Goal: Transaction & Acquisition: Book appointment/travel/reservation

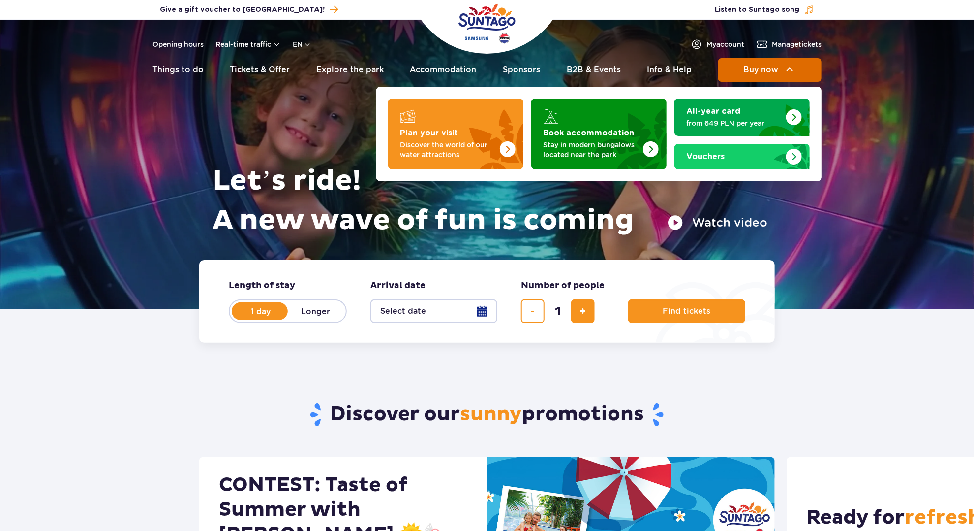
click at [756, 73] on span "Buy now" at bounding box center [761, 69] width 35 height 9
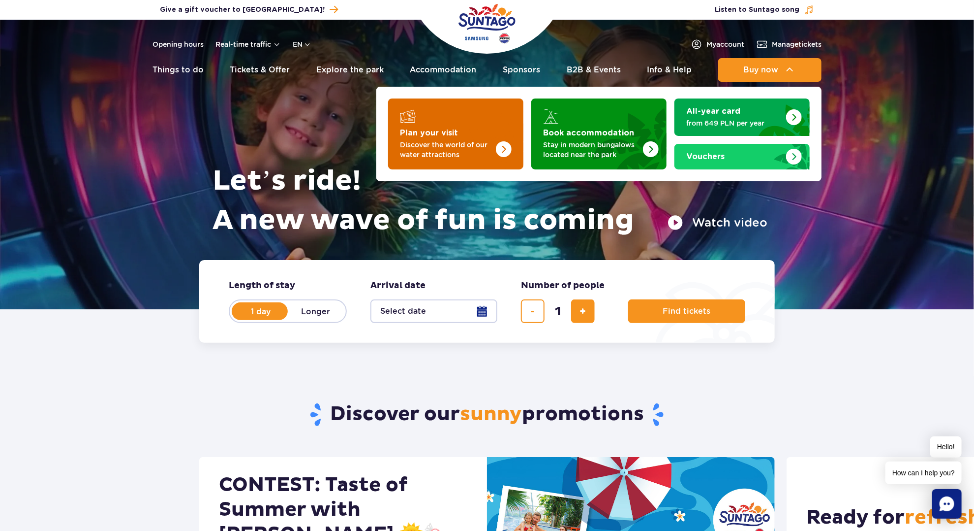
click at [463, 135] on img "Plan your visit" at bounding box center [484, 131] width 78 height 77
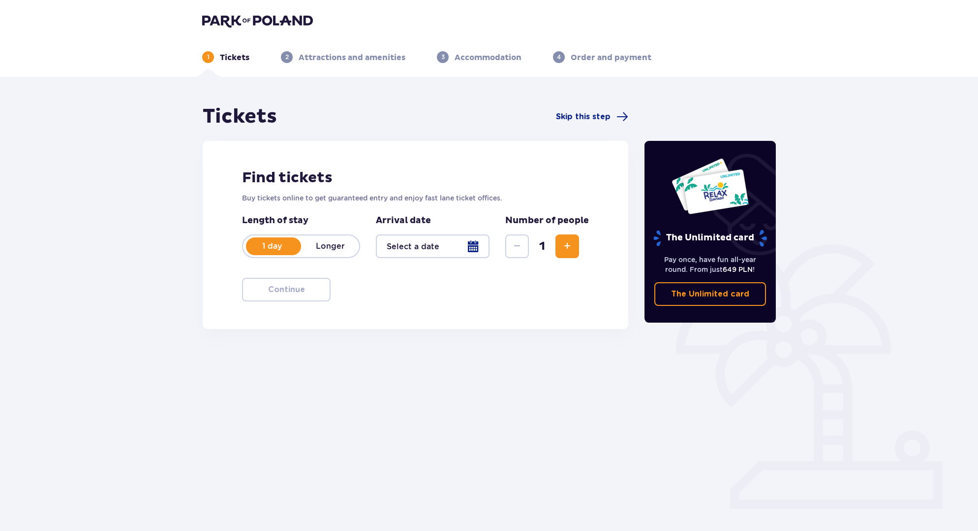
click at [342, 245] on p "Longer" at bounding box center [330, 246] width 58 height 11
click at [439, 245] on div at bounding box center [433, 246] width 114 height 24
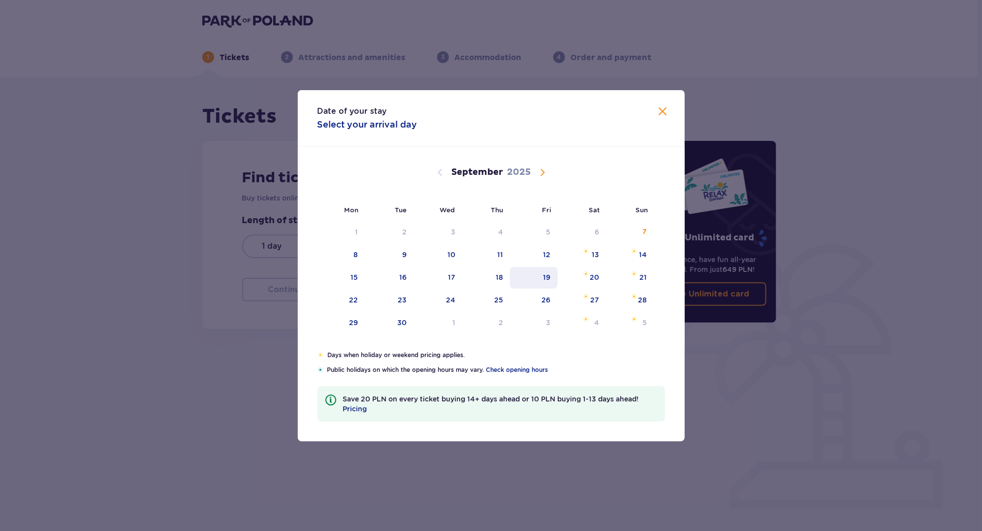
click at [552, 278] on div "19" at bounding box center [534, 278] width 48 height 22
click at [538, 171] on span "Calendar" at bounding box center [542, 172] width 12 height 12
click at [541, 171] on span "Calendar" at bounding box center [542, 172] width 12 height 12
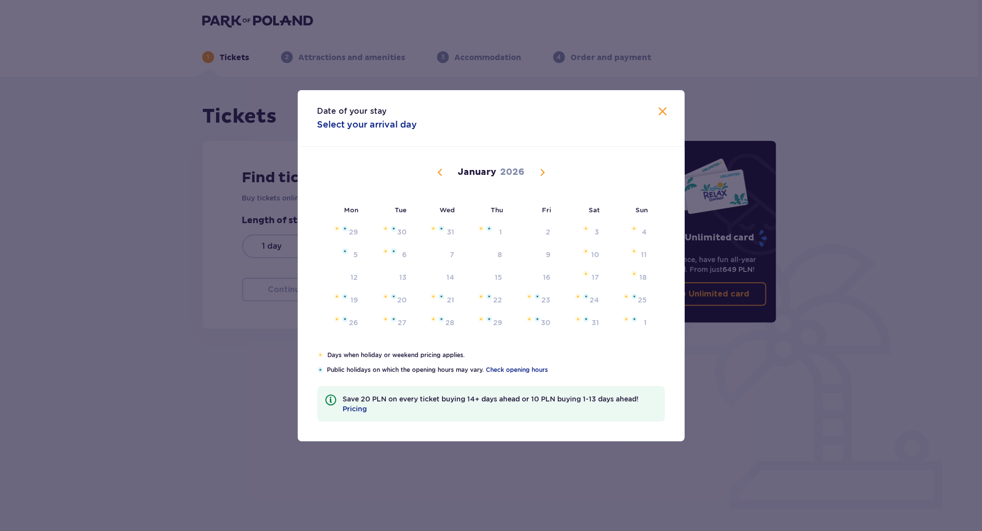
click at [438, 176] on span "Calendar" at bounding box center [440, 172] width 12 height 12
click at [438, 172] on span "Calendar" at bounding box center [440, 172] width 12 height 12
click at [553, 274] on div "17" at bounding box center [534, 278] width 49 height 22
click at [623, 277] on div "19" at bounding box center [630, 278] width 48 height 22
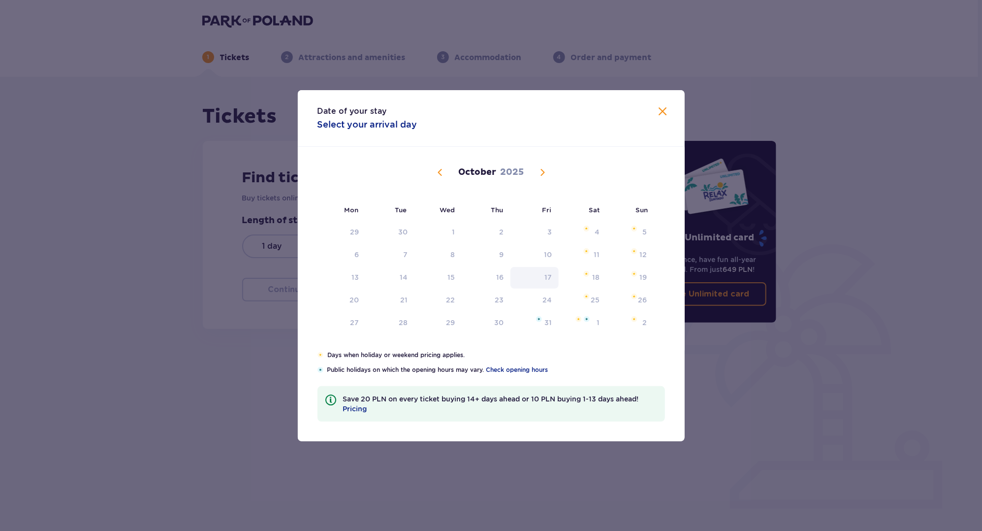
click at [557, 273] on div "17" at bounding box center [534, 278] width 49 height 22
click at [444, 172] on span "Calendar" at bounding box center [440, 172] width 12 height 12
click at [591, 306] on div "27" at bounding box center [582, 300] width 49 height 22
drag, startPoint x: 562, startPoint y: 309, endPoint x: 549, endPoint y: 303, distance: 15.0
click at [561, 309] on div "27" at bounding box center [582, 300] width 49 height 22
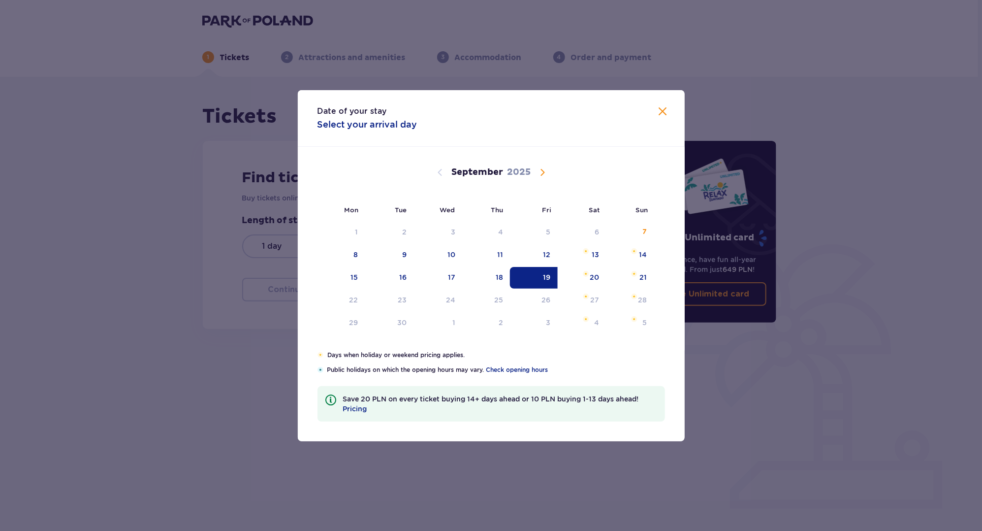
click at [659, 108] on span at bounding box center [663, 112] width 12 height 12
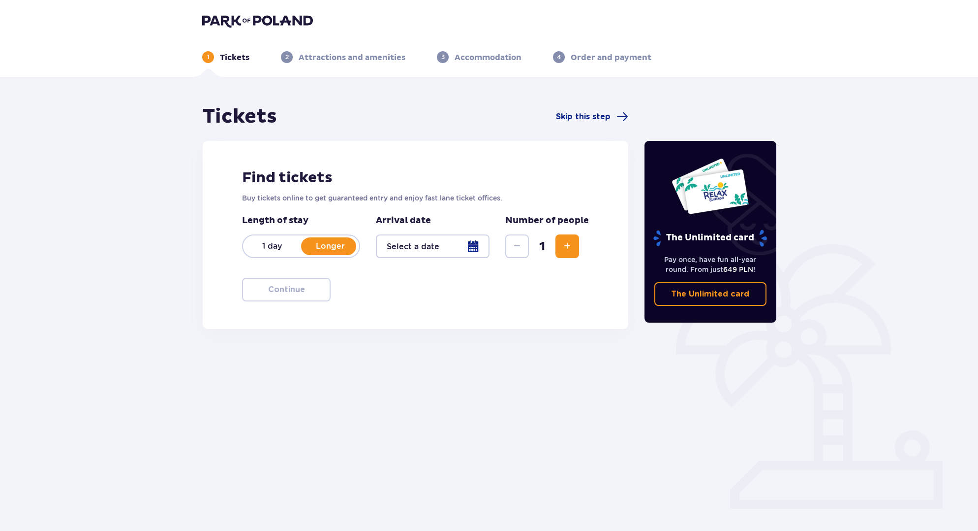
click at [337, 247] on p "Longer" at bounding box center [330, 246] width 58 height 11
click at [351, 250] on p "Longer" at bounding box center [330, 246] width 58 height 11
click at [423, 251] on div at bounding box center [433, 246] width 114 height 24
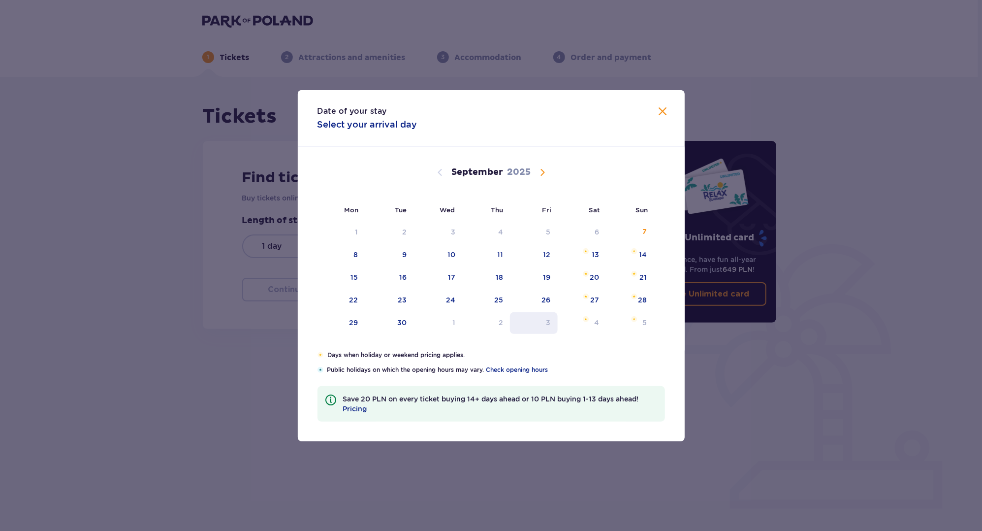
click at [510, 330] on div "3" at bounding box center [534, 323] width 48 height 22
click at [515, 325] on div "3" at bounding box center [534, 323] width 48 height 22
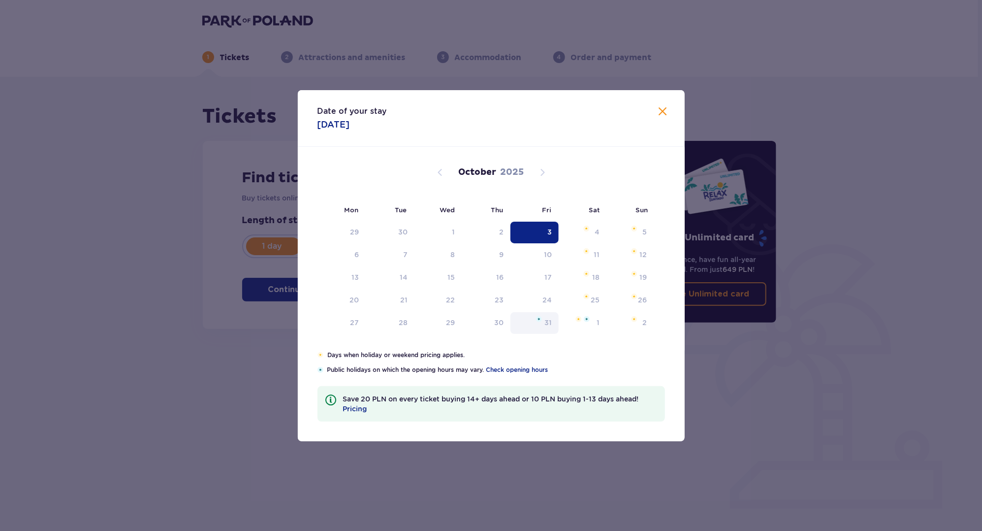
click at [527, 324] on div "31" at bounding box center [534, 323] width 49 height 22
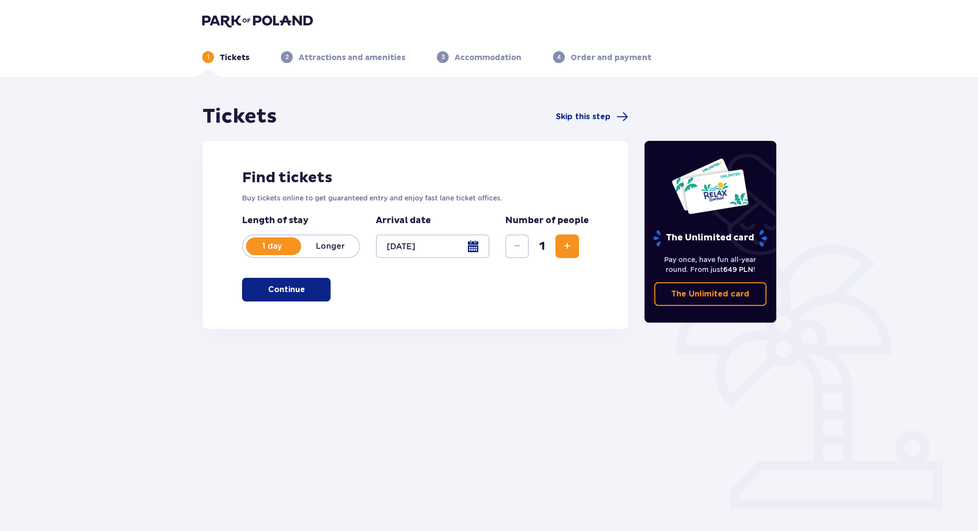
click at [430, 241] on div at bounding box center [433, 246] width 114 height 24
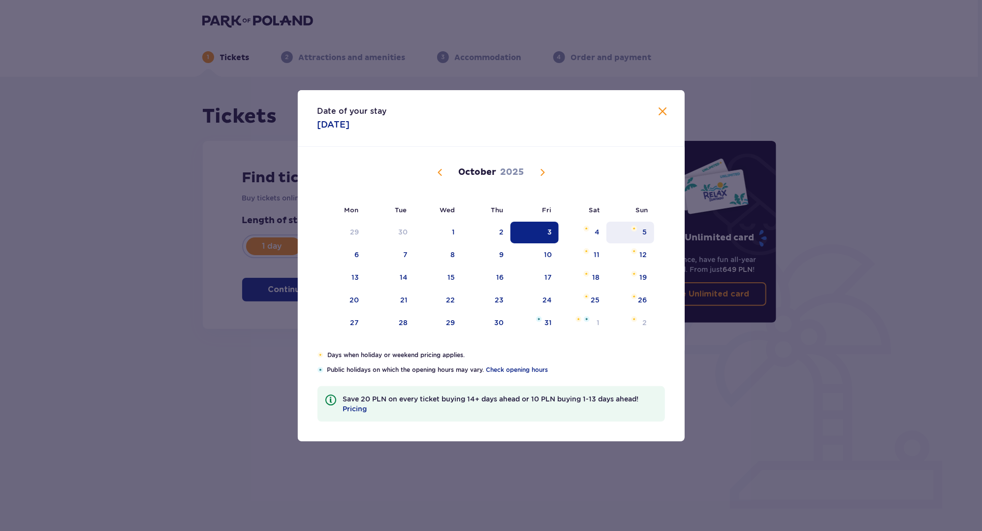
click at [626, 235] on div "5" at bounding box center [630, 232] width 48 height 22
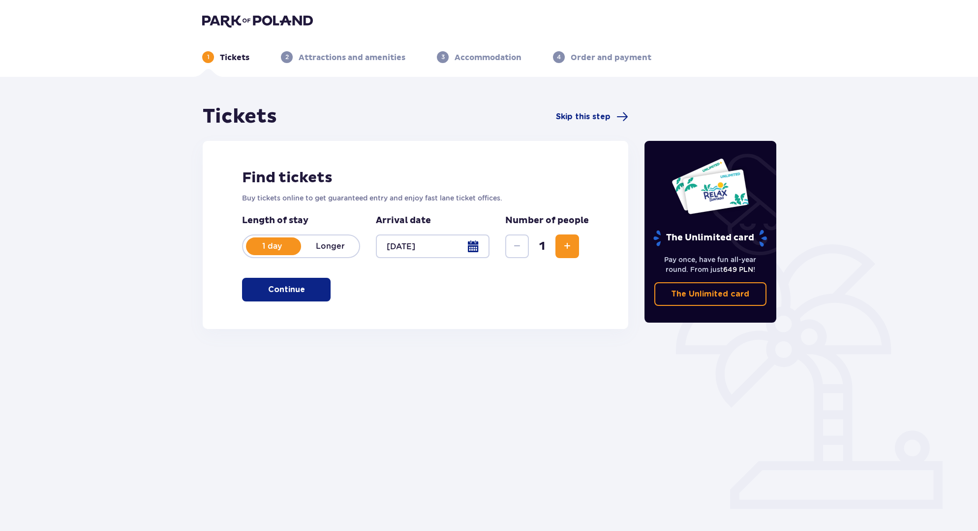
click at [537, 234] on div "1" at bounding box center [542, 246] width 74 height 24
click at [413, 250] on div at bounding box center [433, 246] width 114 height 24
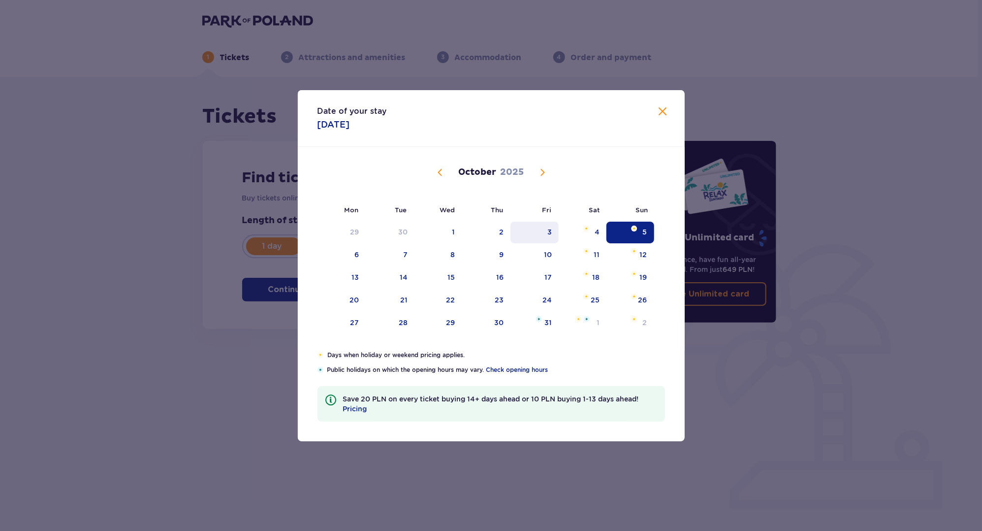
click at [546, 233] on div "3" at bounding box center [534, 232] width 49 height 22
type input "03.10.25"
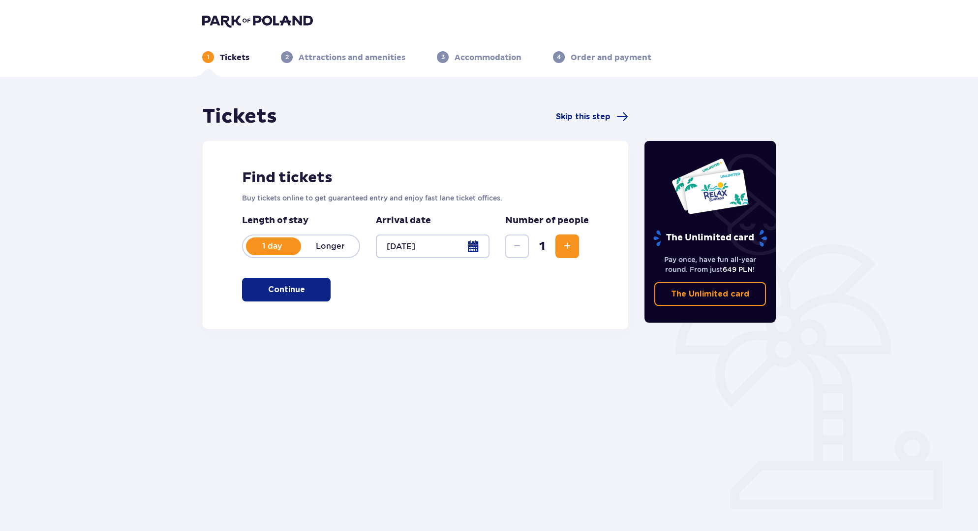
click at [340, 243] on p "Longer" at bounding box center [330, 246] width 58 height 11
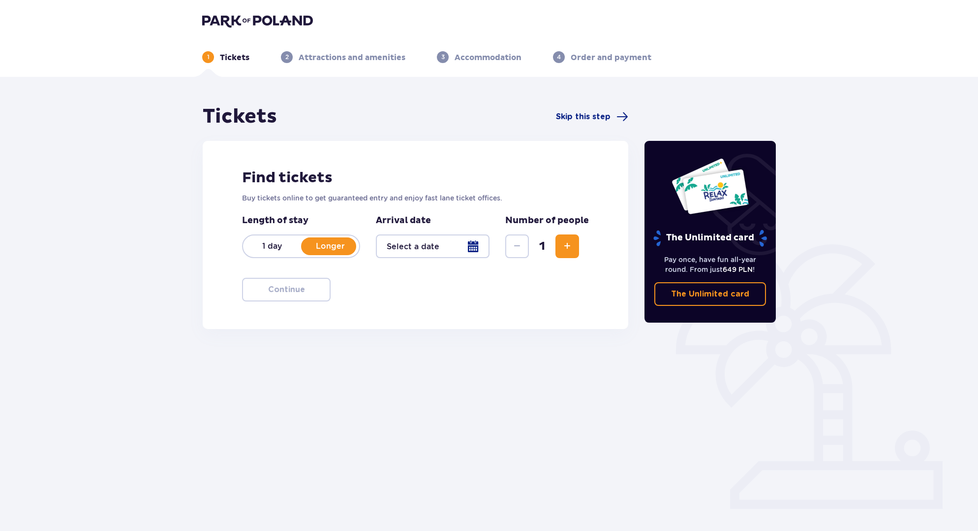
click at [445, 249] on div at bounding box center [433, 246] width 114 height 24
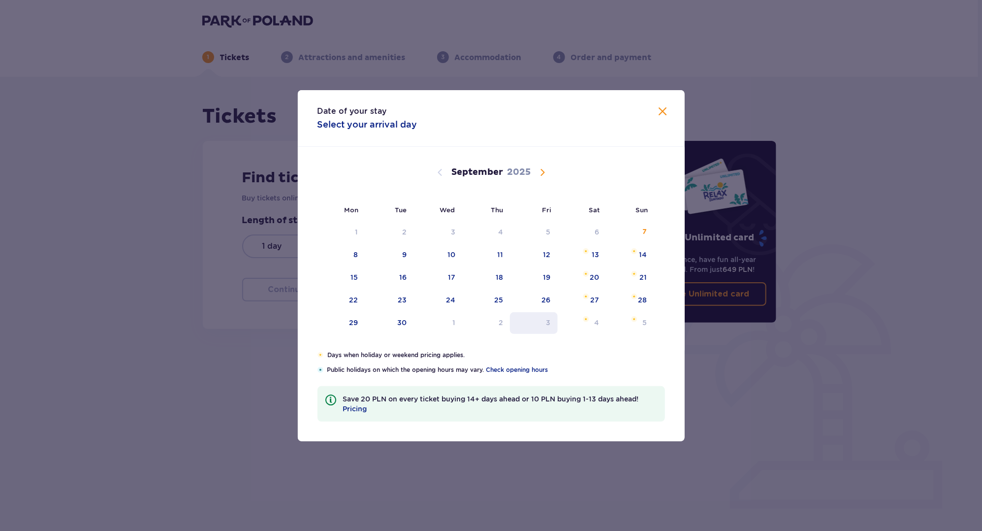
click at [543, 314] on div "3" at bounding box center [534, 323] width 48 height 22
click at [627, 320] on div "5" at bounding box center [630, 323] width 48 height 22
type input "03.10.25 - 05.10.25"
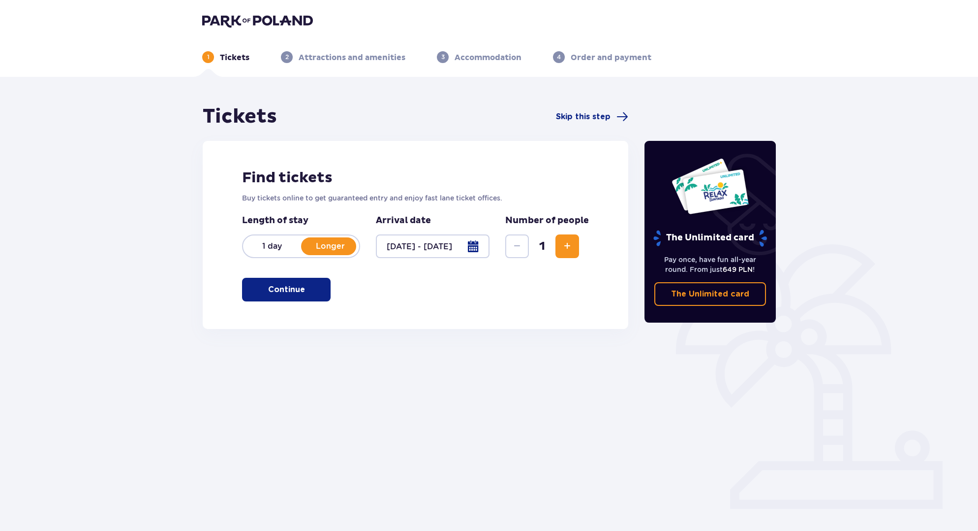
click at [568, 247] on span "Increase" at bounding box center [568, 246] width 12 height 12
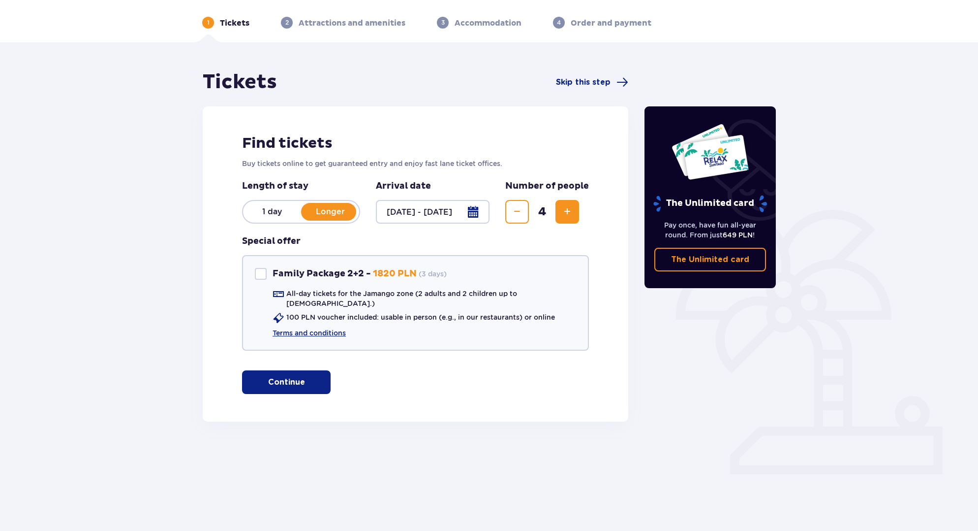
scroll to position [35, 0]
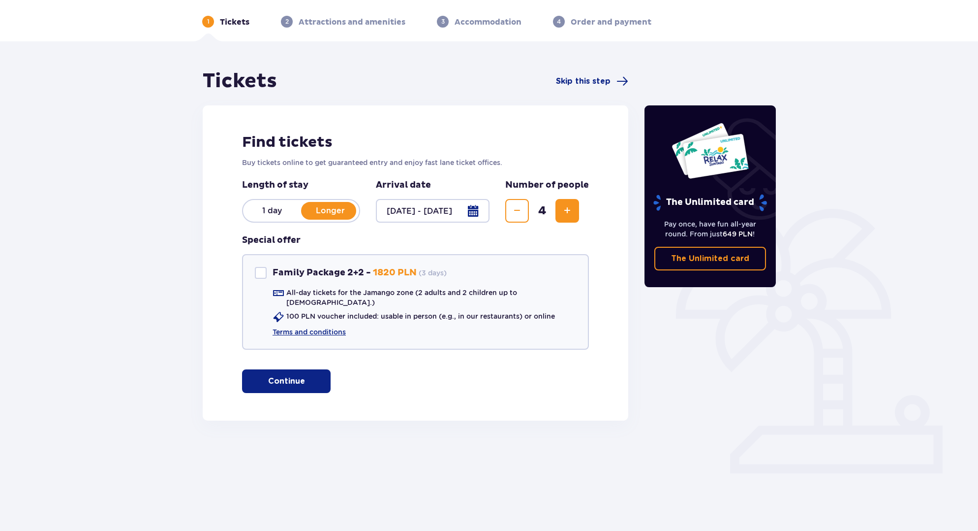
click at [294, 375] on p "Continue" at bounding box center [286, 380] width 37 height 11
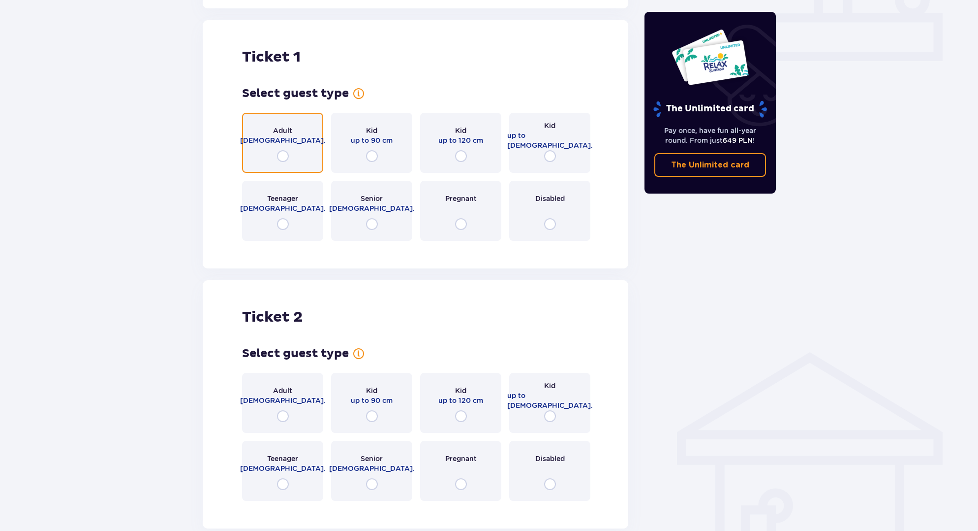
click at [286, 150] on input "radio" at bounding box center [283, 156] width 12 height 12
radio input "true"
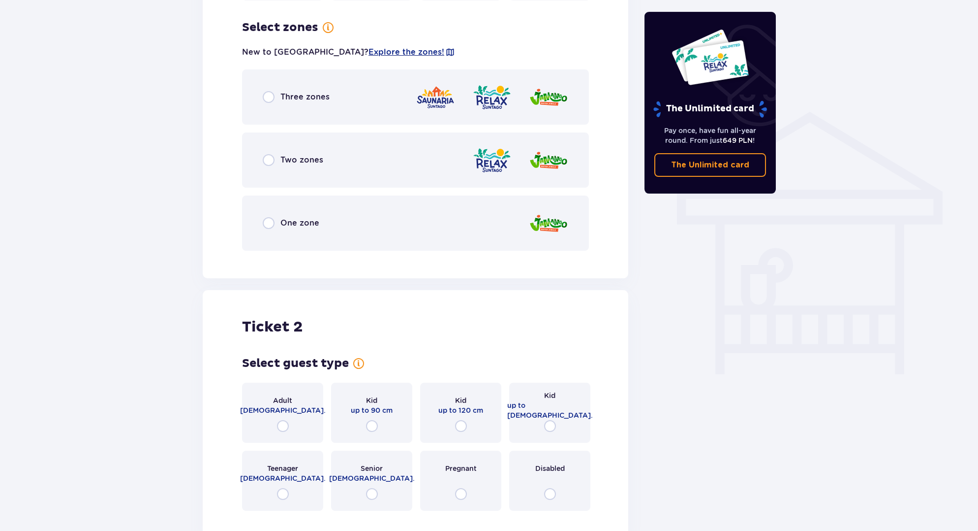
click at [309, 98] on div "Three zones" at bounding box center [415, 96] width 347 height 55
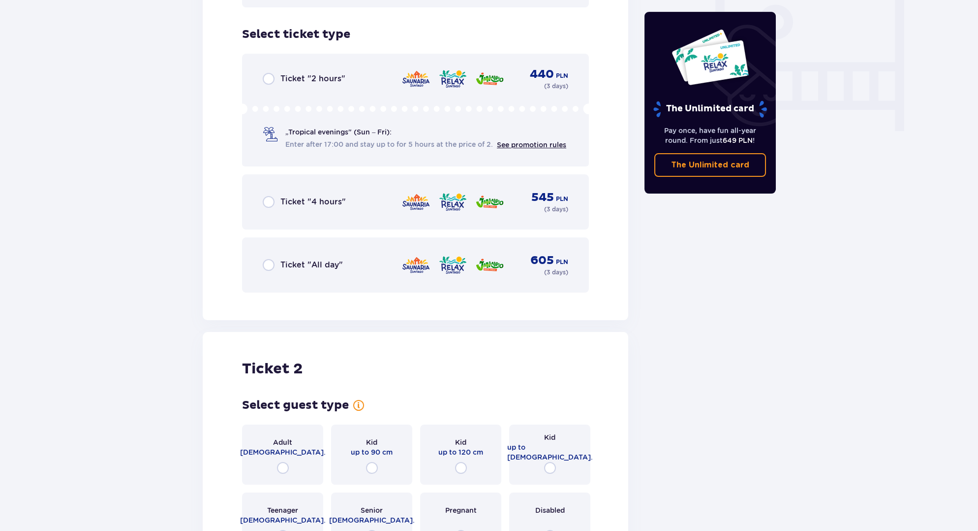
scroll to position [937, 0]
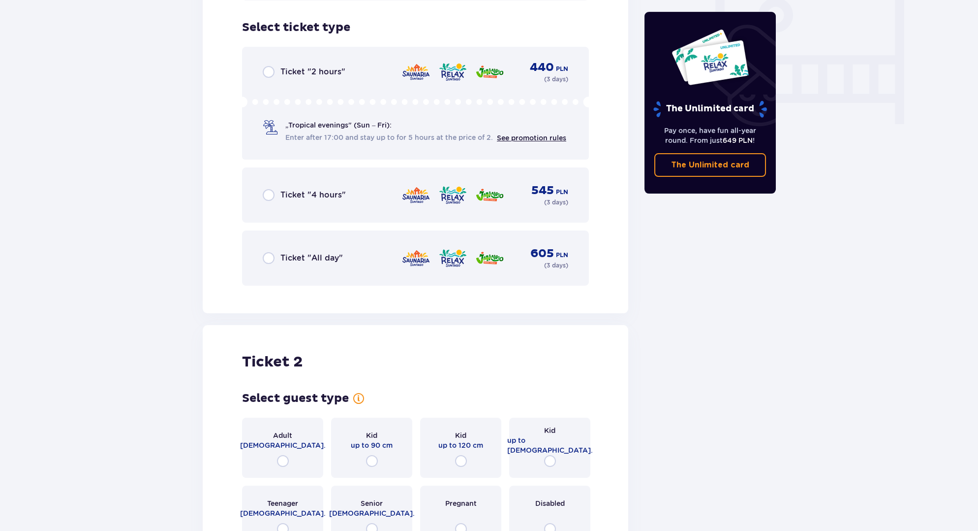
click at [335, 252] on p "Ticket "All day"" at bounding box center [312, 257] width 62 height 11
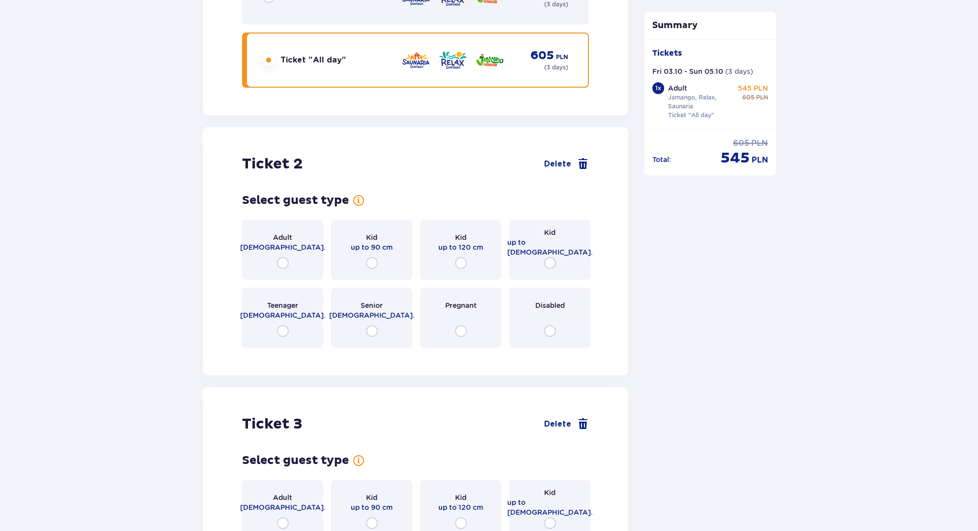
scroll to position [1144, 0]
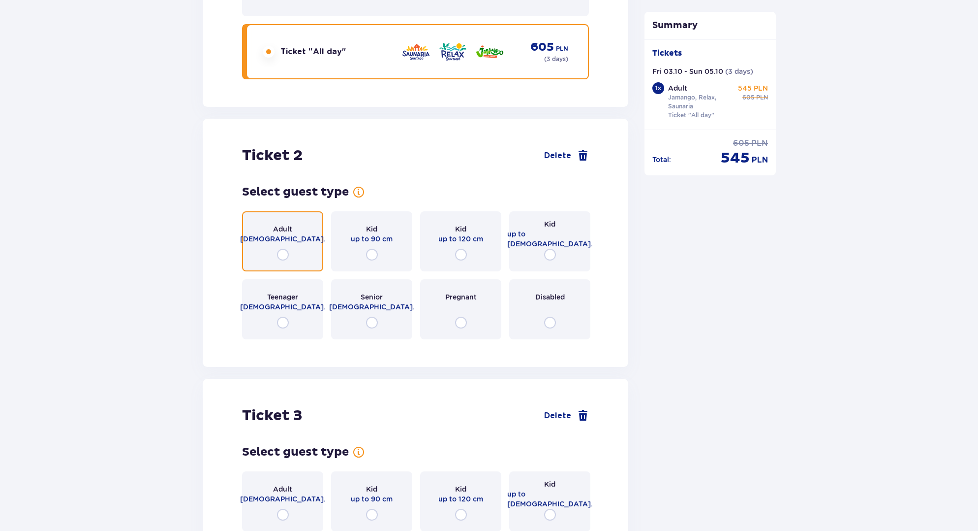
click at [281, 249] on input "radio" at bounding box center [283, 255] width 12 height 12
radio input "true"
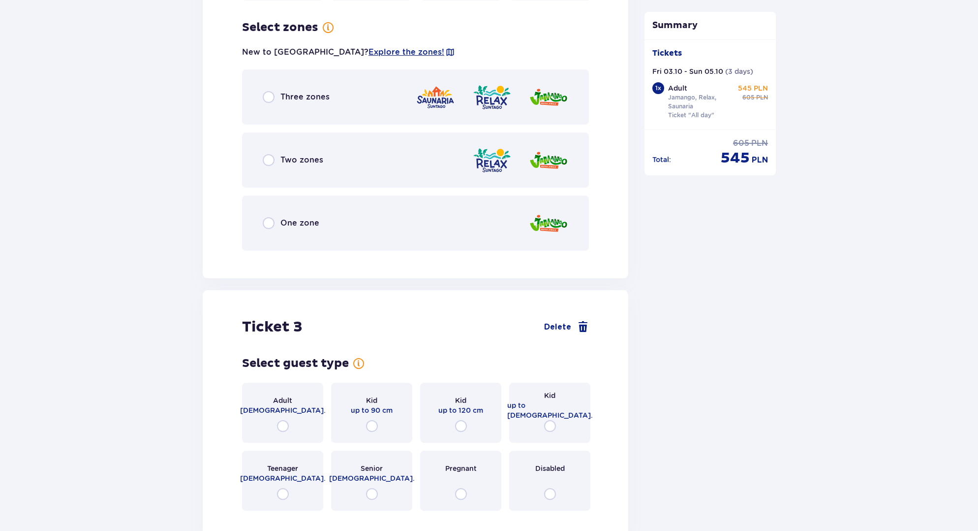
click at [323, 222] on div "One zone" at bounding box center [415, 222] width 347 height 55
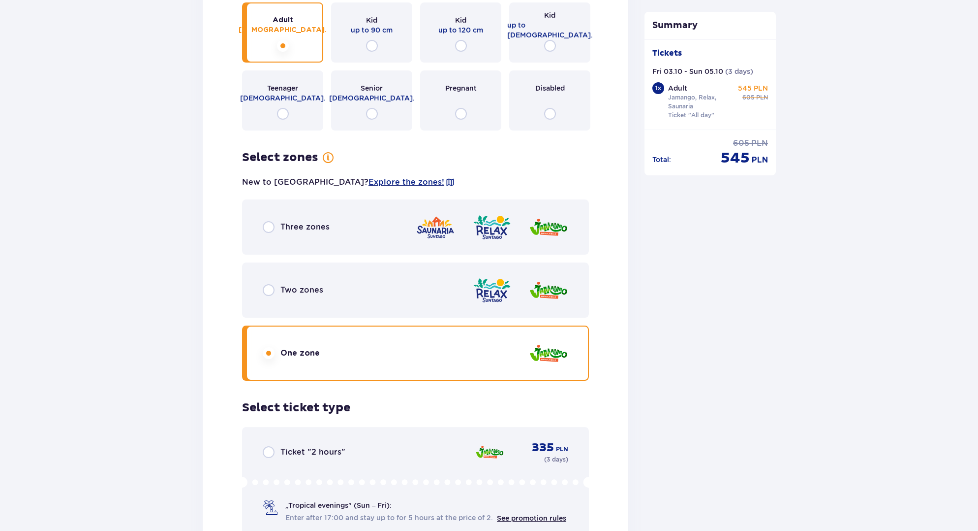
scroll to position [1339, 0]
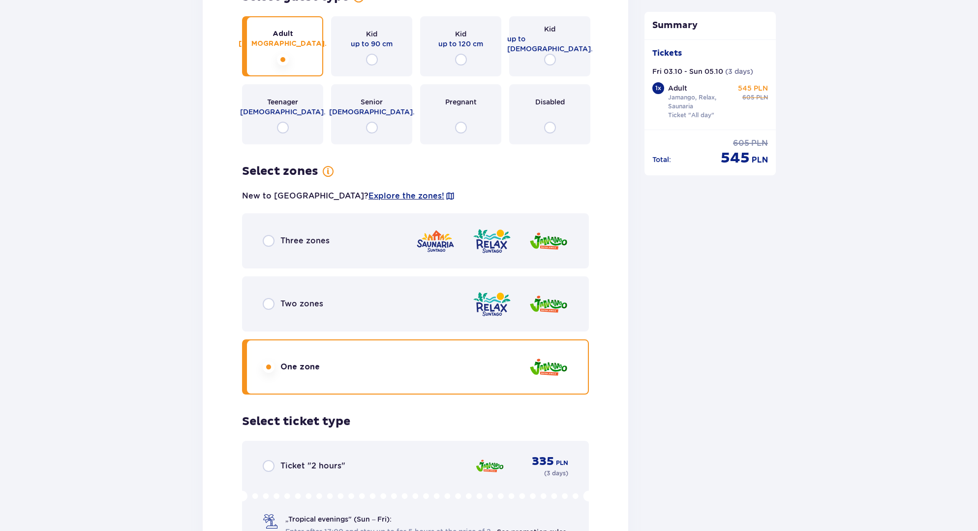
click at [307, 224] on div "Three zones" at bounding box center [415, 240] width 347 height 55
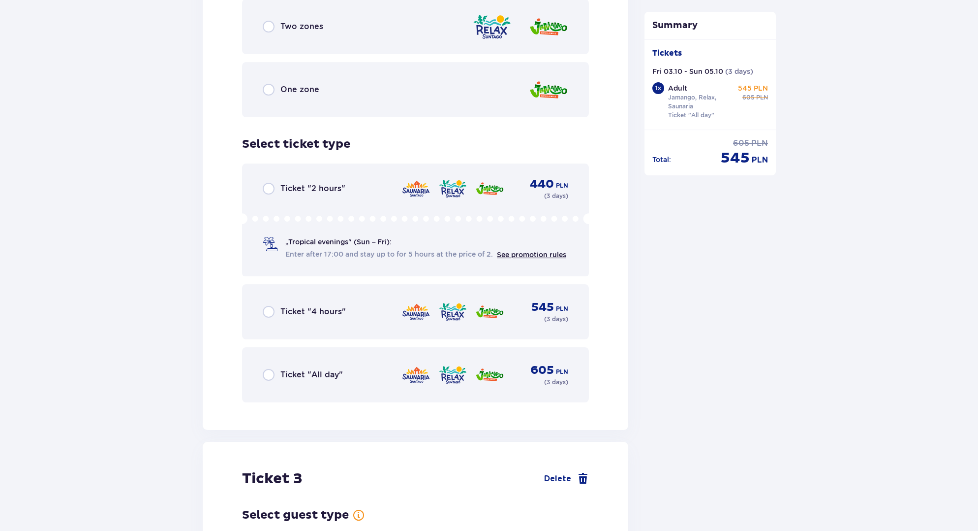
scroll to position [1634, 0]
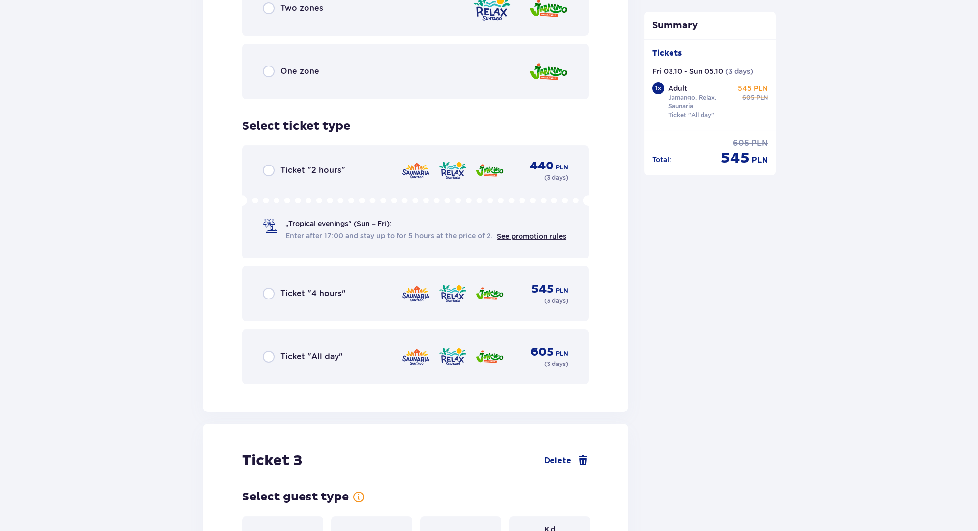
click at [320, 351] on p "Ticket "All day"" at bounding box center [312, 356] width 62 height 11
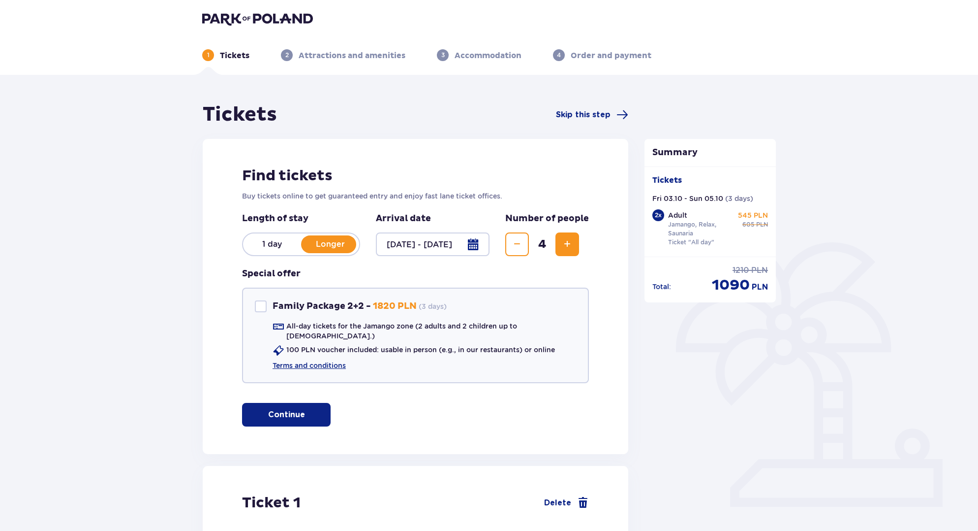
scroll to position [0, 0]
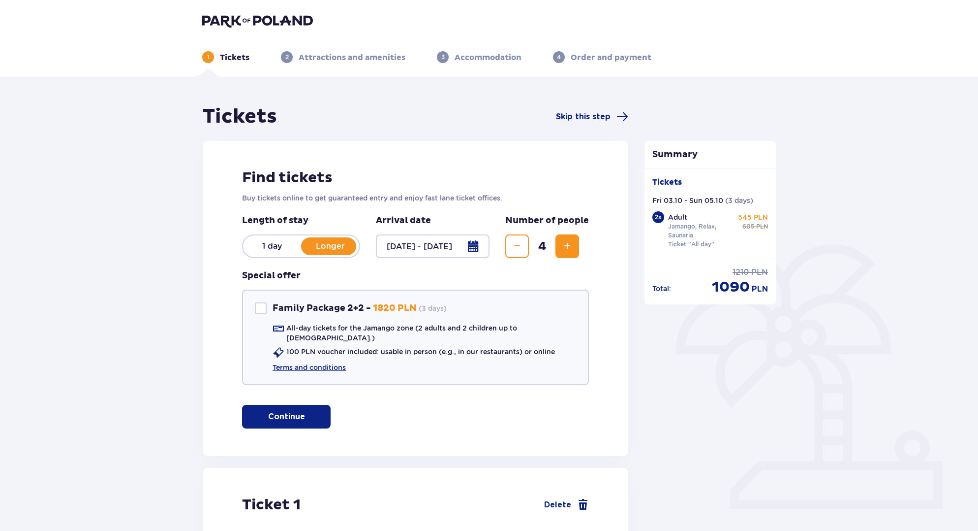
click at [428, 248] on div at bounding box center [433, 246] width 114 height 24
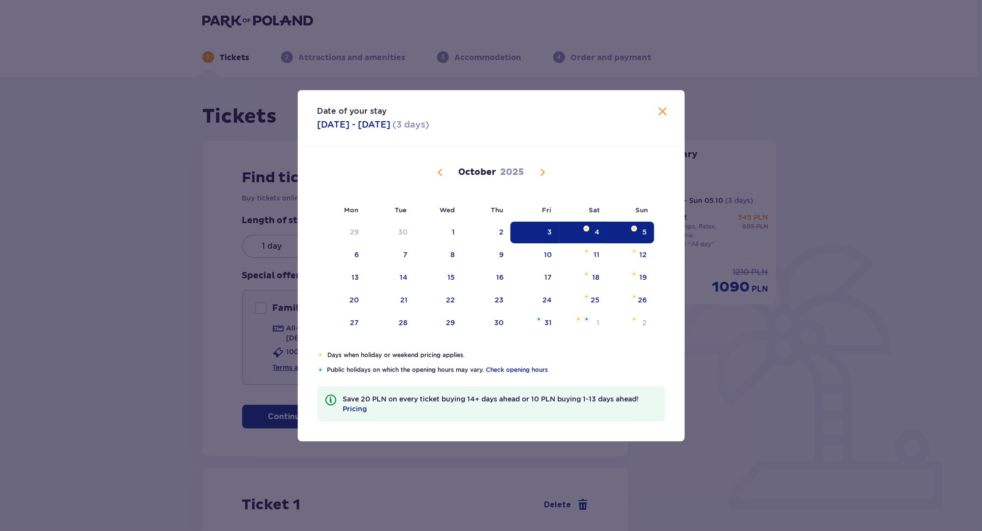
click at [592, 224] on div "4" at bounding box center [583, 232] width 48 height 22
click at [624, 230] on div "5" at bounding box center [630, 232] width 48 height 22
type input "04.10.25 - 05.10.25"
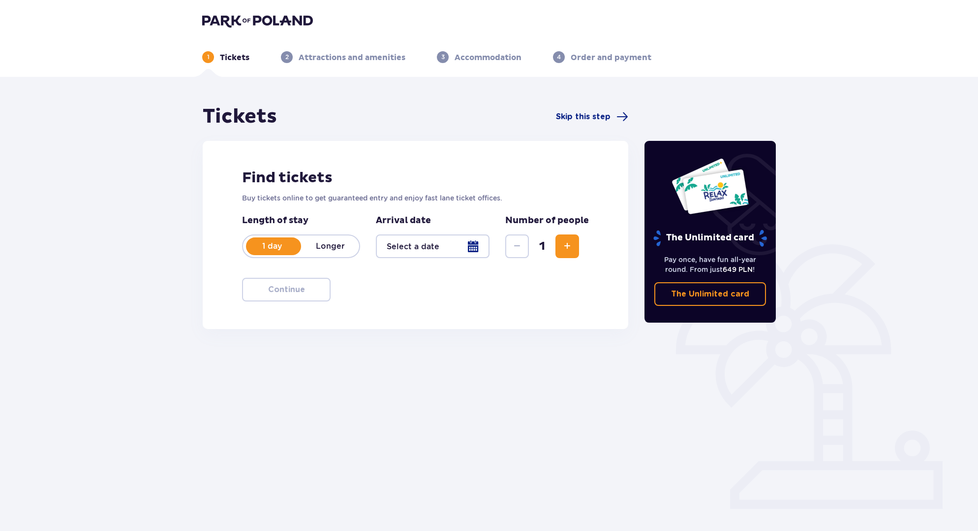
click at [347, 249] on p "Longer" at bounding box center [330, 246] width 58 height 11
click at [415, 246] on div at bounding box center [433, 246] width 114 height 24
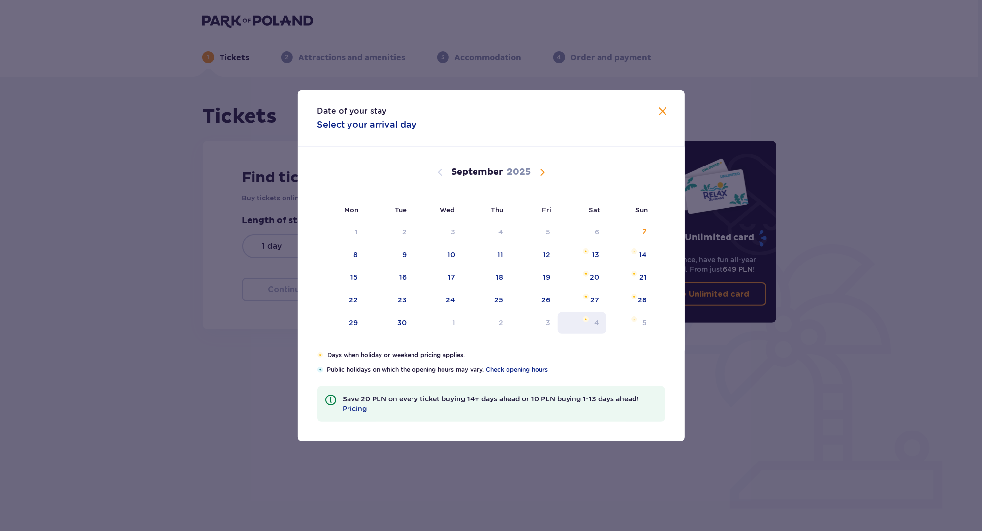
click at [588, 321] on img "Choose Saturday, October 4, 2025 as your check-in date. It’s available." at bounding box center [586, 319] width 6 height 6
click at [630, 322] on div "5" at bounding box center [630, 323] width 48 height 22
type input "04.10.25 - 05.10.25"
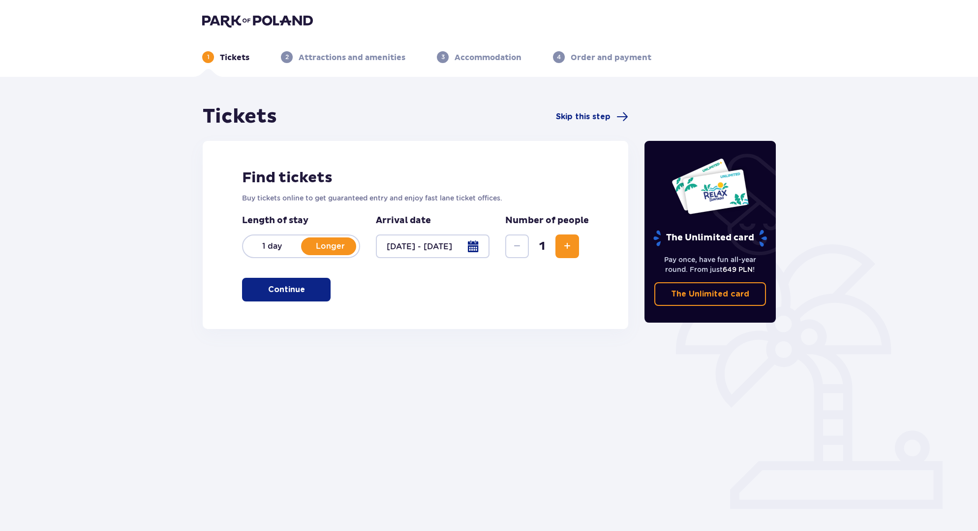
click at [418, 244] on div at bounding box center [433, 246] width 114 height 24
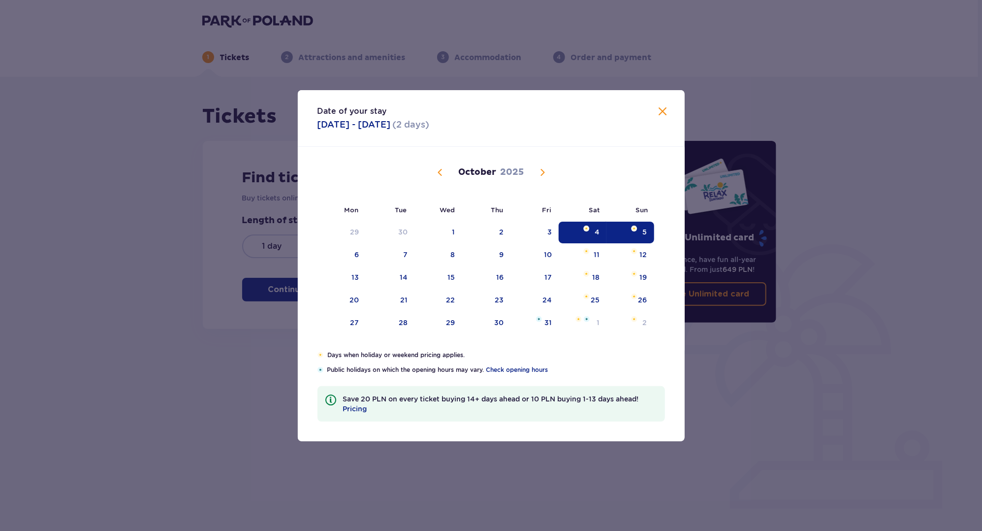
click at [541, 173] on span "Calendar" at bounding box center [542, 172] width 12 height 12
click at [189, 304] on div "Date of your stay 04.10.2025 - 05.10.2025 ( 2 days ) Mon Tue Wed Thu Fri Sat Su…" at bounding box center [491, 265] width 982 height 531
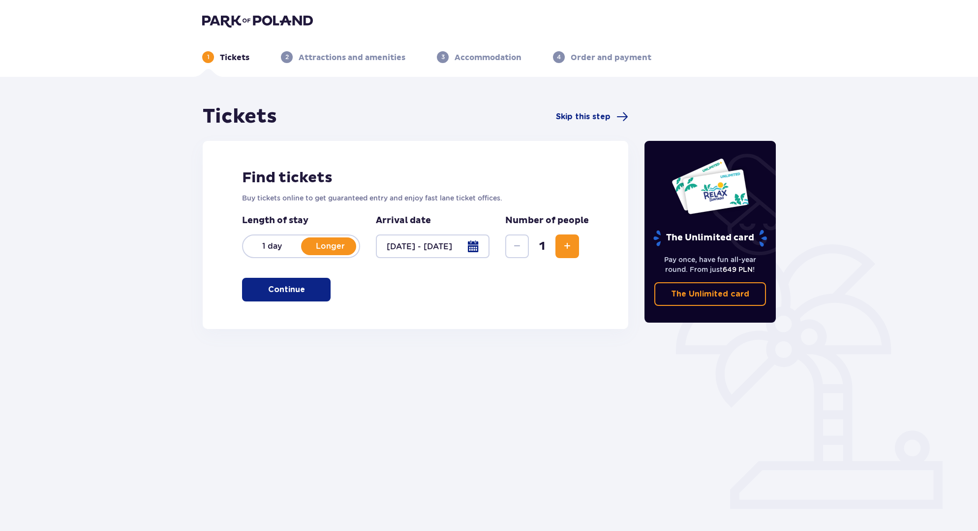
click at [310, 288] on span "button" at bounding box center [307, 289] width 12 height 12
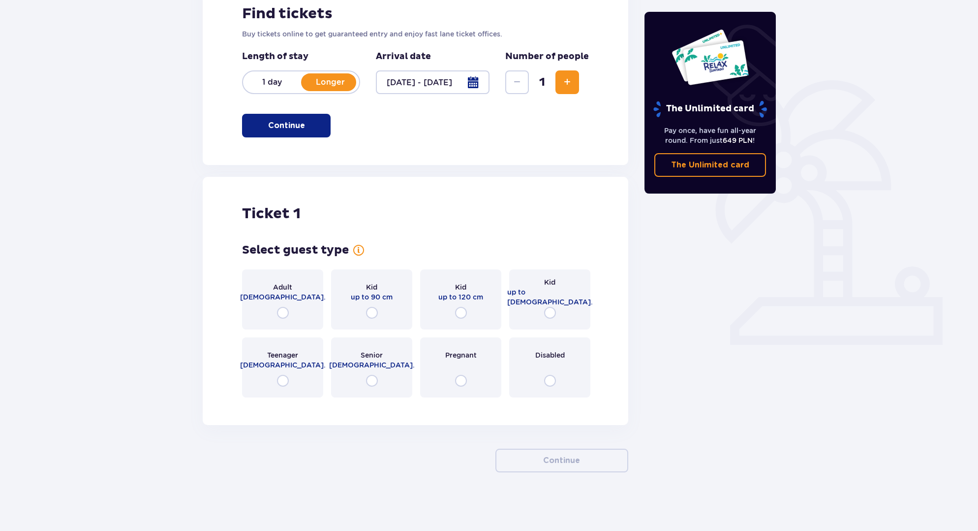
click at [571, 92] on button "Increase" at bounding box center [568, 82] width 24 height 24
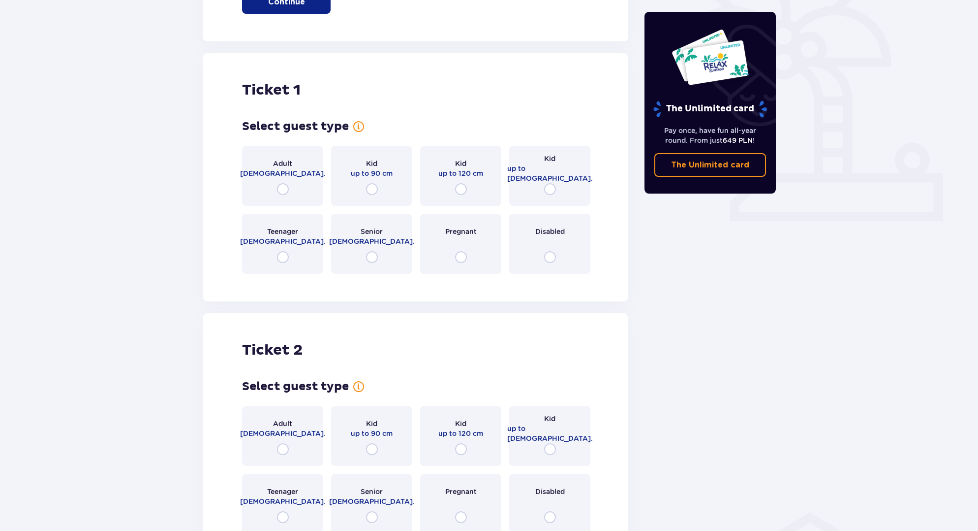
click at [571, 86] on div "Tickets Skip this step Find tickets Buy tickets online to get guaranteed entry …" at bounding box center [416, 212] width 426 height 791
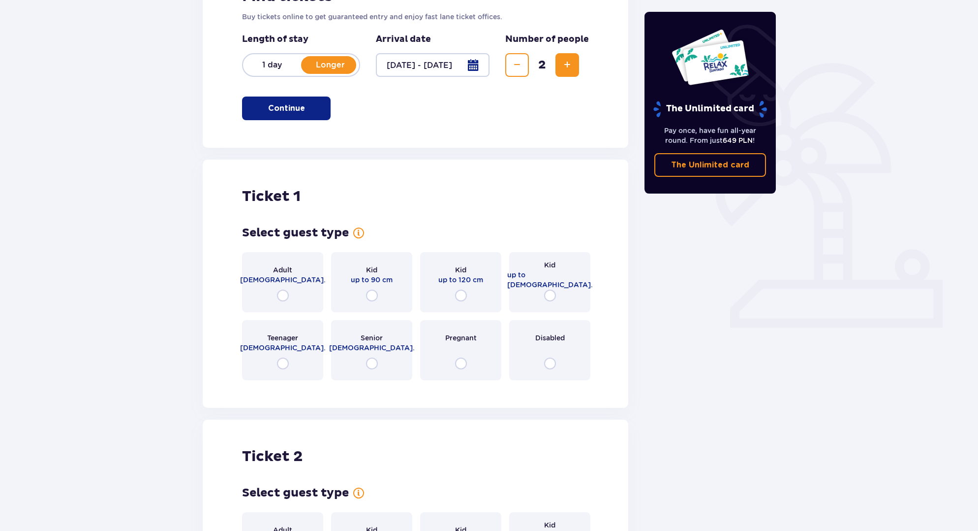
click at [562, 66] on span "Increase" at bounding box center [568, 65] width 12 height 12
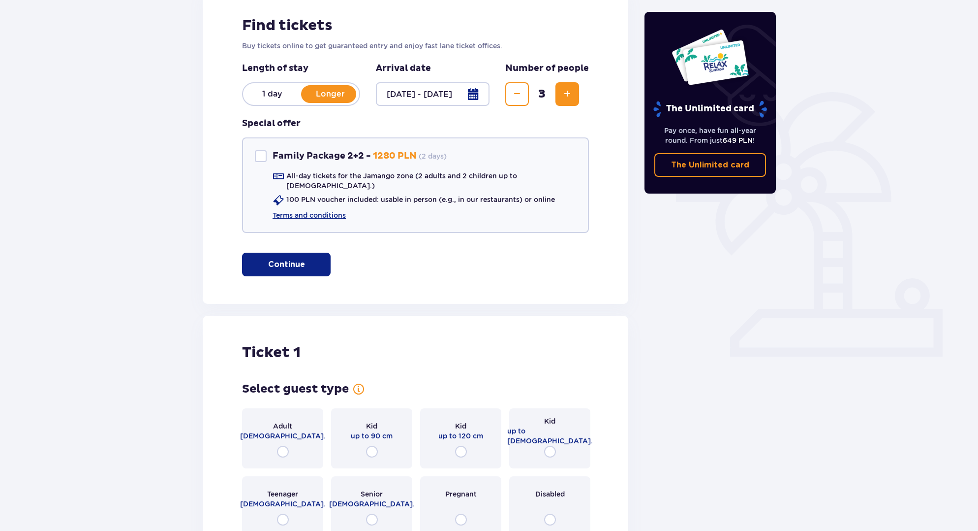
click at [564, 88] on span "Increase" at bounding box center [568, 94] width 12 height 12
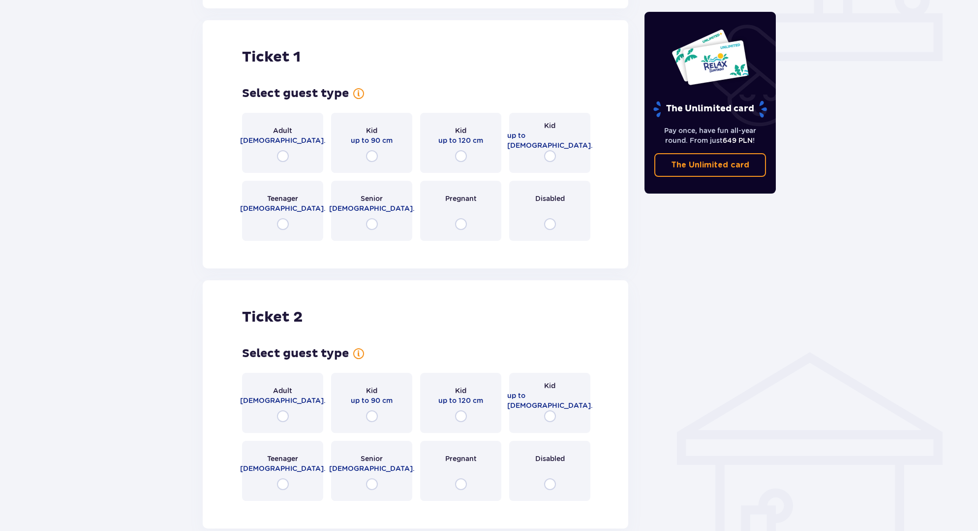
click at [290, 150] on div "Adult 18 - 65 y.o." at bounding box center [282, 143] width 81 height 60
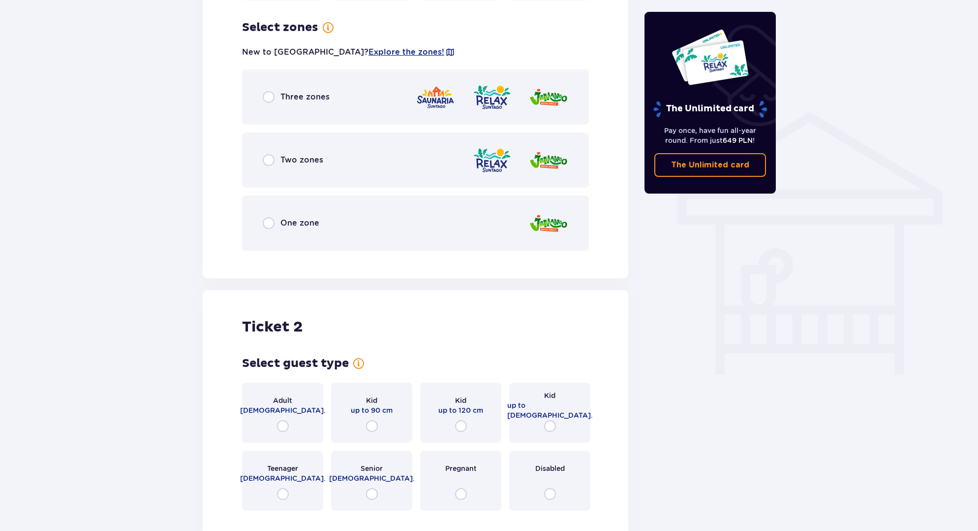
click at [312, 95] on div "Three zones" at bounding box center [415, 96] width 347 height 55
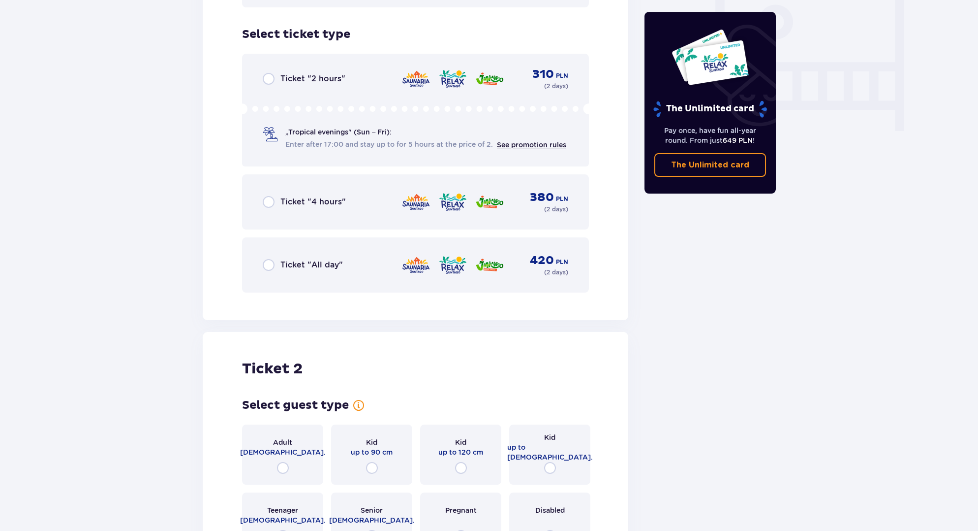
scroll to position [937, 0]
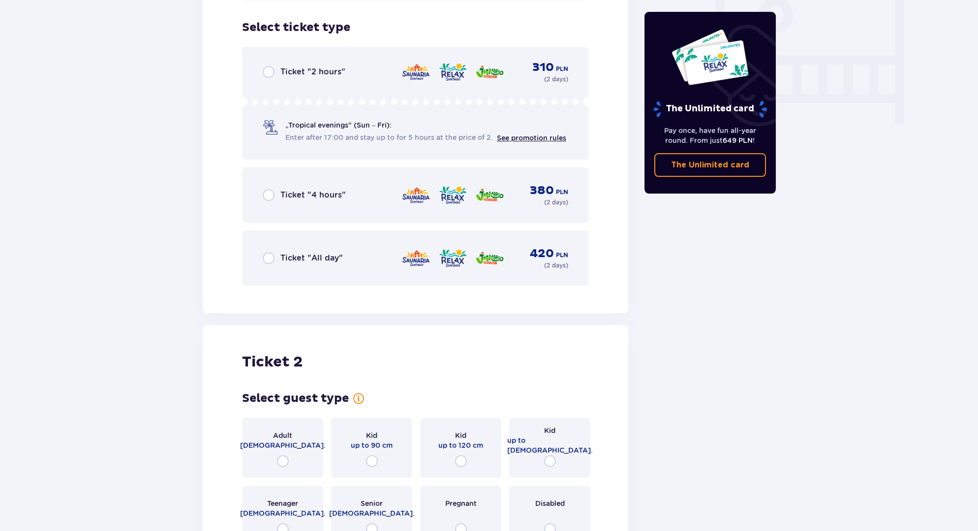
click at [318, 246] on div "Ticket "All day" 420 PLN ( 2 days )" at bounding box center [416, 258] width 306 height 24
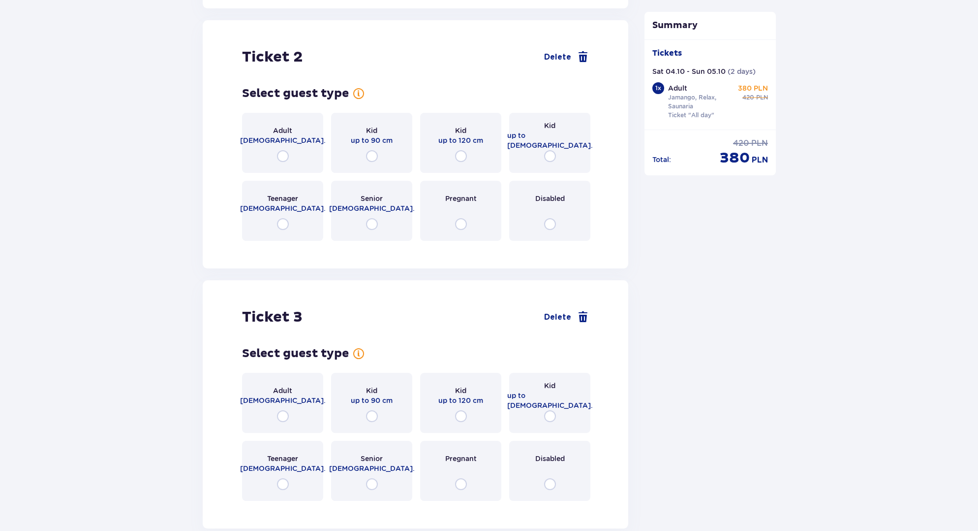
click at [288, 135] on p "18 - 65 y.o." at bounding box center [283, 140] width 86 height 10
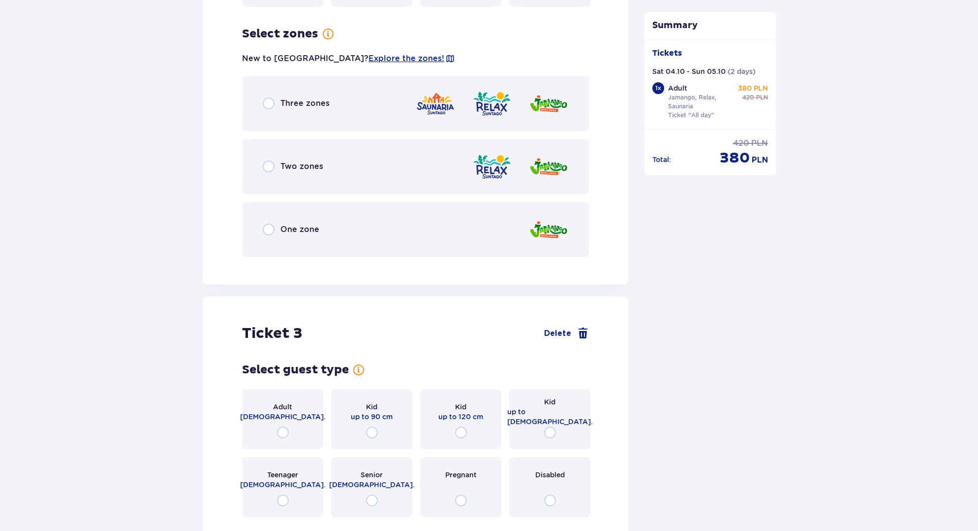
scroll to position [1482, 0]
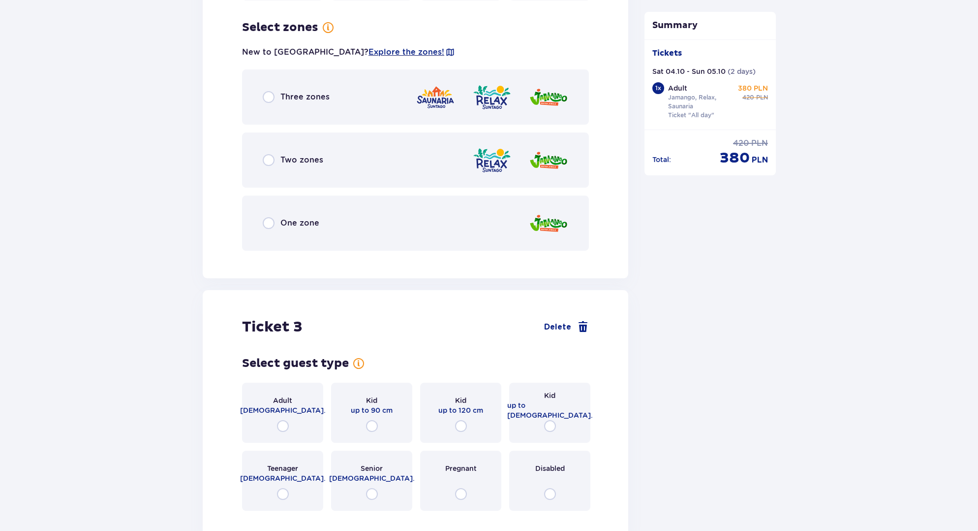
click at [340, 94] on div "Three zones" at bounding box center [415, 96] width 347 height 55
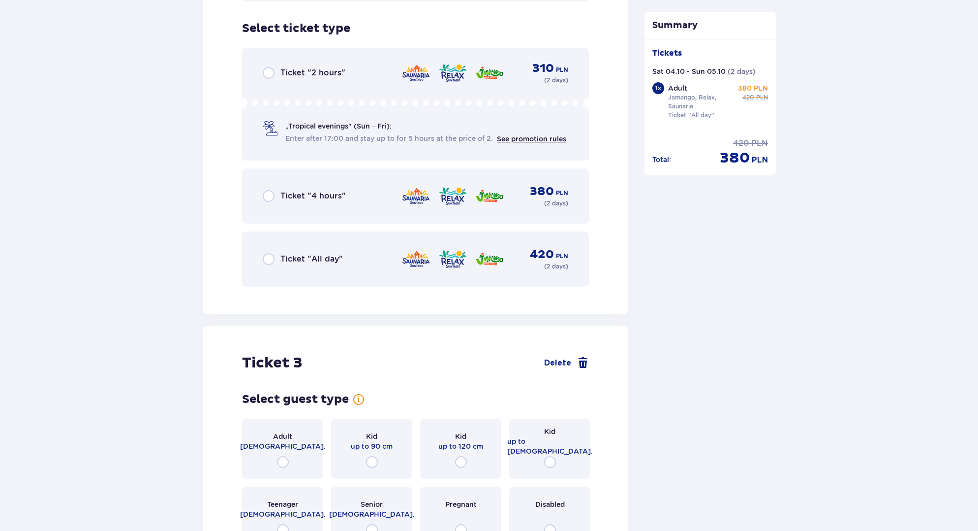
scroll to position [1732, 0]
click at [327, 246] on div "Ticket "All day" 420 PLN ( 2 days )" at bounding box center [416, 258] width 306 height 24
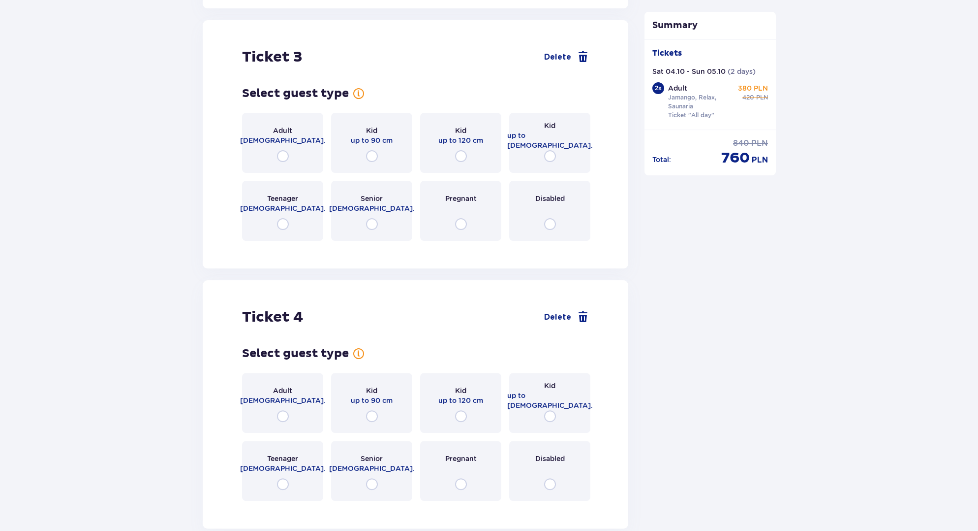
click at [287, 135] on p "18 - 65 y.o." at bounding box center [283, 140] width 86 height 10
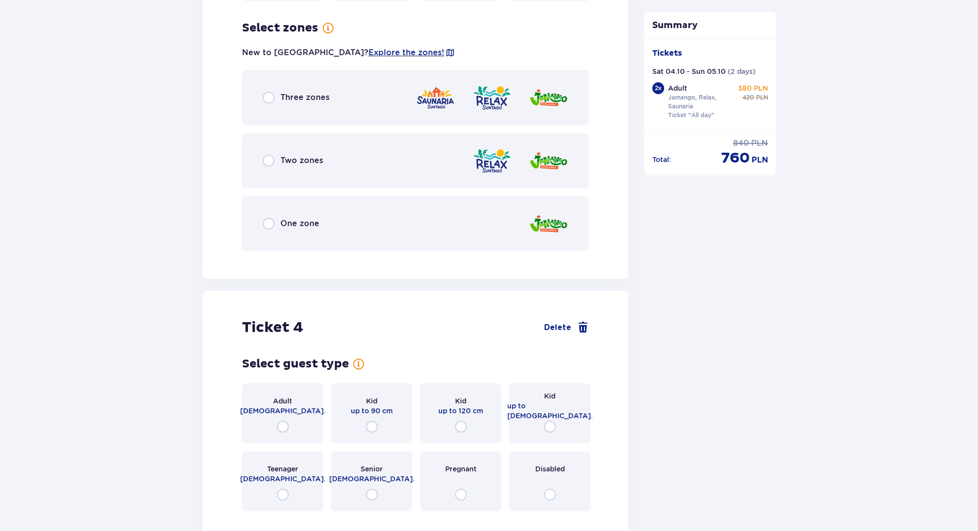
click at [339, 92] on div "Three zones" at bounding box center [415, 97] width 347 height 55
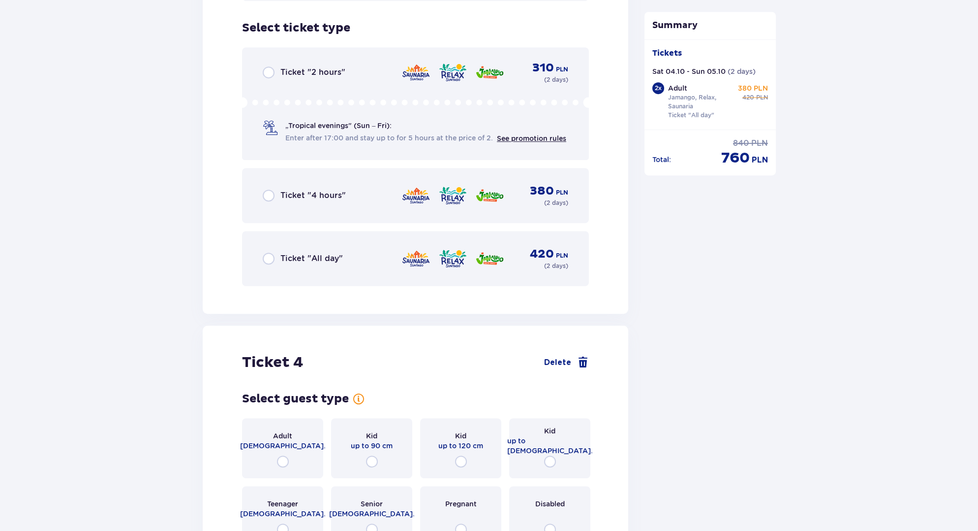
click at [330, 247] on div "Ticket "All day" 420 PLN ( 2 days )" at bounding box center [416, 259] width 306 height 24
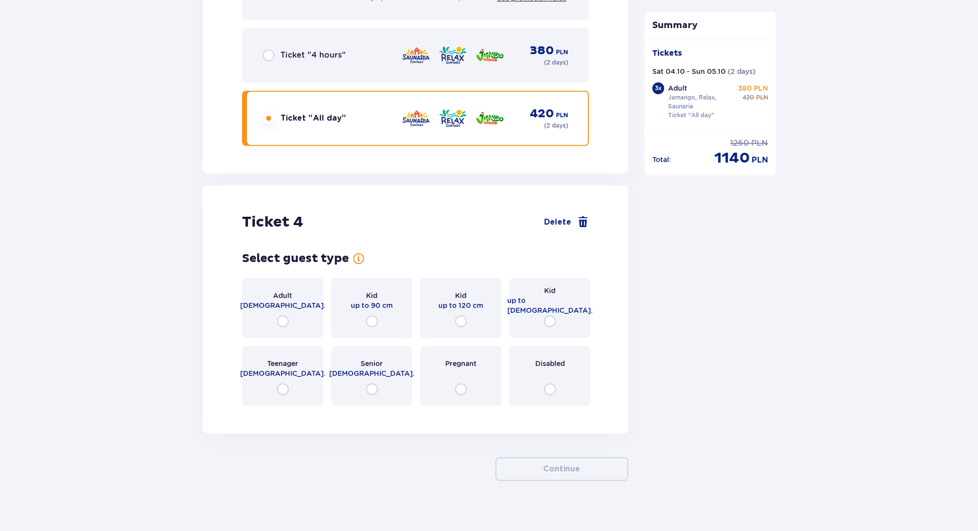
click at [287, 302] on div "Adult 18 - 65 y.o." at bounding box center [282, 308] width 81 height 60
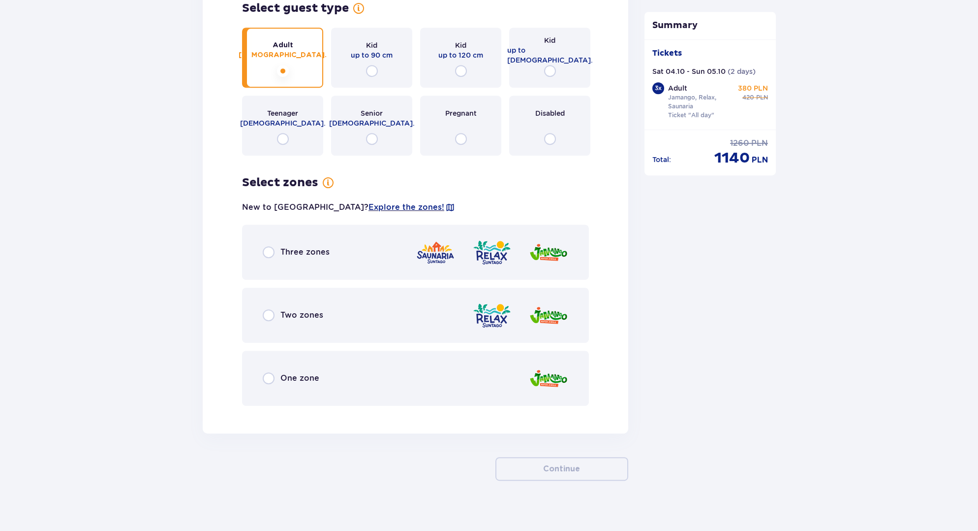
click at [337, 246] on div "Three zones" at bounding box center [415, 251] width 347 height 55
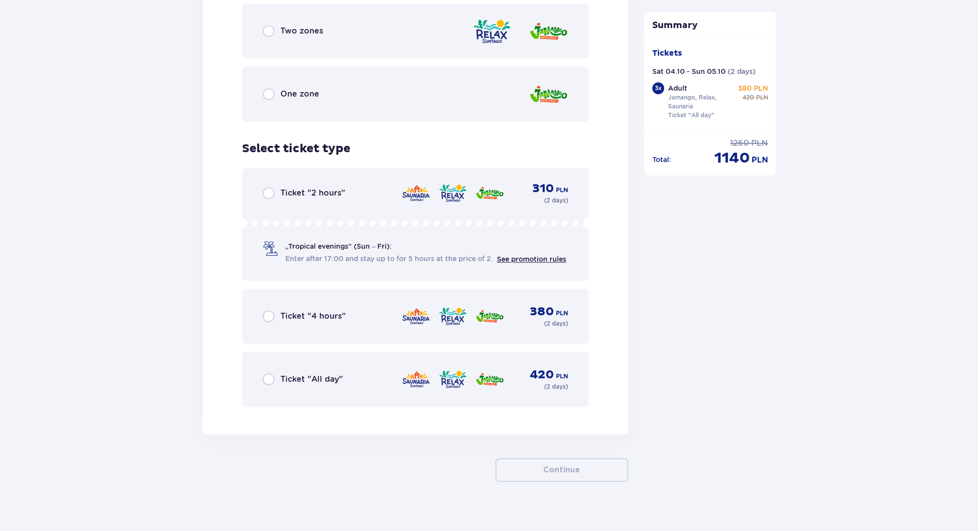
scroll to position [3201, 0]
click at [329, 373] on p "Ticket "All day"" at bounding box center [312, 378] width 62 height 11
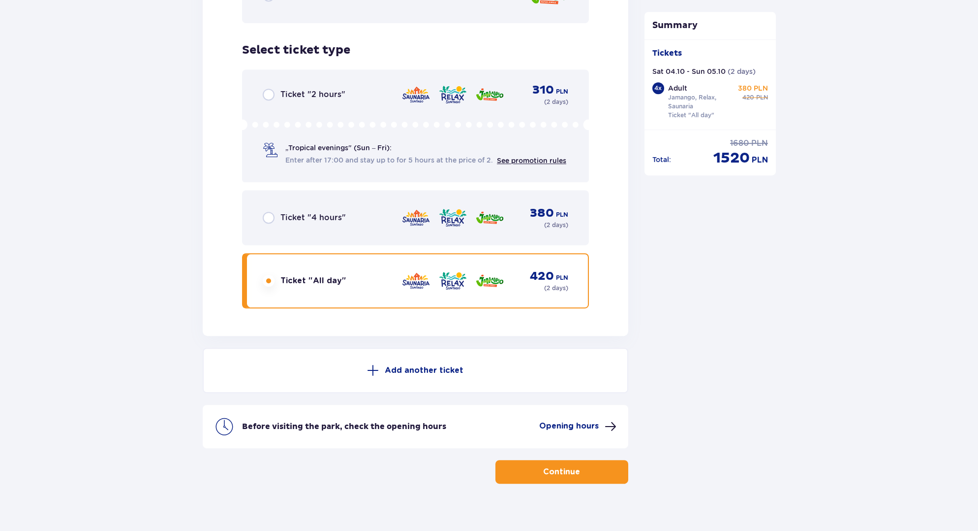
scroll to position [3302, 0]
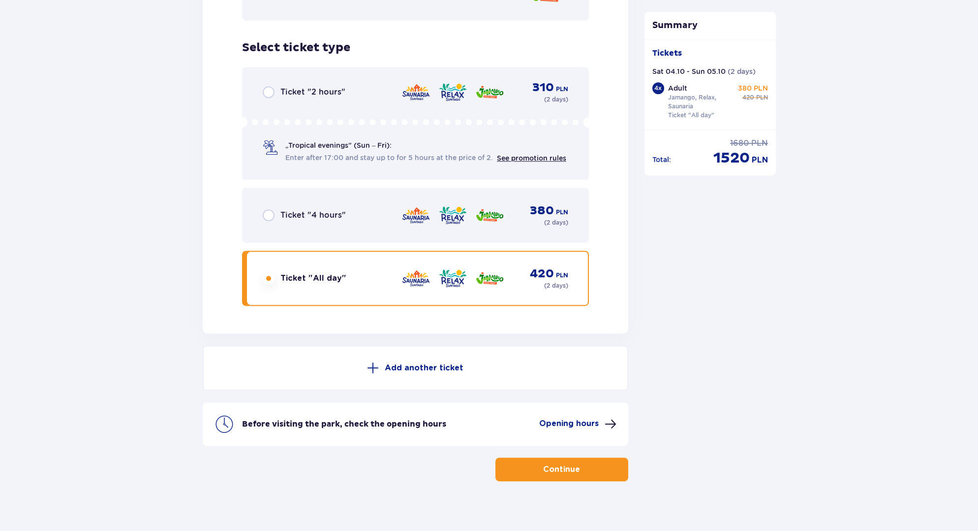
click at [559, 464] on p "Continue" at bounding box center [561, 469] width 37 height 11
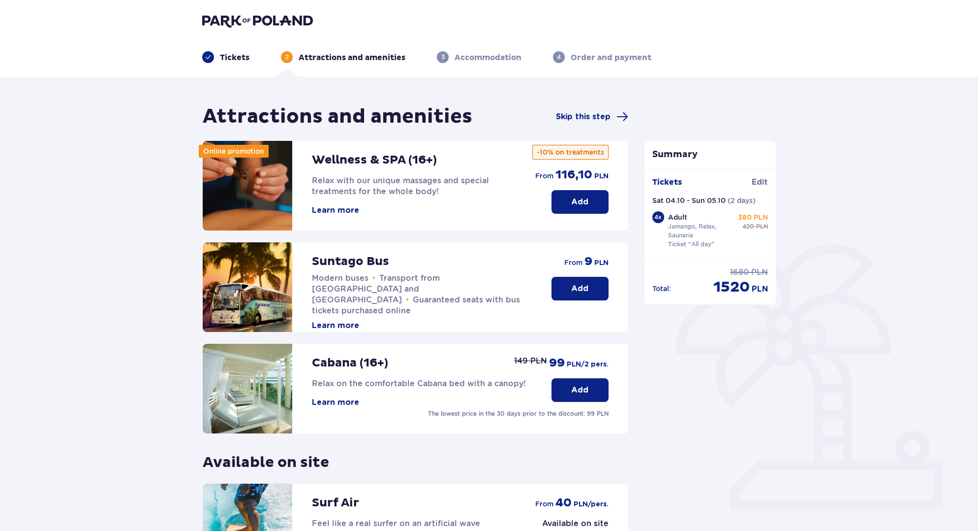
click at [587, 393] on p "Add" at bounding box center [579, 389] width 17 height 11
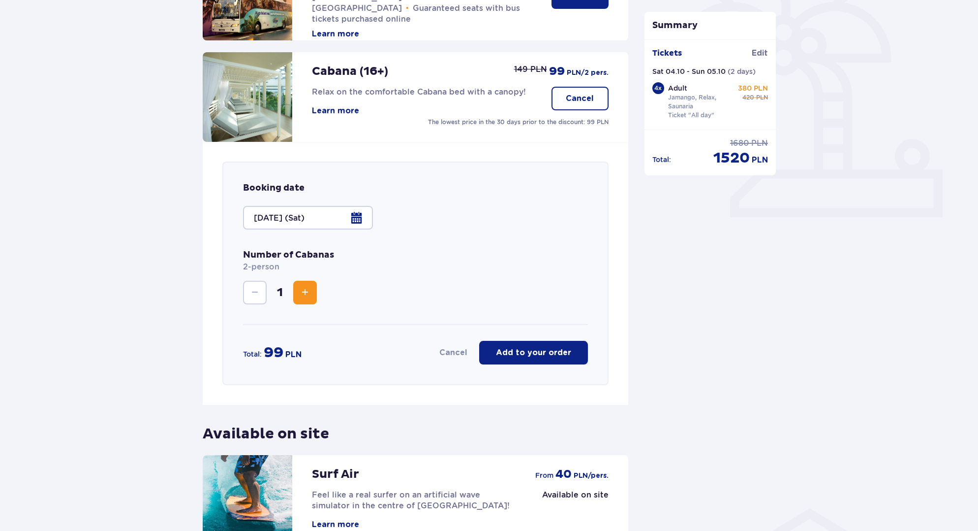
scroll to position [291, 0]
click at [309, 294] on span "Increase" at bounding box center [305, 293] width 12 height 12
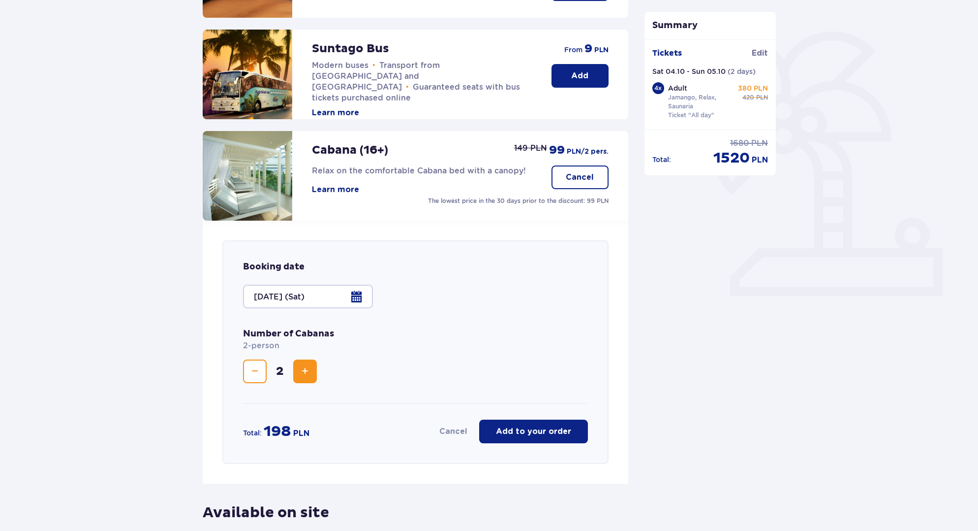
scroll to position [242, 0]
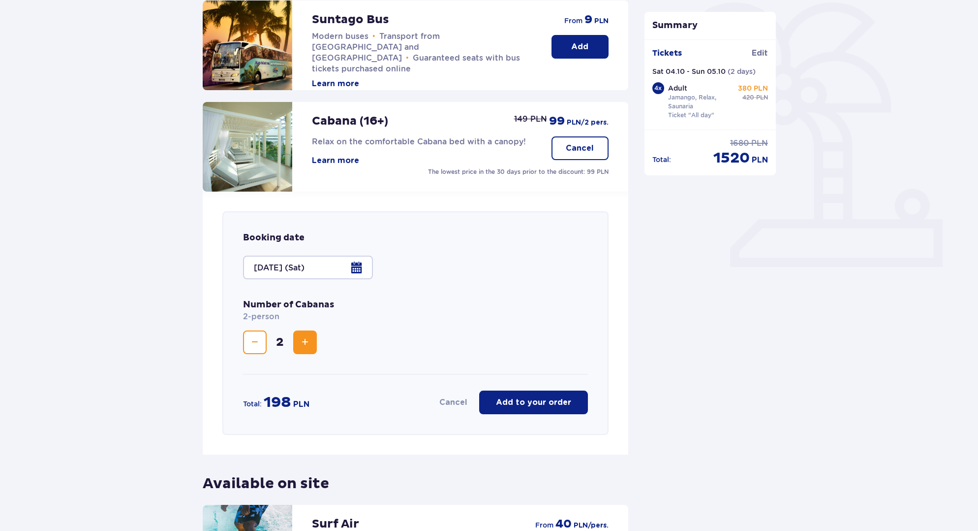
click at [261, 336] on button "Decrease" at bounding box center [255, 342] width 24 height 24
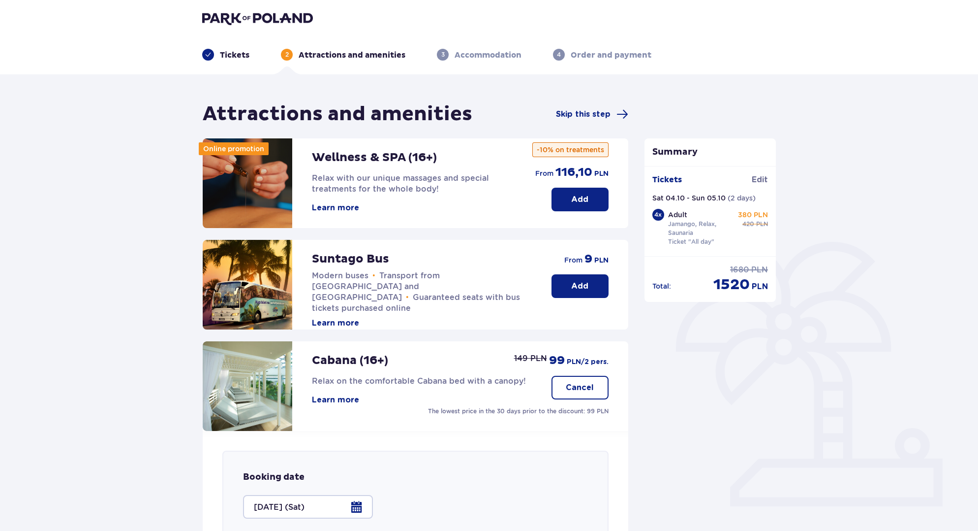
scroll to position [0, 0]
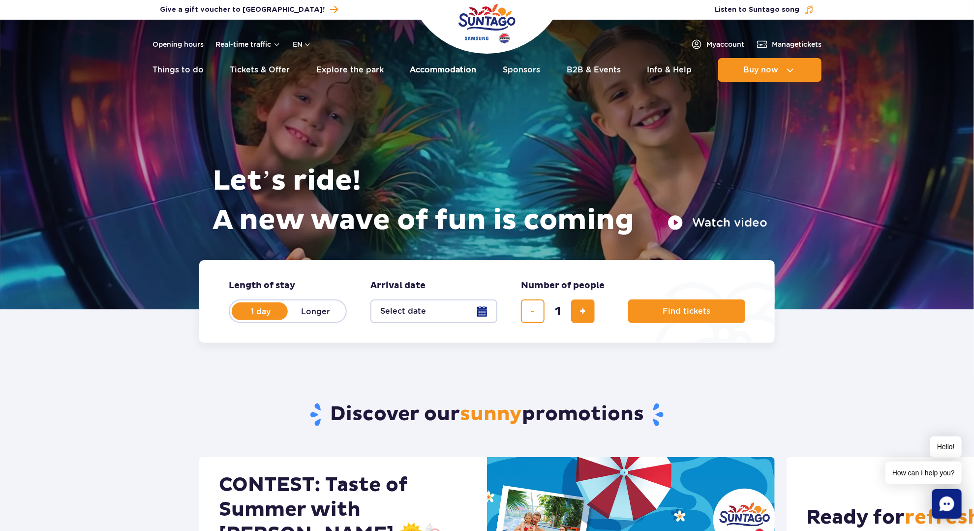
click at [425, 72] on link "Accommodation" at bounding box center [443, 70] width 66 height 24
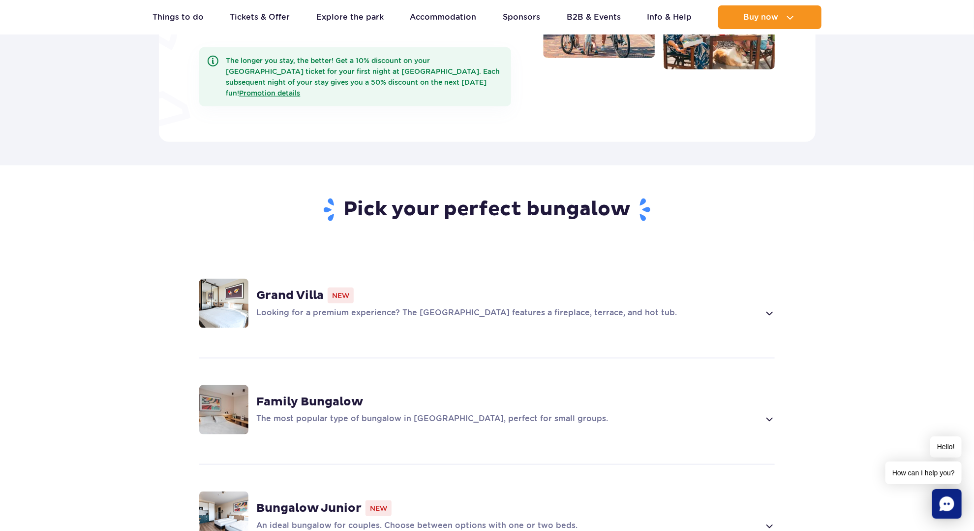
scroll to position [492, 0]
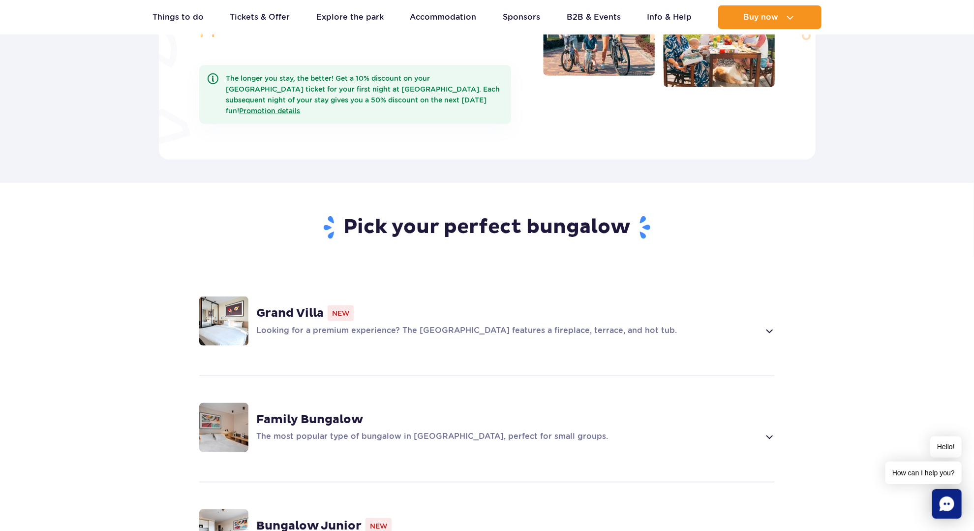
click at [763, 325] on div "Looking for a premium experience? The [GEOGRAPHIC_DATA] features a fireplace, t…" at bounding box center [515, 331] width 519 height 12
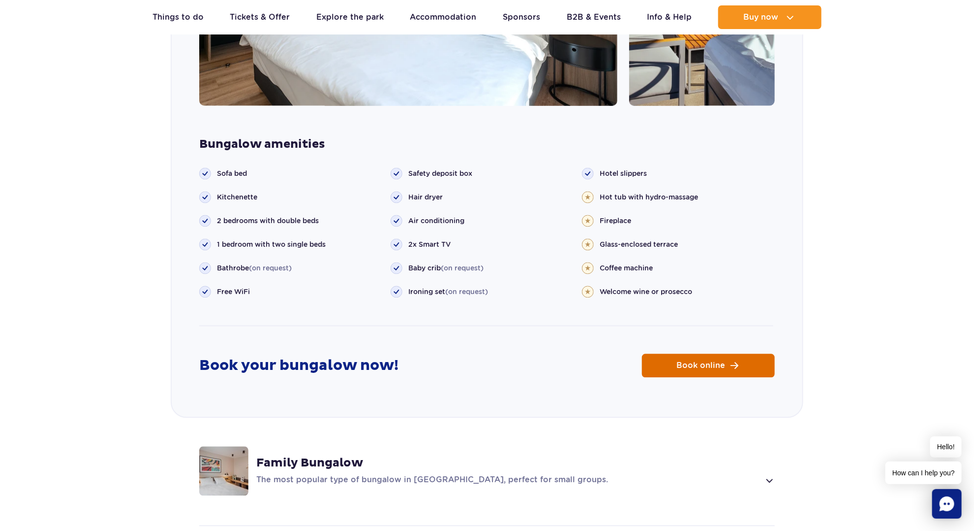
scroll to position [1033, 0]
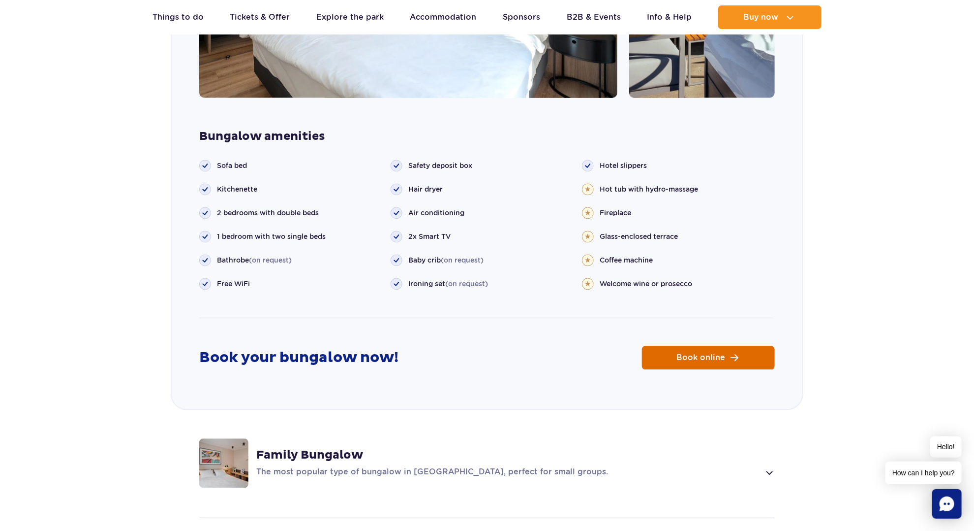
click at [696, 354] on span "Book online" at bounding box center [701, 358] width 49 height 8
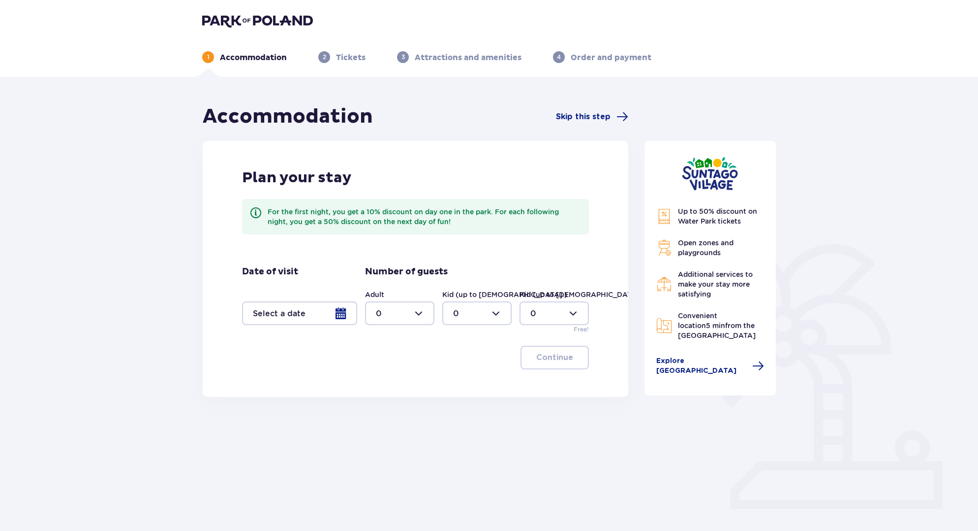
click at [402, 311] on div at bounding box center [399, 313] width 69 height 24
click at [386, 375] on div "4" at bounding box center [400, 377] width 48 height 11
type input "4"
click at [294, 317] on div at bounding box center [299, 313] width 115 height 24
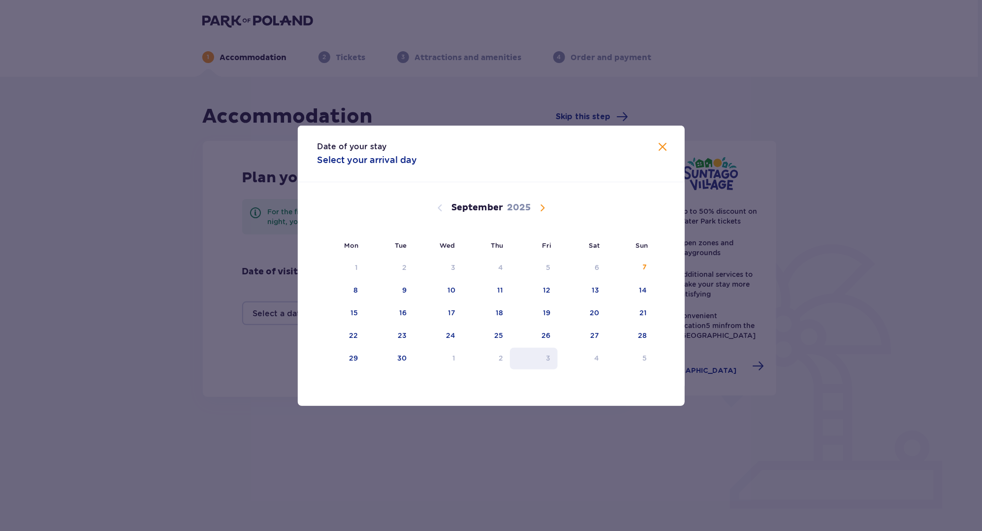
click at [556, 356] on div "3" at bounding box center [534, 358] width 48 height 22
click at [635, 357] on div "5" at bounding box center [630, 358] width 48 height 22
type input "[DATE] - [DATE]"
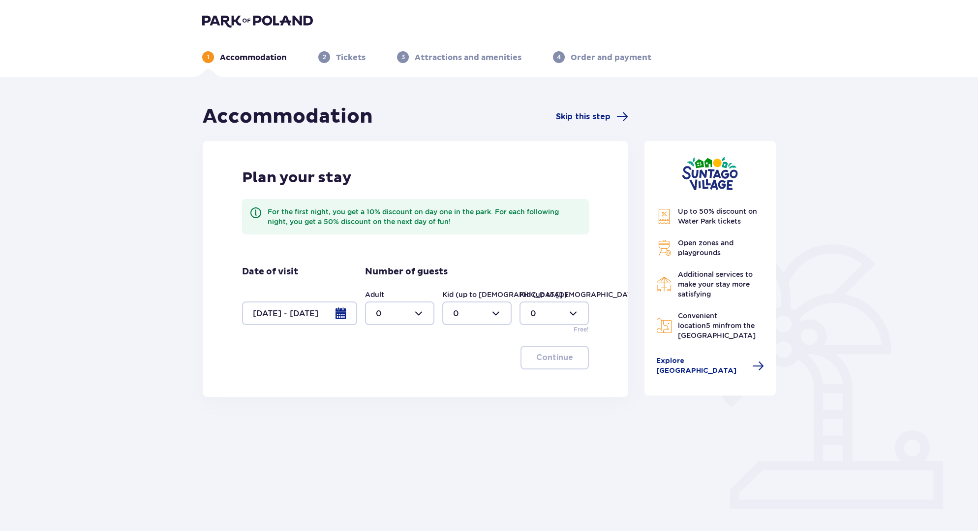
click at [415, 319] on div at bounding box center [399, 313] width 69 height 24
click at [387, 377] on div "4" at bounding box center [400, 377] width 48 height 11
type input "4"
click at [565, 361] on button "Continue" at bounding box center [555, 357] width 68 height 24
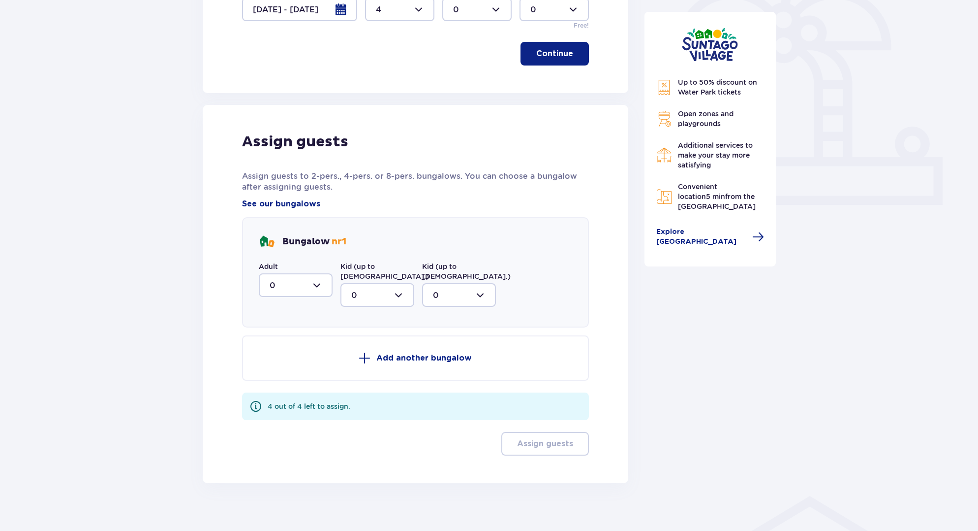
scroll to position [305, 0]
click at [285, 279] on div at bounding box center [296, 284] width 74 height 24
click at [281, 375] on div "4" at bounding box center [296, 380] width 52 height 11
type input "4"
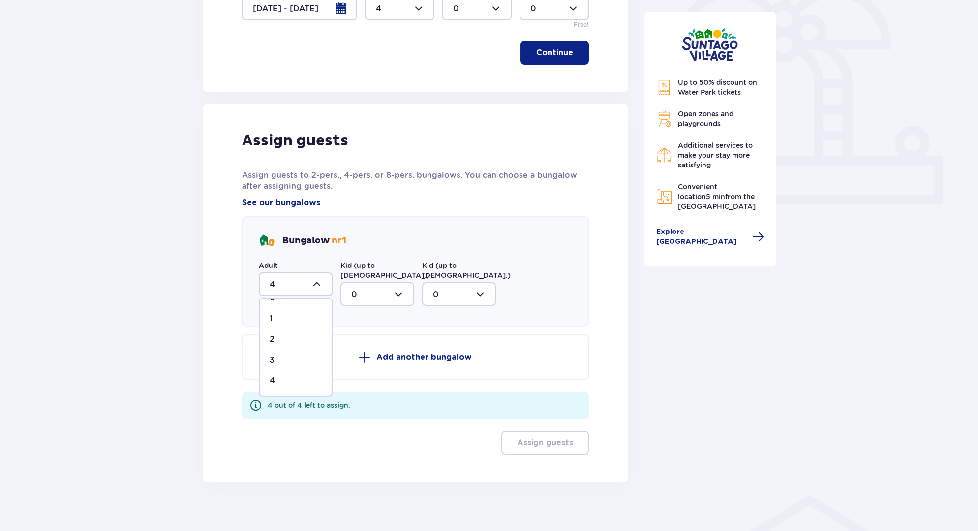
scroll to position [208, 0]
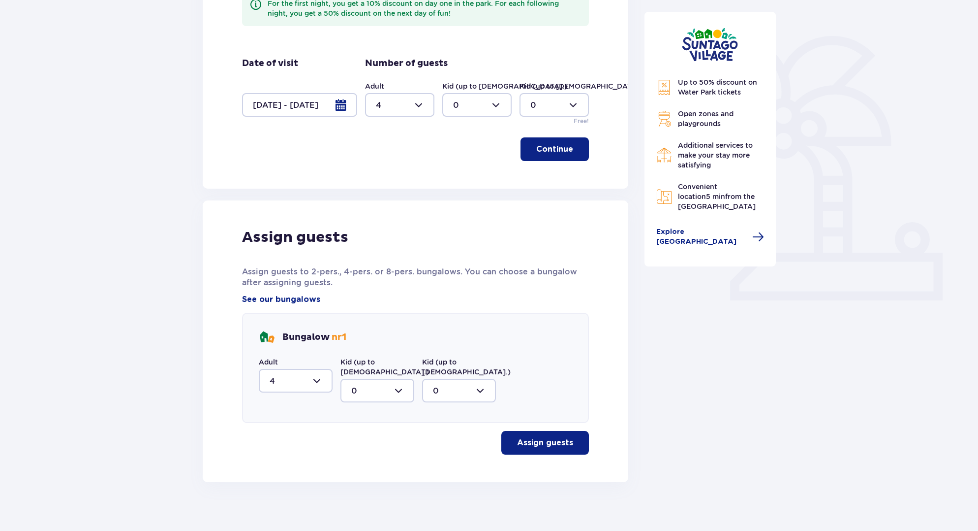
click at [538, 437] on p "Assign guests" at bounding box center [545, 442] width 56 height 11
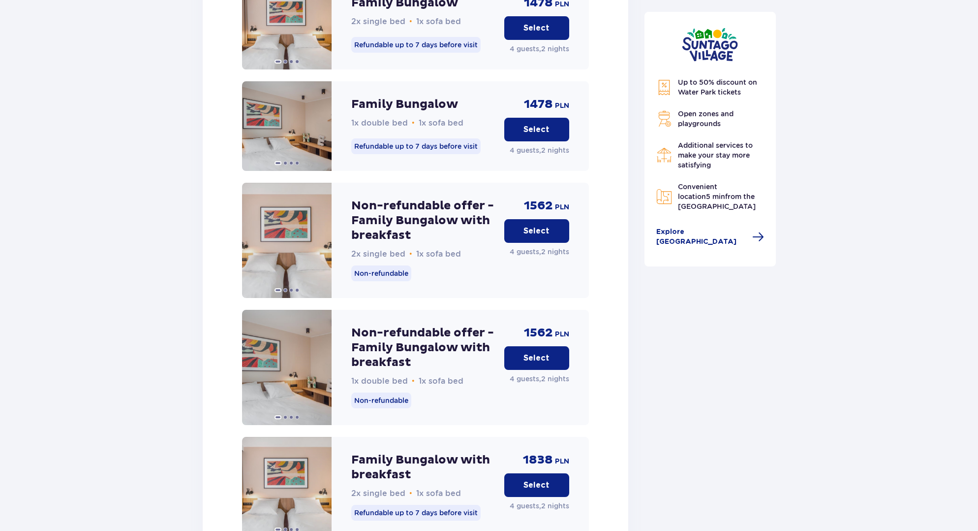
scroll to position [1101, 0]
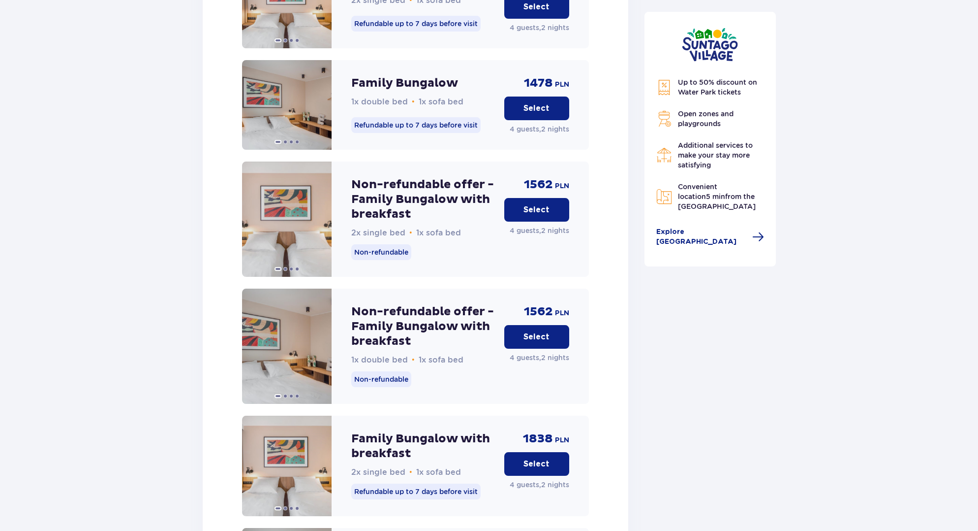
click at [549, 200] on button "Select" at bounding box center [536, 210] width 65 height 24
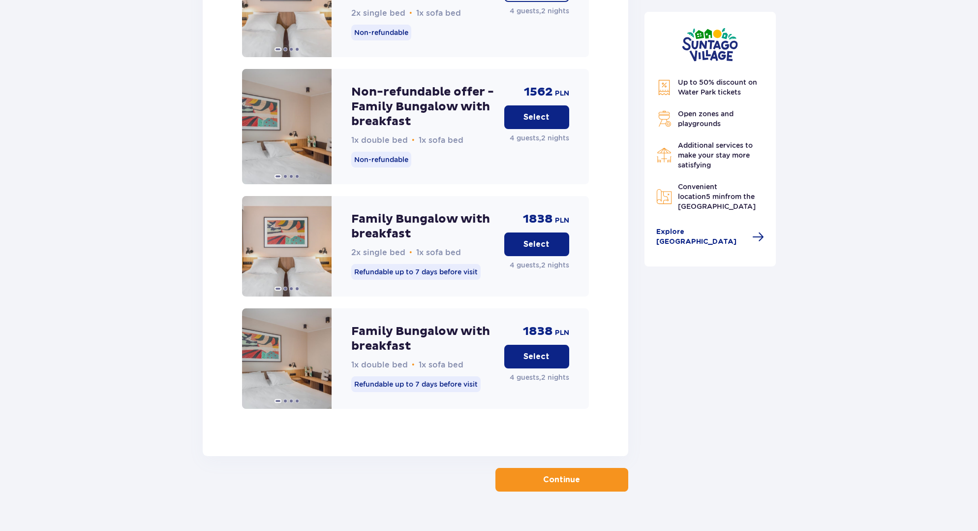
scroll to position [1334, 0]
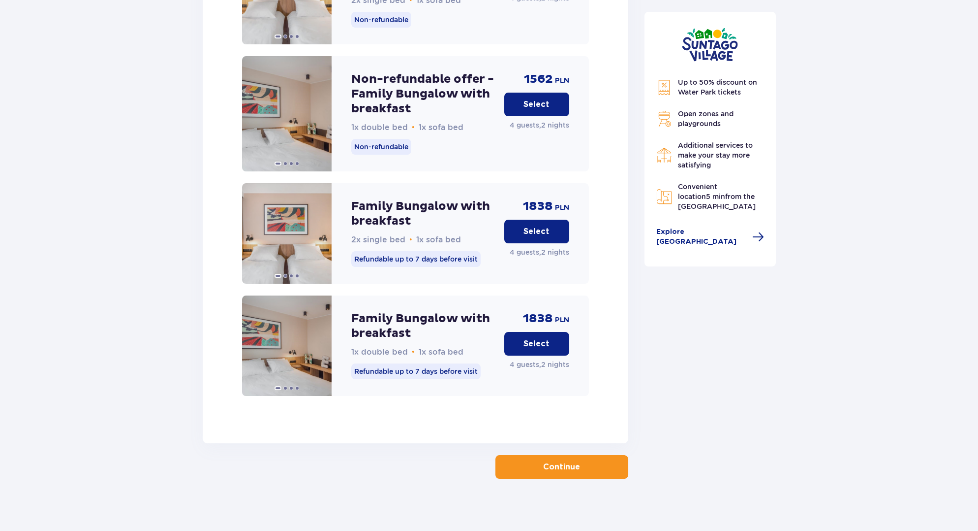
click at [561, 461] on p "Continue" at bounding box center [561, 466] width 37 height 11
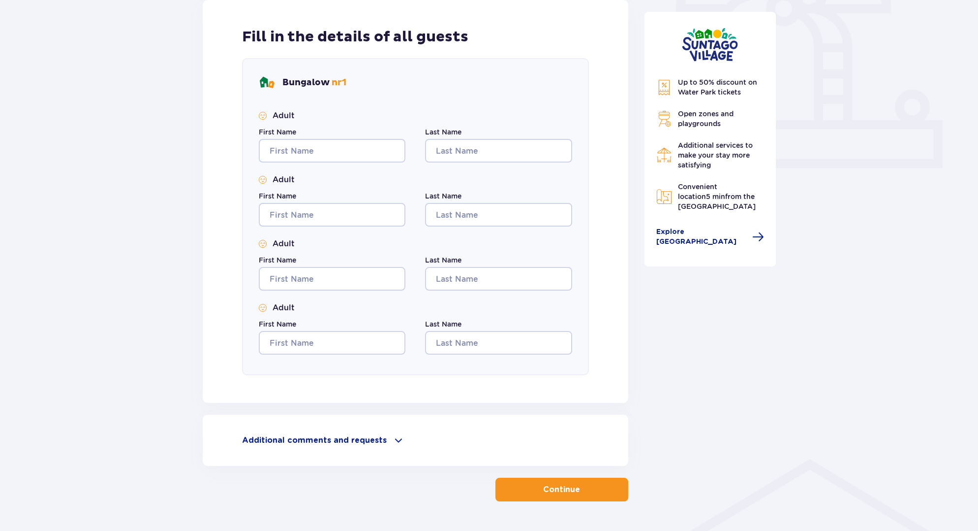
scroll to position [370, 0]
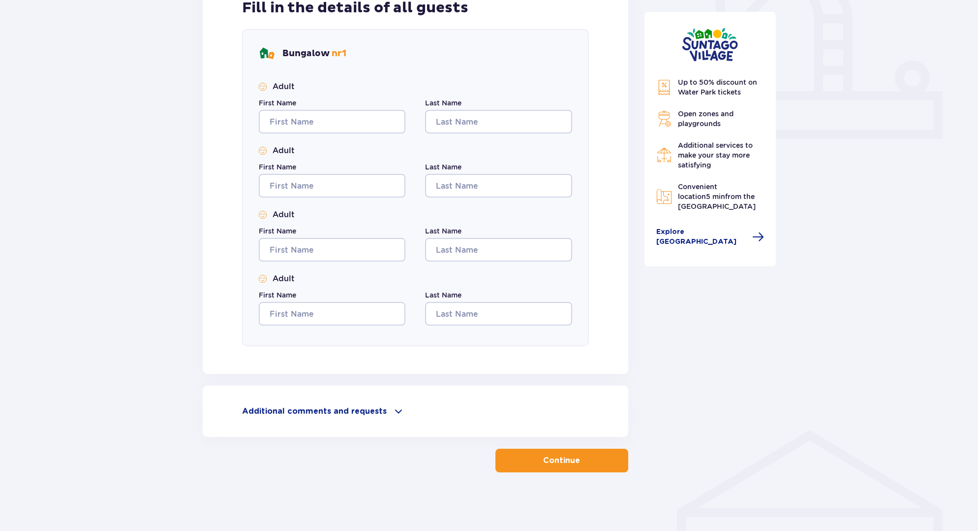
click at [388, 401] on div "Additional comments and requests Can we help you with anything else? Let us kno…" at bounding box center [416, 410] width 426 height 51
click at [393, 409] on span at bounding box center [399, 411] width 12 height 12
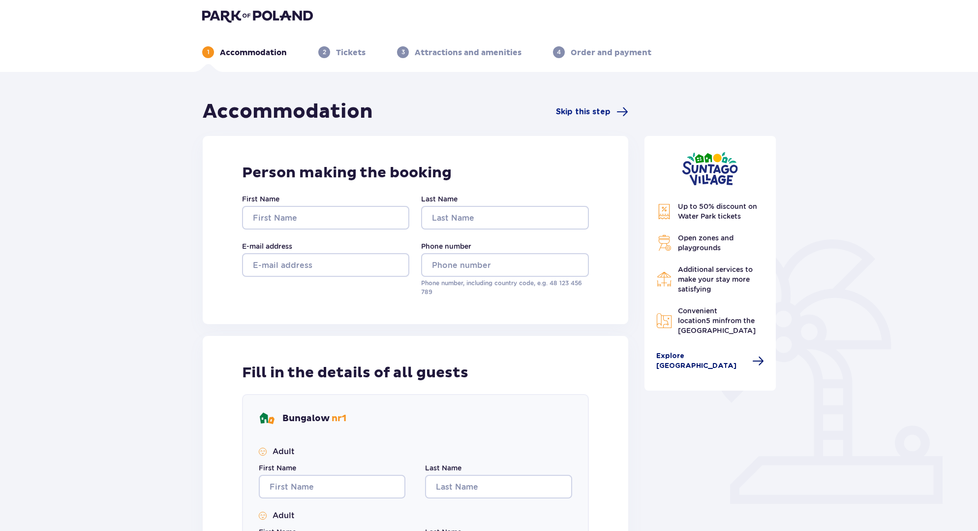
scroll to position [0, 0]
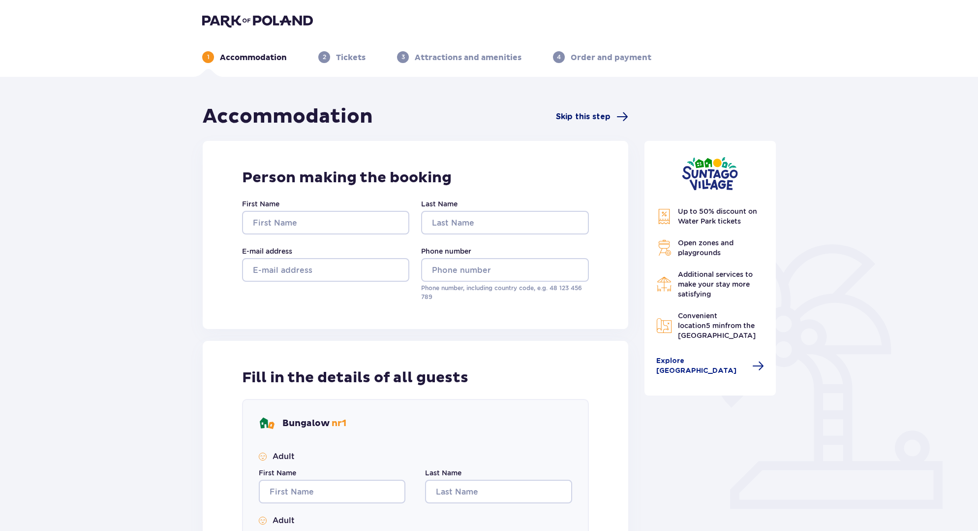
click at [592, 112] on span "Skip this step" at bounding box center [583, 116] width 55 height 11
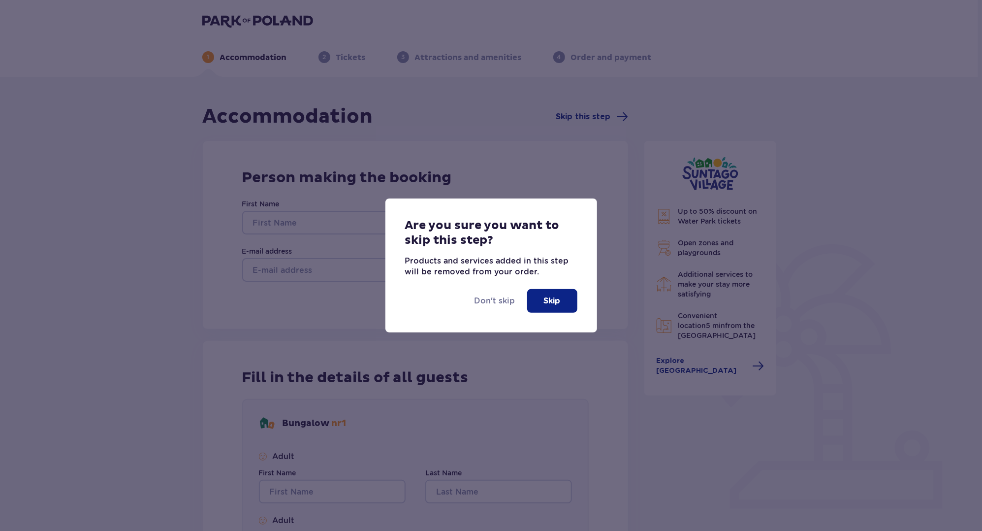
click at [556, 300] on p "Skip" at bounding box center [552, 300] width 17 height 11
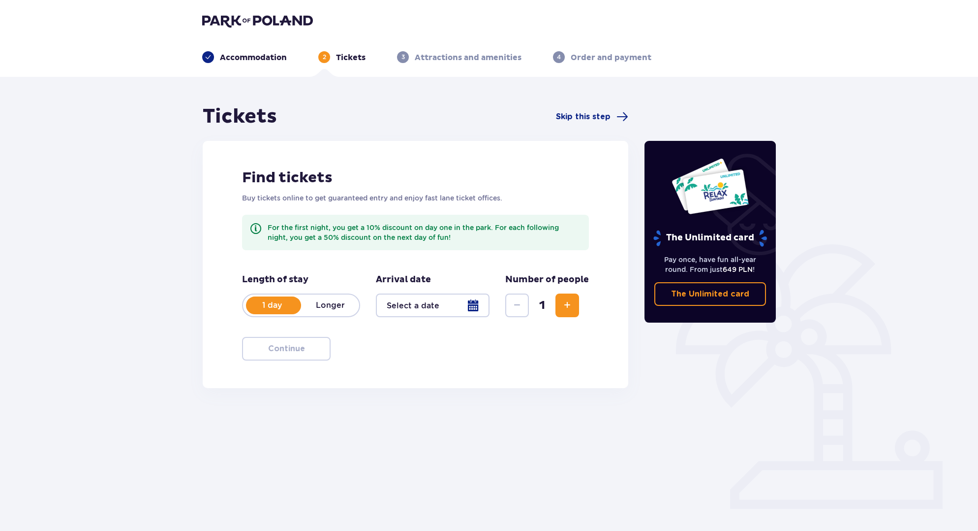
click at [334, 303] on p "Longer" at bounding box center [330, 305] width 58 height 11
click at [423, 301] on div at bounding box center [433, 305] width 114 height 24
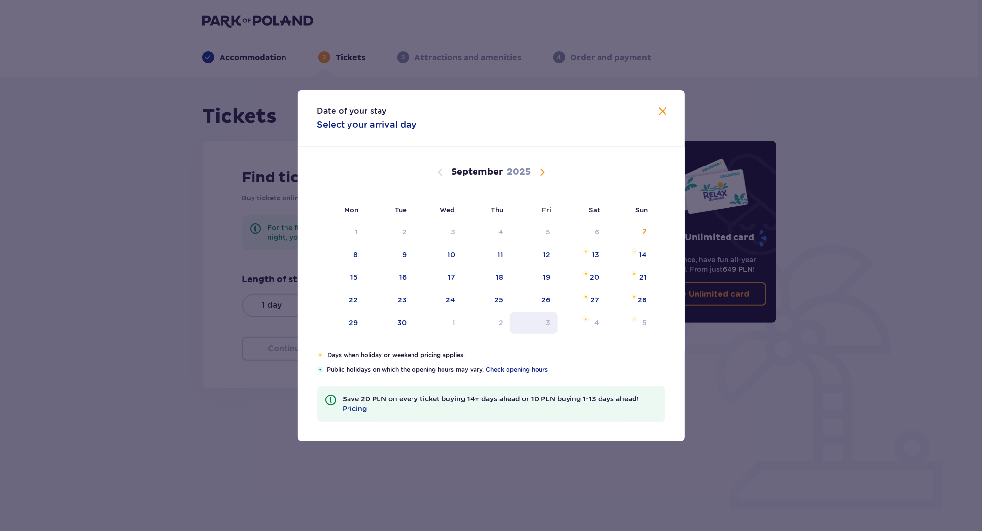
click at [541, 322] on div "3" at bounding box center [534, 323] width 48 height 22
click at [626, 321] on div "5" at bounding box center [630, 323] width 48 height 22
type input "03.10.25 - 05.10.25"
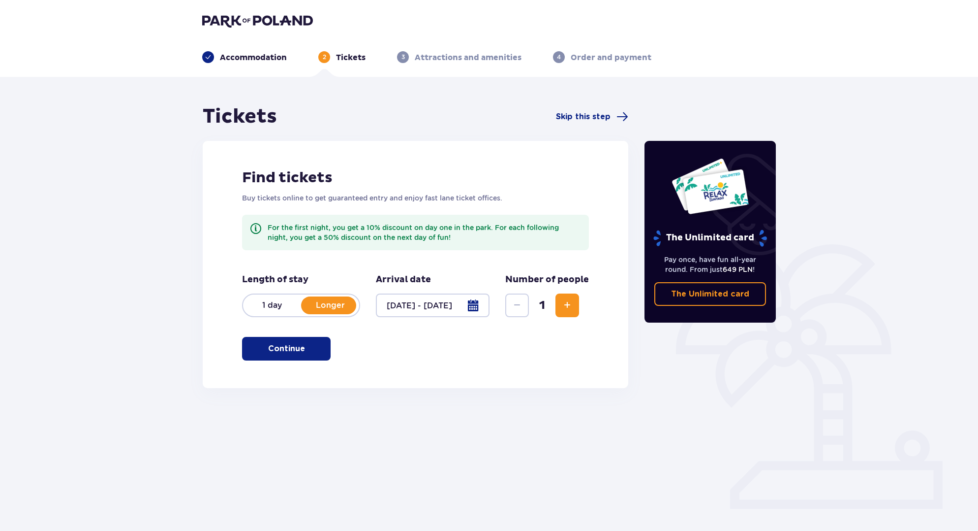
click at [570, 307] on span "Increase" at bounding box center [568, 305] width 12 height 12
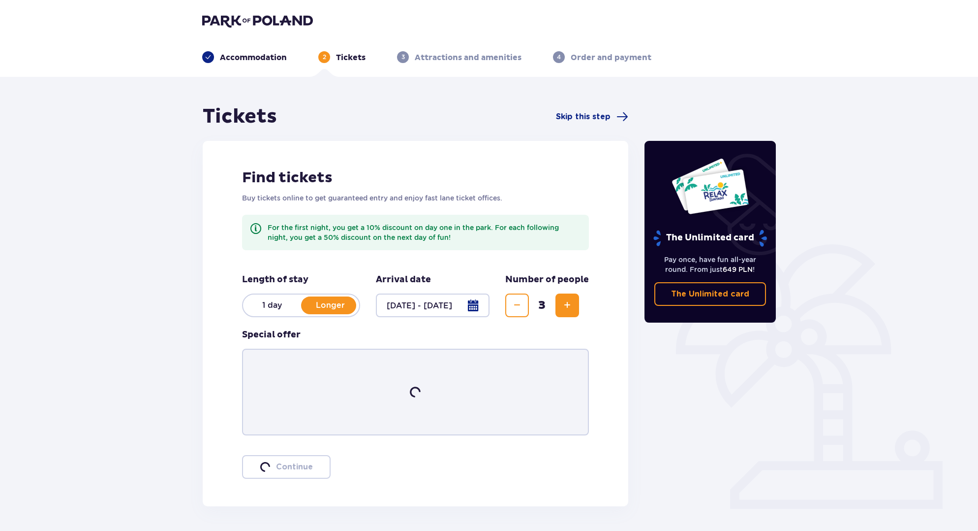
click at [570, 307] on span "Increase" at bounding box center [568, 305] width 12 height 12
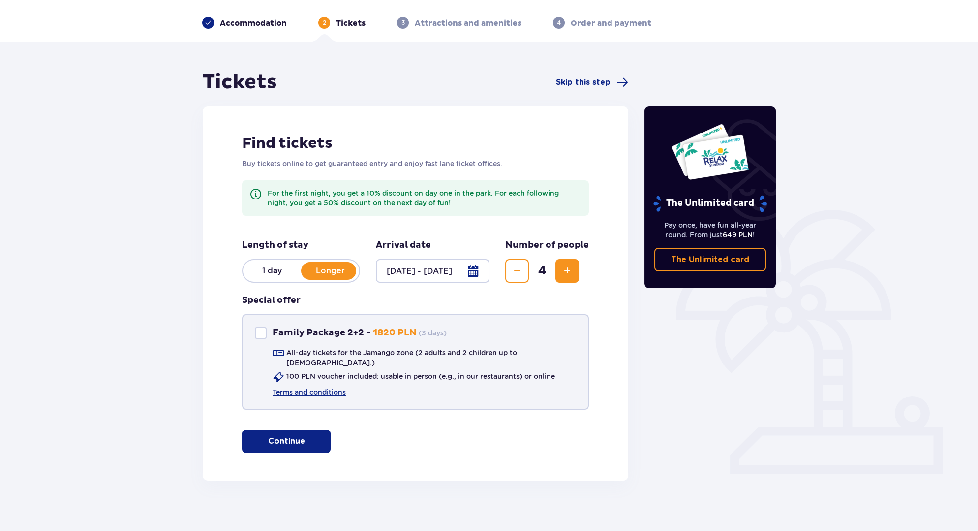
scroll to position [35, 0]
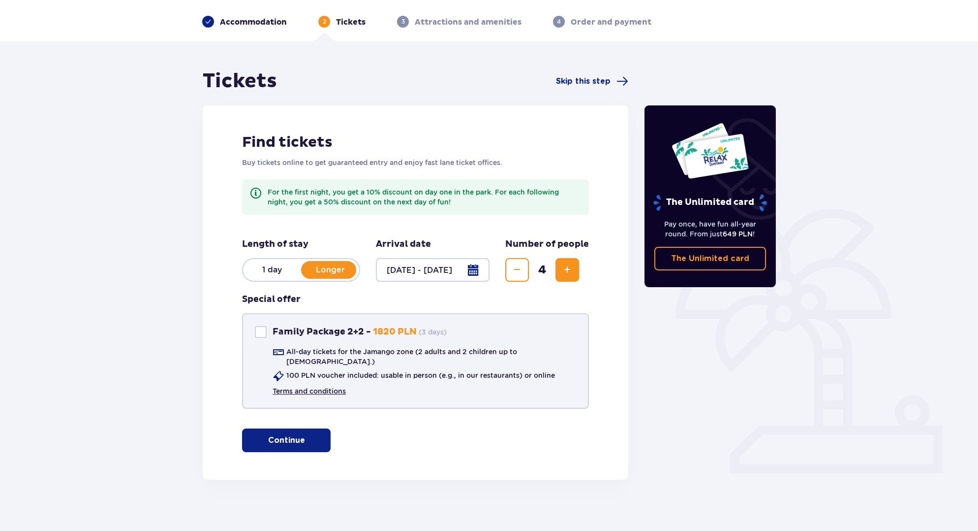
click at [302, 386] on link "Terms and conditions" at bounding box center [309, 391] width 73 height 10
click at [284, 428] on button "Continue" at bounding box center [286, 440] width 89 height 24
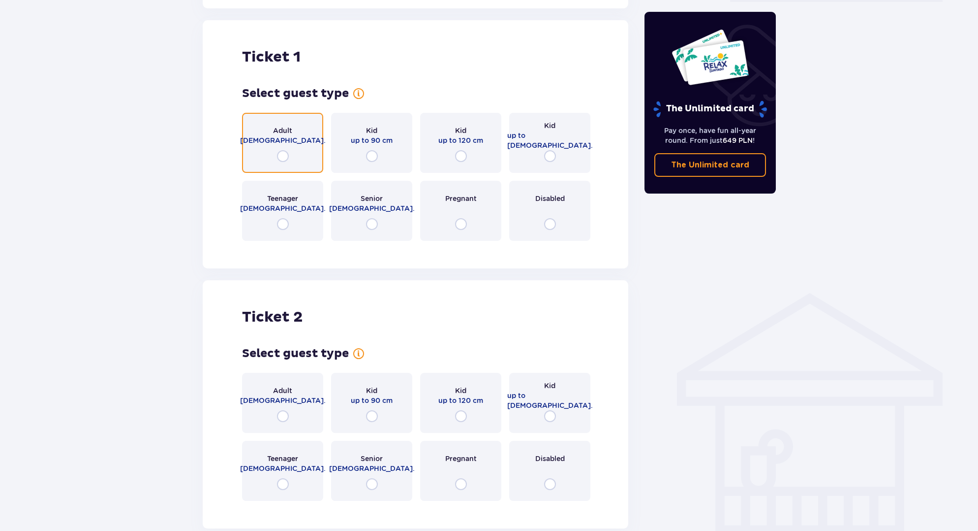
click at [280, 152] on input "radio" at bounding box center [283, 156] width 12 height 12
radio input "true"
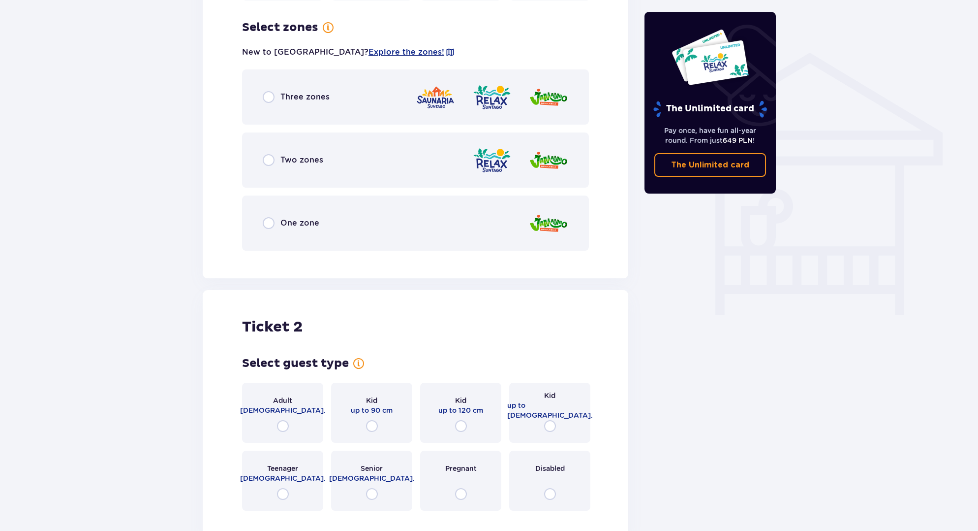
click at [299, 92] on p "Three zones" at bounding box center [305, 97] width 49 height 11
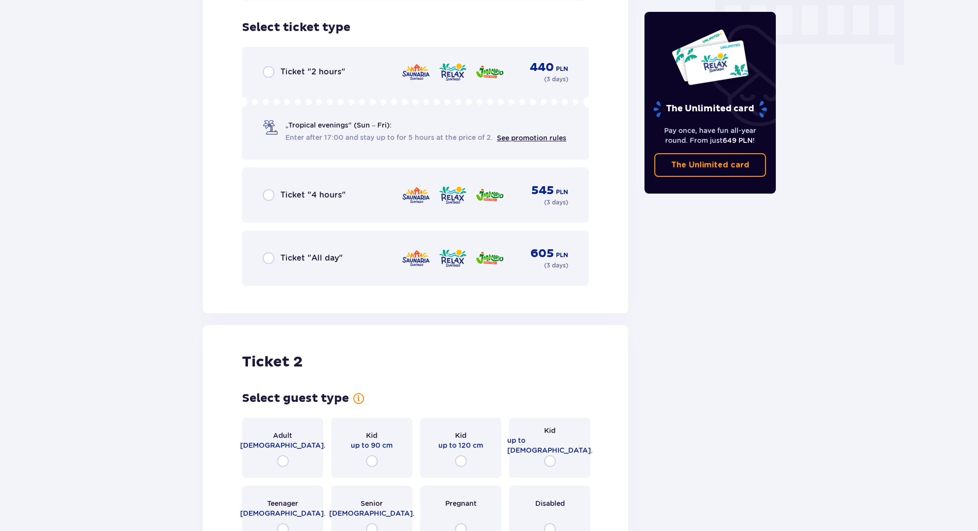
click at [316, 252] on p "Ticket "All day"" at bounding box center [312, 257] width 62 height 11
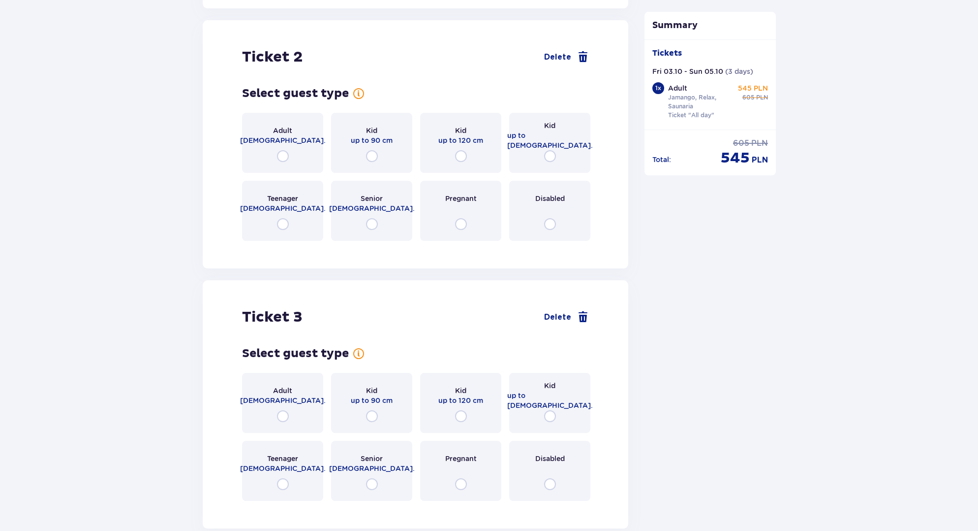
click at [288, 141] on div "Adult 18 - 65 y.o." at bounding box center [282, 143] width 81 height 60
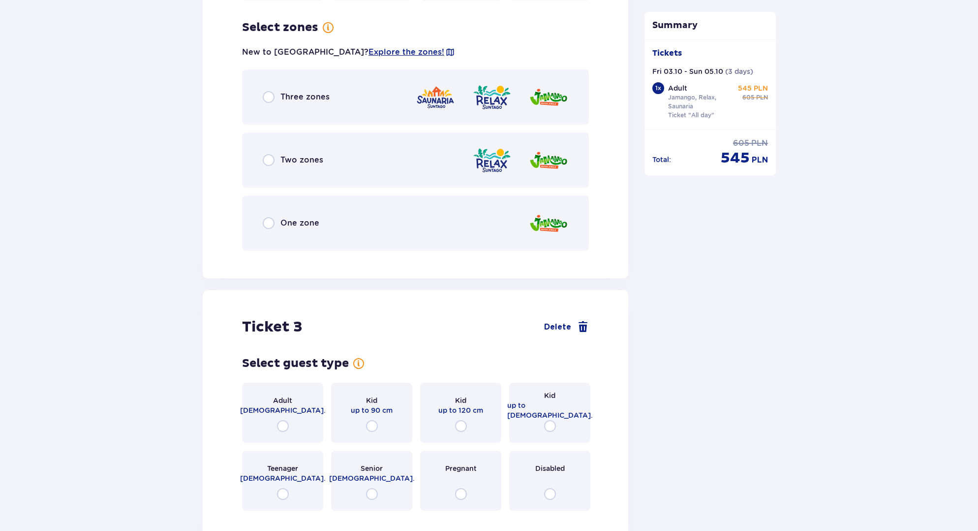
click at [317, 92] on p "Three zones" at bounding box center [305, 97] width 49 height 11
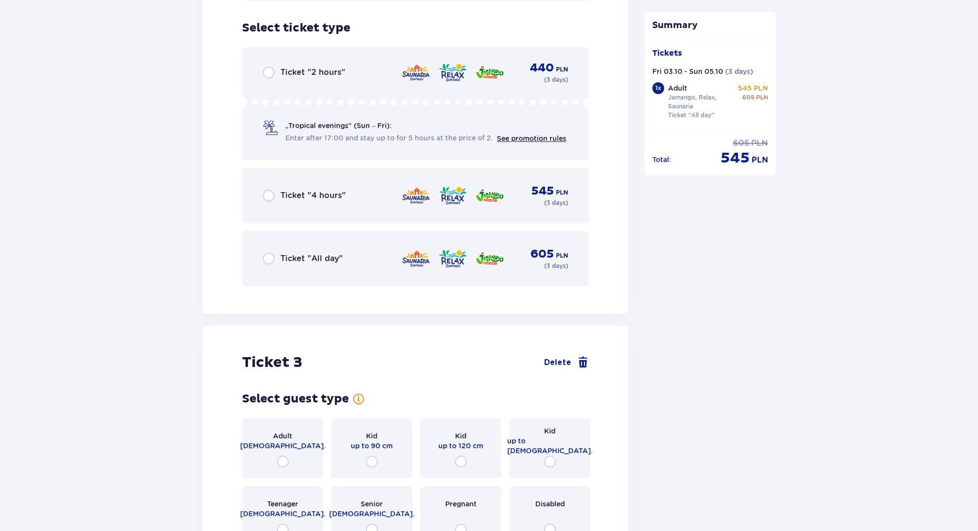
scroll to position [1791, 0]
click at [311, 252] on p "Ticket "All day"" at bounding box center [312, 257] width 62 height 11
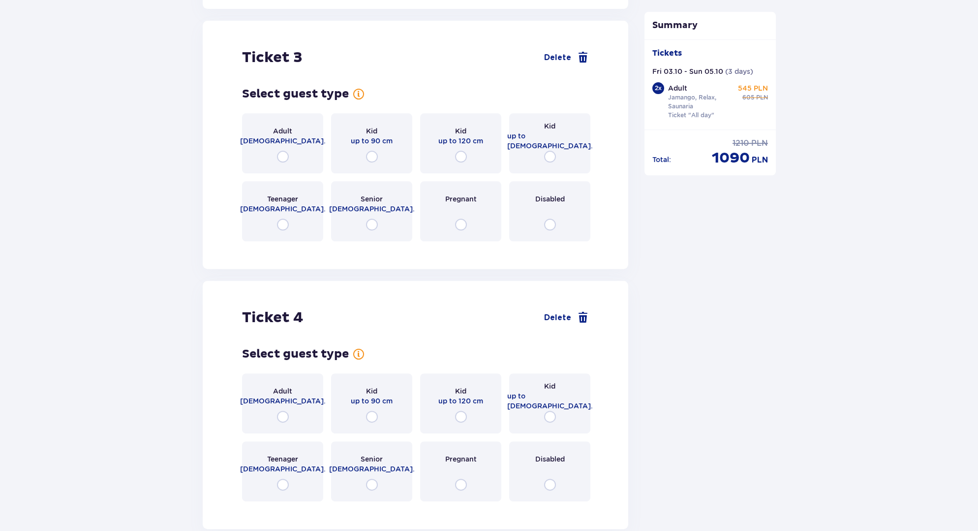
click at [285, 140] on div "Adult 18 - 65 y.o." at bounding box center [282, 143] width 81 height 60
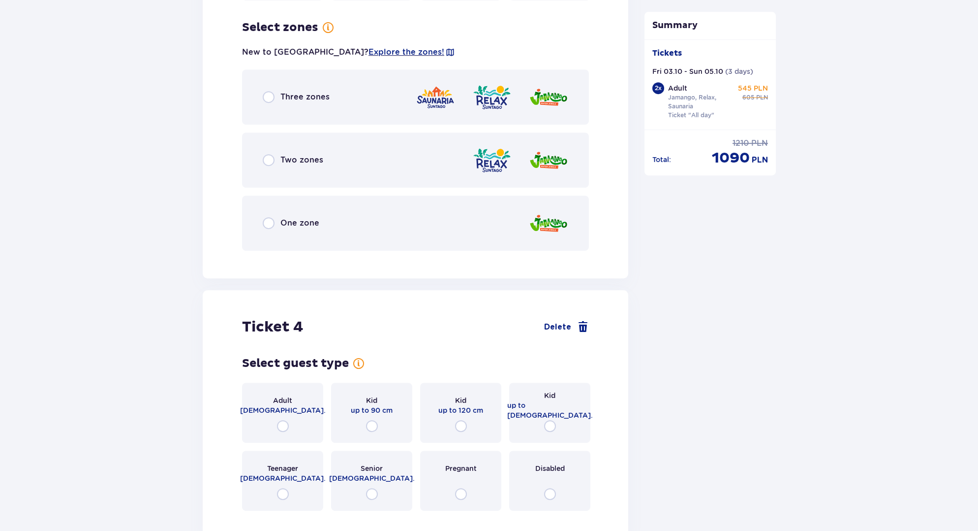
click at [319, 92] on p "Three zones" at bounding box center [305, 97] width 49 height 11
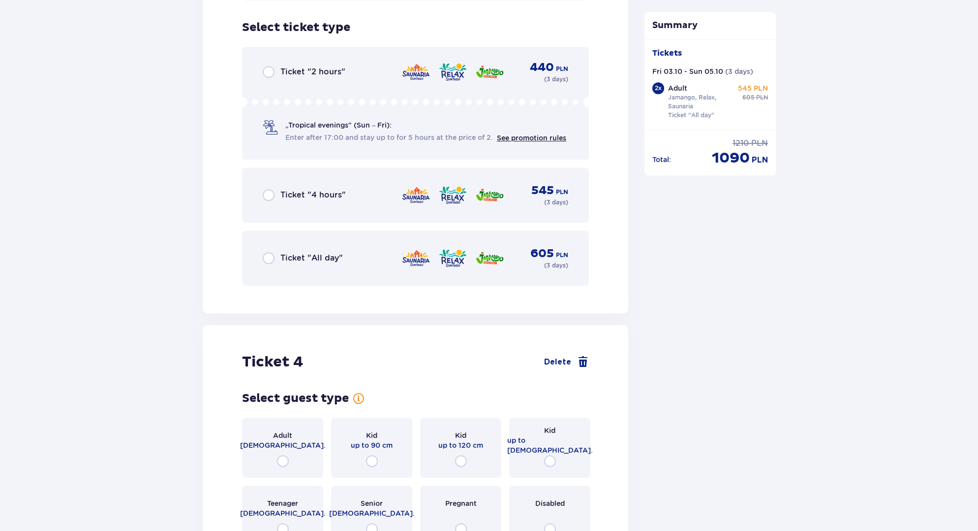
click at [316, 260] on div "Ticket "All day" 605 PLN ( 3 days )" at bounding box center [416, 258] width 306 height 24
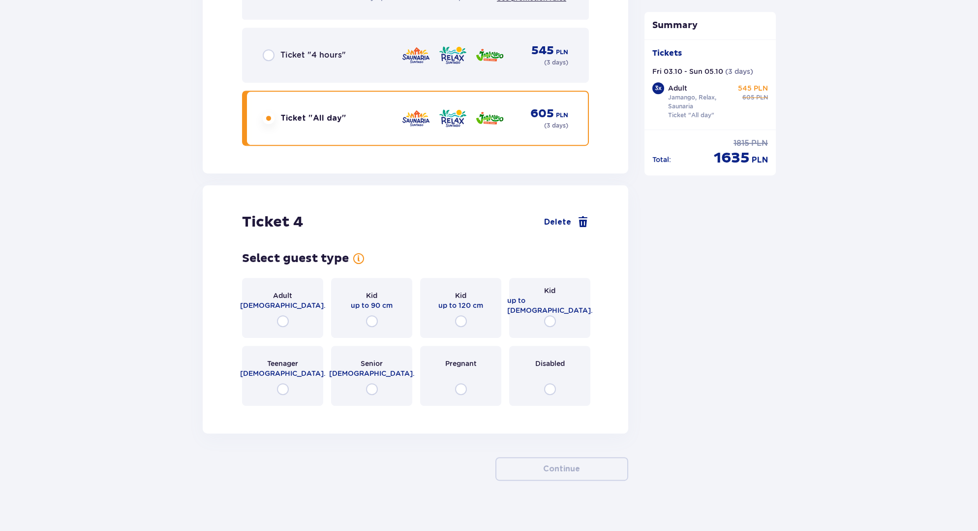
click at [285, 300] on p "[DEMOGRAPHIC_DATA]." at bounding box center [283, 305] width 86 height 10
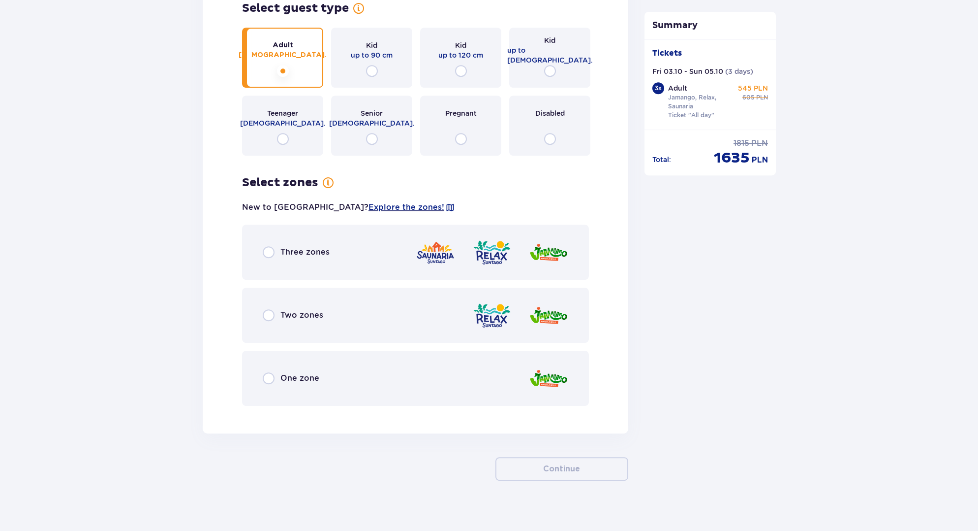
click at [325, 247] on p "Three zones" at bounding box center [305, 252] width 49 height 11
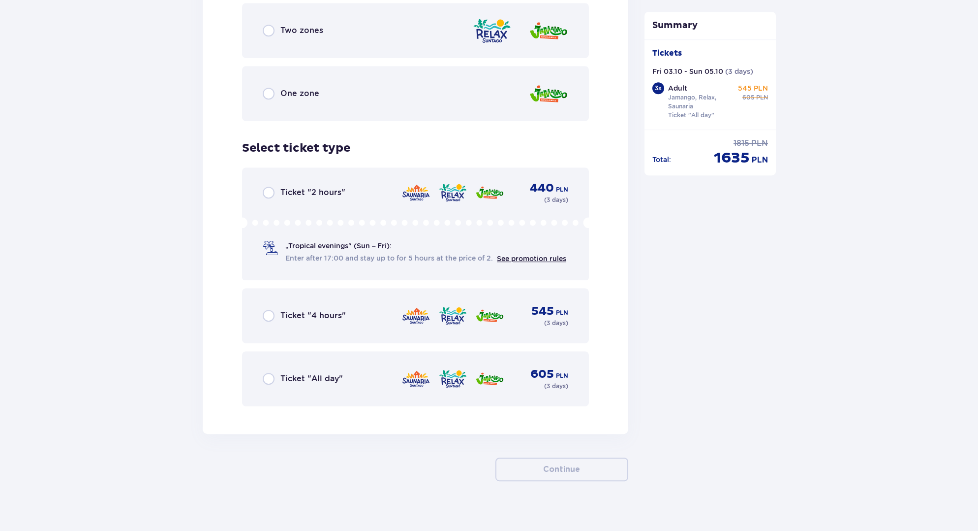
scroll to position [3260, 0]
click at [313, 373] on p "Ticket "All day"" at bounding box center [312, 378] width 62 height 11
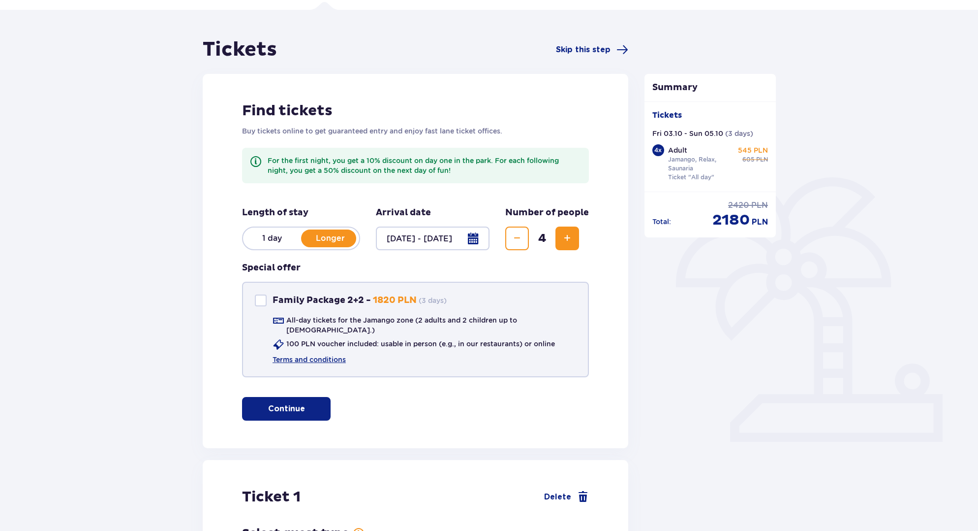
scroll to position [0, 0]
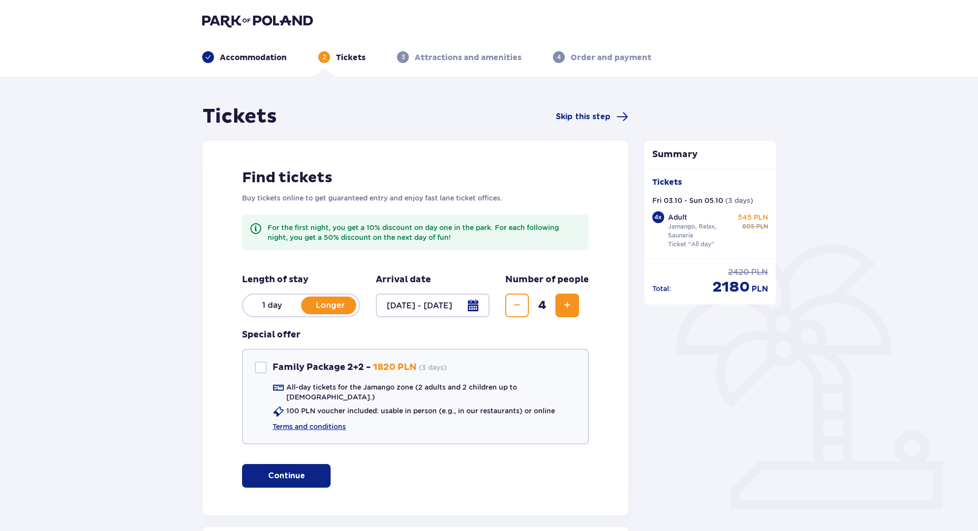
click at [405, 304] on div at bounding box center [433, 305] width 114 height 24
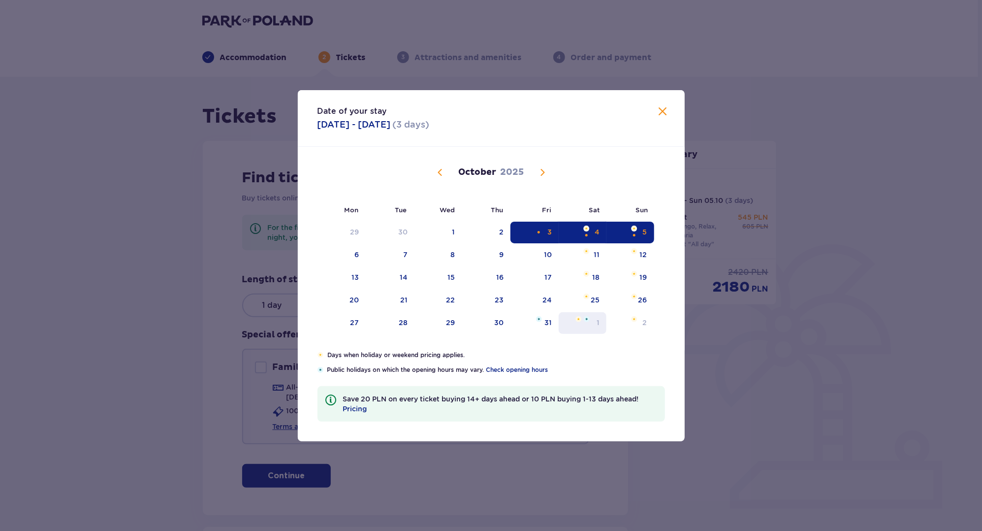
click at [585, 317] on img "Choose Saturday, November 1, 2025 as your check-in date. It’s available." at bounding box center [587, 319] width 6 height 6
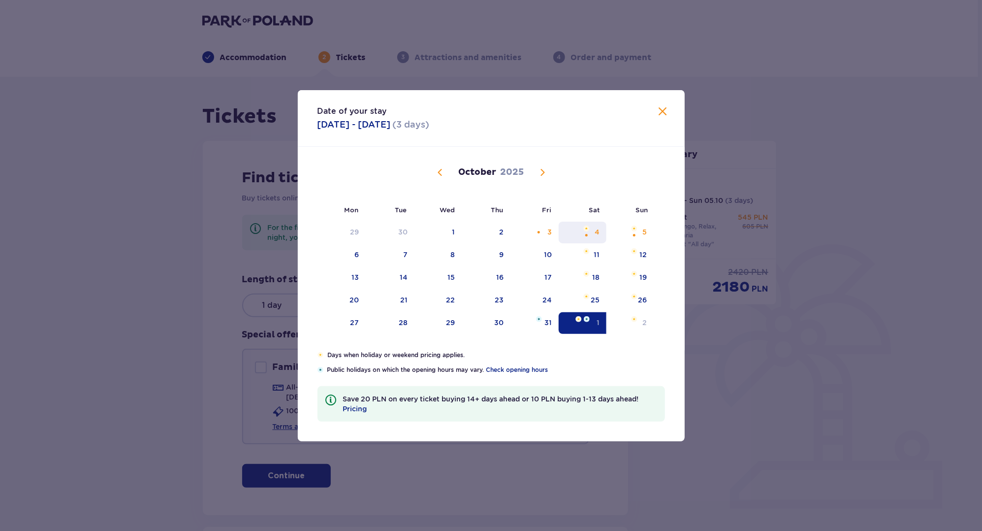
click at [588, 233] on div "Choose Saturday, October 4, 2025 as your check-out date. It’s available." at bounding box center [586, 235] width 6 height 6
click at [624, 235] on div "5" at bounding box center [630, 232] width 48 height 22
type input "04.10.25 - 05.10.25"
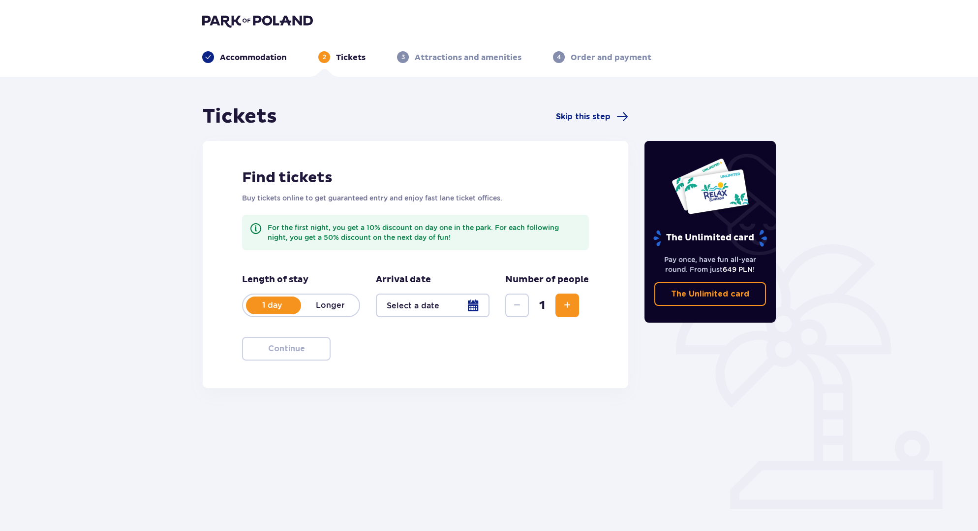
click at [435, 300] on div at bounding box center [433, 305] width 114 height 24
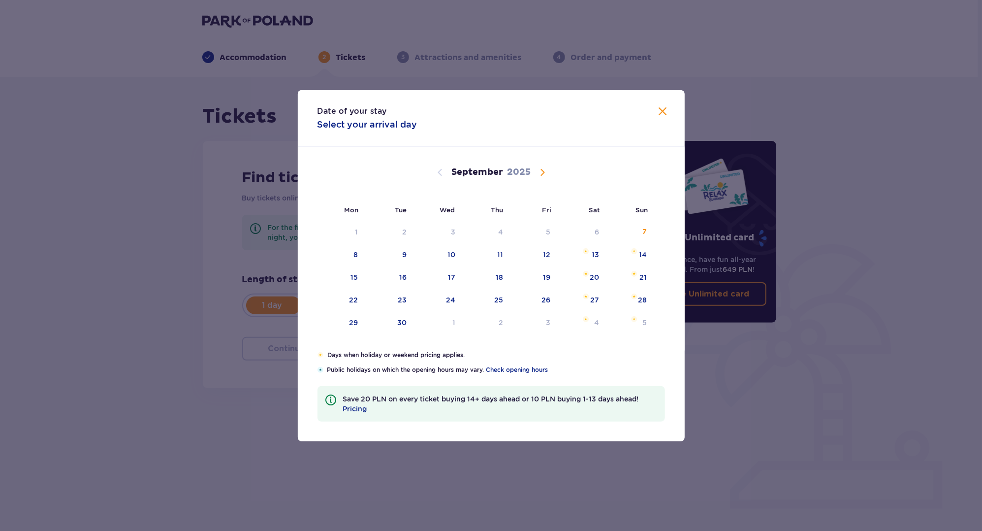
click at [180, 309] on div "Date of your stay Select your arrival day Mon Tue Wed Thu Fri Sat Sun August 20…" at bounding box center [491, 265] width 982 height 531
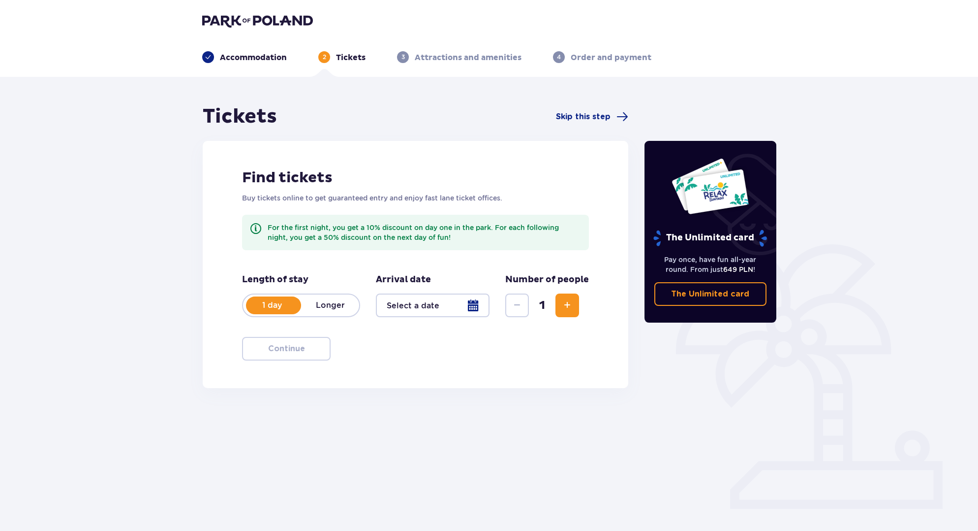
click at [332, 317] on div "Length of stay 1 day Longer Arrival date Number of people 1" at bounding box center [415, 301] width 347 height 55
click at [338, 309] on p "Longer" at bounding box center [330, 305] width 58 height 11
click at [425, 308] on div at bounding box center [433, 305] width 114 height 24
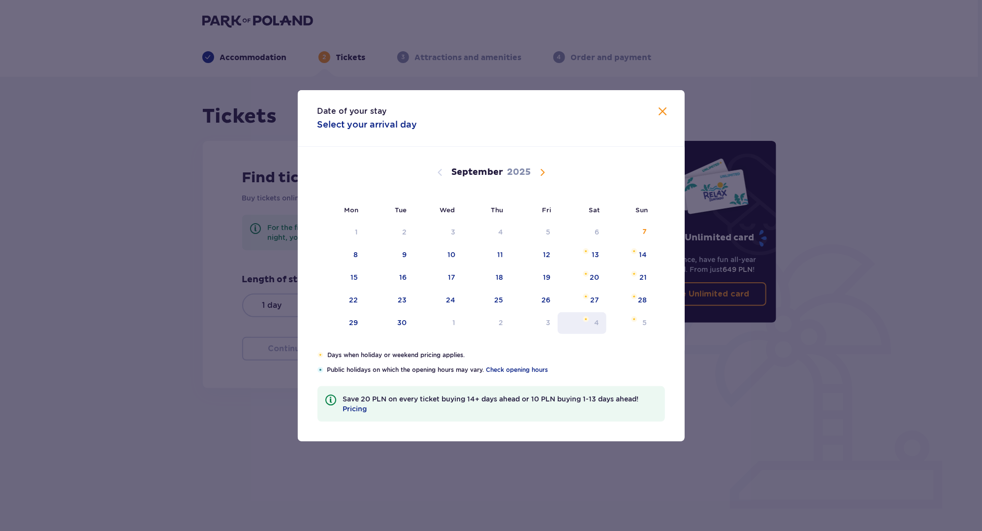
click at [588, 320] on img "Choose Saturday, October 4, 2025 as your check-in date. It’s available." at bounding box center [586, 319] width 6 height 6
click at [633, 323] on div "5" at bounding box center [630, 323] width 48 height 22
type input "04.10.25 - 05.10.25"
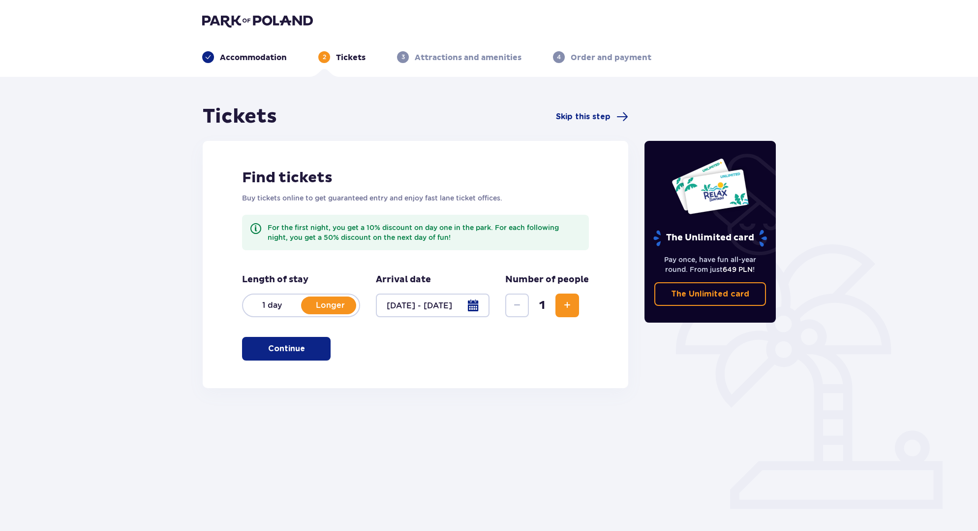
click at [574, 310] on button "Increase" at bounding box center [568, 305] width 24 height 24
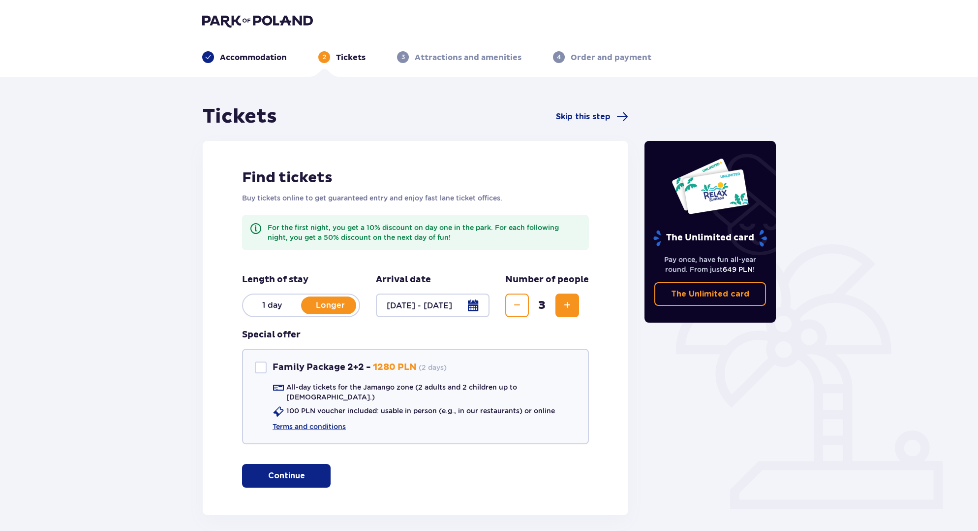
click at [574, 310] on button "Increase" at bounding box center [568, 305] width 24 height 24
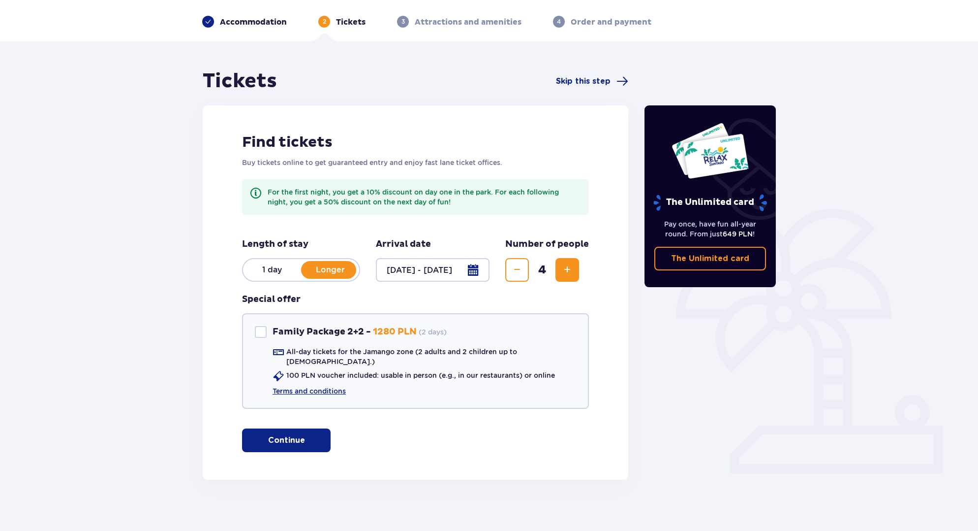
click at [286, 440] on button "Continue" at bounding box center [286, 440] width 89 height 24
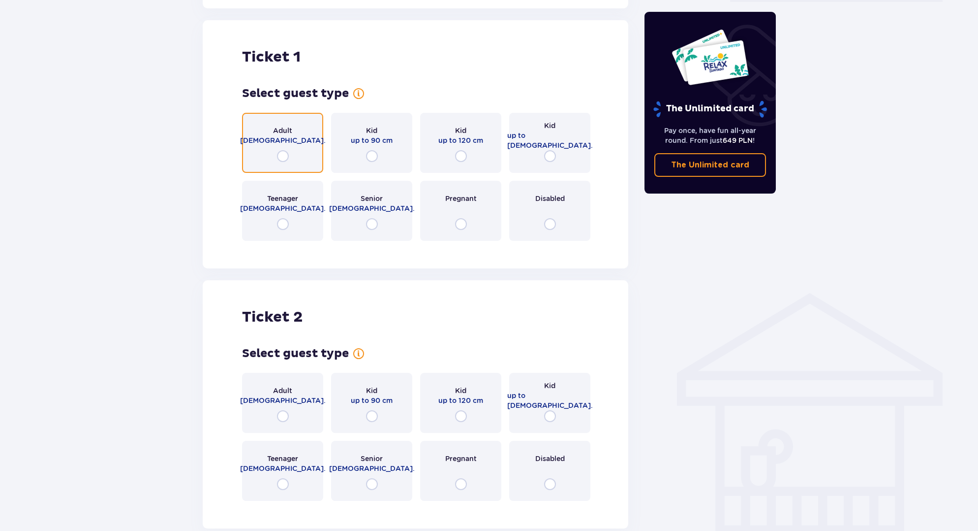
click at [283, 150] on input "radio" at bounding box center [283, 156] width 12 height 12
radio input "true"
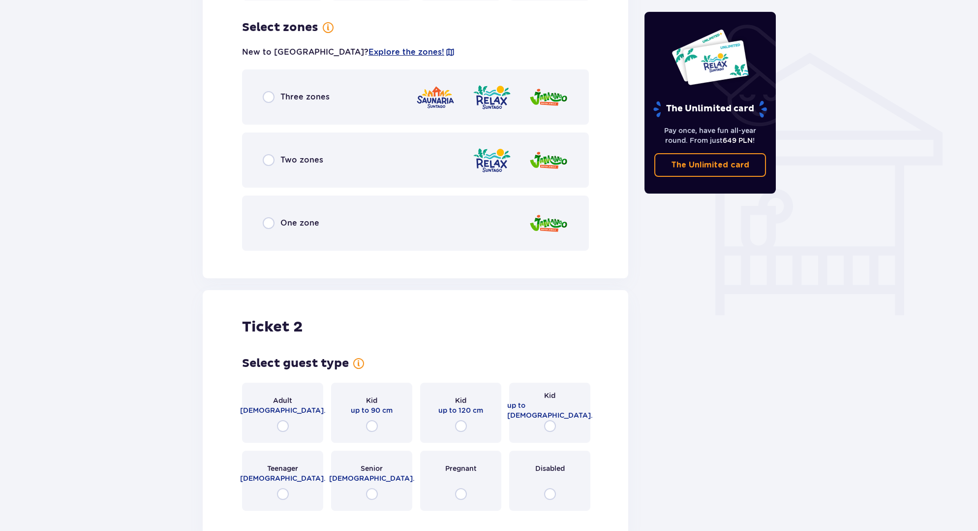
click at [324, 92] on p "Three zones" at bounding box center [305, 97] width 49 height 11
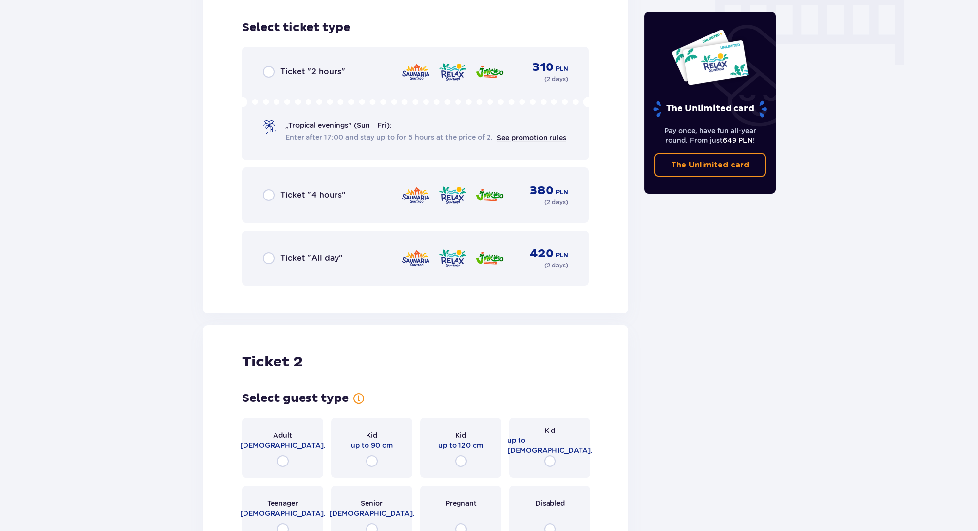
click at [321, 257] on div "Ticket "All day" 420 PLN ( 2 days )" at bounding box center [416, 258] width 306 height 24
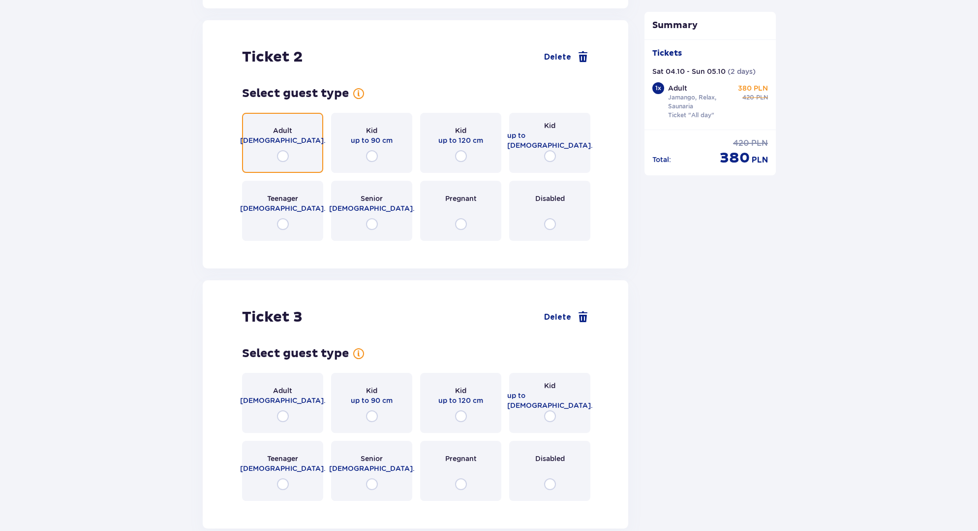
drag, startPoint x: 281, startPoint y: 145, endPoint x: 281, endPoint y: 152, distance: 6.4
click at [281, 150] on input "radio" at bounding box center [283, 156] width 12 height 12
radio input "true"
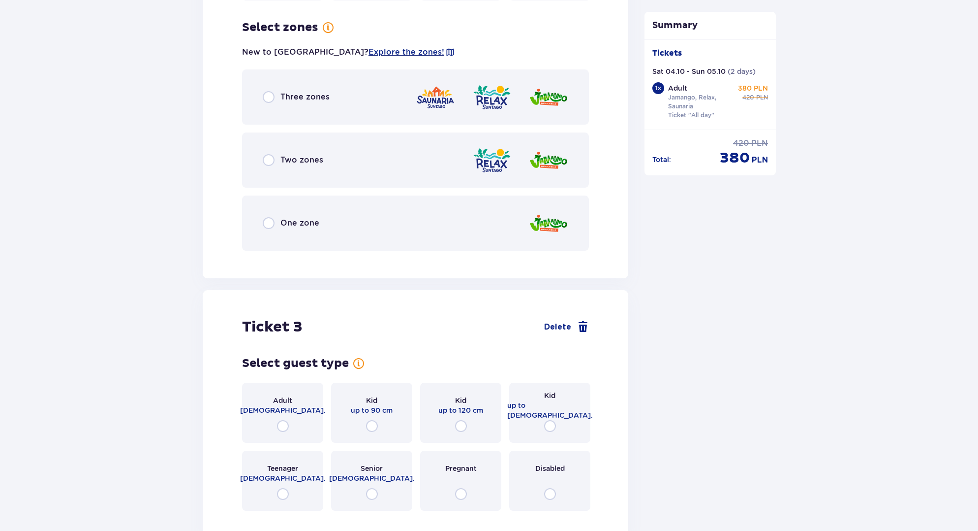
click at [314, 93] on p "Three zones" at bounding box center [305, 97] width 49 height 11
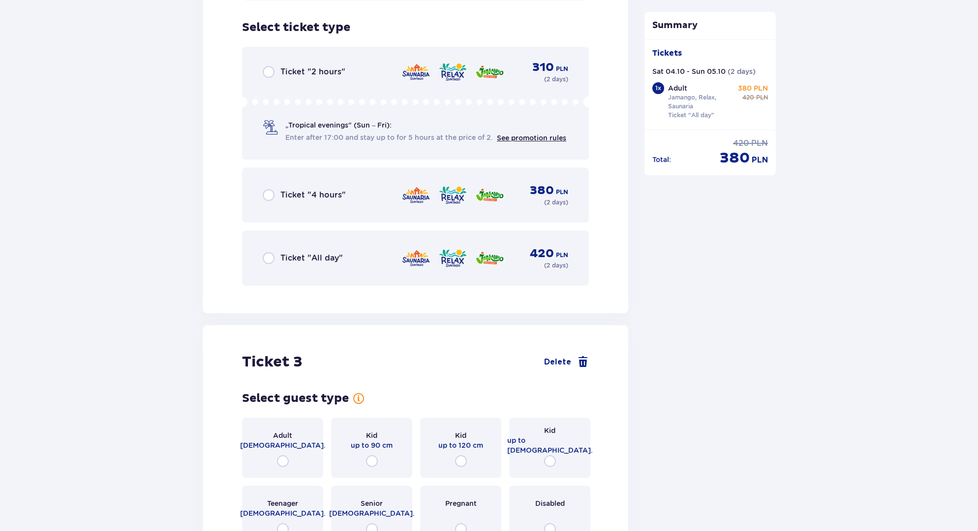
click at [325, 260] on div "Ticket "All day" 420 PLN ( 2 days )" at bounding box center [416, 258] width 306 height 24
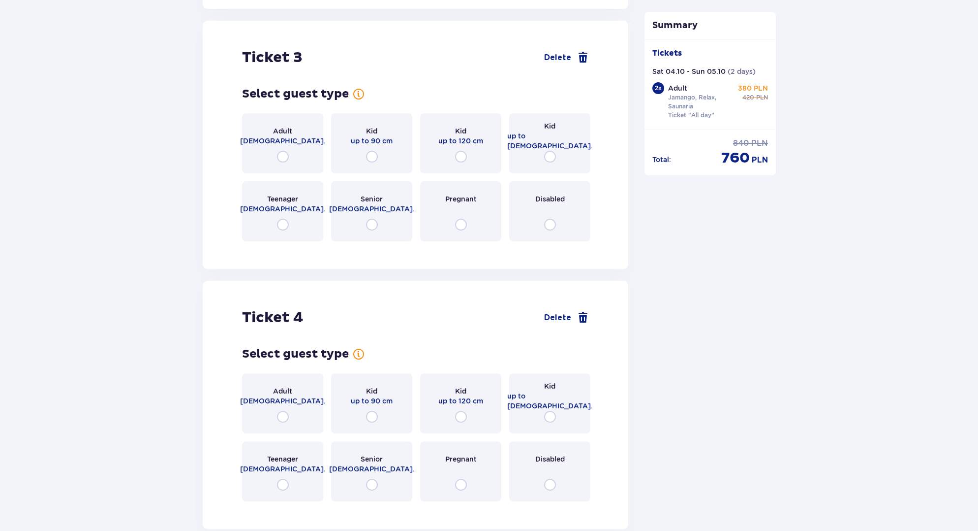
click at [284, 137] on div "Adult 18 - 65 y.o." at bounding box center [282, 143] width 81 height 60
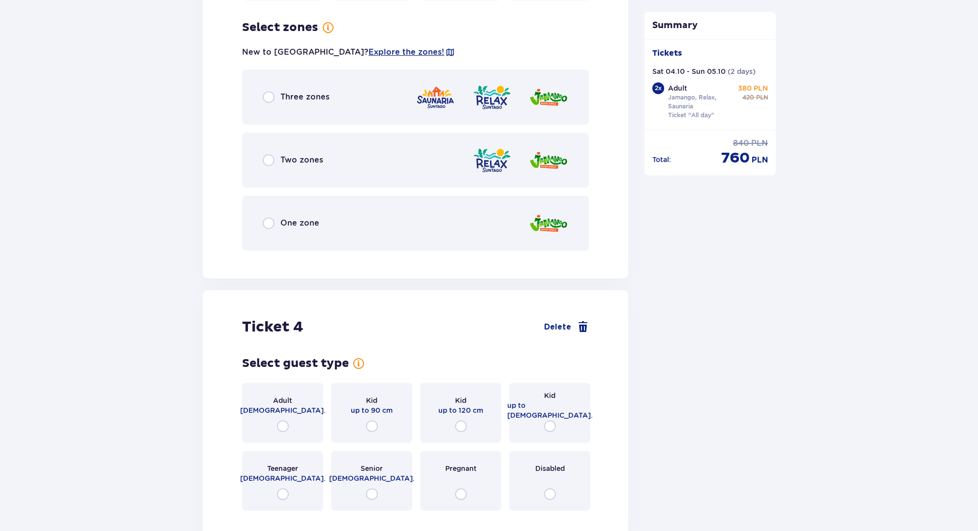
click at [321, 220] on div "One zone" at bounding box center [415, 222] width 347 height 55
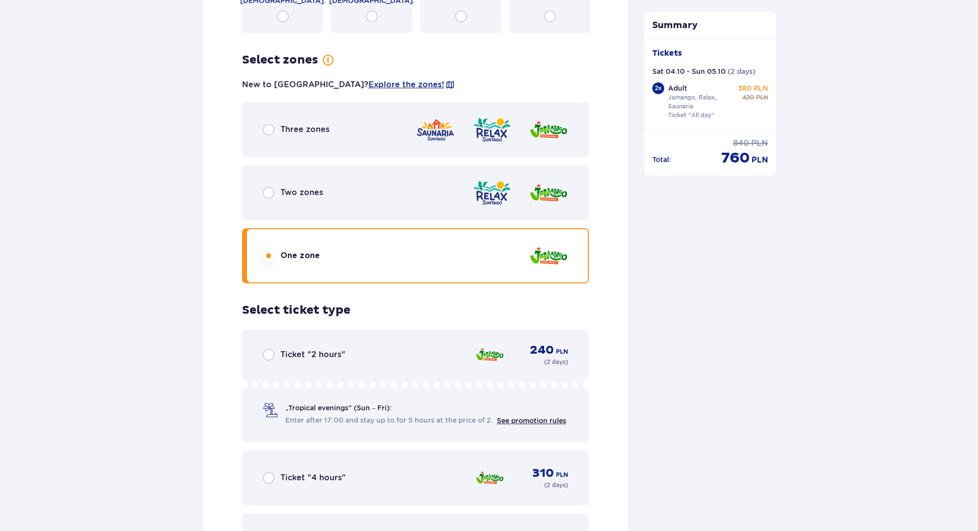
scroll to position [2291, 0]
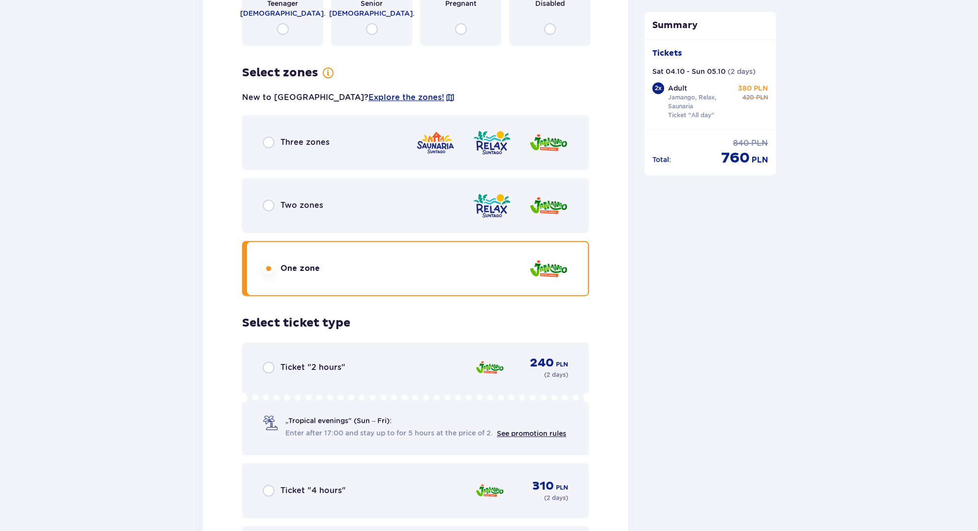
click at [323, 137] on p "Three zones" at bounding box center [305, 142] width 49 height 11
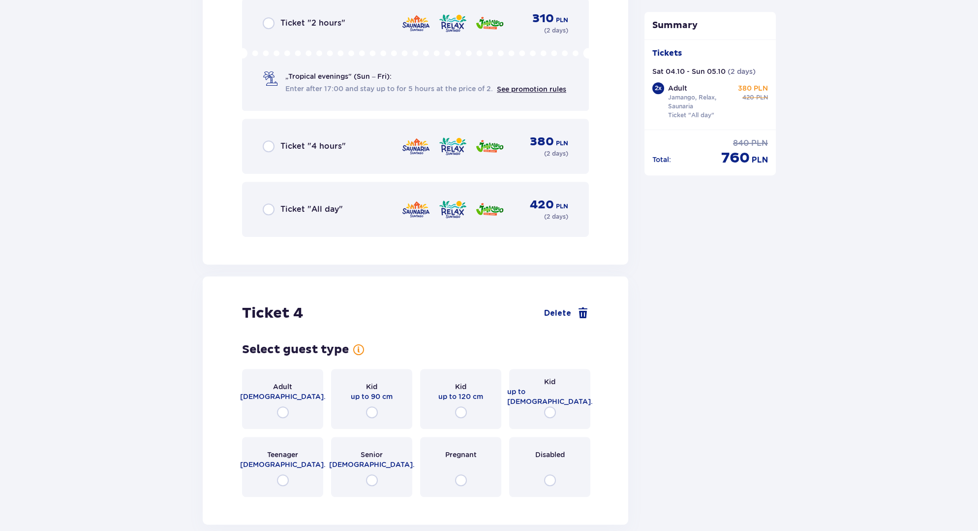
click at [301, 381] on div "Adult 18 - 65 y.o." at bounding box center [282, 399] width 81 height 60
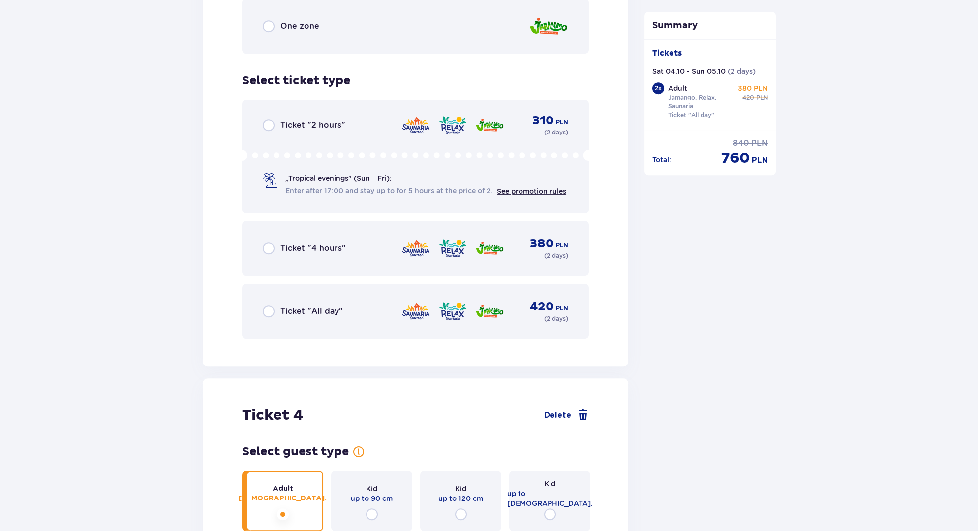
click at [331, 306] on p "Ticket "All day"" at bounding box center [312, 311] width 62 height 11
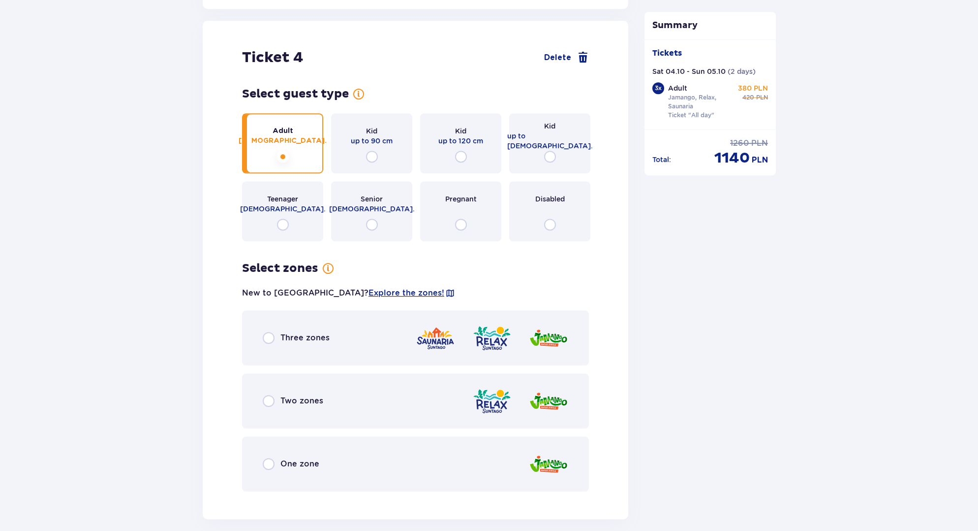
click at [308, 332] on p "Three zones" at bounding box center [305, 337] width 49 height 11
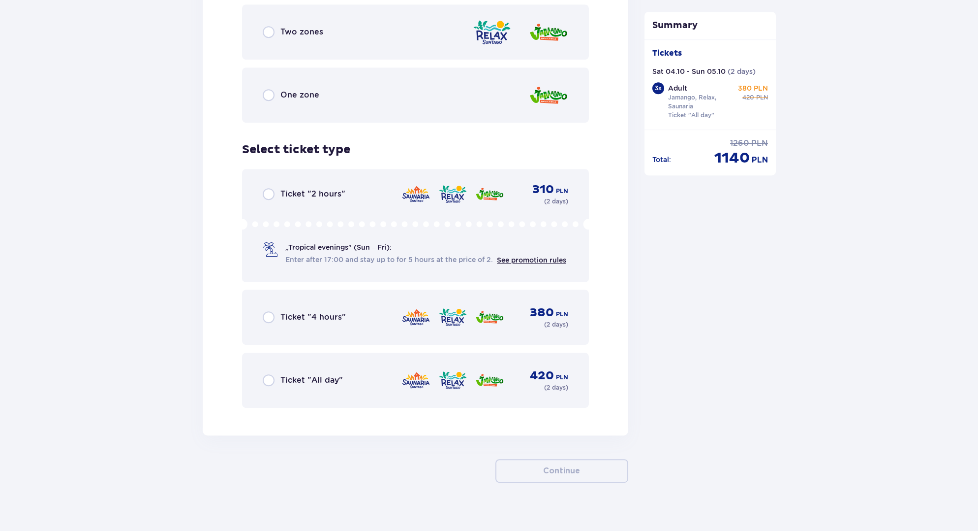
scroll to position [3260, 0]
click at [316, 373] on p "Ticket "All day"" at bounding box center [312, 378] width 62 height 11
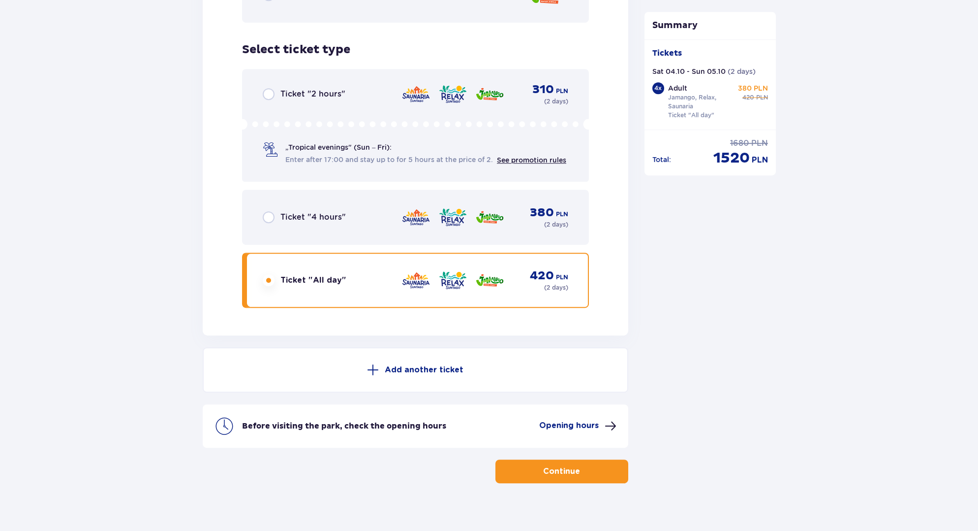
scroll to position [3361, 0]
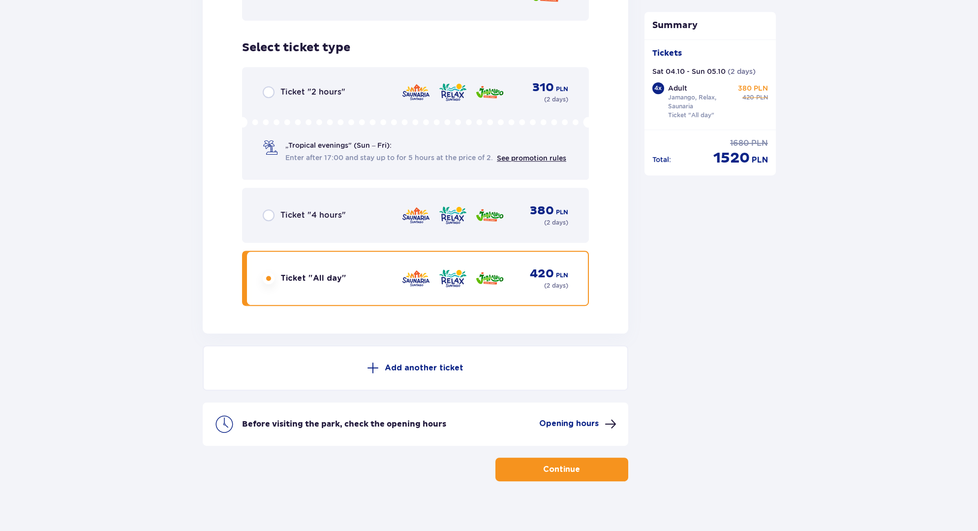
click at [546, 464] on p "Continue" at bounding box center [561, 469] width 37 height 11
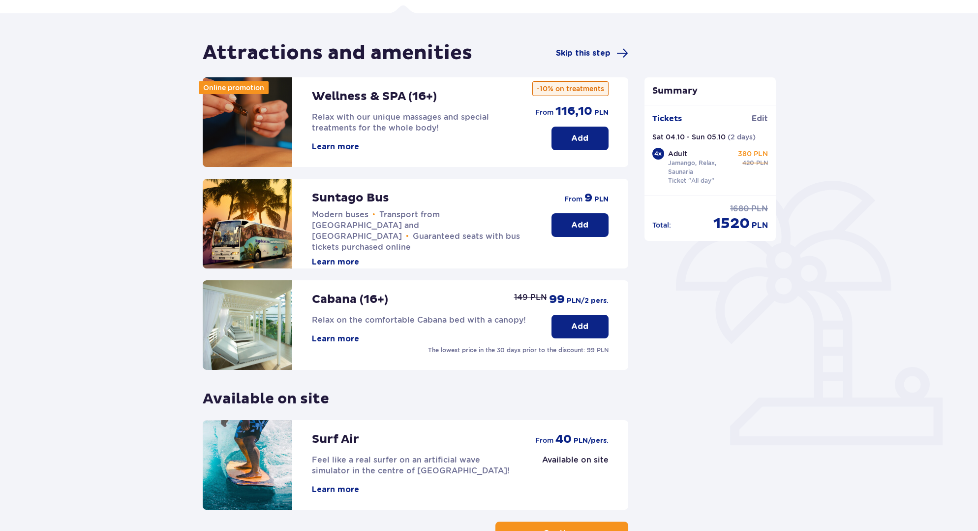
scroll to position [98, 0]
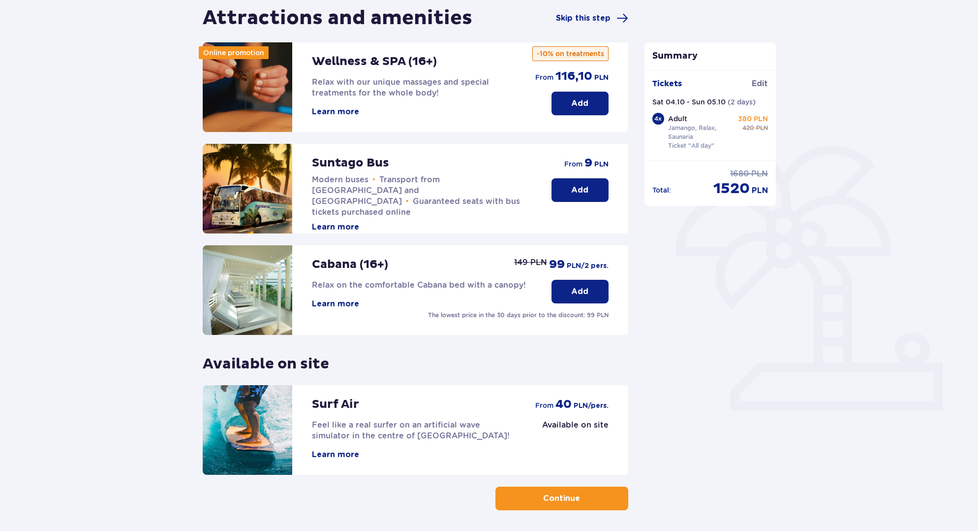
click at [560, 491] on button "Continue" at bounding box center [562, 498] width 133 height 24
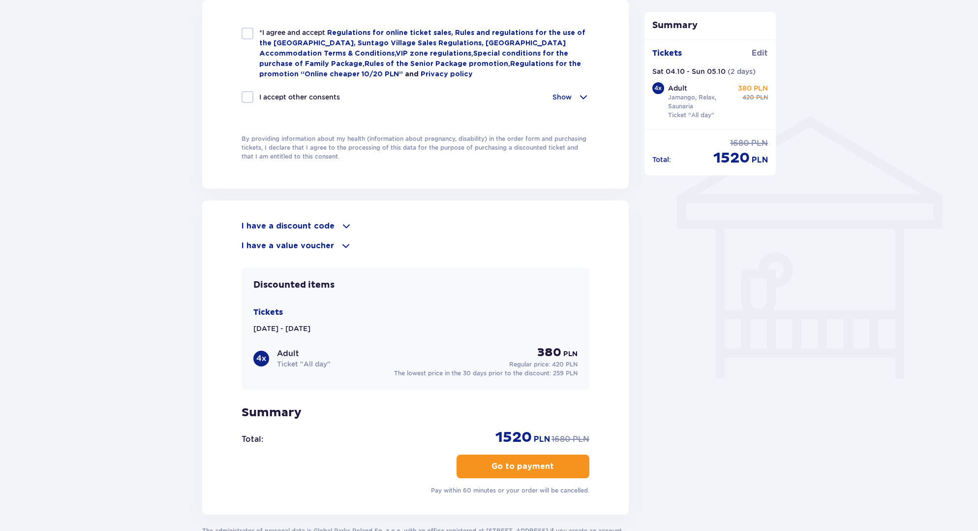
scroll to position [689, 0]
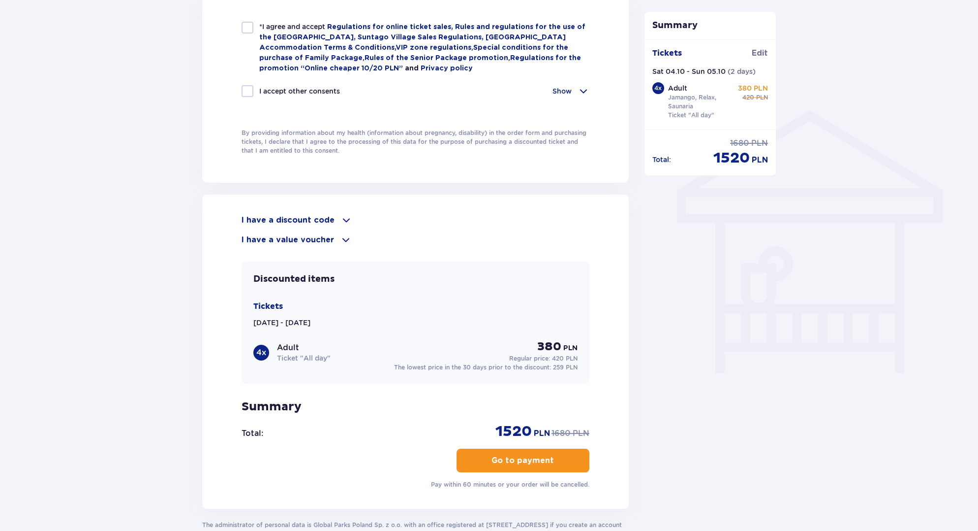
click at [344, 218] on span at bounding box center [347, 220] width 12 height 12
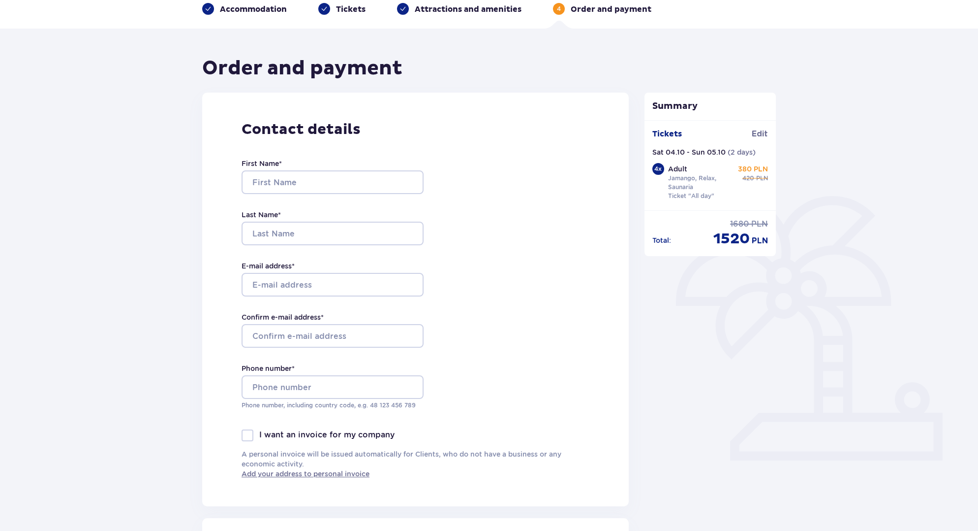
scroll to position [0, 0]
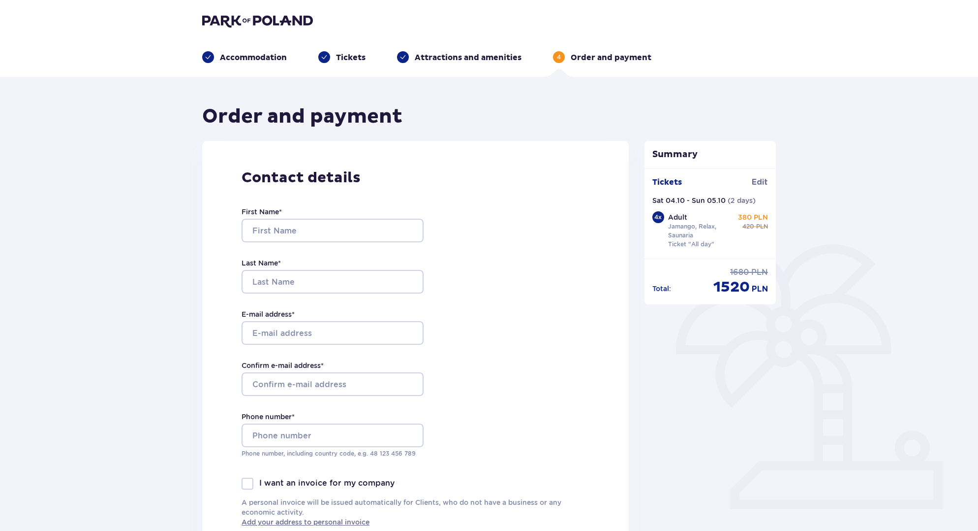
click at [265, 58] on p "Accommodation" at bounding box center [253, 57] width 67 height 11
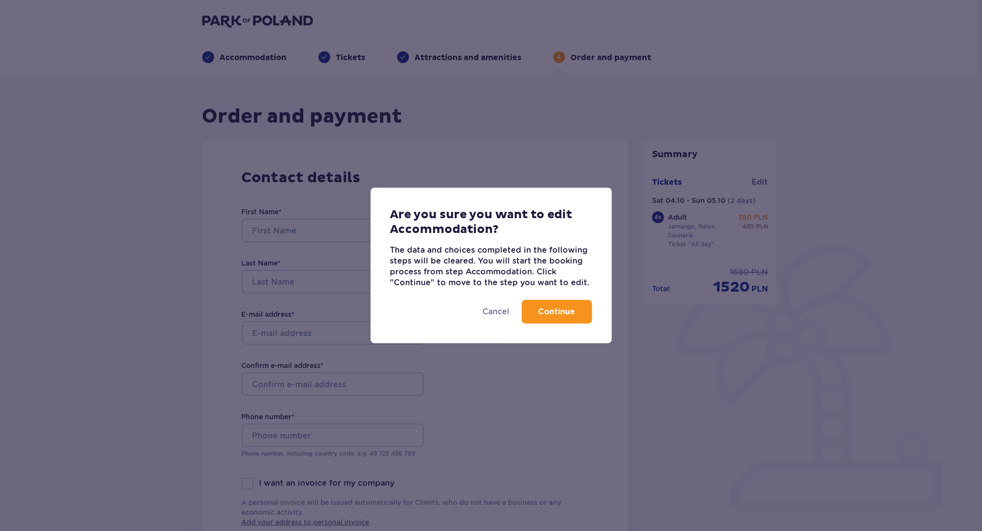
click at [566, 312] on p "Continue" at bounding box center [556, 311] width 37 height 11
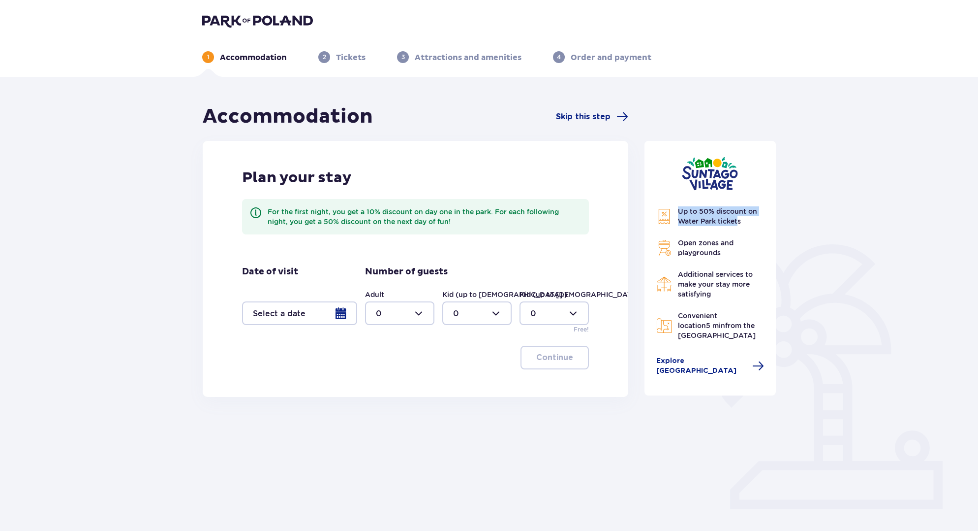
drag, startPoint x: 737, startPoint y: 221, endPoint x: 678, endPoint y: 207, distance: 60.9
click at [678, 207] on span "Up to 50% discount on Water Park tickets" at bounding box center [717, 216] width 79 height 18
click at [720, 219] on span "Up to 50% discount on Water Park tickets" at bounding box center [717, 216] width 79 height 18
click at [250, 18] on img at bounding box center [257, 21] width 111 height 14
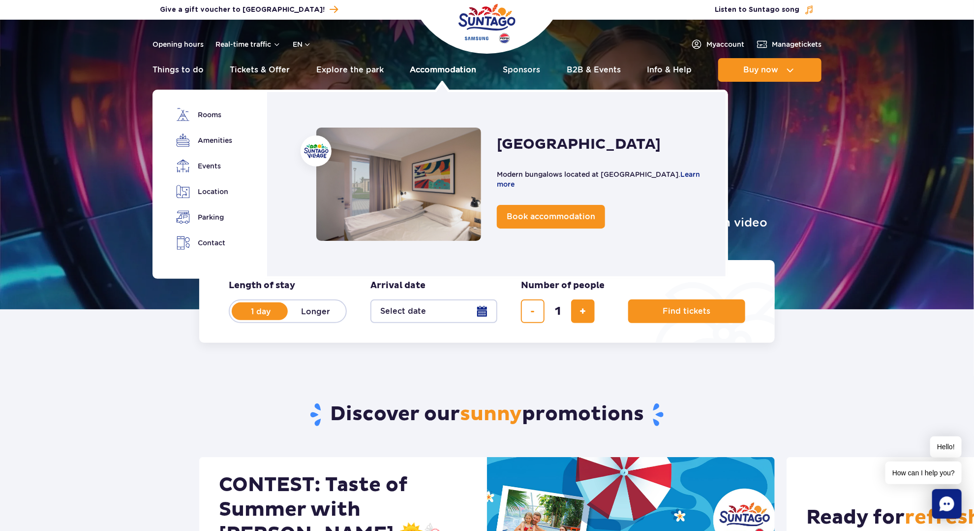
click at [431, 70] on link "Accommodation" at bounding box center [443, 70] width 66 height 24
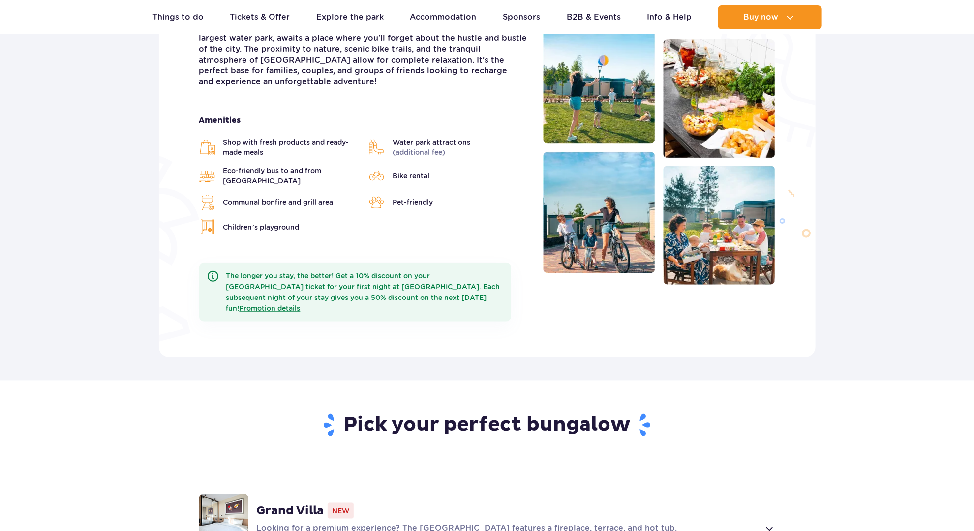
scroll to position [295, 0]
click at [301, 304] on link "Promotion details" at bounding box center [270, 308] width 61 height 8
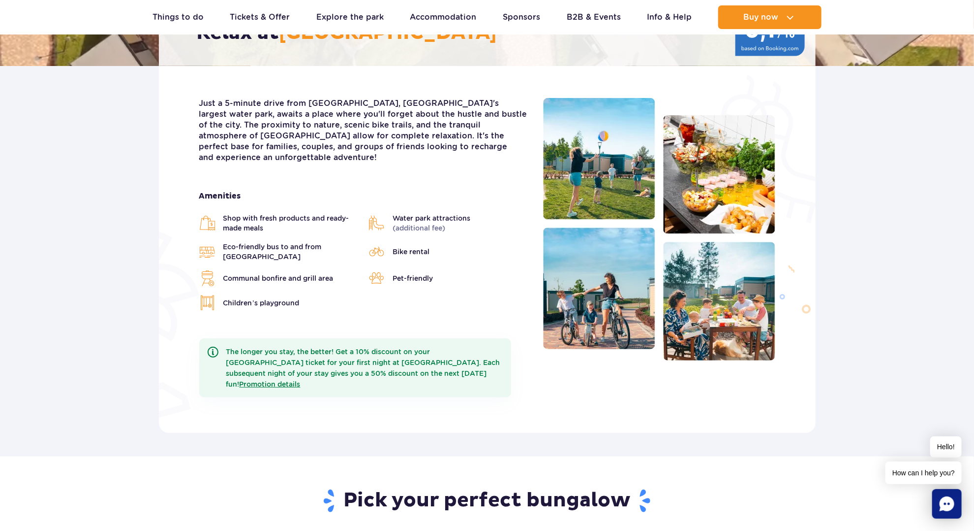
scroll to position [49, 0]
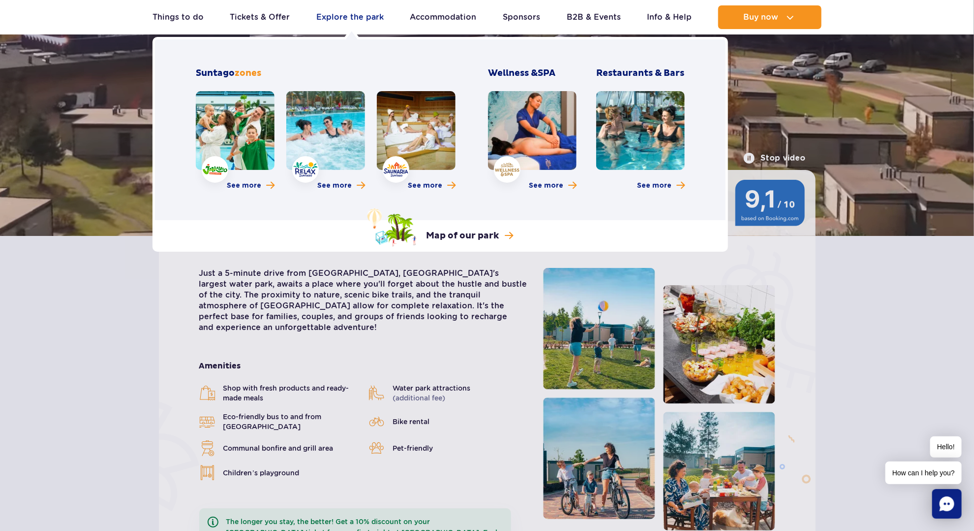
click at [348, 19] on link "Explore the park" at bounding box center [349, 17] width 67 height 24
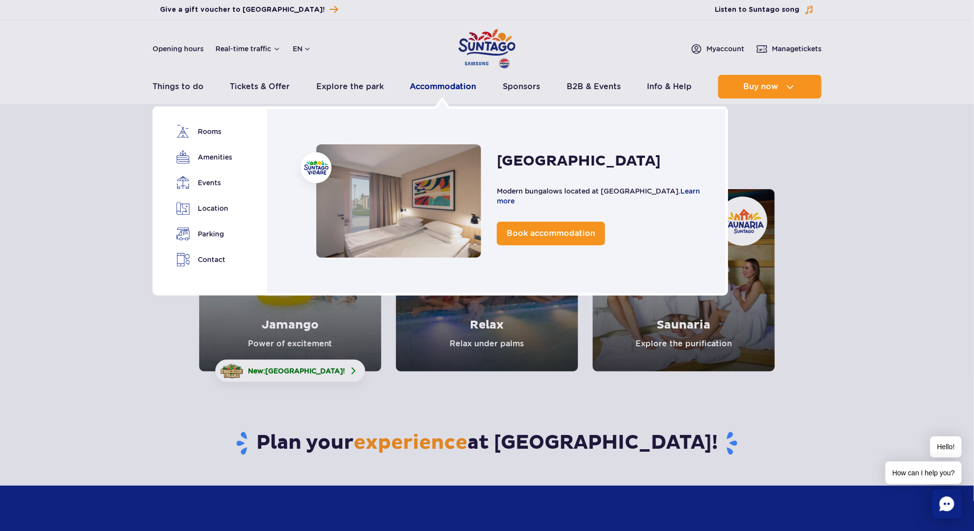
click at [443, 87] on link "Accommodation" at bounding box center [443, 87] width 66 height 24
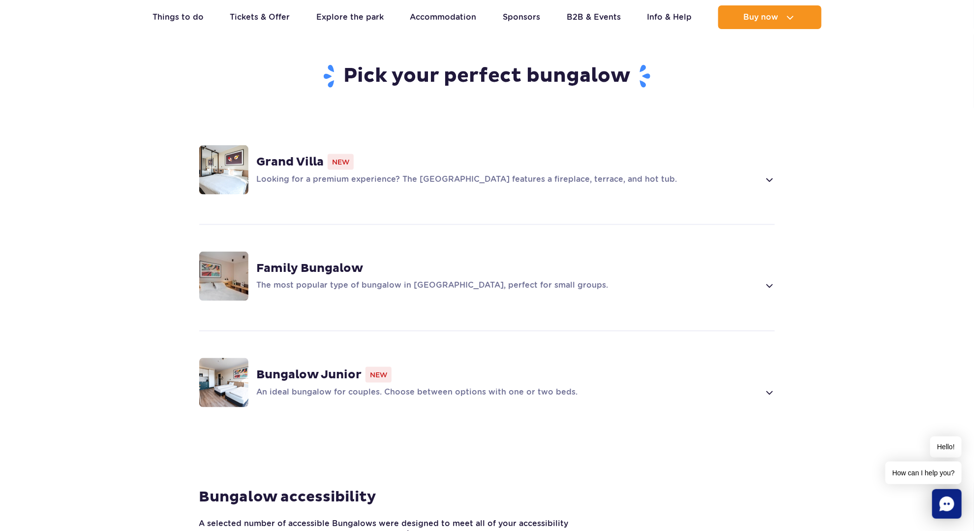
scroll to position [689, 0]
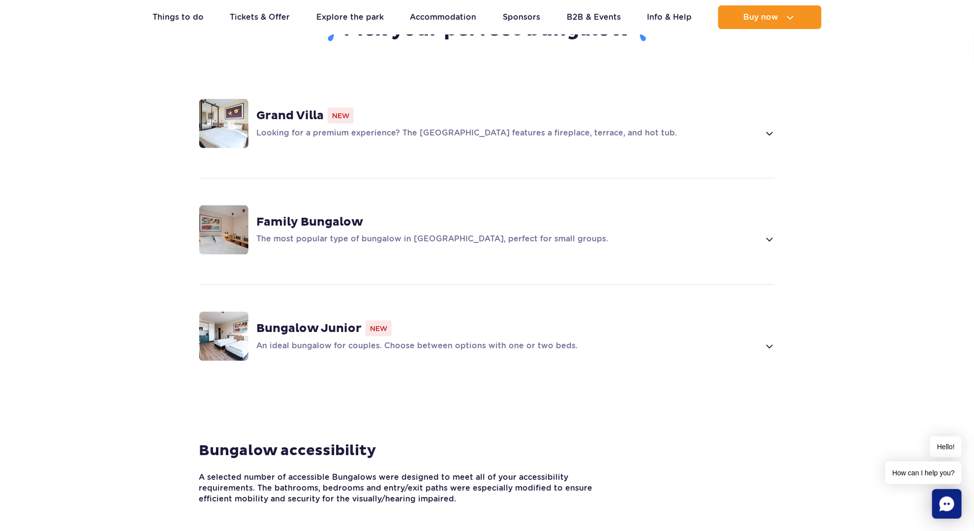
click at [764, 233] on span at bounding box center [769, 239] width 11 height 12
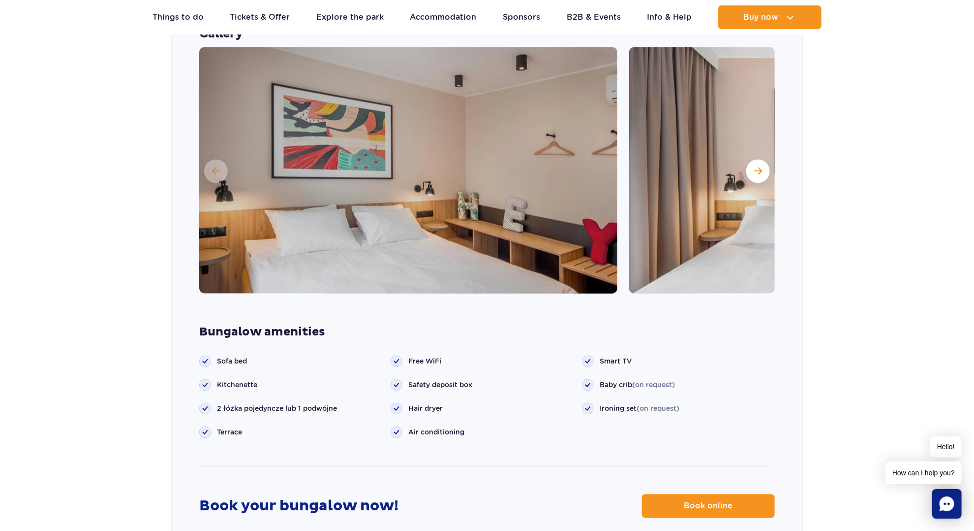
scroll to position [943, 0]
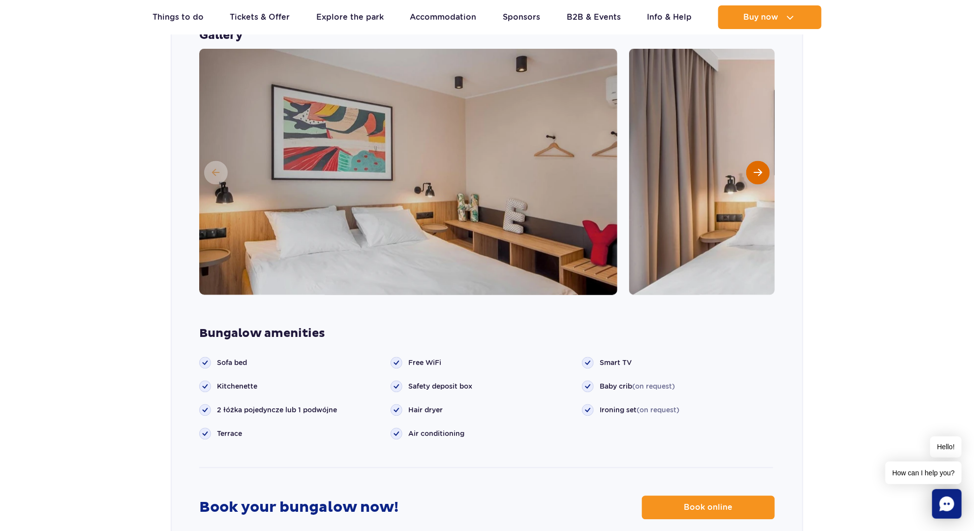
click at [759, 168] on span "Next slide" at bounding box center [758, 172] width 8 height 9
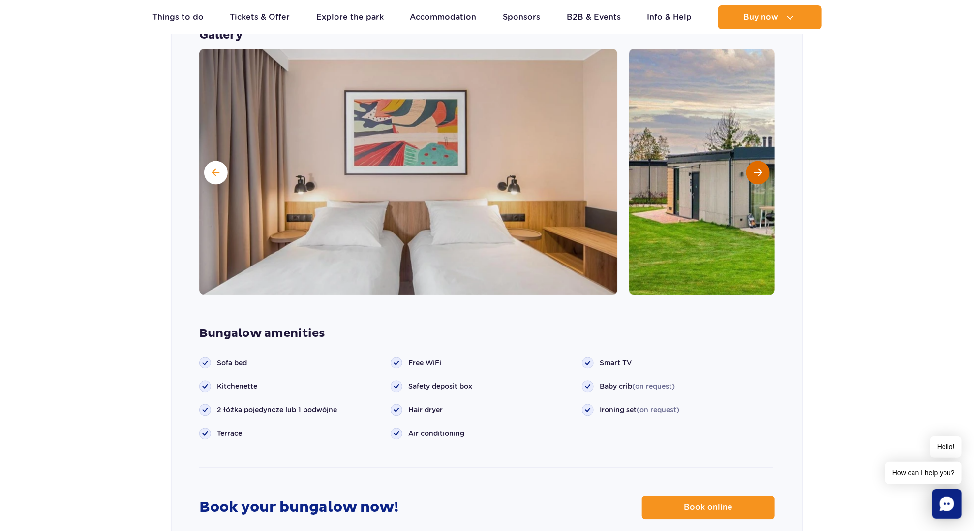
click at [759, 168] on span "Next slide" at bounding box center [758, 172] width 8 height 9
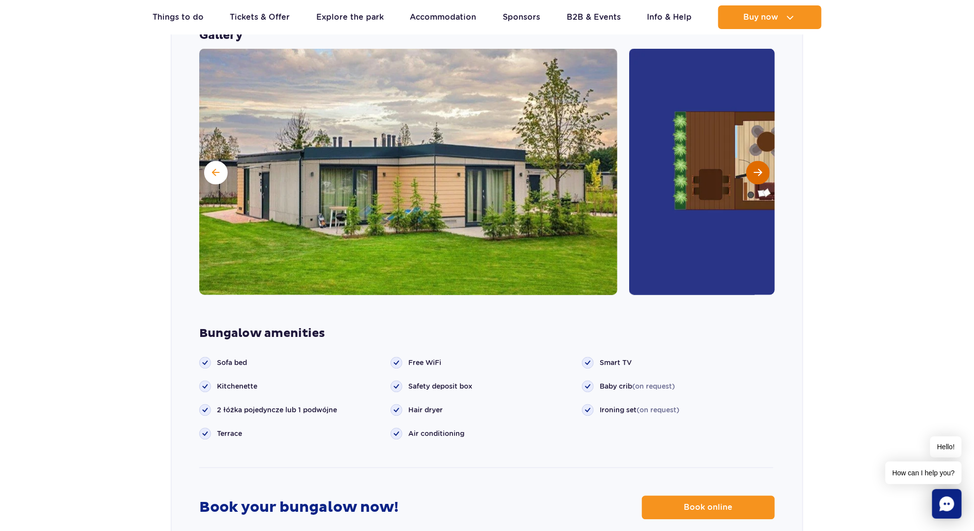
click at [759, 168] on span "Next slide" at bounding box center [758, 172] width 8 height 9
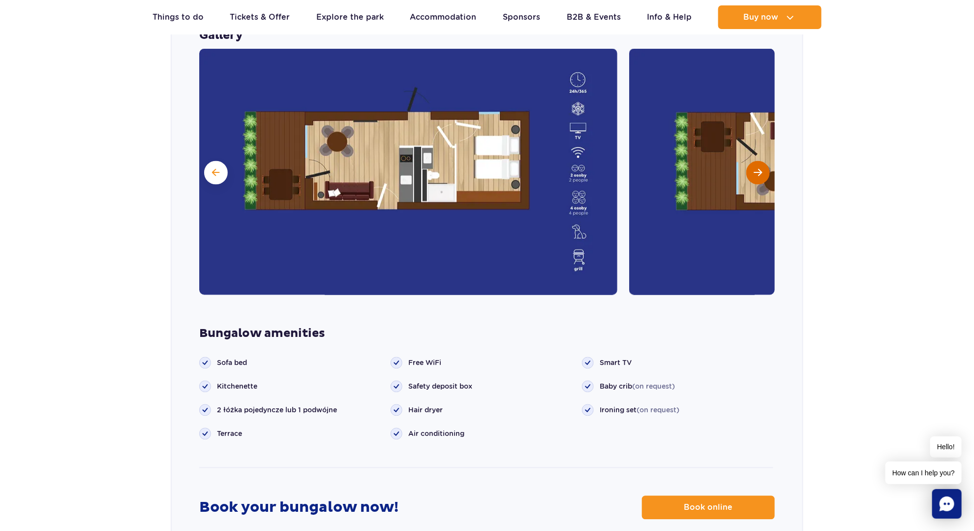
click at [759, 168] on span "Next slide" at bounding box center [758, 172] width 8 height 9
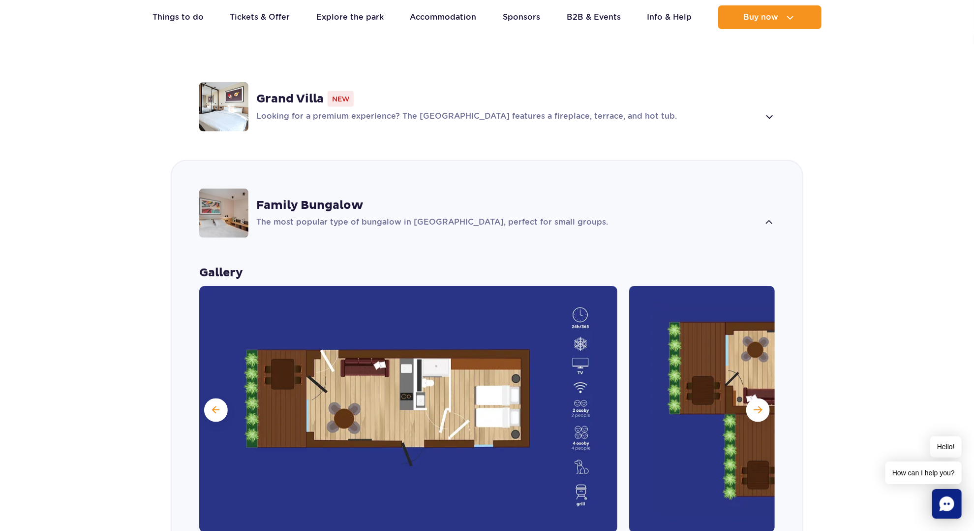
scroll to position [598, 0]
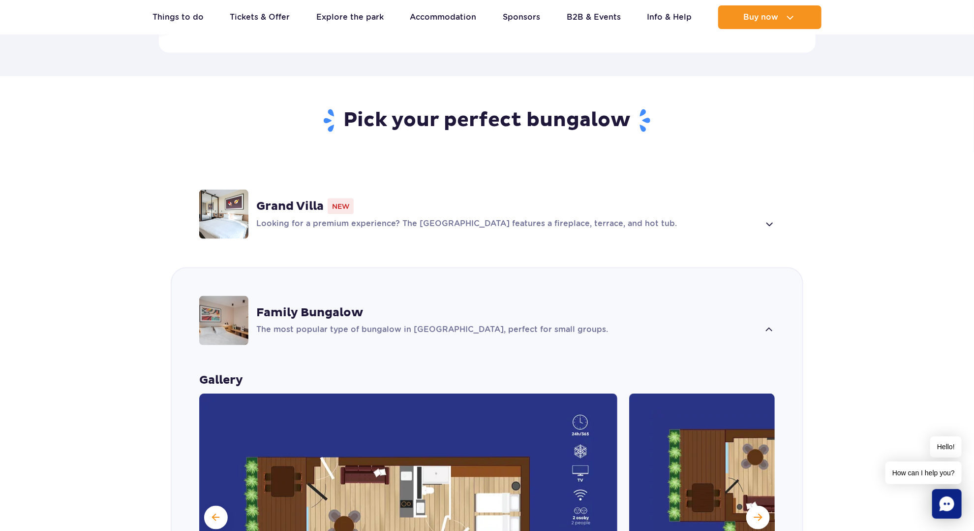
click at [759, 218] on p "Looking for a premium experience? The Grand Villa features a fireplace, terrace…" at bounding box center [507, 224] width 503 height 12
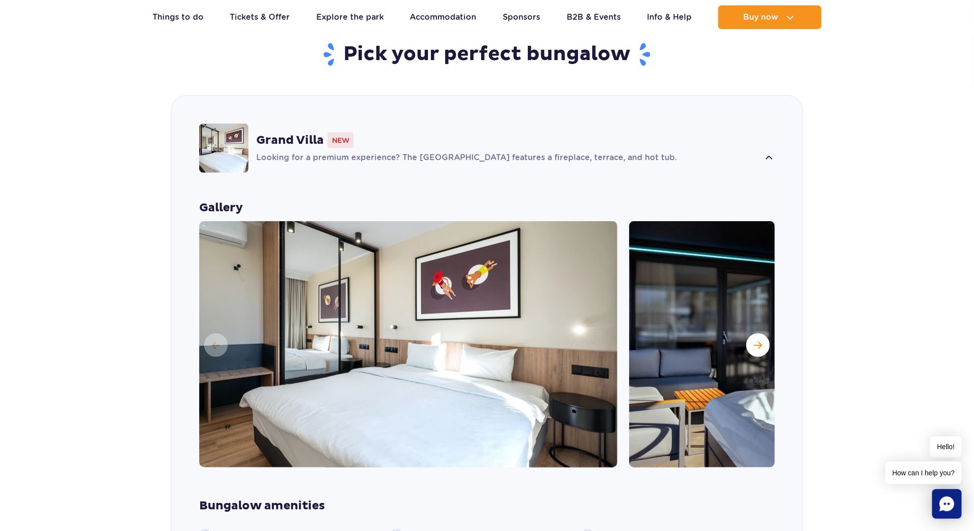
scroll to position [689, 0]
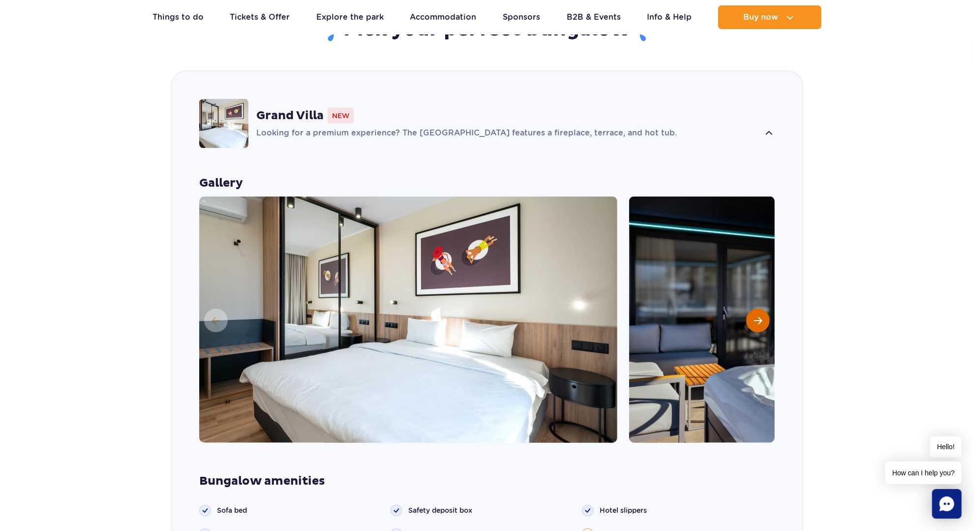
click at [767, 309] on button "Next slide" at bounding box center [759, 321] width 24 height 24
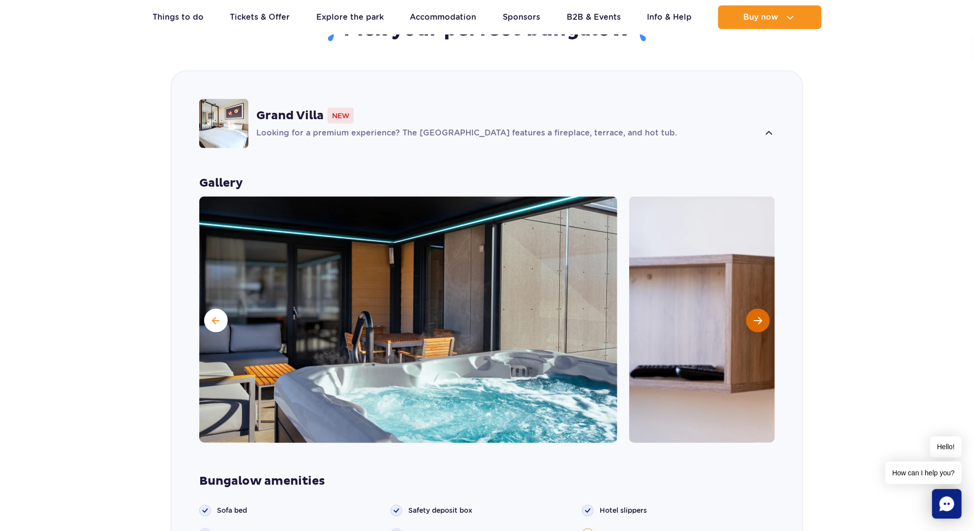
click at [760, 316] on span "Next slide" at bounding box center [758, 320] width 8 height 9
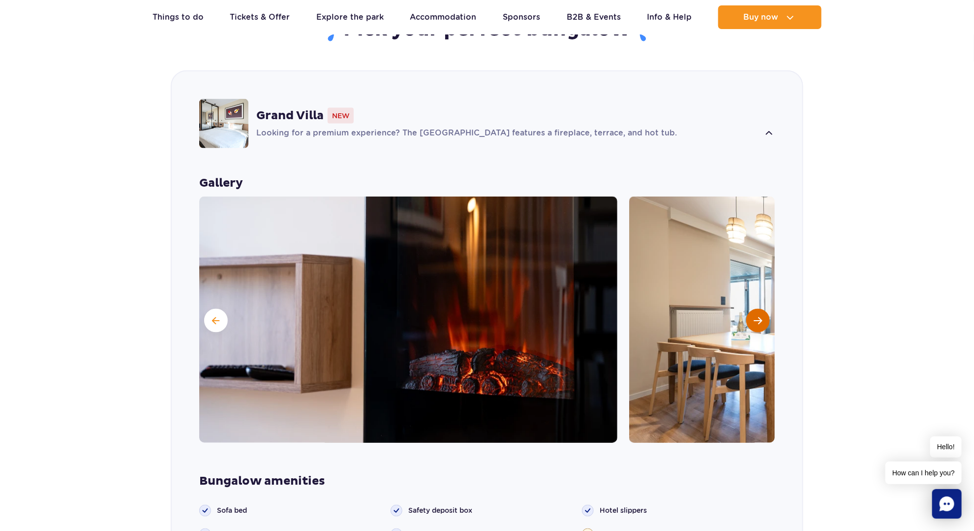
click at [760, 316] on span "Next slide" at bounding box center [758, 320] width 8 height 9
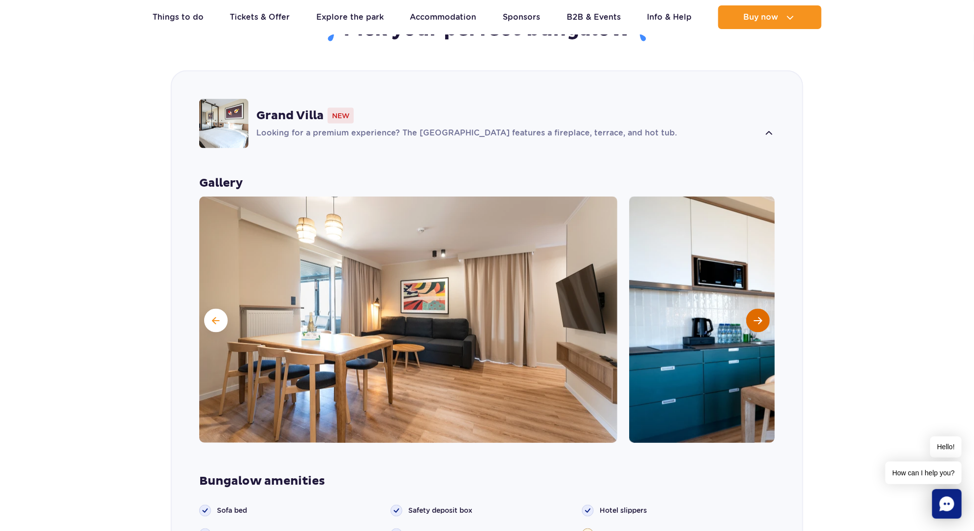
click at [760, 316] on span "Next slide" at bounding box center [758, 320] width 8 height 9
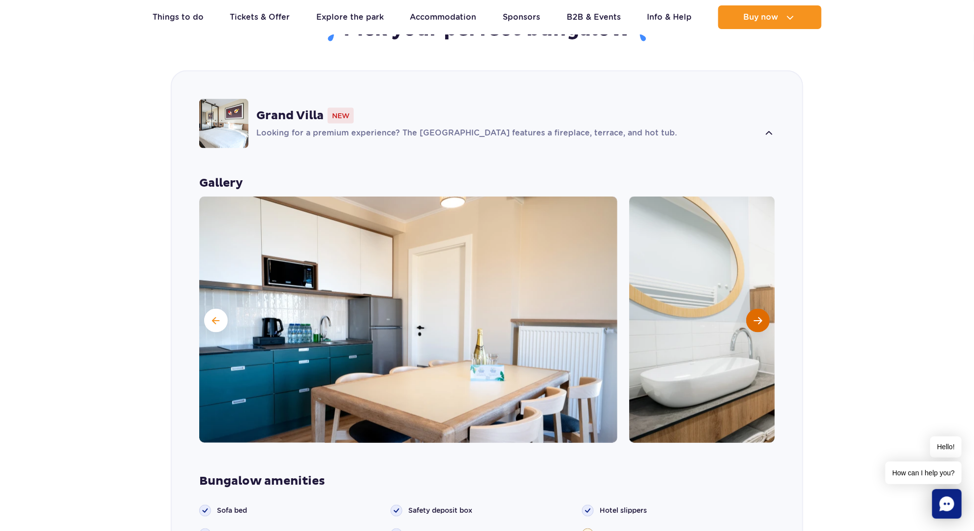
click at [760, 316] on span "Next slide" at bounding box center [758, 320] width 8 height 9
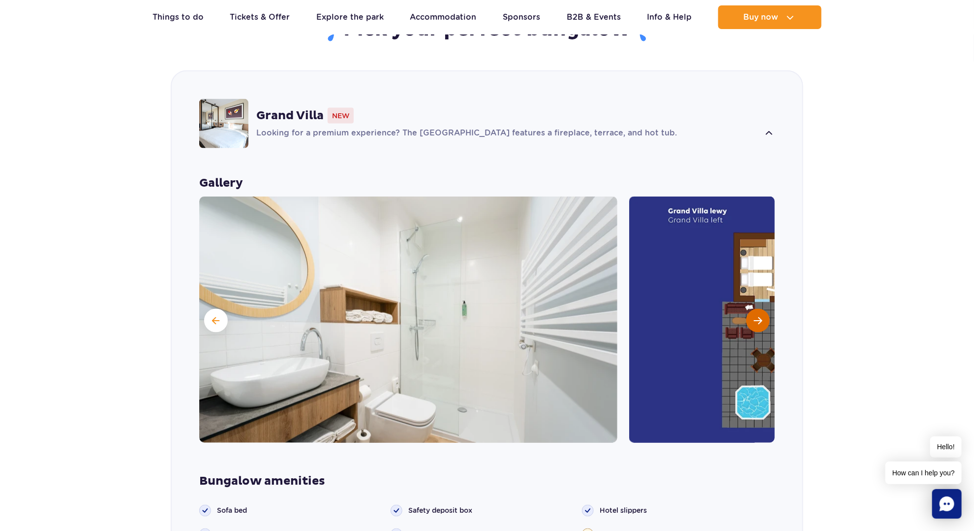
click at [760, 316] on span "Next slide" at bounding box center [758, 320] width 8 height 9
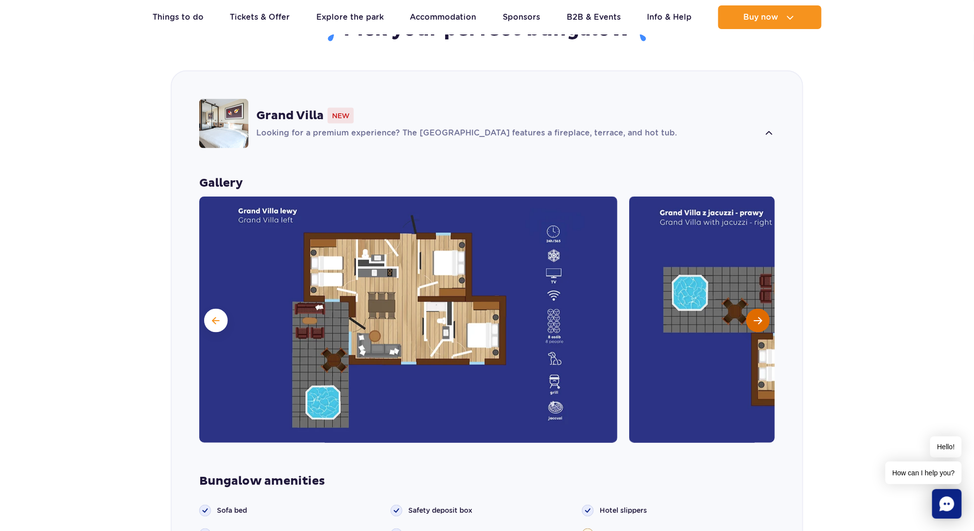
click at [759, 316] on span "Next slide" at bounding box center [758, 320] width 8 height 9
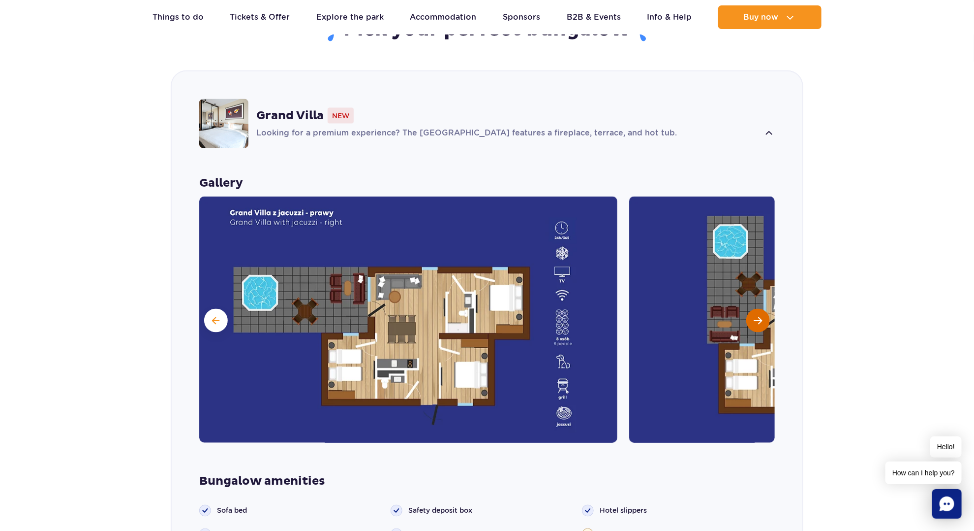
click at [764, 309] on button "Next slide" at bounding box center [759, 321] width 24 height 24
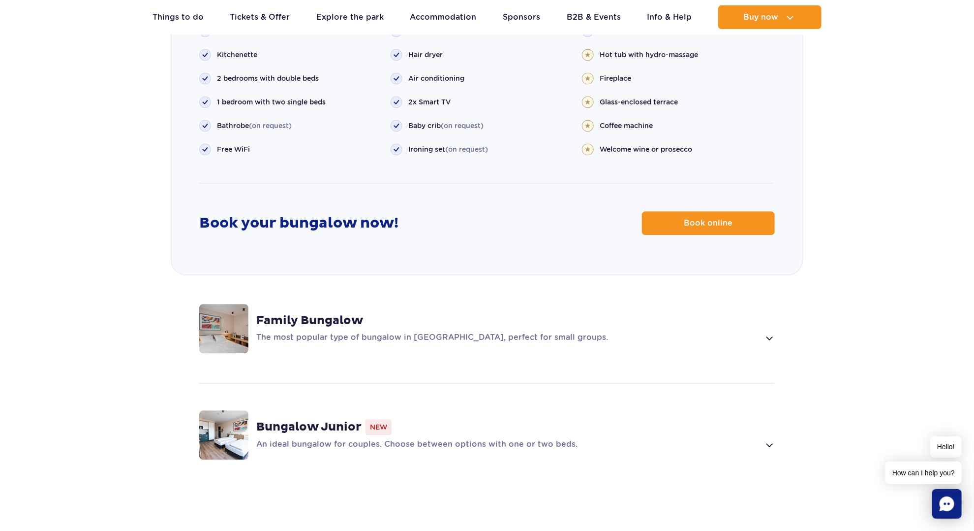
scroll to position [1181, 0]
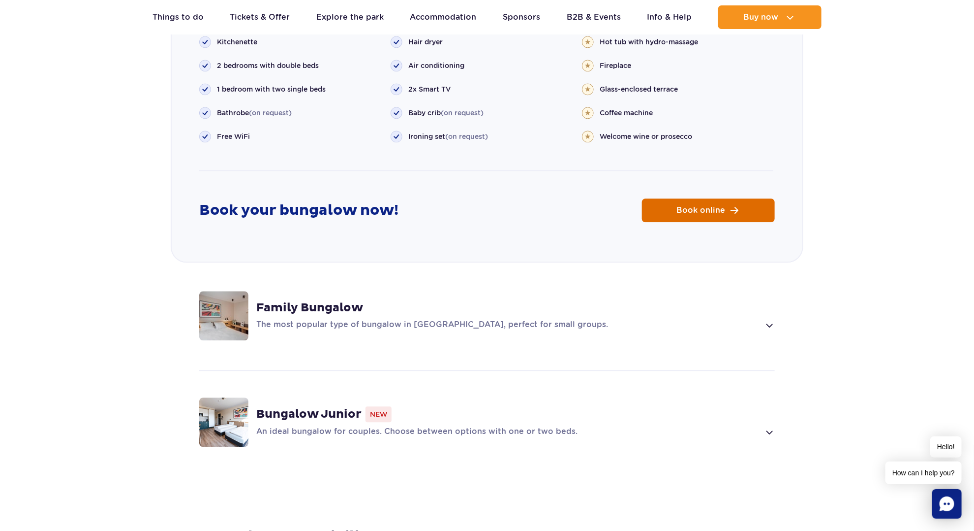
click at [728, 198] on link "Book online" at bounding box center [708, 210] width 133 height 24
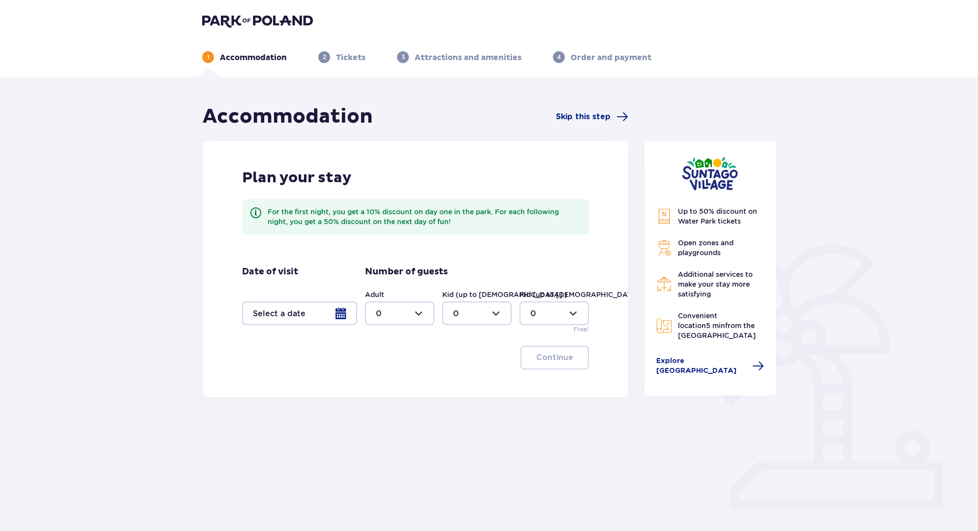
click at [300, 309] on div at bounding box center [299, 313] width 115 height 24
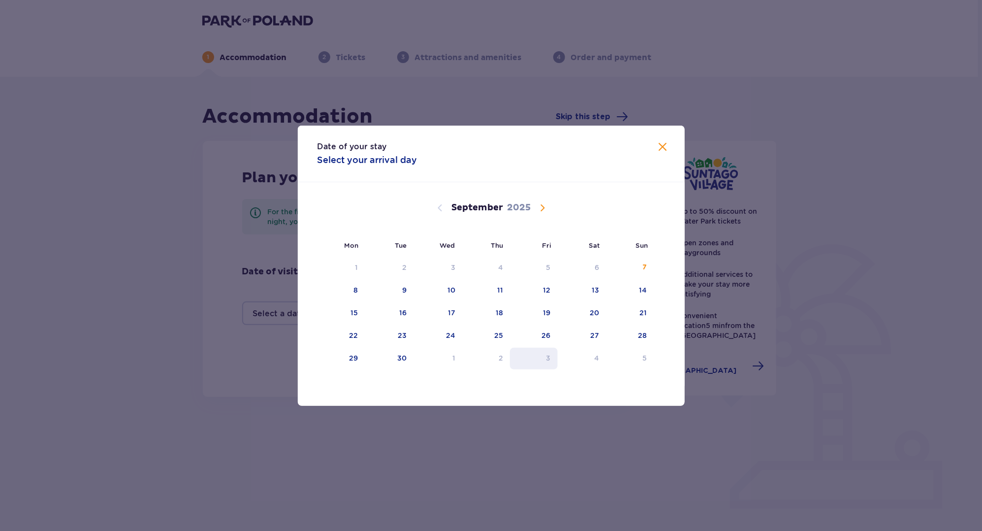
click at [553, 353] on div "3" at bounding box center [534, 358] width 48 height 22
click at [626, 354] on div "5" at bounding box center [630, 358] width 48 height 22
type input "[DATE] - [DATE]"
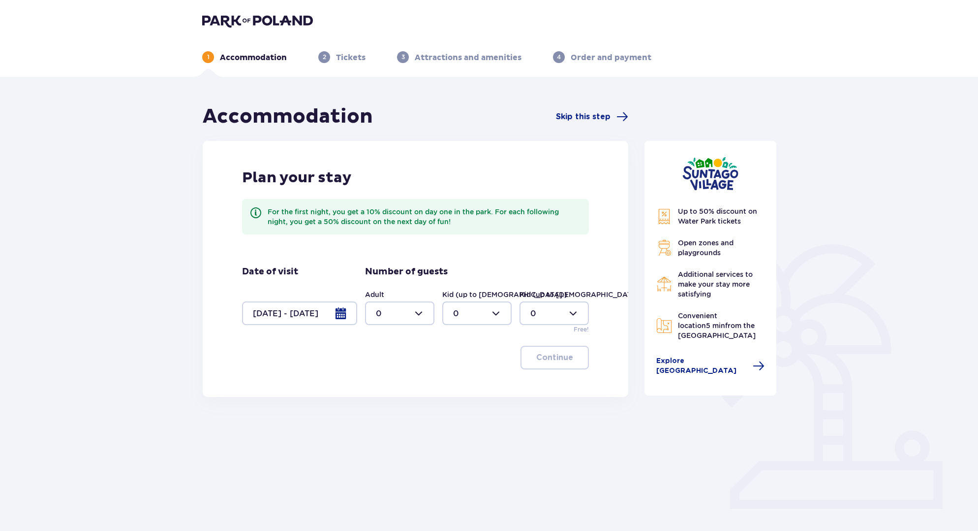
click at [395, 308] on div at bounding box center [399, 313] width 69 height 24
click at [383, 372] on div "4" at bounding box center [400, 377] width 48 height 11
click at [396, 320] on div at bounding box center [399, 313] width 69 height 24
click at [386, 396] on div "5" at bounding box center [400, 397] width 48 height 11
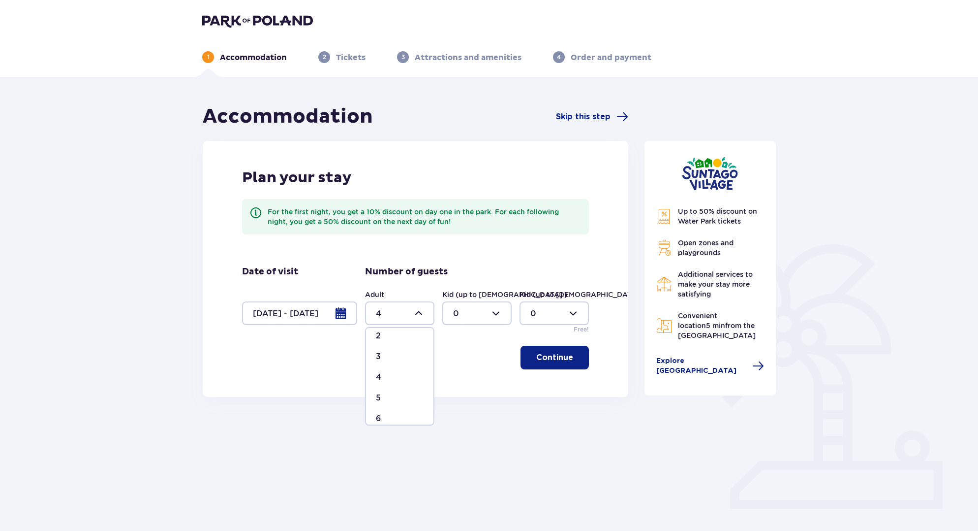
type input "5"
click at [555, 360] on p "Continue" at bounding box center [554, 357] width 37 height 11
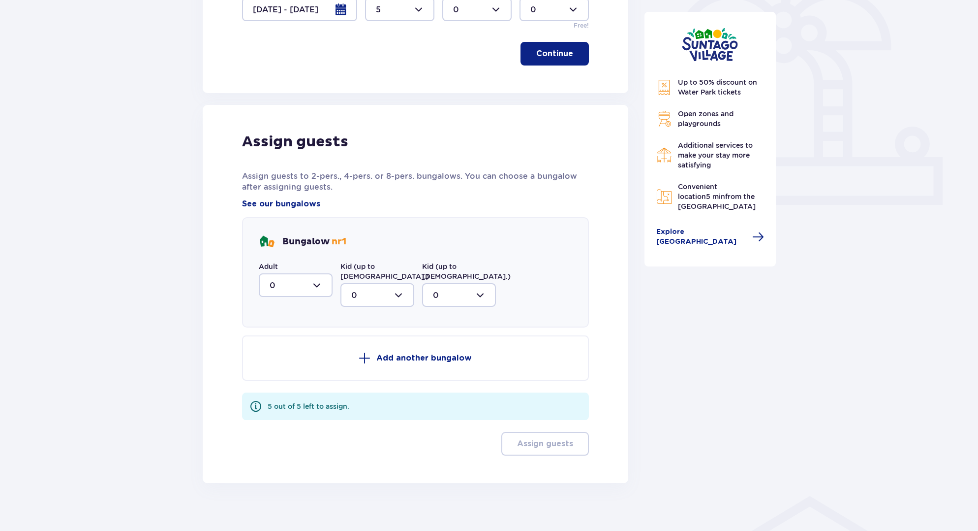
scroll to position [305, 0]
click at [294, 281] on div at bounding box center [296, 284] width 74 height 24
click at [281, 380] on div "5" at bounding box center [296, 380] width 52 height 11
type input "5"
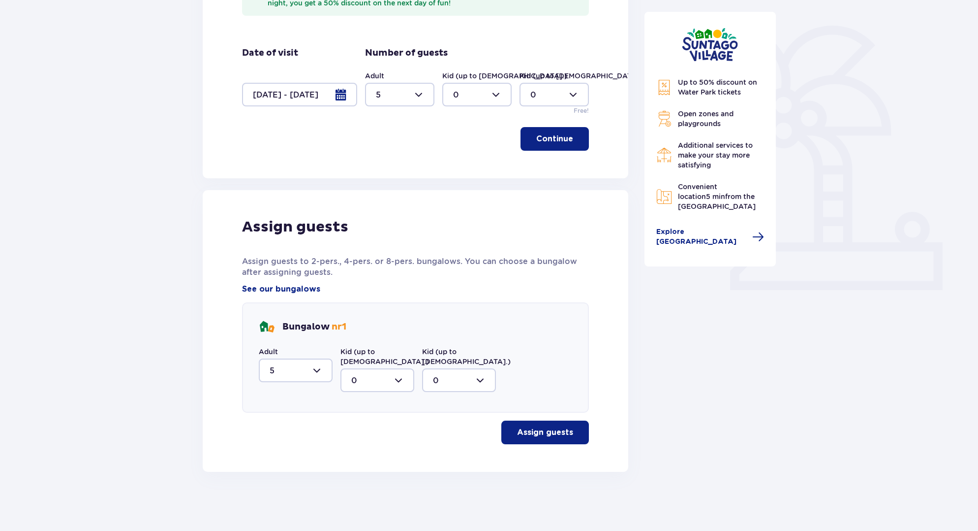
scroll to position [208, 0]
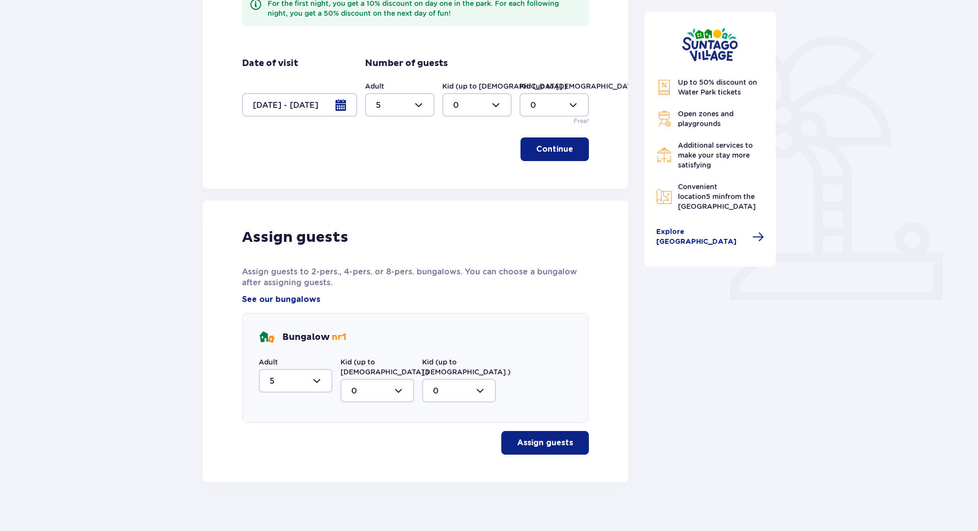
click at [543, 437] on p "Assign guests" at bounding box center [545, 442] width 56 height 11
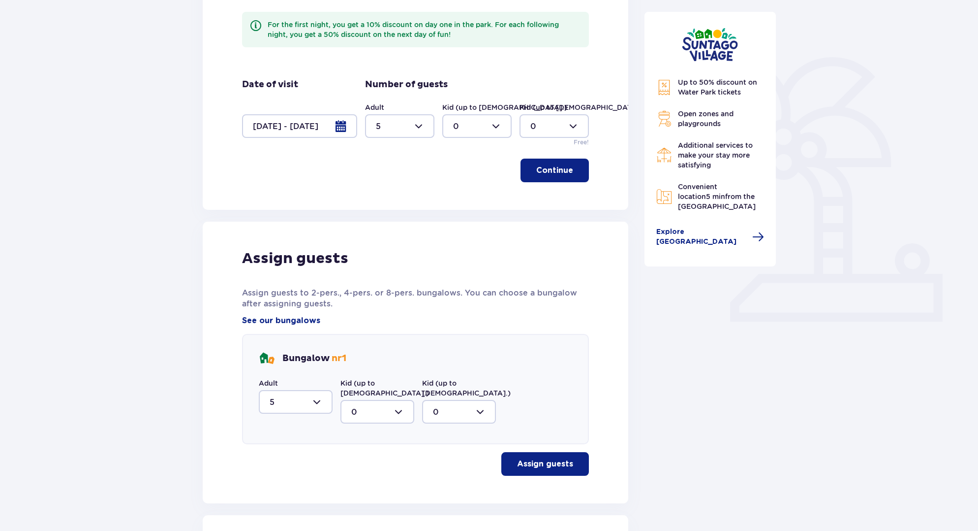
scroll to position [170, 0]
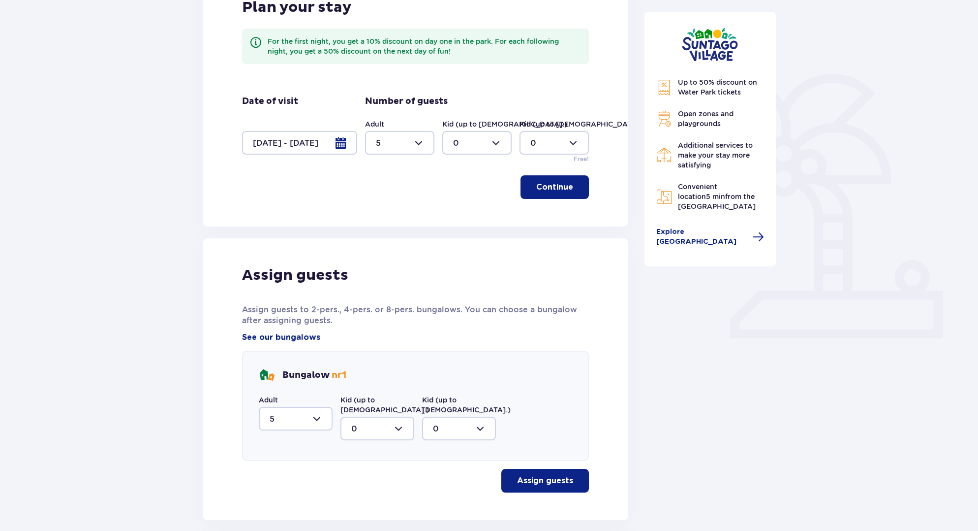
click at [408, 144] on div at bounding box center [399, 143] width 69 height 24
click at [385, 206] on div "4" at bounding box center [400, 206] width 48 height 11
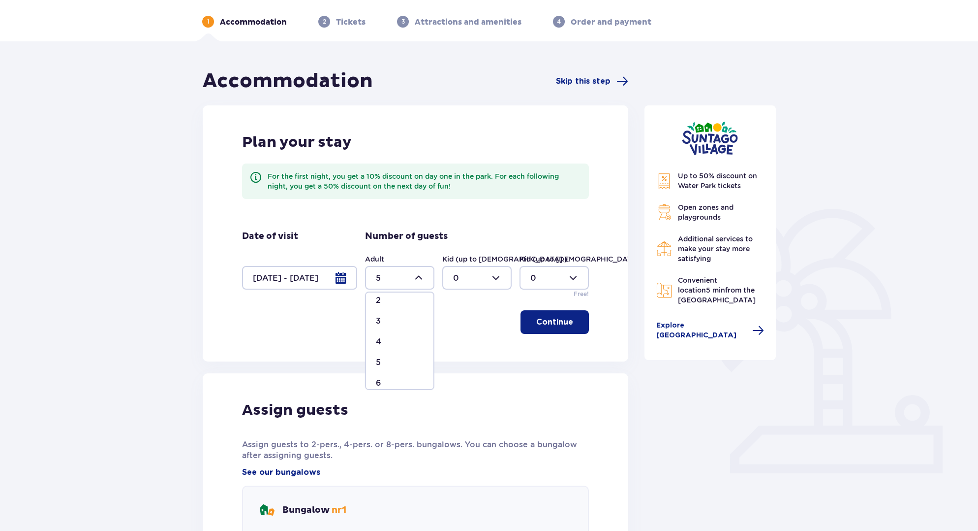
type input "4"
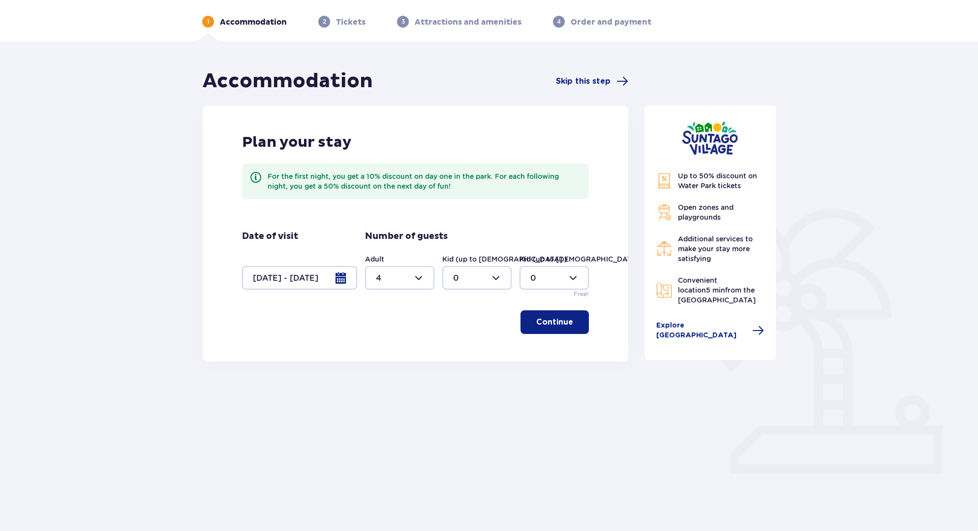
click at [285, 274] on div at bounding box center [299, 278] width 115 height 24
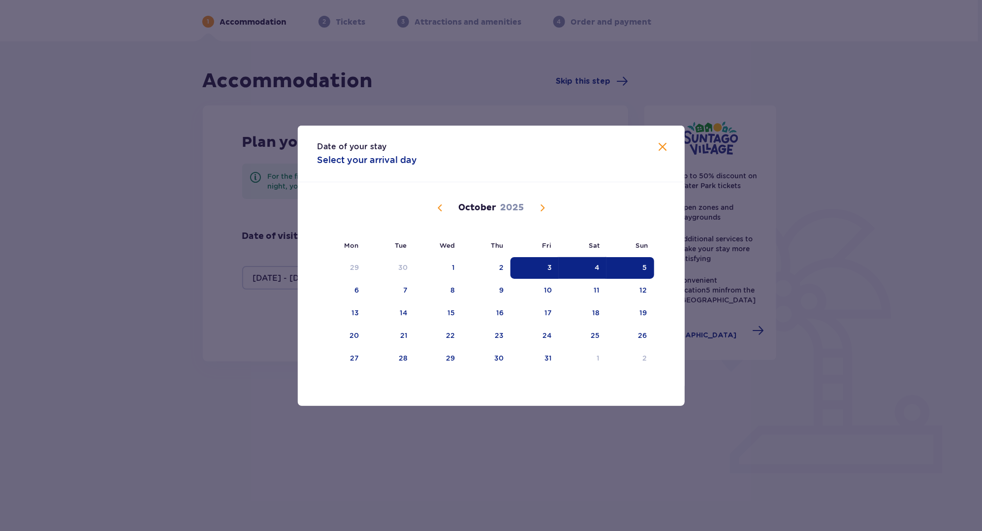
click at [545, 205] on span "Calendar" at bounding box center [542, 208] width 12 height 12
click at [554, 311] on div "16" at bounding box center [533, 313] width 49 height 22
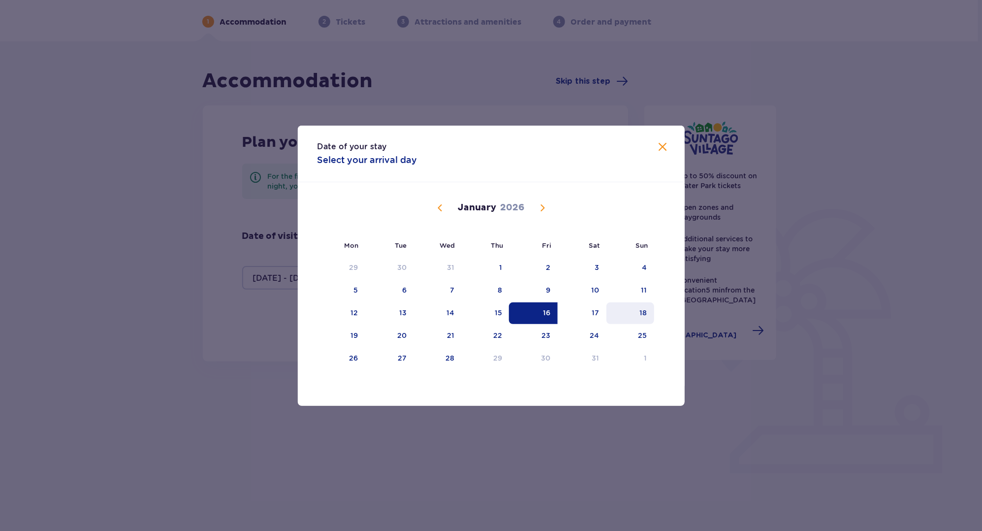
click at [629, 312] on div "18" at bounding box center [630, 313] width 48 height 22
type input "16.01.26 - 18.01.26"
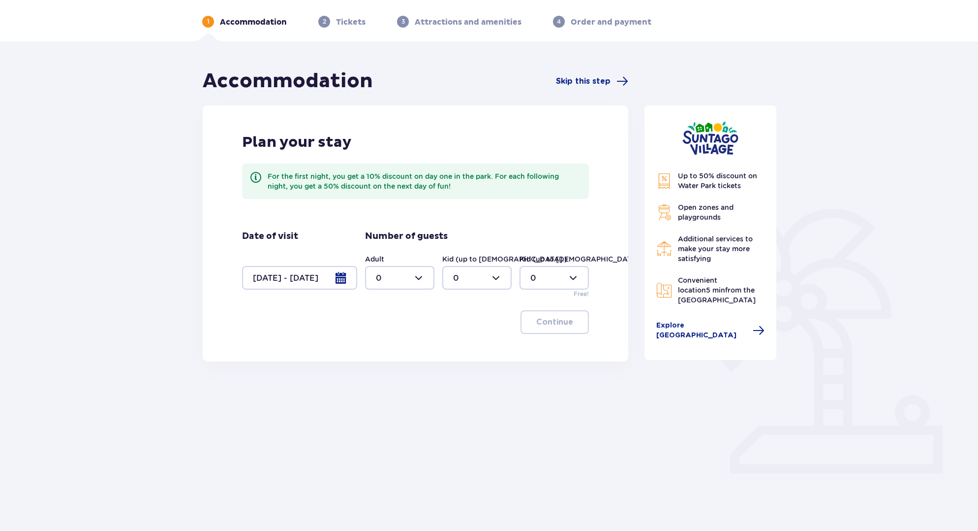
click at [394, 282] on div at bounding box center [399, 278] width 69 height 24
click at [386, 383] on span "4" at bounding box center [399, 390] width 67 height 21
type input "4"
click at [556, 316] on p "Continue" at bounding box center [554, 321] width 37 height 11
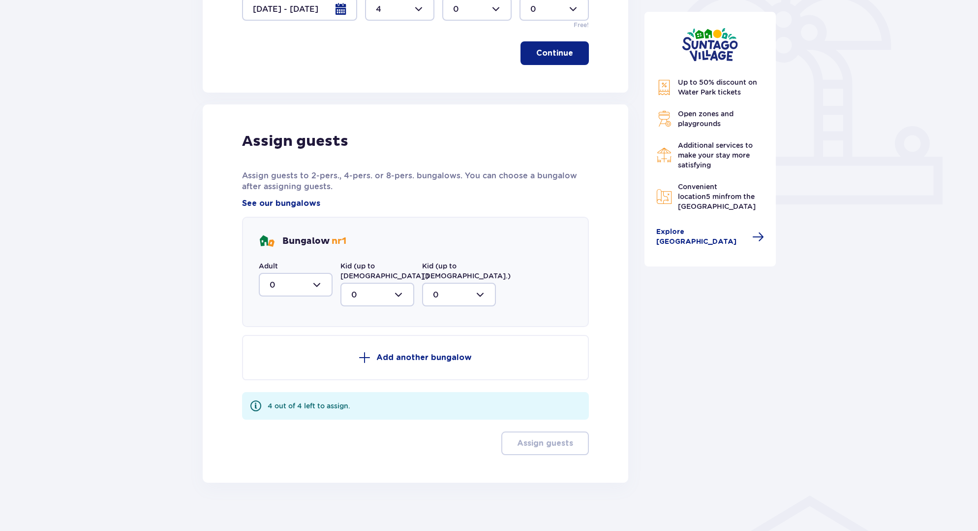
scroll to position [305, 0]
click at [312, 285] on div at bounding box center [296, 284] width 74 height 24
click at [282, 380] on div "4" at bounding box center [296, 380] width 52 height 11
type input "4"
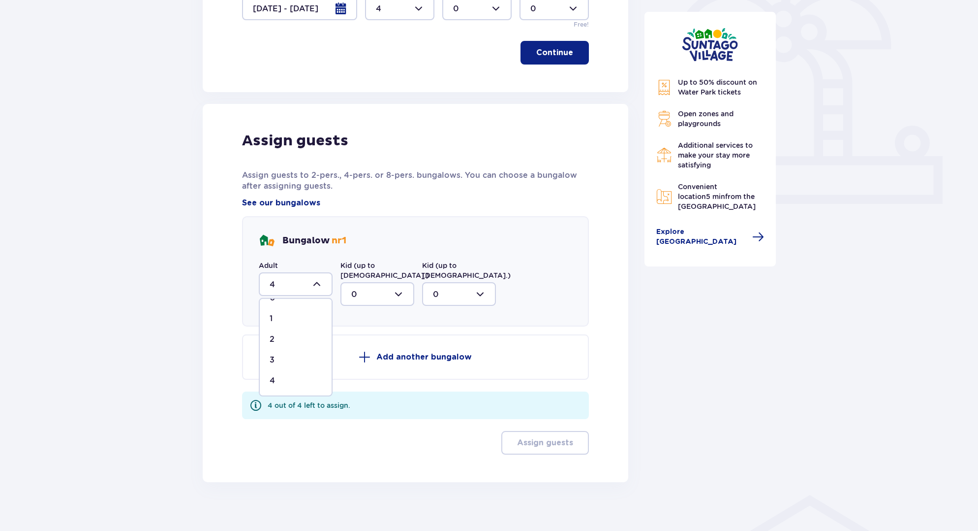
scroll to position [208, 0]
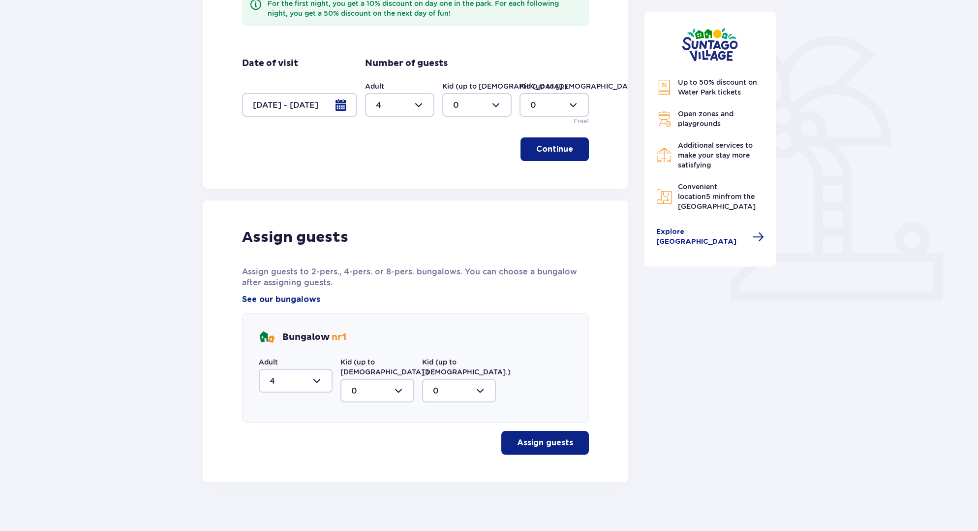
click at [550, 437] on p "Assign guests" at bounding box center [545, 442] width 56 height 11
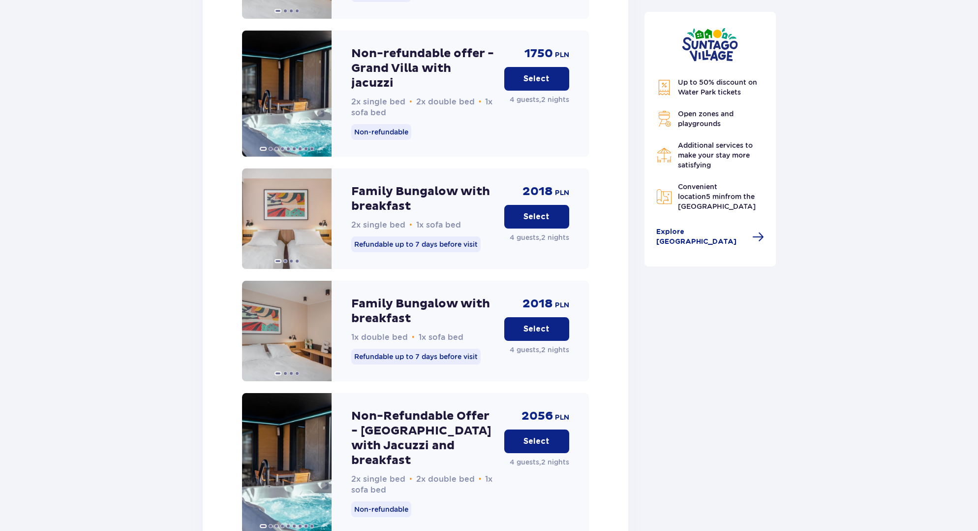
scroll to position [1516, 0]
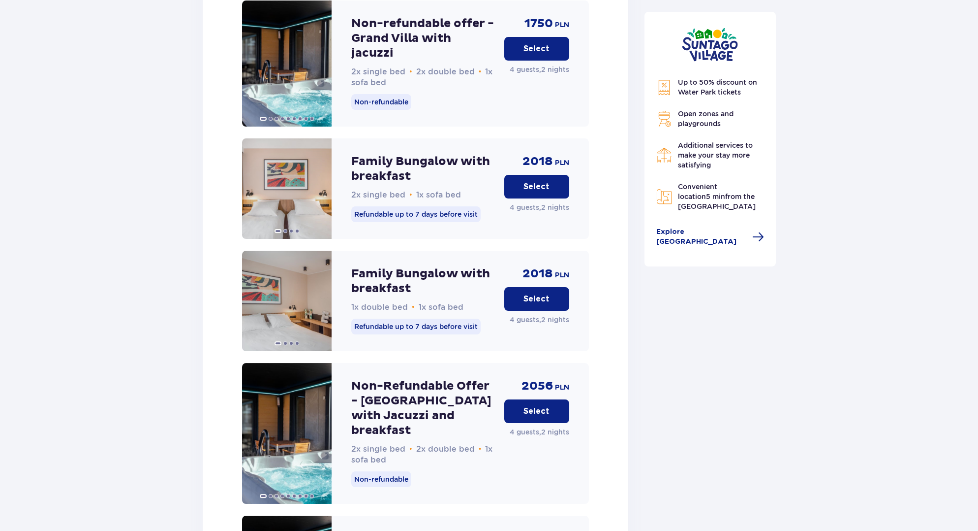
click at [530, 406] on p "Select" at bounding box center [537, 411] width 26 height 11
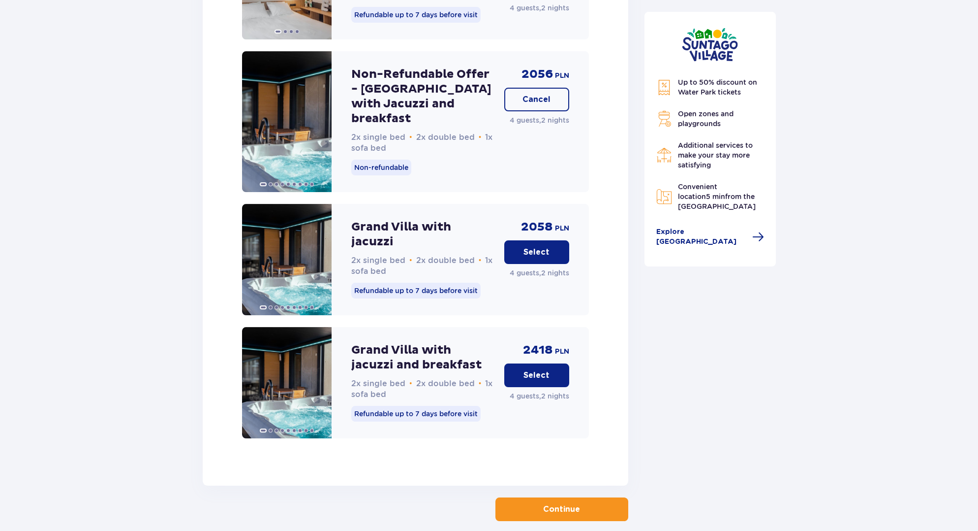
scroll to position [1828, 0]
click at [591, 497] on button "Continue" at bounding box center [562, 509] width 133 height 24
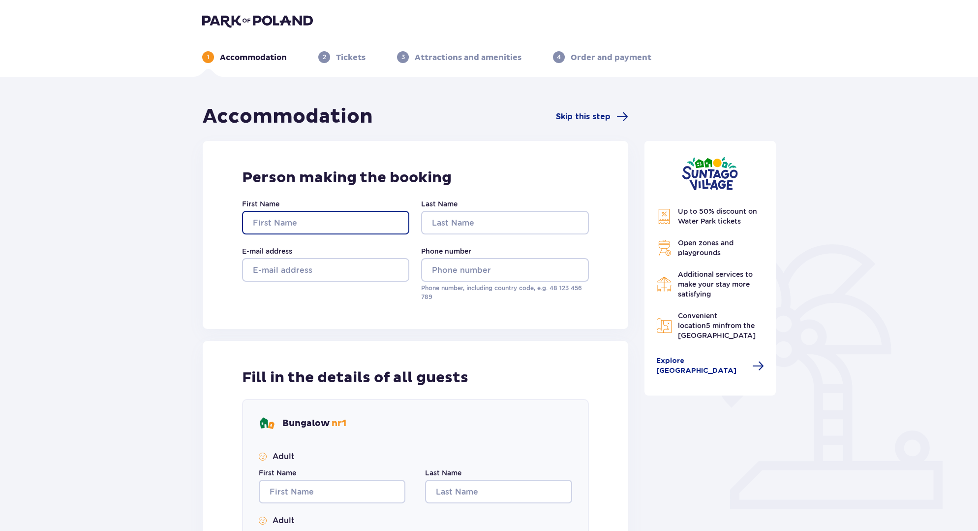
click at [364, 218] on input "First Name" at bounding box center [325, 223] width 167 height 24
type input "Michał"
type input "Góra"
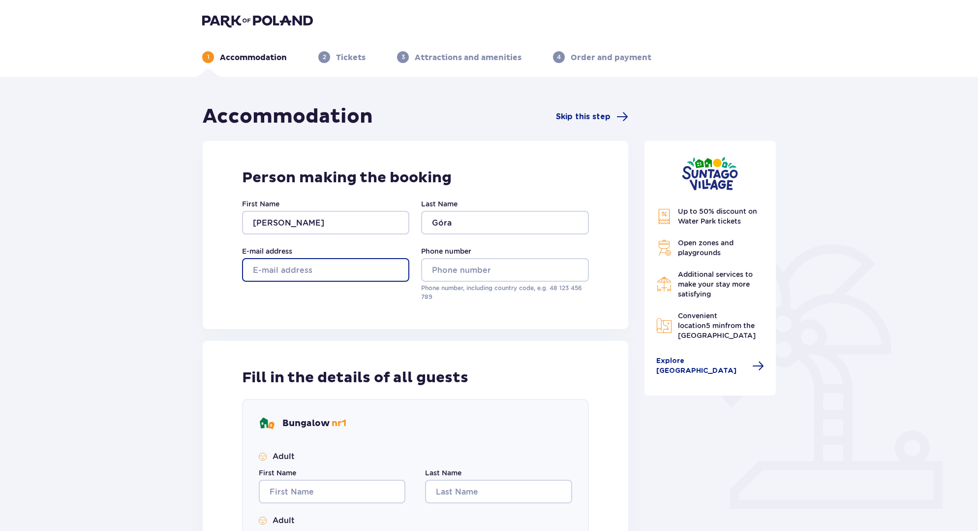
type input "michal.k.gora@gmail.com"
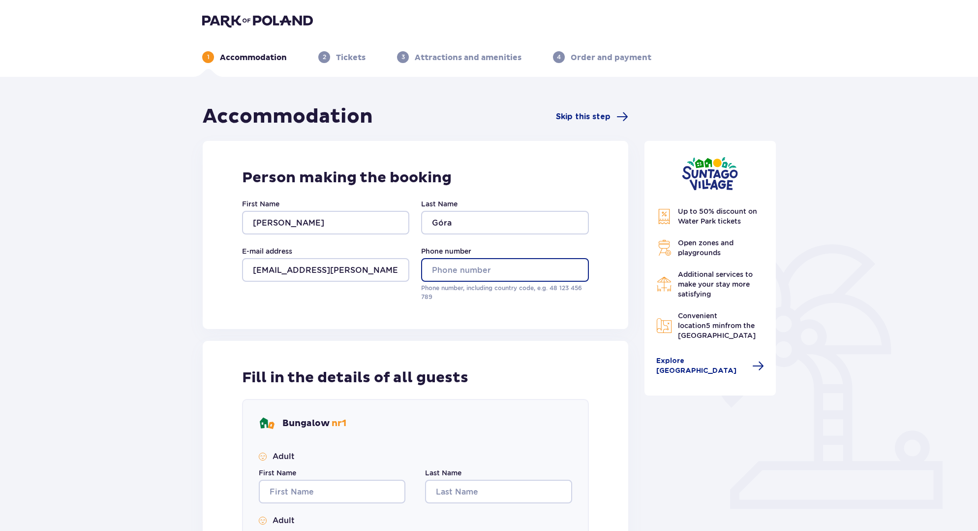
type input "668029805"
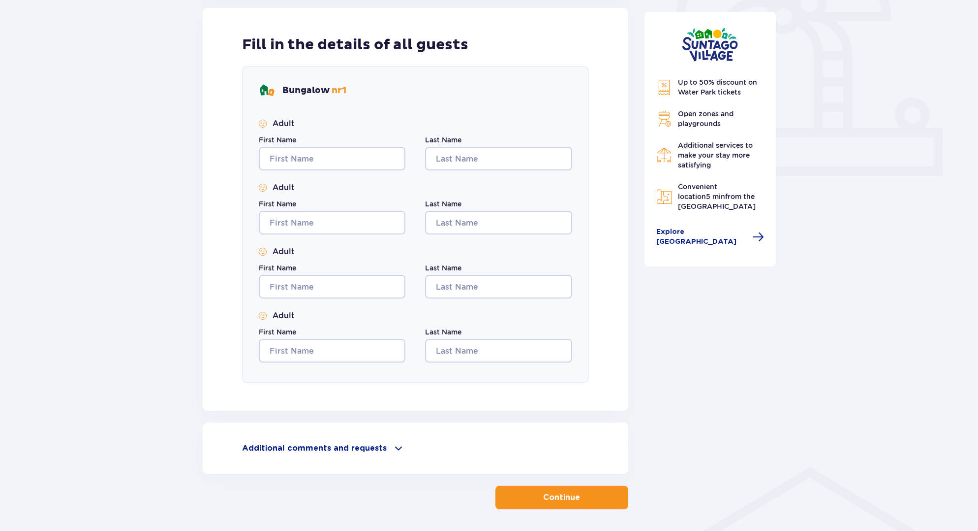
scroll to position [344, 0]
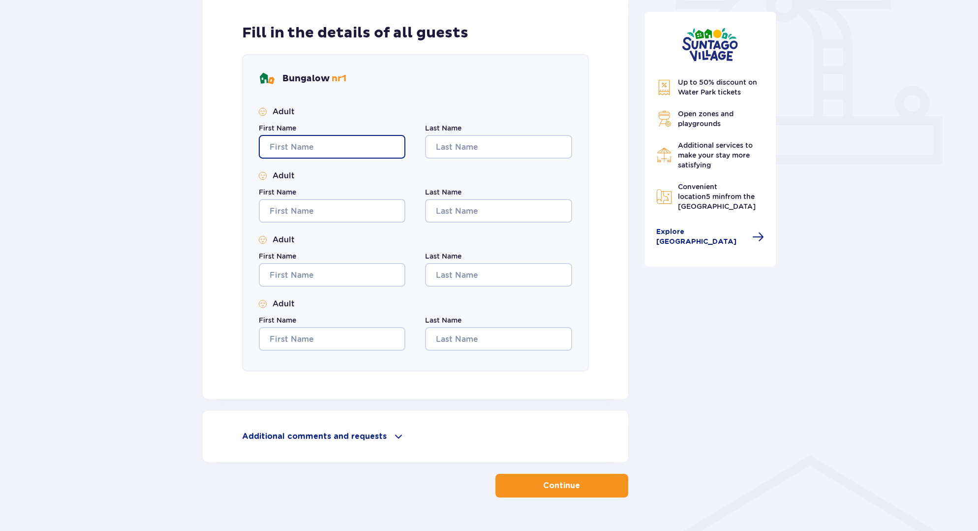
click at [350, 146] on input "First Name" at bounding box center [332, 147] width 147 height 24
type input "Michał"
type input "Góra"
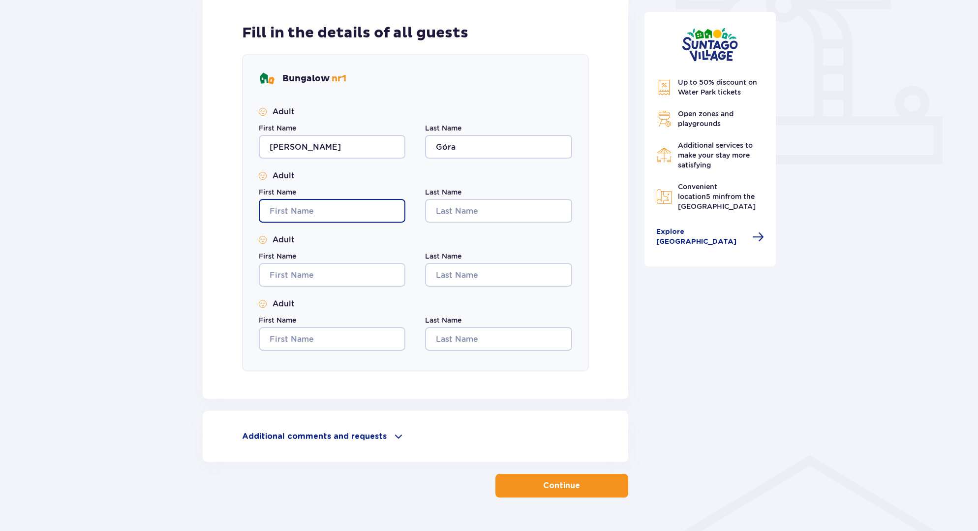
type input "Michał"
type input "Góra"
type input "Michał"
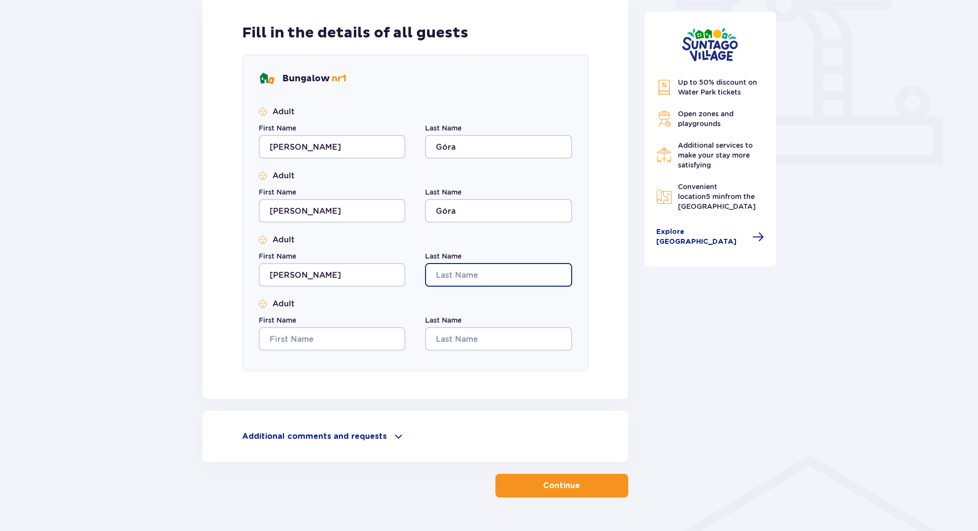
type input "Góra"
type input "Michał"
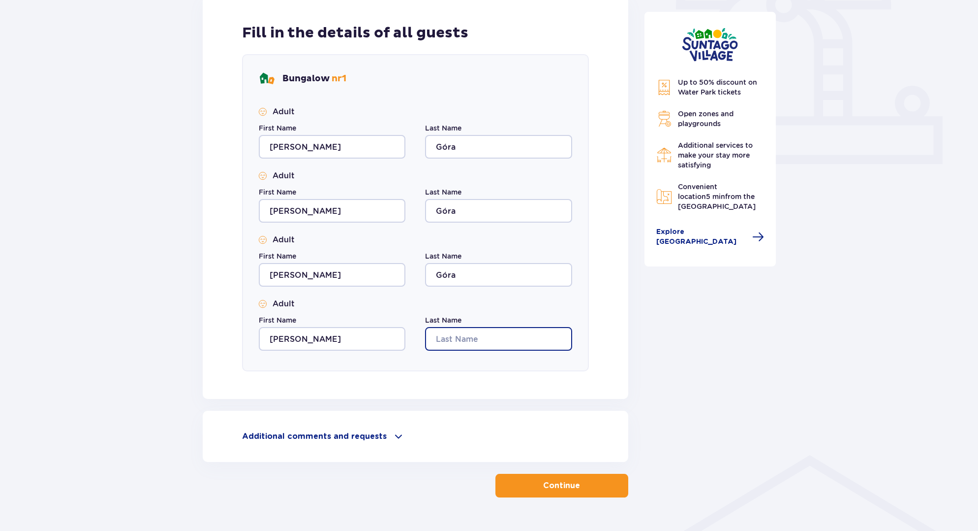
type input "Góra"
click at [346, 209] on input "Michał" at bounding box center [332, 211] width 147 height 24
drag, startPoint x: 300, startPoint y: 209, endPoint x: 269, endPoint y: 207, distance: 30.6
click at [269, 207] on input "Michał" at bounding box center [332, 211] width 147 height 24
type input "Agnieszka"
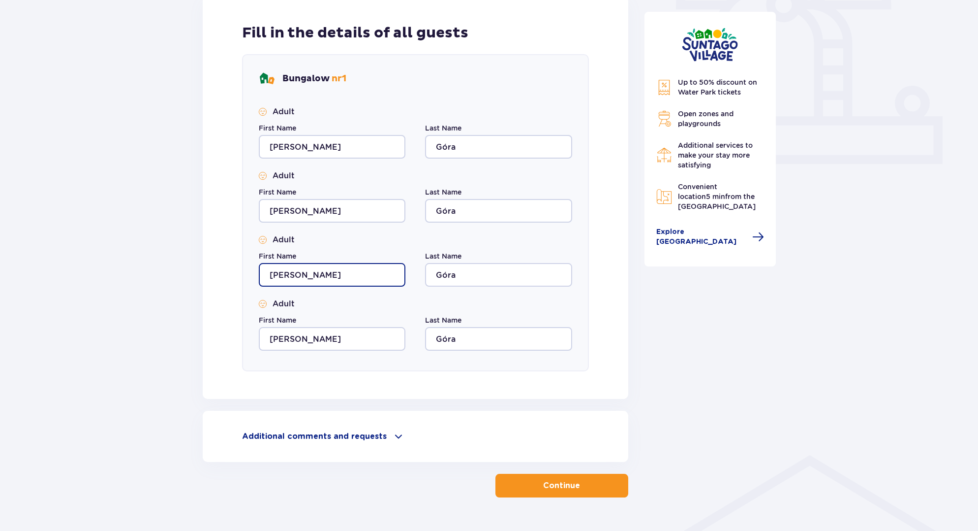
click at [316, 271] on input "Michał" at bounding box center [332, 275] width 147 height 24
drag, startPoint x: 281, startPoint y: 278, endPoint x: 253, endPoint y: 278, distance: 28.1
click at [253, 278] on div "Bungalow nr 1 Adult First Name Michał Last Name Góra Adult First Name Agnieszka…" at bounding box center [415, 212] width 347 height 317
type input "Paulina"
click at [524, 281] on input "Góra" at bounding box center [498, 275] width 147 height 24
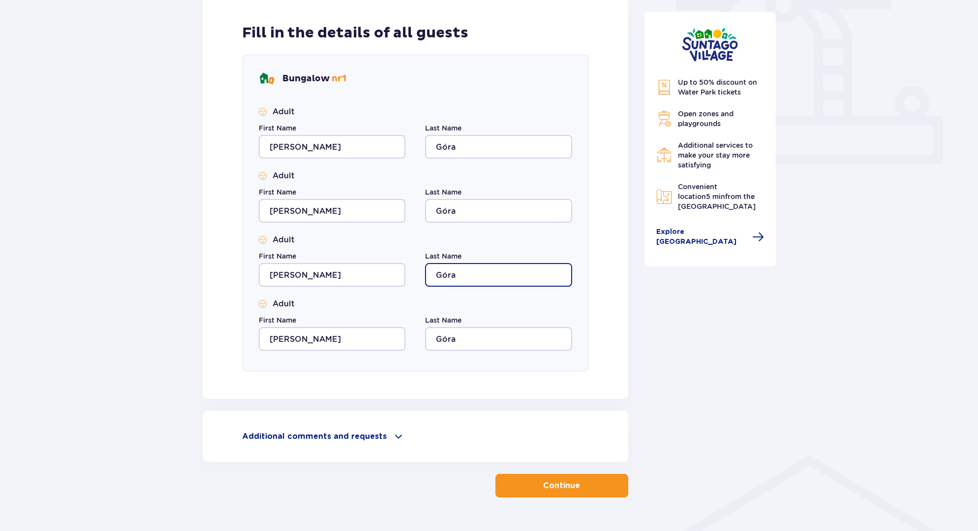
drag, startPoint x: 462, startPoint y: 269, endPoint x: 421, endPoint y: 268, distance: 40.9
click at [421, 268] on div "First Name Paulina Last Name Góra" at bounding box center [415, 268] width 313 height 35
type input "Małocha"
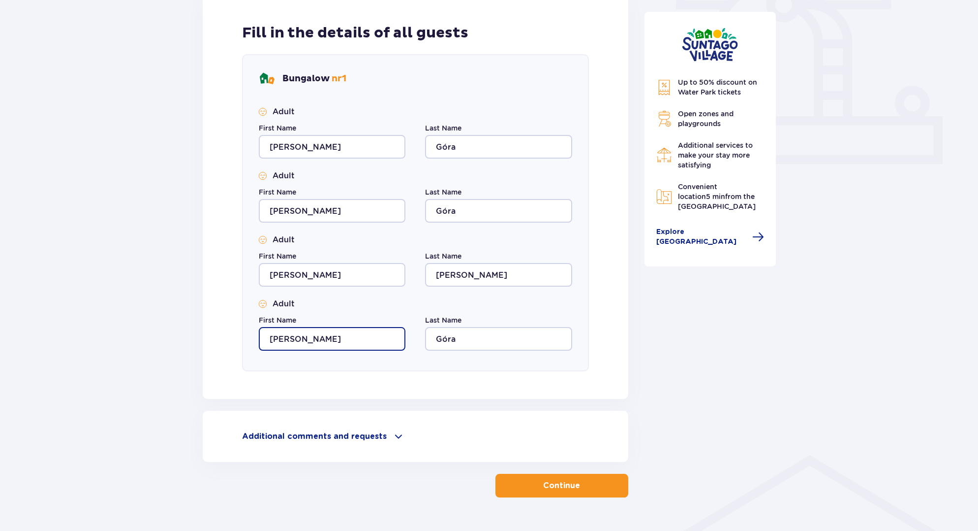
drag, startPoint x: 306, startPoint y: 343, endPoint x: 255, endPoint y: 341, distance: 51.2
click at [255, 341] on div "Bungalow nr 1 Adult First Name Michał Last Name Góra Adult First Name Agnieszka…" at bounding box center [415, 212] width 347 height 317
type input "Łukasz"
drag, startPoint x: 482, startPoint y: 335, endPoint x: 427, endPoint y: 336, distance: 55.1
click at [427, 336] on input "Góra" at bounding box center [498, 339] width 147 height 24
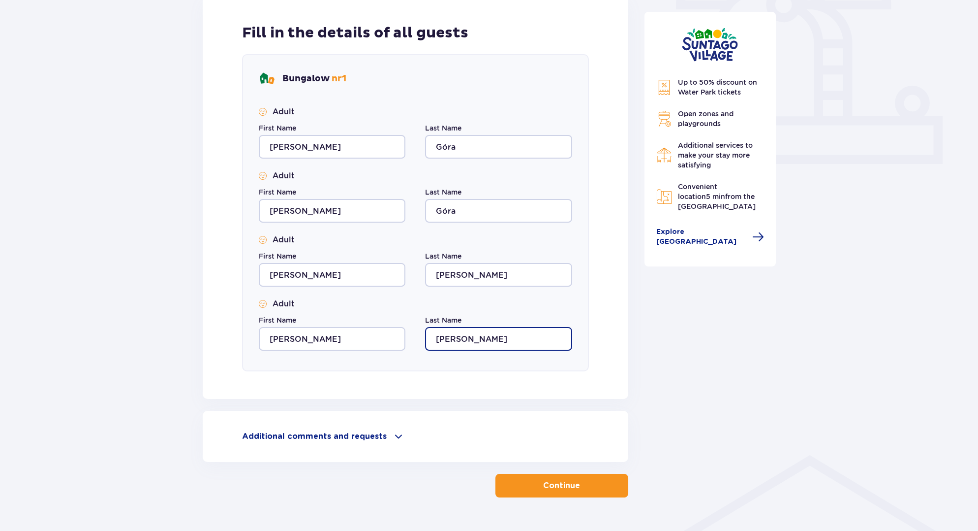
drag, startPoint x: 441, startPoint y: 339, endPoint x: 437, endPoint y: 340, distance: 5.0
click at [437, 340] on input "małocha" at bounding box center [498, 339] width 147 height 24
type input "Małocha"
click at [538, 477] on button "Continue" at bounding box center [562, 485] width 133 height 24
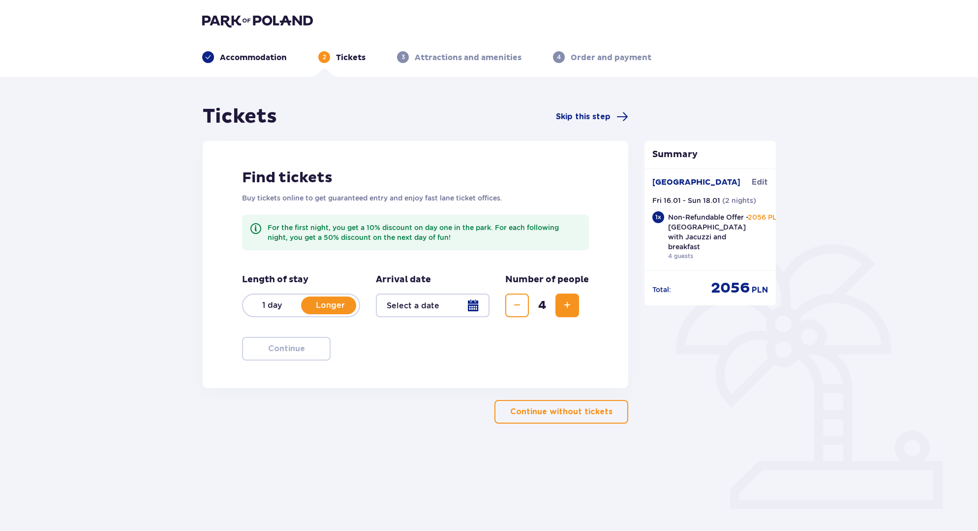
click at [415, 306] on div at bounding box center [433, 305] width 114 height 24
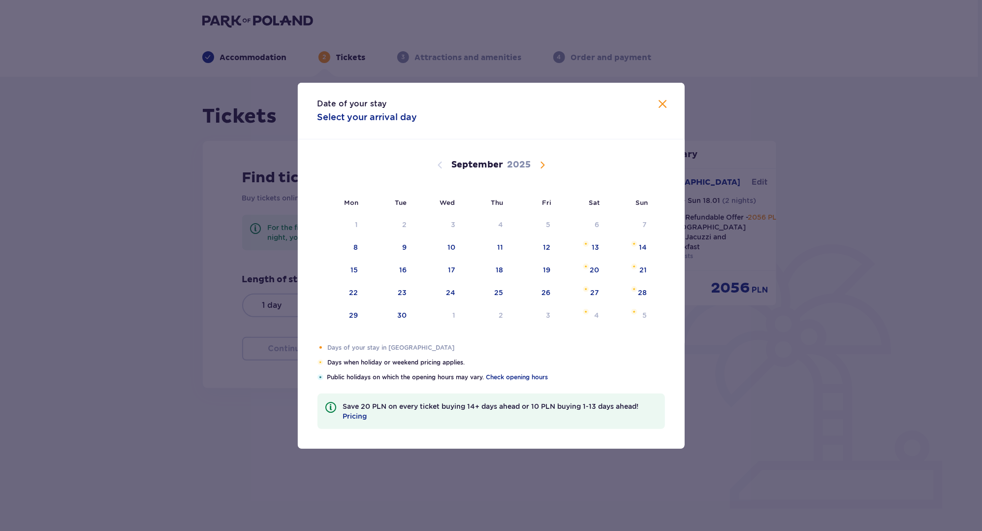
click at [547, 159] on span "Calendar" at bounding box center [542, 165] width 12 height 12
click at [544, 161] on span "Calendar" at bounding box center [542, 165] width 12 height 12
click at [543, 161] on span "Calendar" at bounding box center [542, 165] width 12 height 12
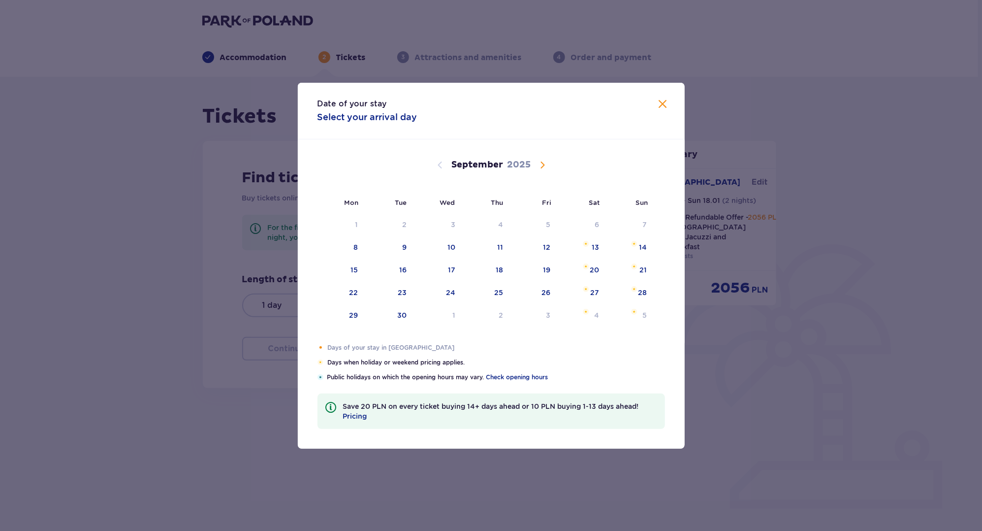
click at [543, 161] on span "Calendar" at bounding box center [542, 165] width 12 height 12
click at [437, 163] on span "Calendar" at bounding box center [440, 165] width 12 height 12
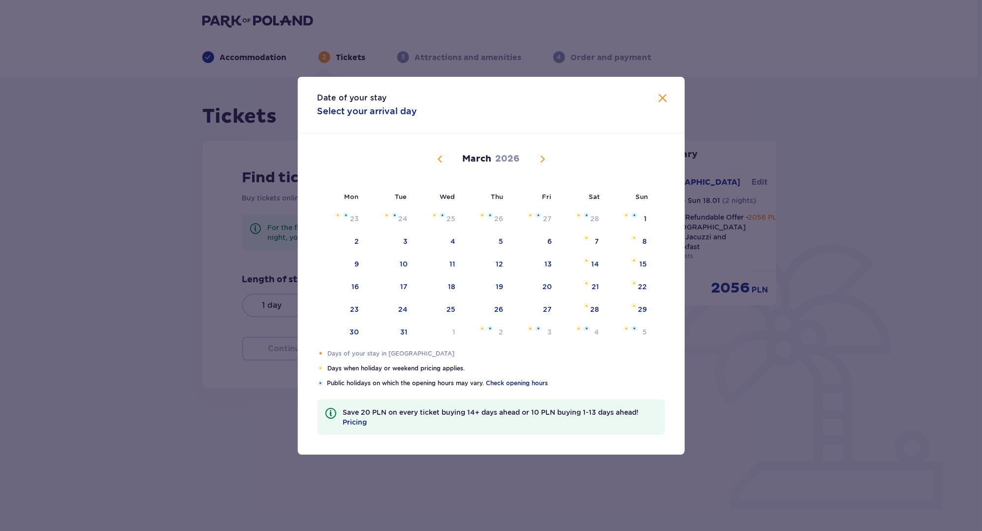
click at [437, 163] on span "Calendar" at bounding box center [440, 159] width 12 height 12
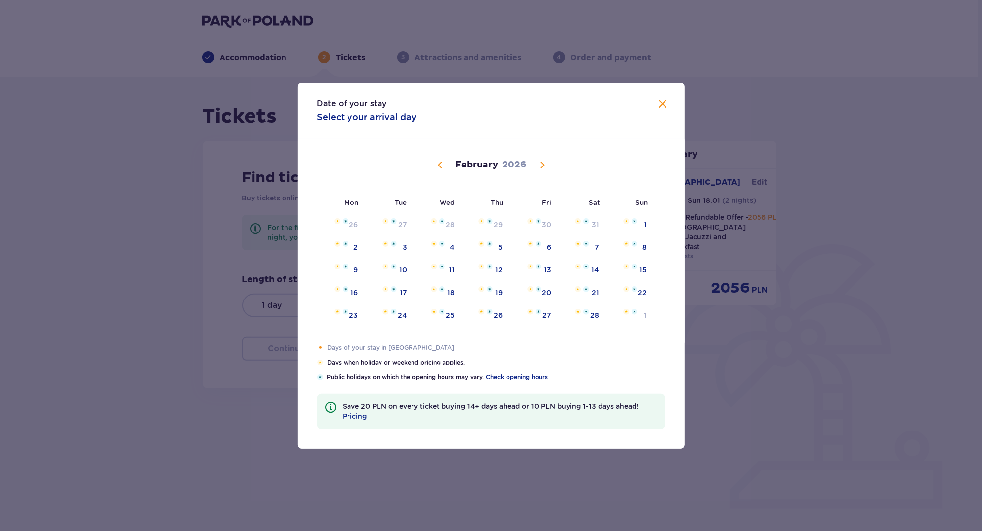
click at [437, 163] on span "Calendar" at bounding box center [440, 165] width 12 height 12
click at [587, 267] on img "Choose Saturday, January 17, 2026 as your check-in date. It’s available." at bounding box center [586, 266] width 6 height 6
click at [632, 268] on img "Choose Sunday, January 18, 2026 as your check-out date. It’s available." at bounding box center [634, 266] width 6 height 6
type input "[DATE] - [DATE]"
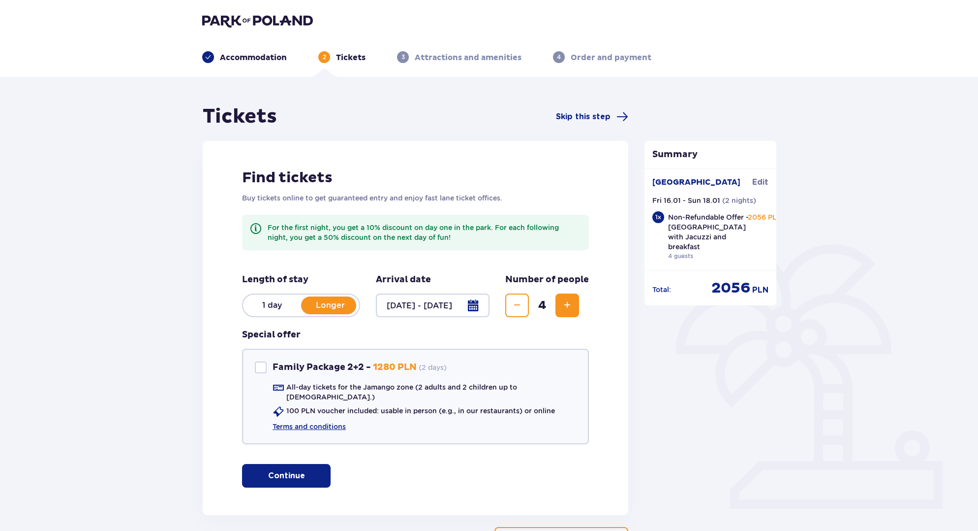
click at [128, 329] on div "Tickets Skip this step Find tickets Buy tickets online to get guaranteed entry …" at bounding box center [489, 343] width 978 height 532
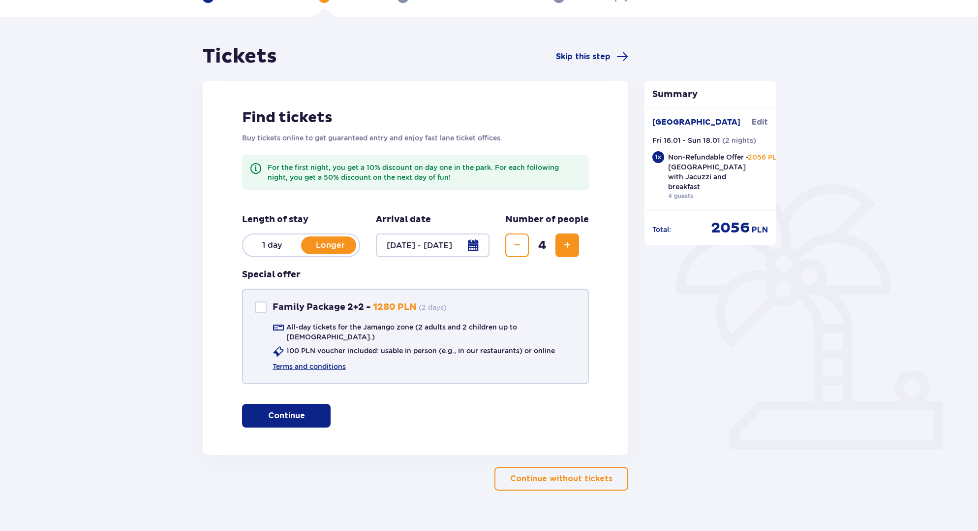
scroll to position [70, 0]
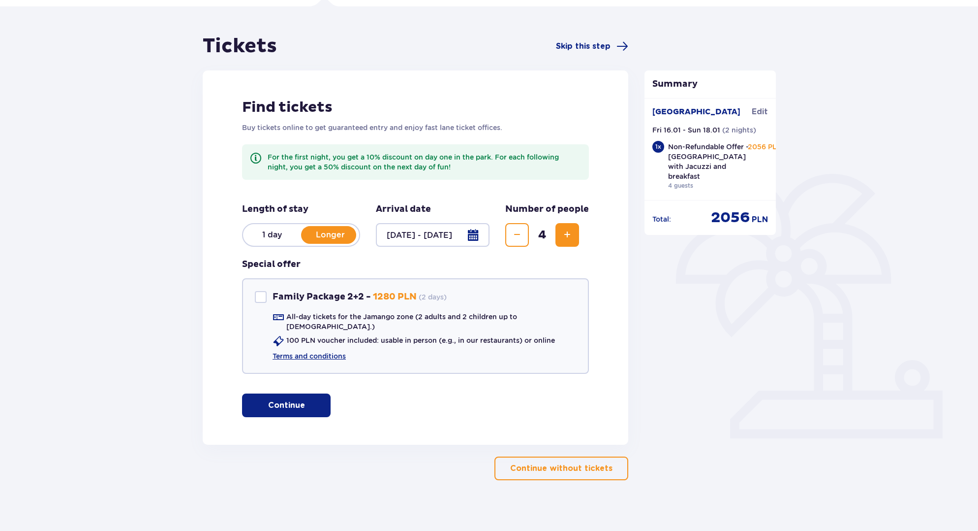
click at [291, 400] on p "Continue" at bounding box center [286, 405] width 37 height 11
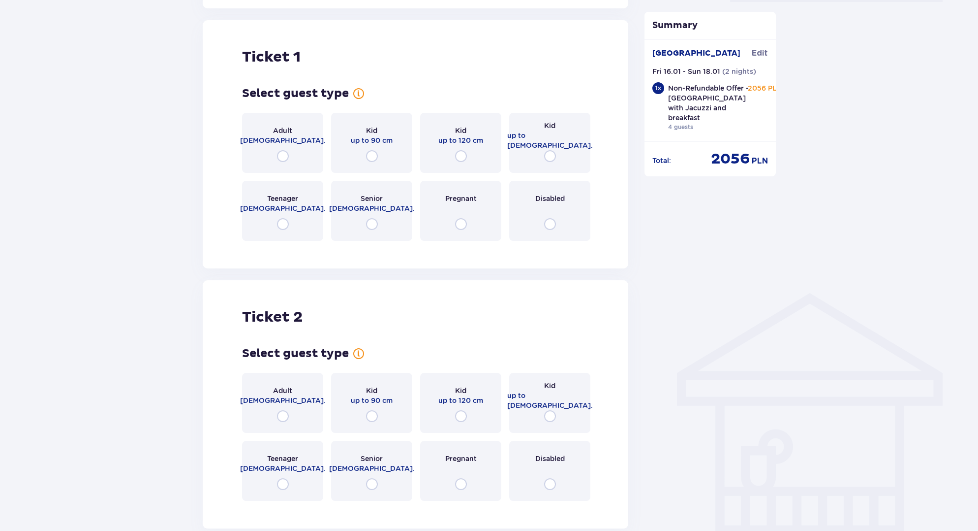
click at [274, 143] on div "Adult 18 - 65 y.o." at bounding box center [282, 143] width 81 height 60
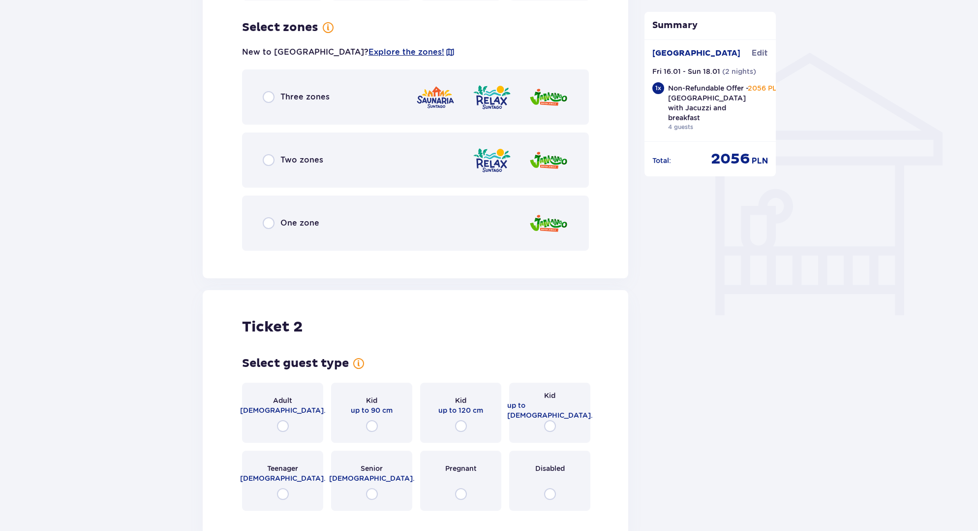
click at [302, 92] on p "Three zones" at bounding box center [305, 97] width 49 height 11
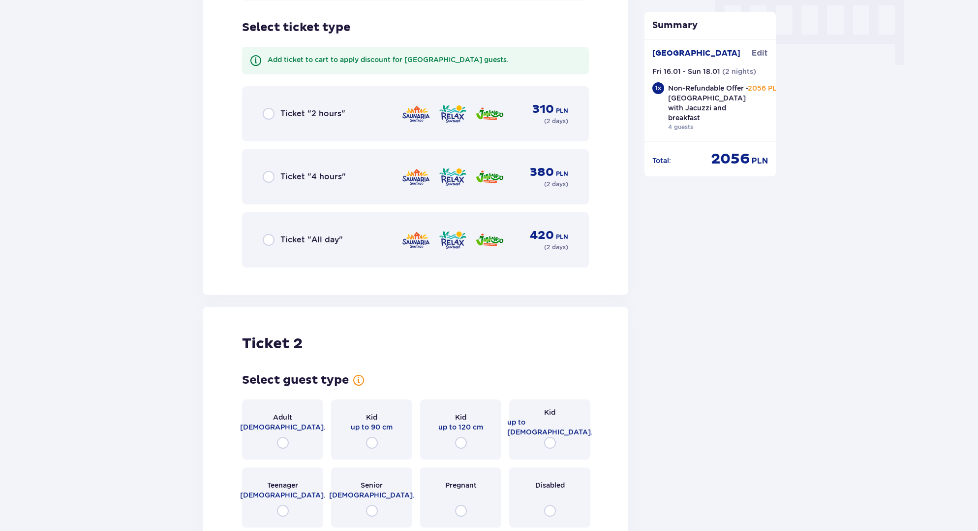
click at [314, 234] on p "Ticket "All day"" at bounding box center [312, 239] width 62 height 11
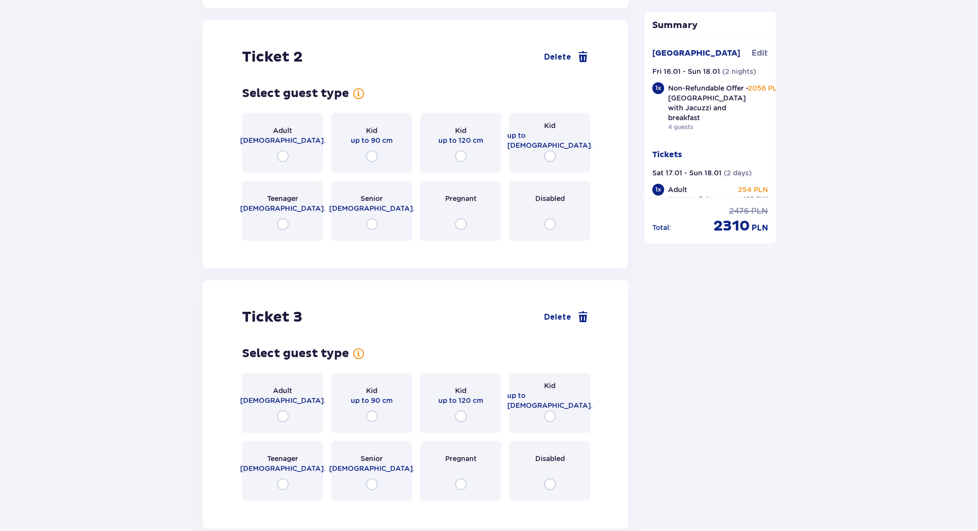
click at [287, 138] on div "Adult 18 - 65 y.o." at bounding box center [282, 143] width 81 height 60
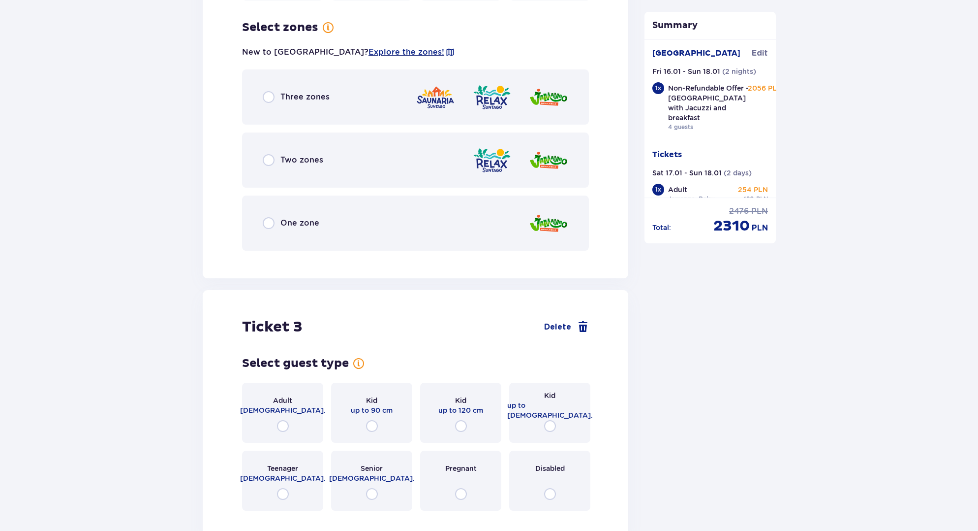
click at [309, 92] on p "Three zones" at bounding box center [305, 97] width 49 height 11
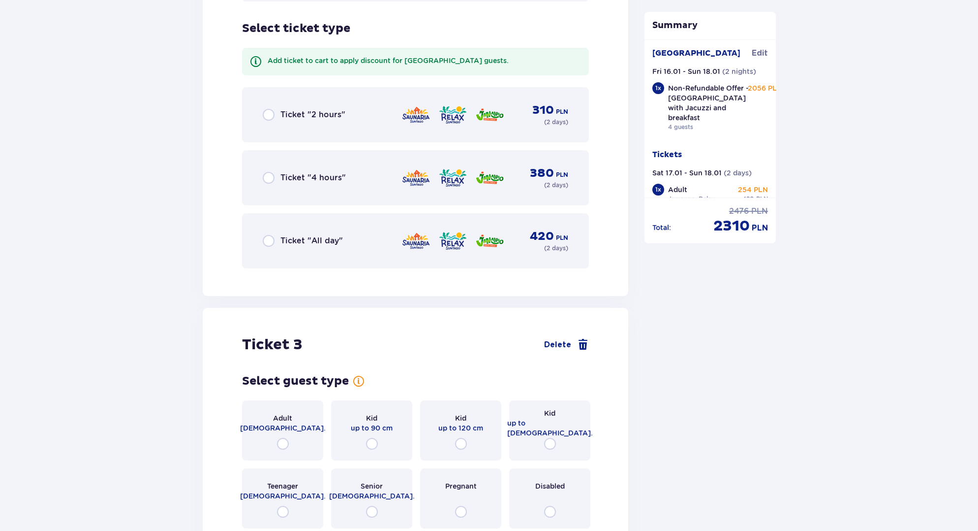
scroll to position [1773, 0]
click at [306, 234] on p "Ticket "All day"" at bounding box center [312, 239] width 62 height 11
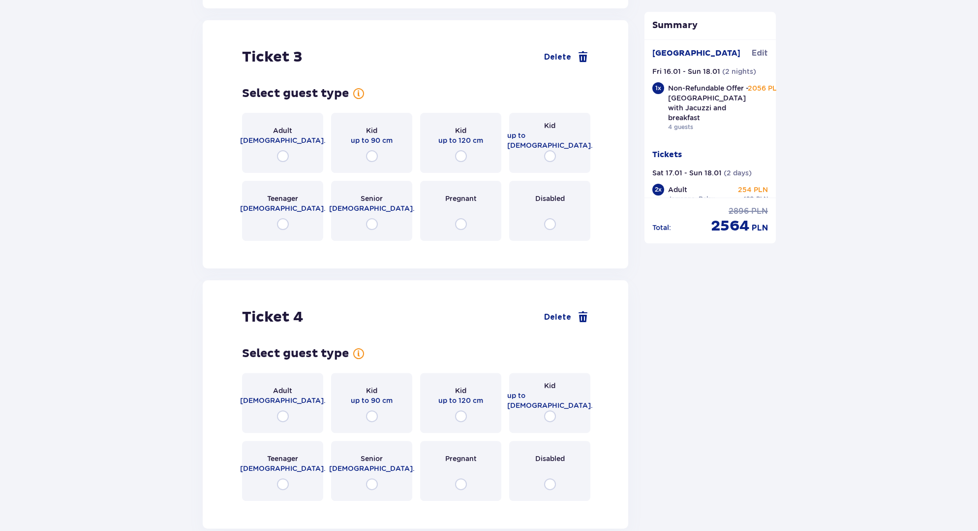
click at [281, 136] on p "18 - 65 y.o." at bounding box center [283, 140] width 86 height 10
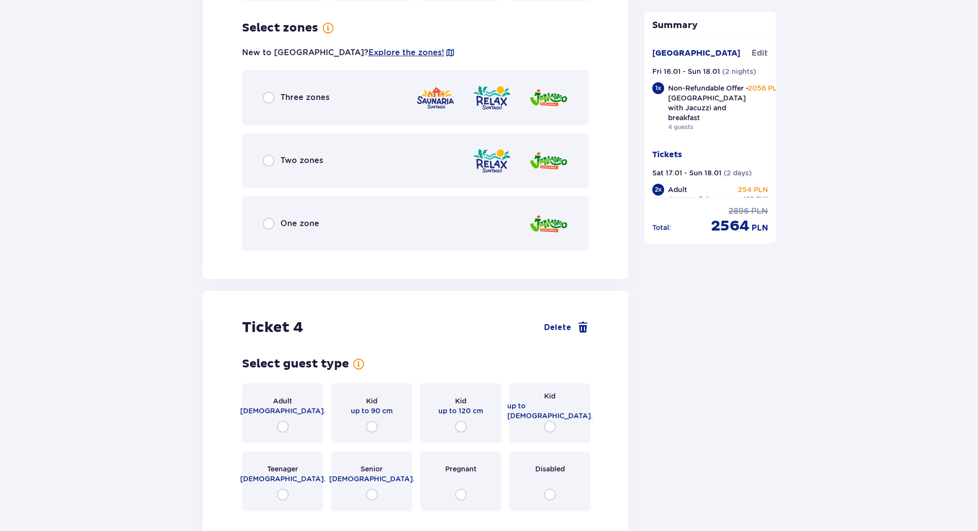
scroll to position [2300, 0]
click at [295, 94] on div "Three zones" at bounding box center [415, 96] width 347 height 55
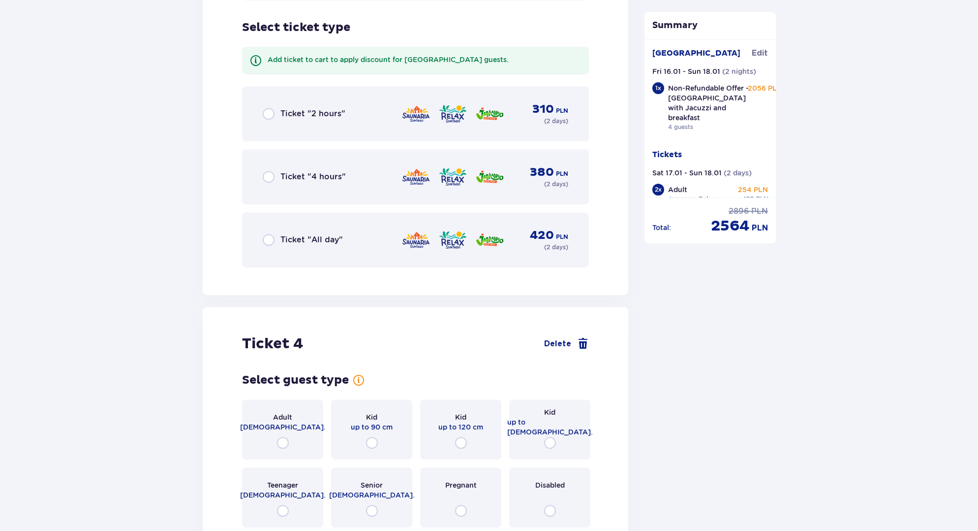
click at [307, 237] on div "Ticket "All day"" at bounding box center [303, 240] width 80 height 12
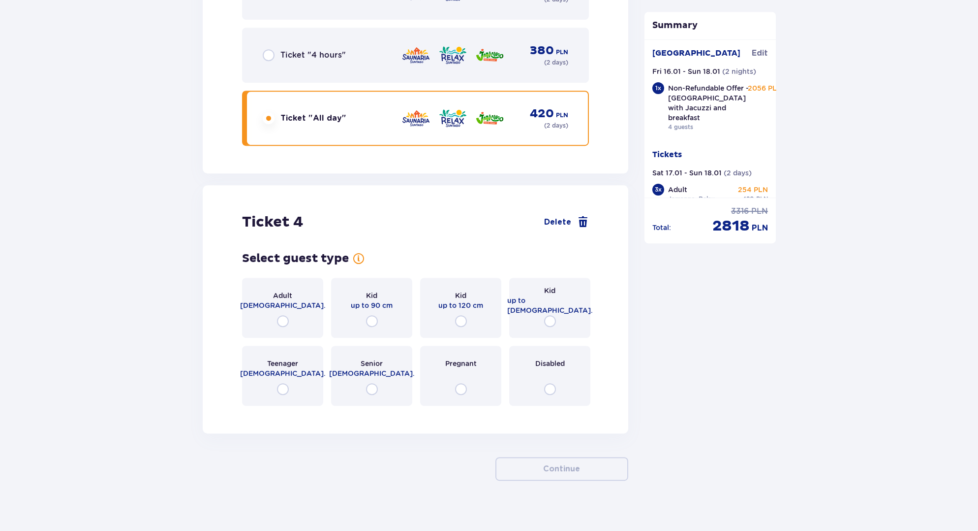
click at [291, 290] on p "Adult" at bounding box center [282, 295] width 19 height 10
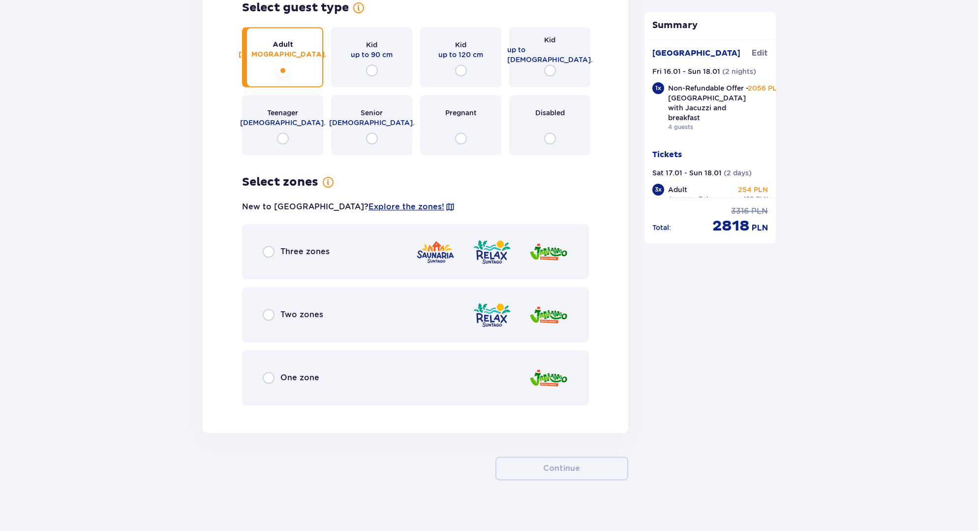
click at [309, 250] on div "Three zones" at bounding box center [415, 251] width 347 height 55
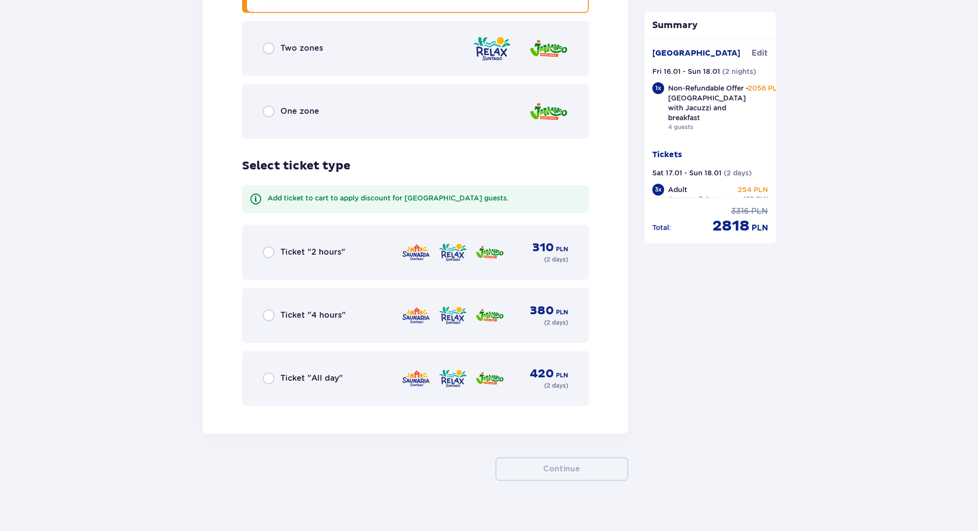
scroll to position [3188, 0]
click at [306, 366] on div "Ticket "All day" 420 PLN ( 2 days )" at bounding box center [416, 378] width 306 height 24
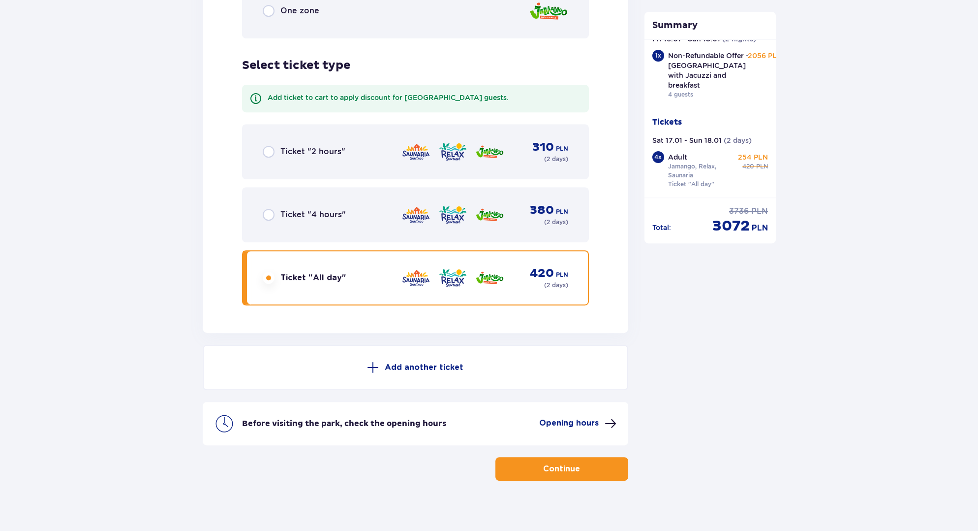
scroll to position [33, 0]
click at [557, 463] on p "Continue" at bounding box center [561, 468] width 37 height 11
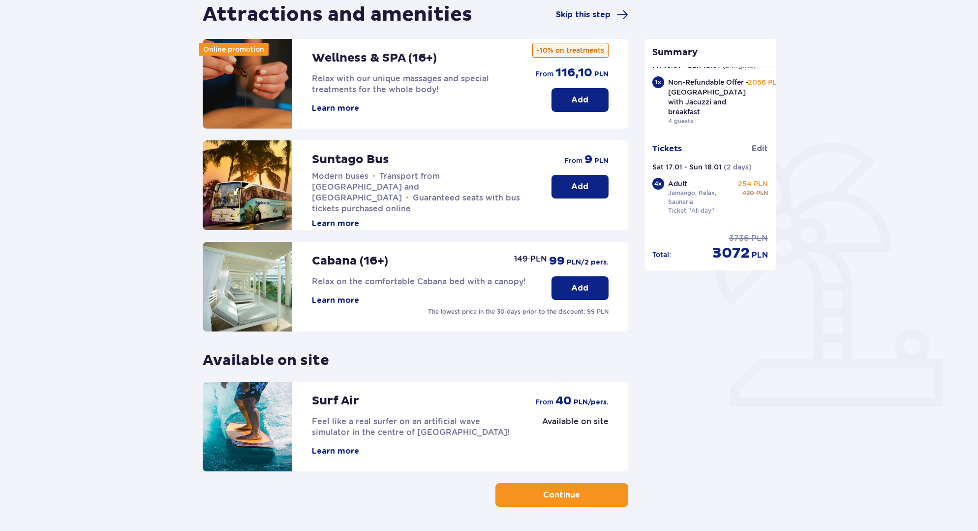
scroll to position [136, 0]
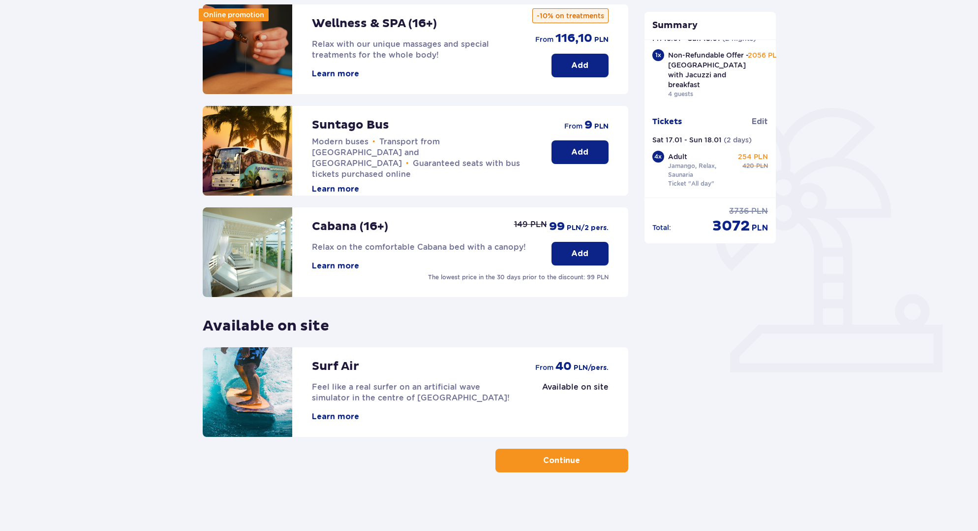
click at [561, 452] on button "Continue" at bounding box center [562, 460] width 133 height 24
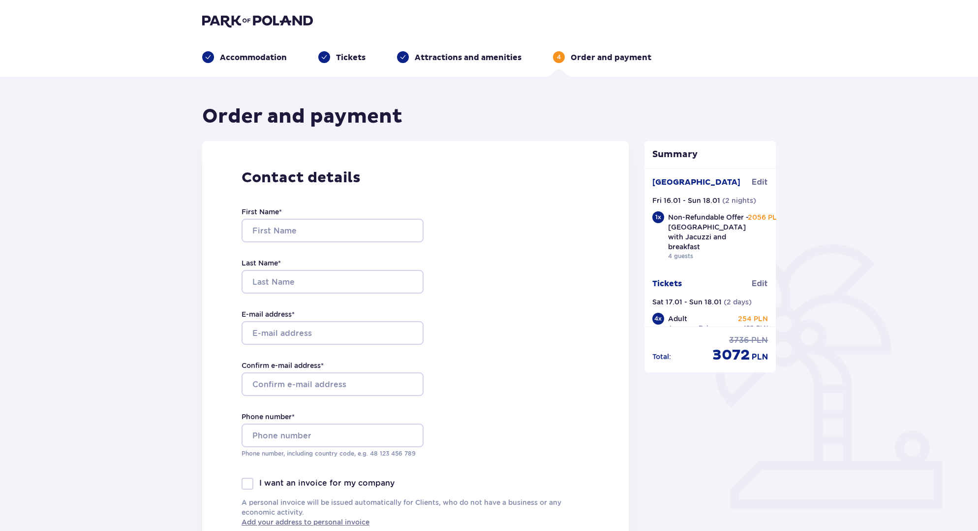
click at [473, 59] on p "Attractions and amenities" at bounding box center [468, 57] width 107 height 11
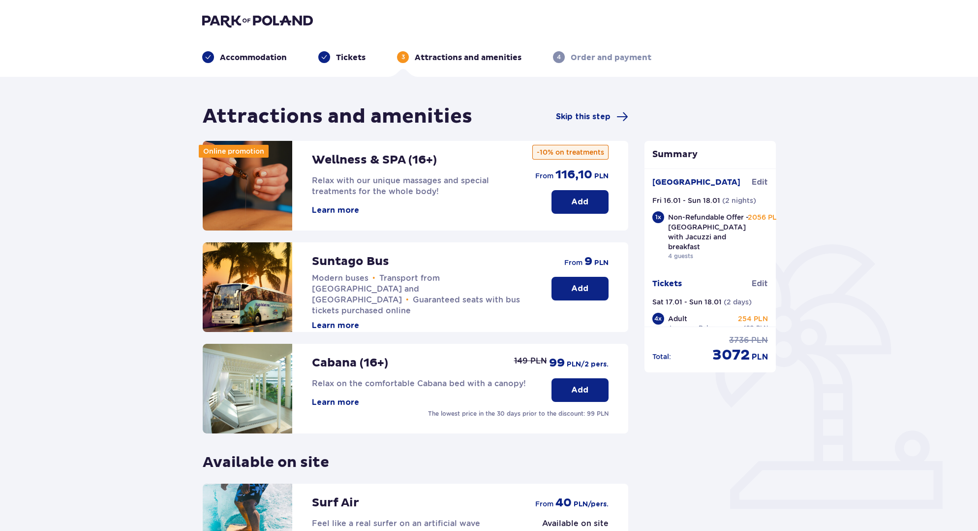
click at [265, 55] on p "Accommodation" at bounding box center [253, 57] width 67 height 11
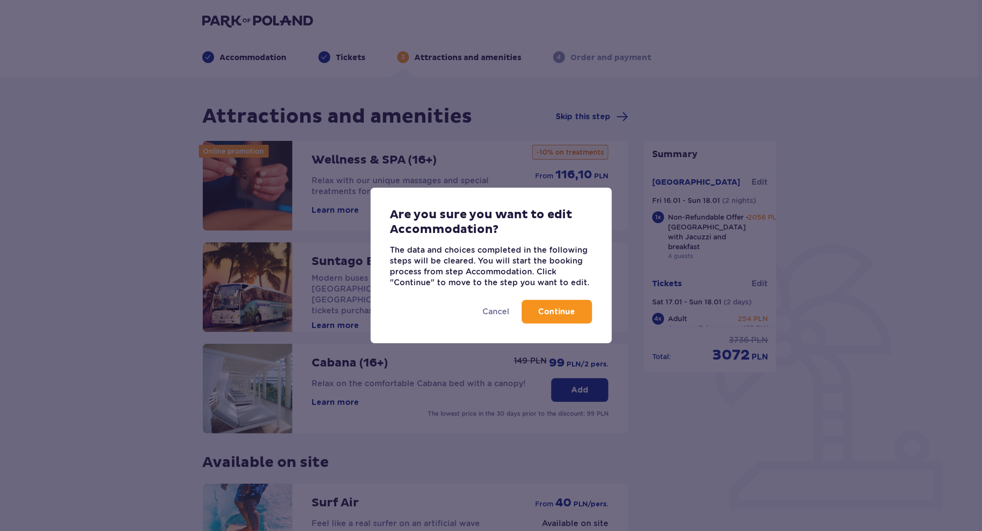
click at [572, 310] on p "Continue" at bounding box center [556, 311] width 37 height 11
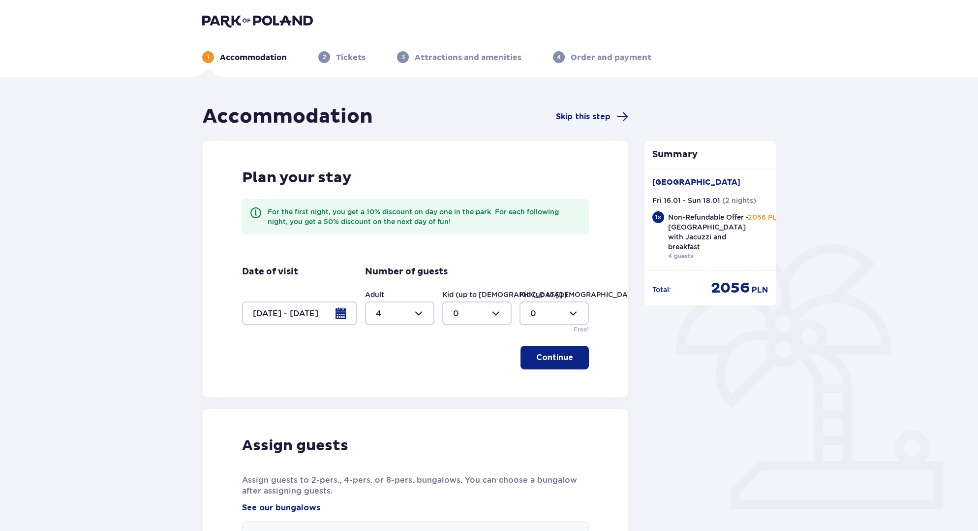
click at [351, 54] on p "Tickets" at bounding box center [351, 57] width 30 height 11
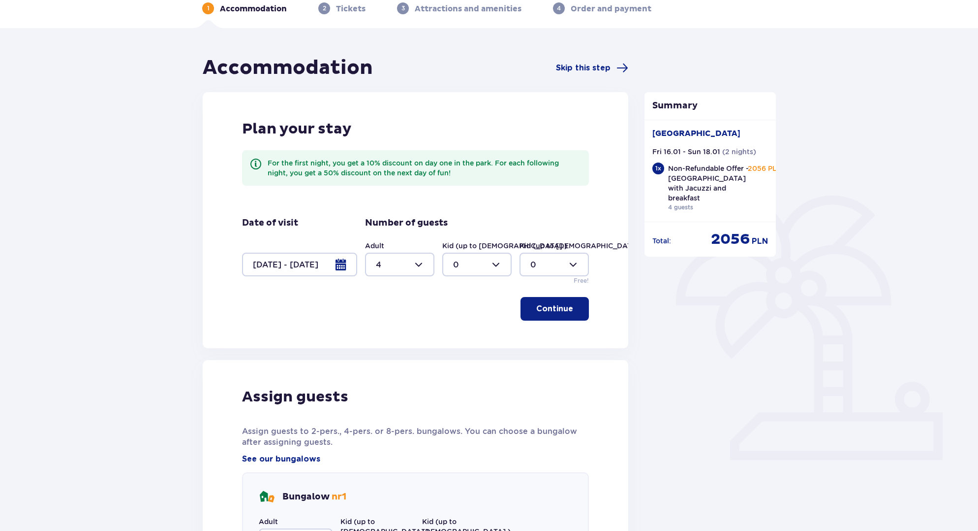
click at [566, 304] on button "Continue" at bounding box center [555, 309] width 68 height 24
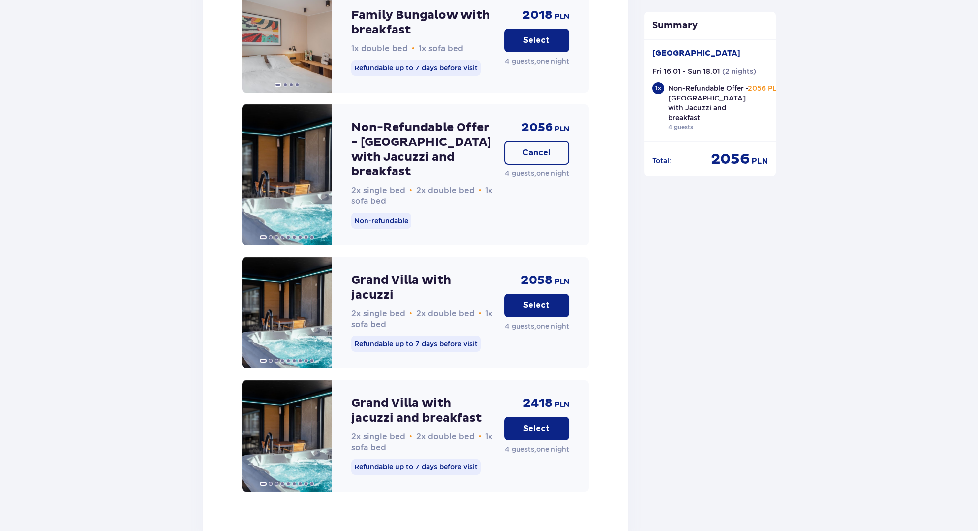
scroll to position [1858, 0]
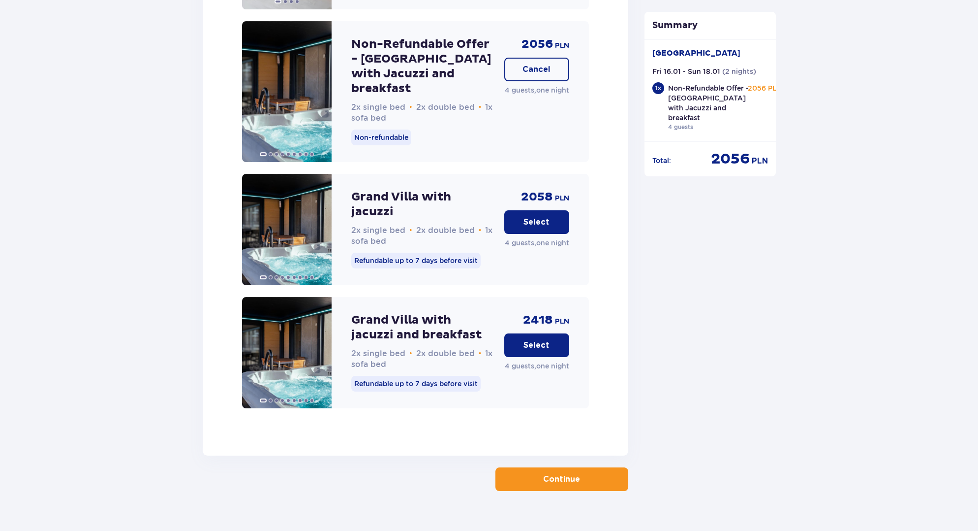
click at [580, 467] on button "Continue" at bounding box center [562, 479] width 133 height 24
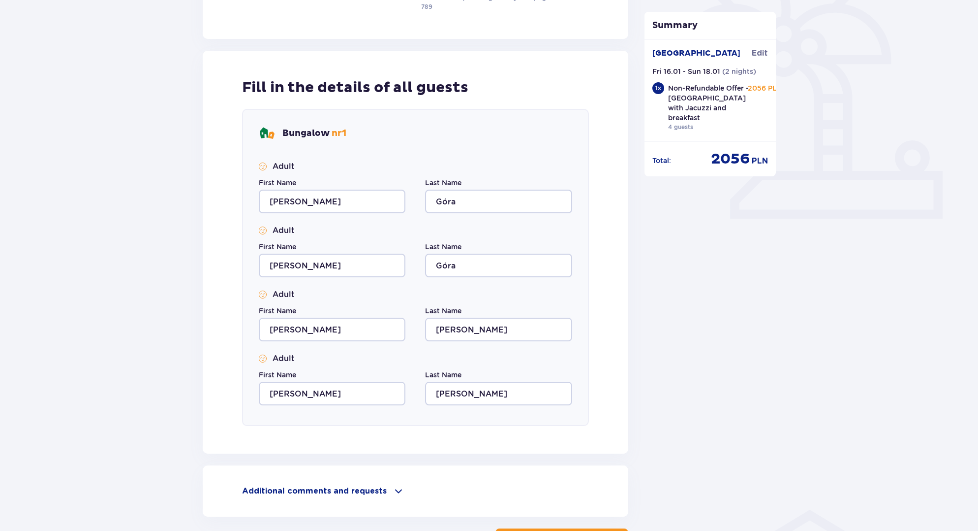
scroll to position [370, 0]
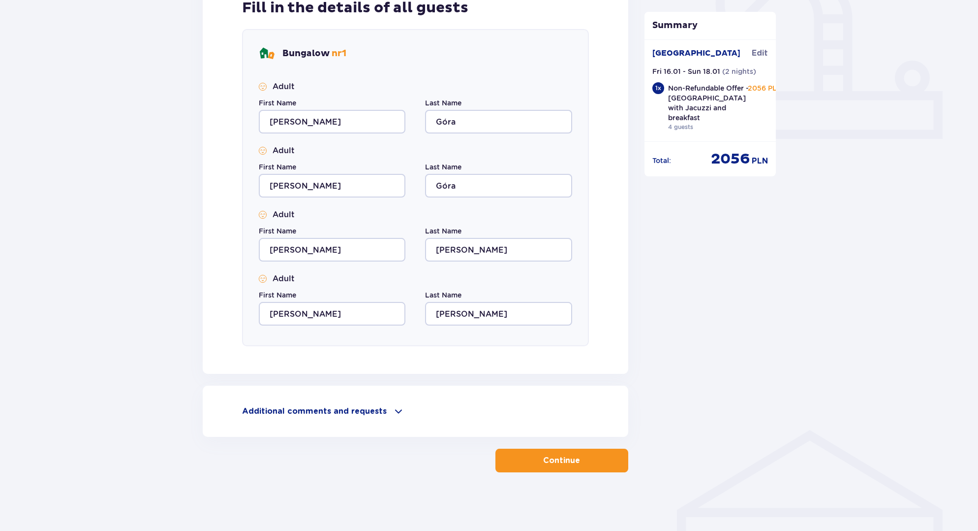
click at [571, 461] on p "Continue" at bounding box center [561, 460] width 37 height 11
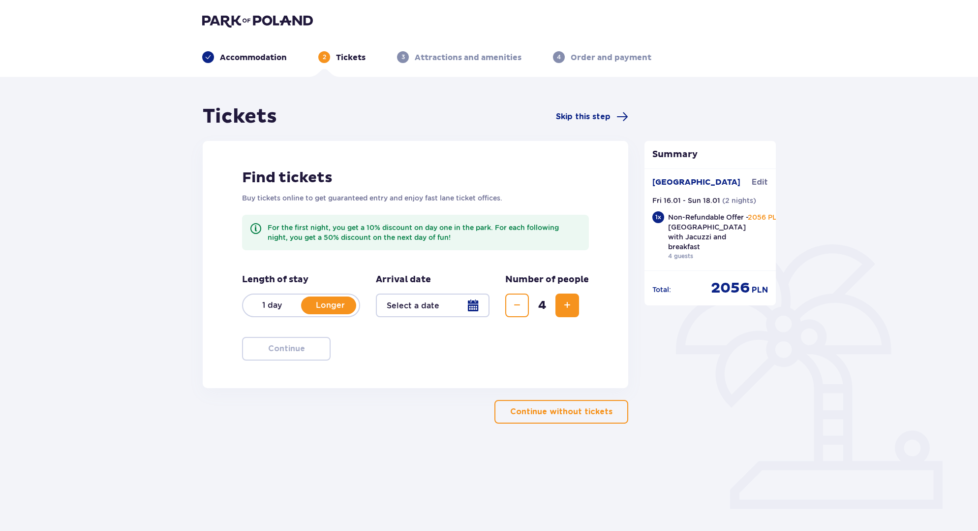
click at [424, 304] on div at bounding box center [433, 305] width 114 height 24
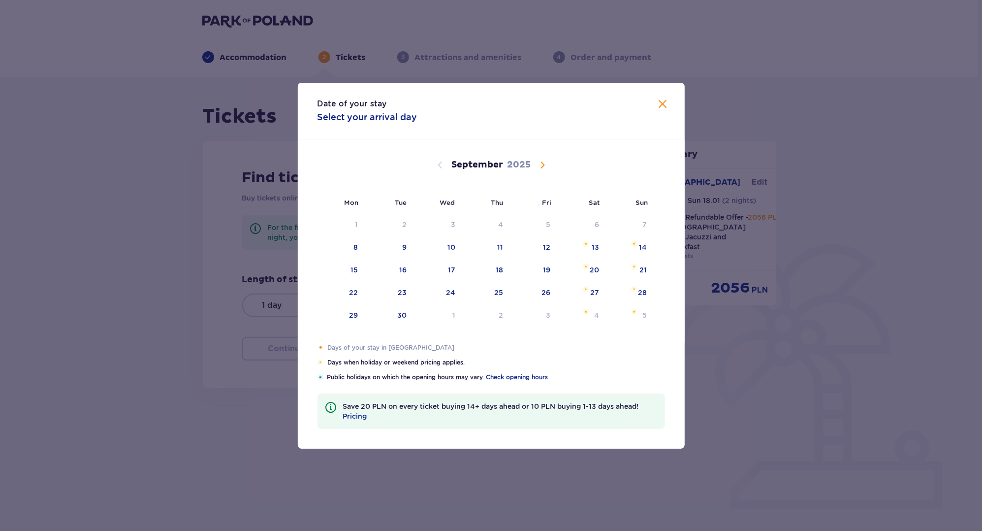
click at [542, 163] on span "Calendar" at bounding box center [542, 165] width 12 height 12
click at [541, 163] on span "Calendar" at bounding box center [542, 165] width 12 height 12
click at [541, 164] on span "Calendar" at bounding box center [542, 165] width 12 height 12
click at [594, 269] on div "17" at bounding box center [595, 270] width 7 height 10
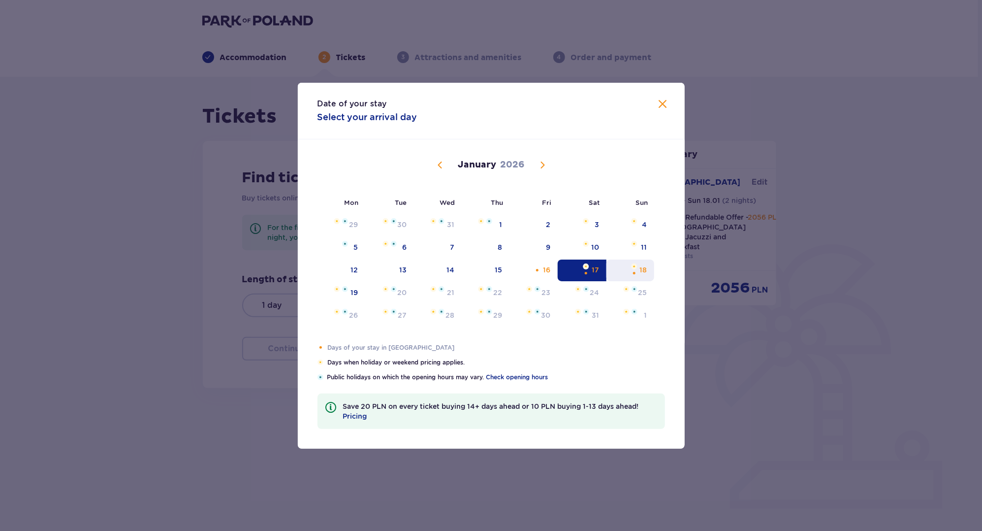
click at [631, 271] on div "Choose Sunday, January 18, 2026 as your check-out date. It’s available." at bounding box center [634, 273] width 6 height 6
type input "17.01.26 - 18.01.26"
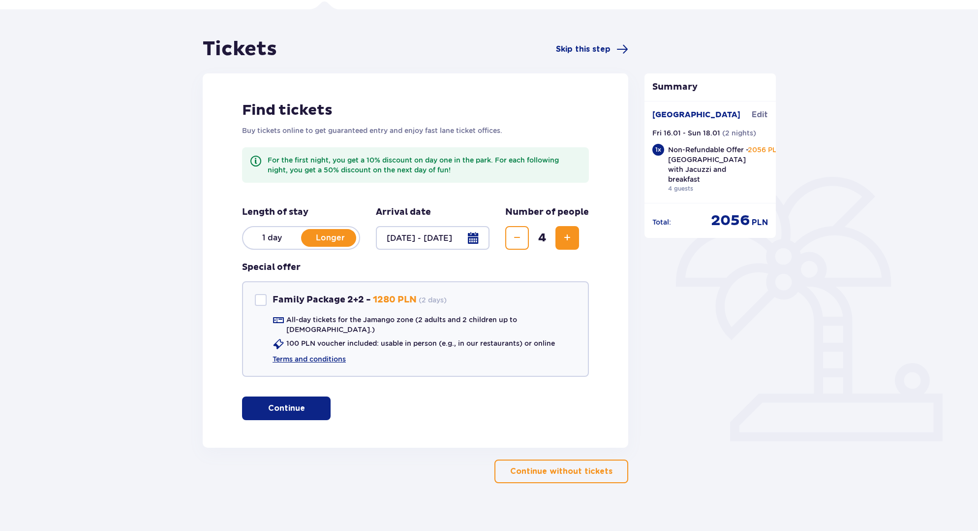
scroll to position [70, 0]
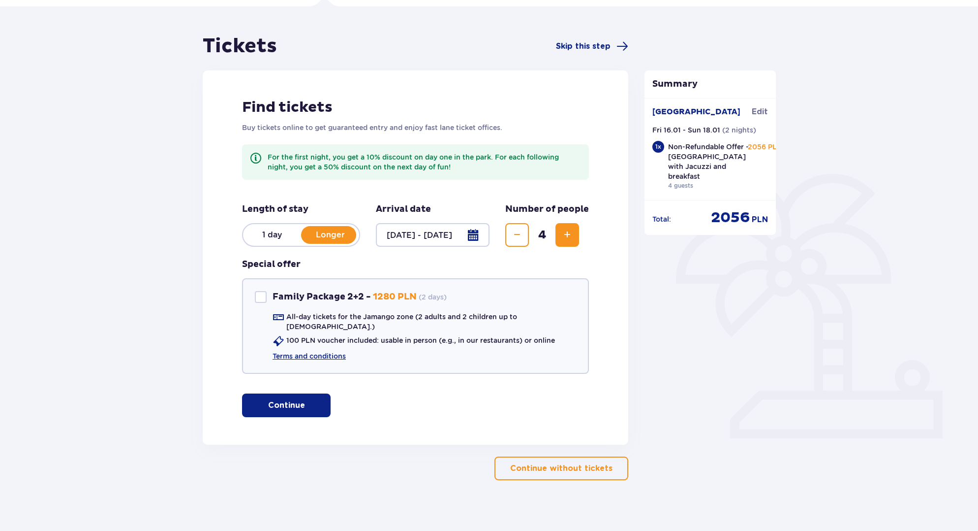
click at [290, 400] on p "Continue" at bounding box center [286, 405] width 37 height 11
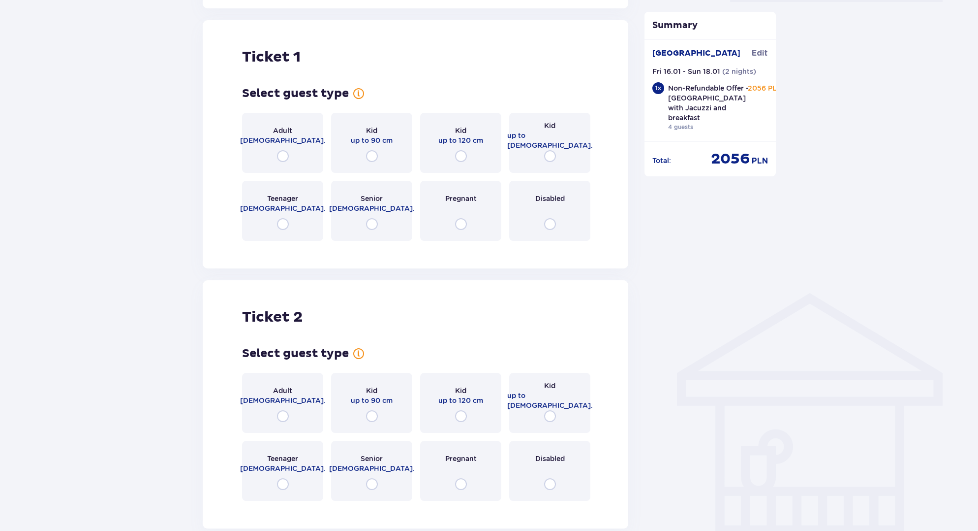
click at [282, 116] on div "Adult 18 - 65 y.o." at bounding box center [282, 143] width 81 height 60
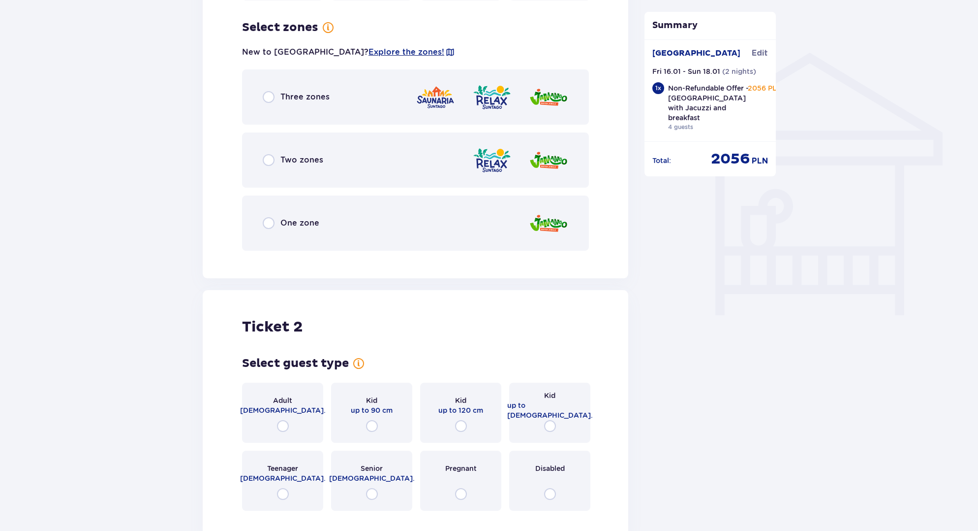
click at [313, 94] on div "Three zones" at bounding box center [415, 96] width 347 height 55
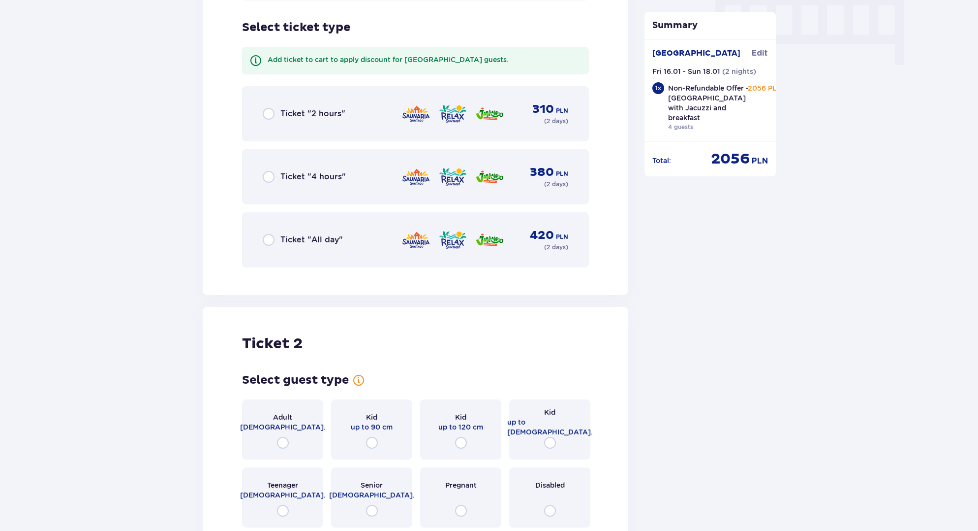
click at [302, 238] on div "Ticket "All day" 420 PLN ( 2 days )" at bounding box center [416, 240] width 306 height 24
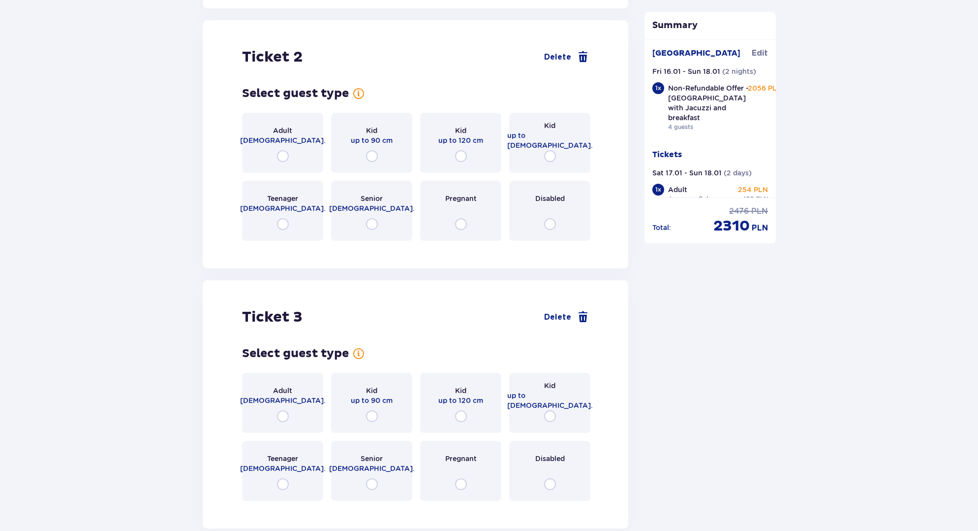
click at [289, 114] on div "Adult 18 - 65 y.o." at bounding box center [282, 143] width 81 height 60
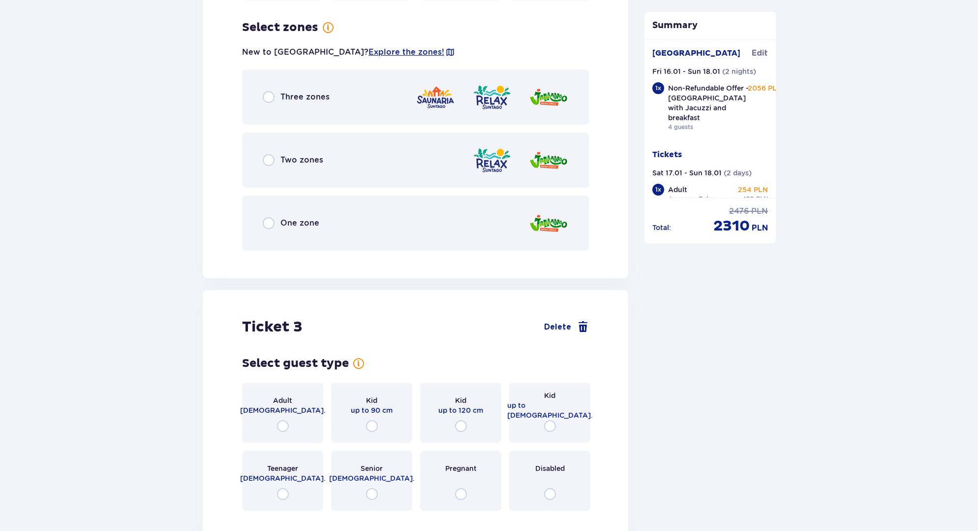
click at [304, 94] on div "Three zones" at bounding box center [415, 96] width 347 height 55
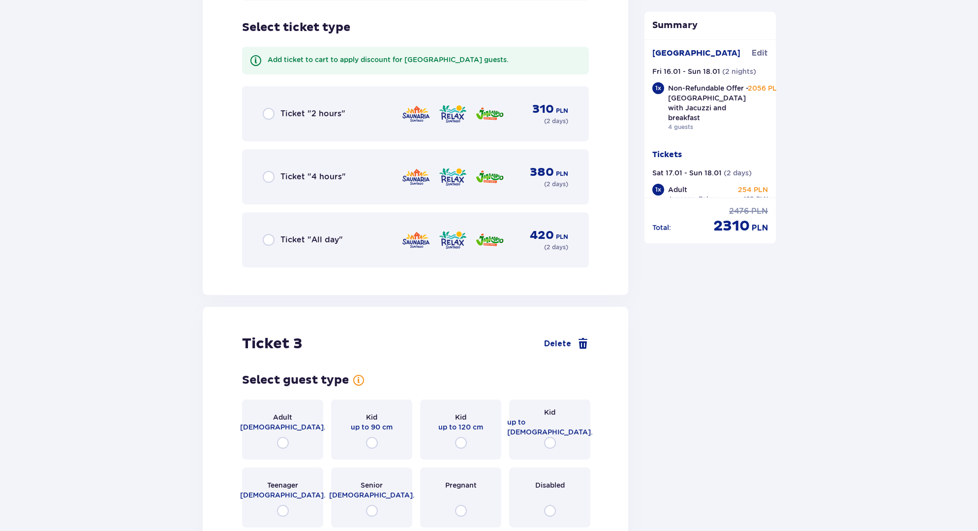
click at [312, 234] on p "Ticket "All day"" at bounding box center [312, 239] width 62 height 11
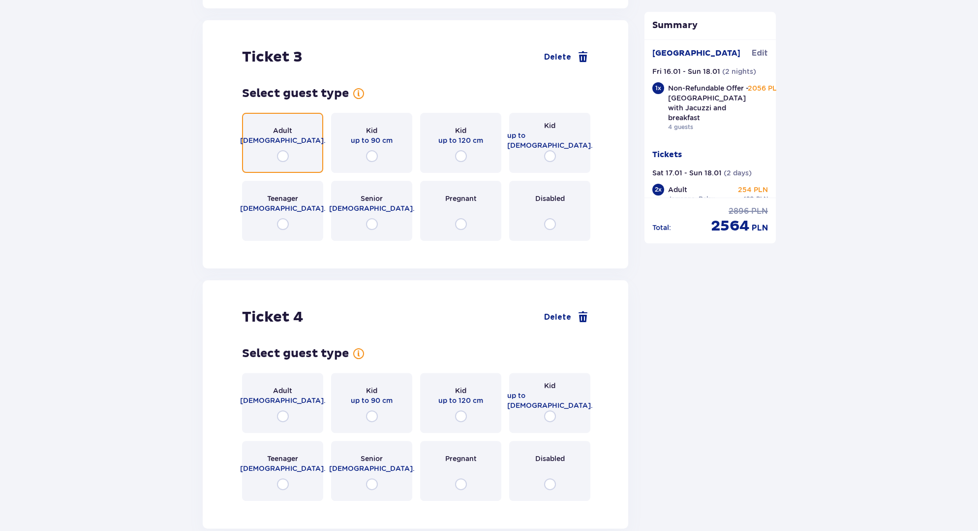
click at [288, 150] on input "radio" at bounding box center [283, 156] width 12 height 12
radio input "true"
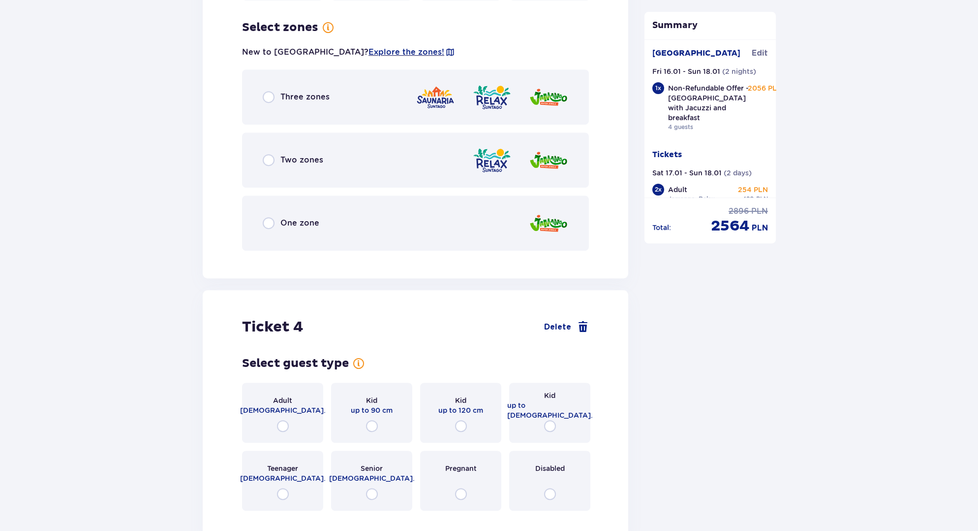
click at [304, 92] on p "Three zones" at bounding box center [305, 97] width 49 height 11
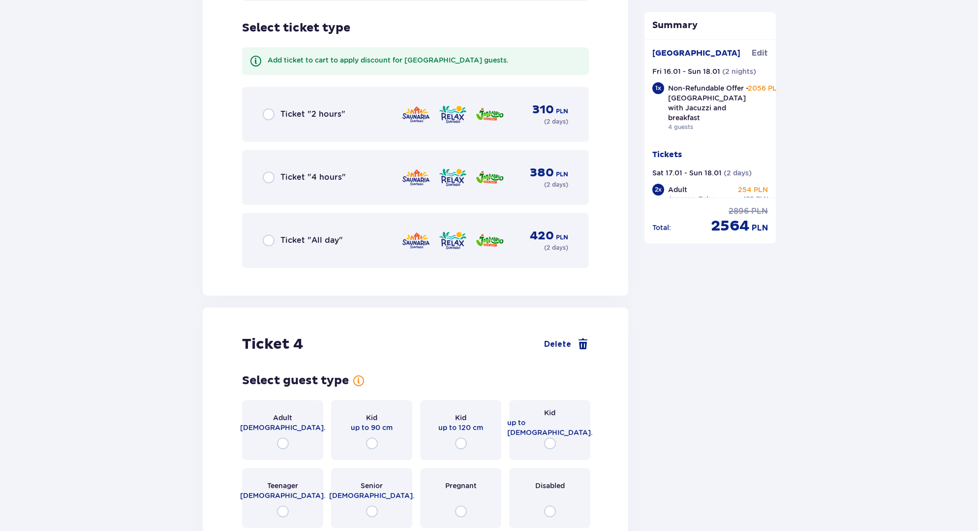
scroll to position [2550, 0]
click at [308, 234] on p "Ticket "All day"" at bounding box center [312, 239] width 62 height 11
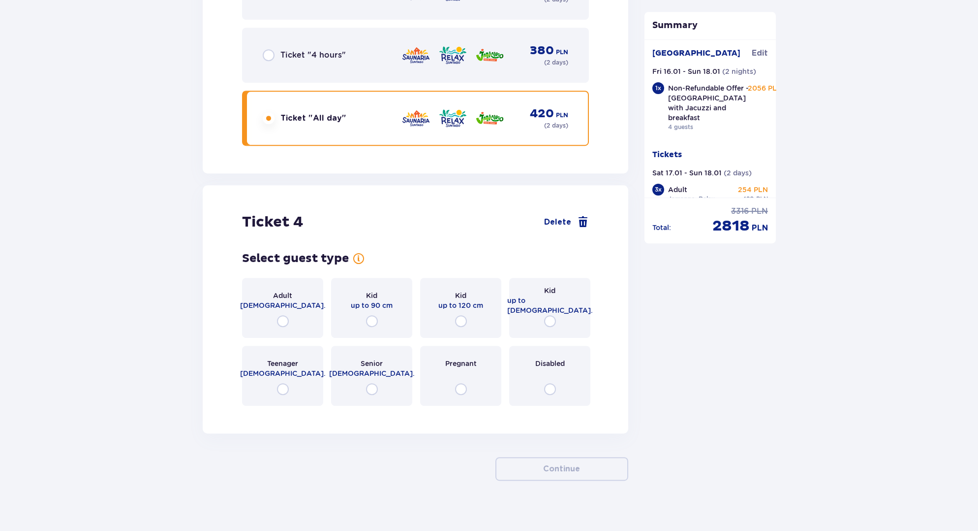
click at [279, 302] on div "Adult 18 - 65 y.o." at bounding box center [282, 308] width 81 height 60
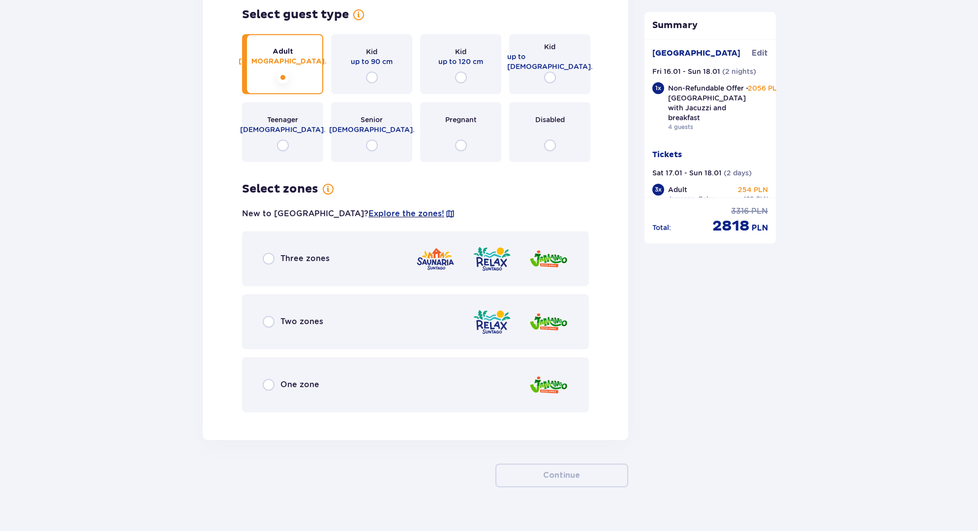
scroll to position [2922, 0]
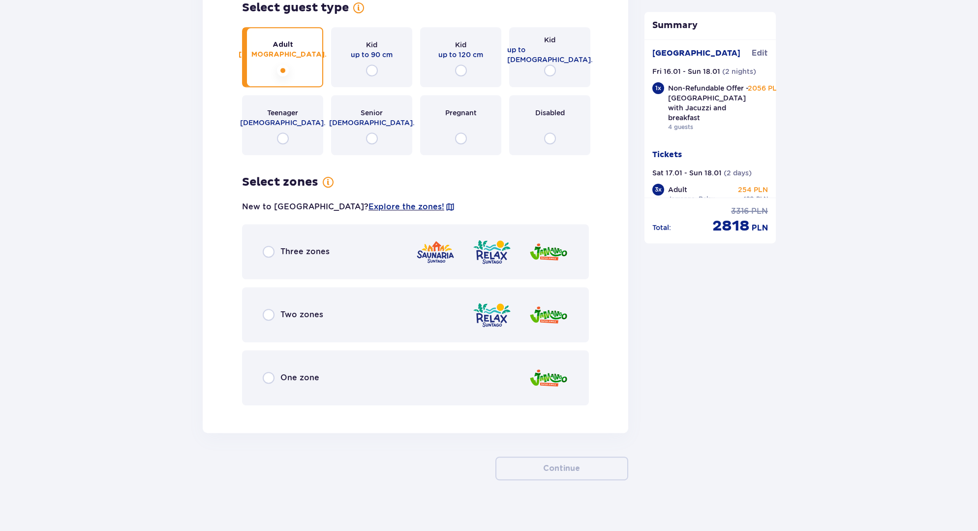
click at [348, 251] on div "Three zones" at bounding box center [415, 251] width 347 height 55
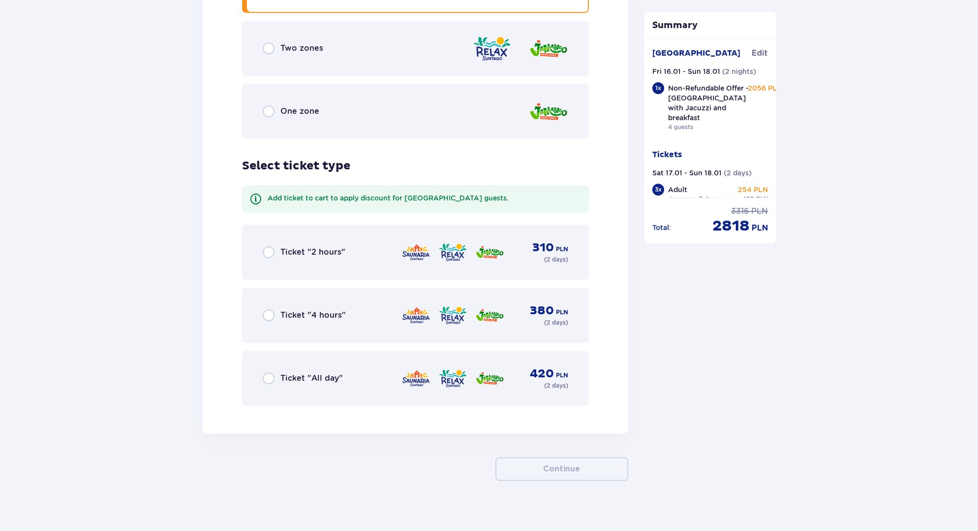
scroll to position [3188, 0]
click at [326, 373] on p "Ticket "All day"" at bounding box center [312, 378] width 62 height 11
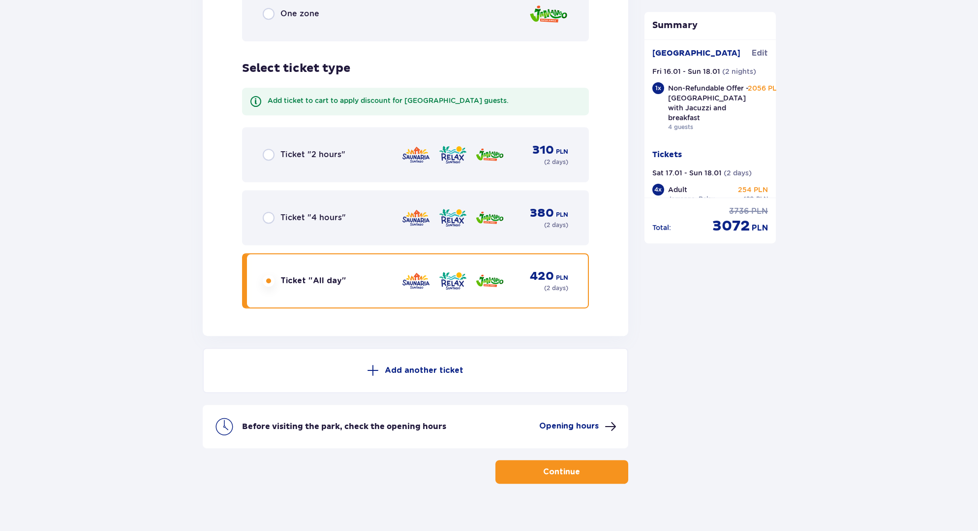
scroll to position [3288, 0]
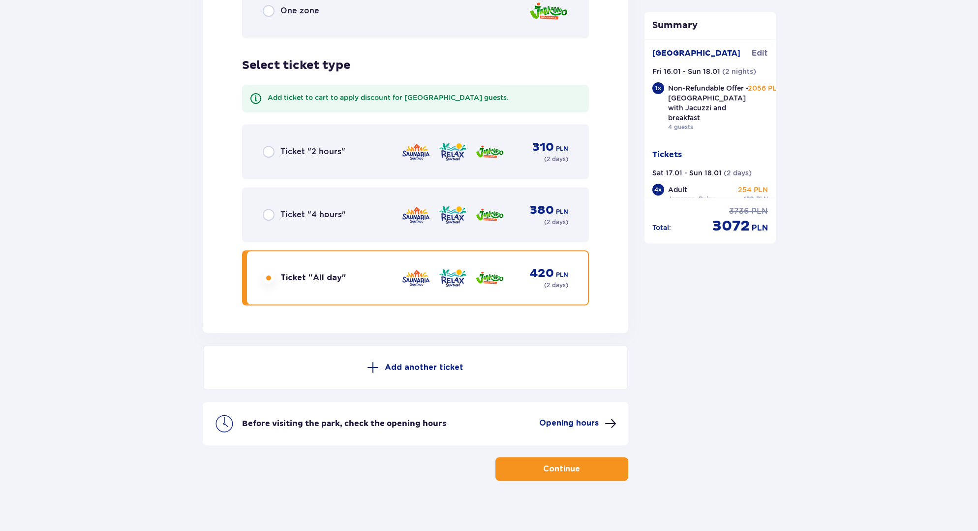
click at [527, 462] on button "Continue" at bounding box center [562, 469] width 133 height 24
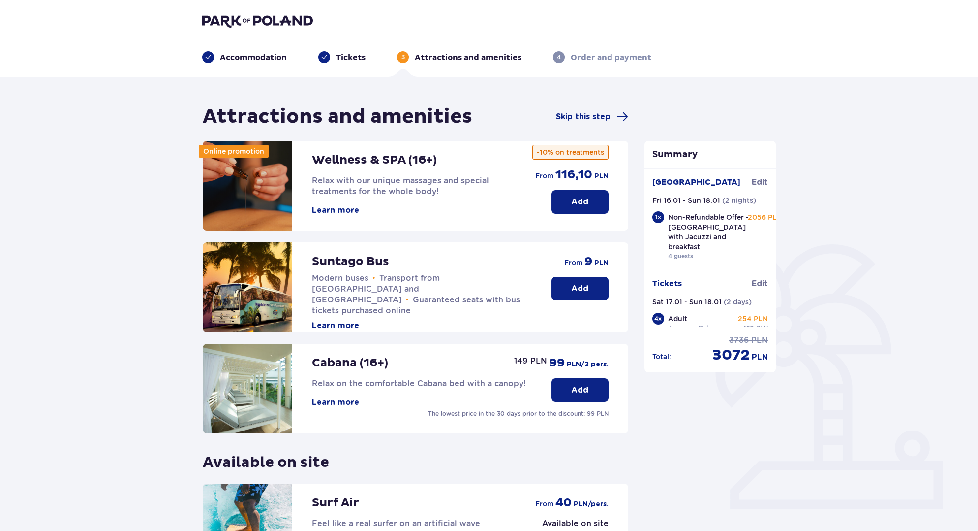
click at [273, 24] on img at bounding box center [257, 21] width 111 height 14
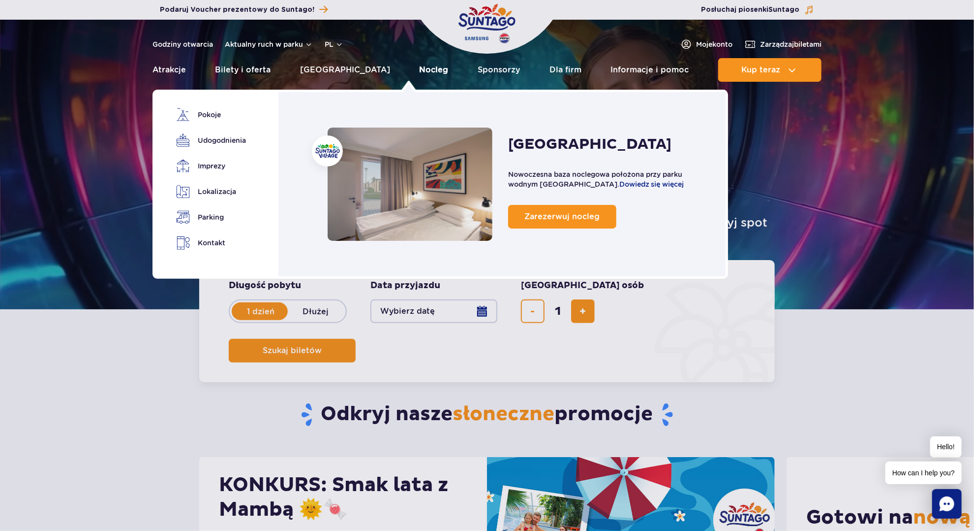
click at [420, 70] on link "Nocleg" at bounding box center [434, 70] width 29 height 24
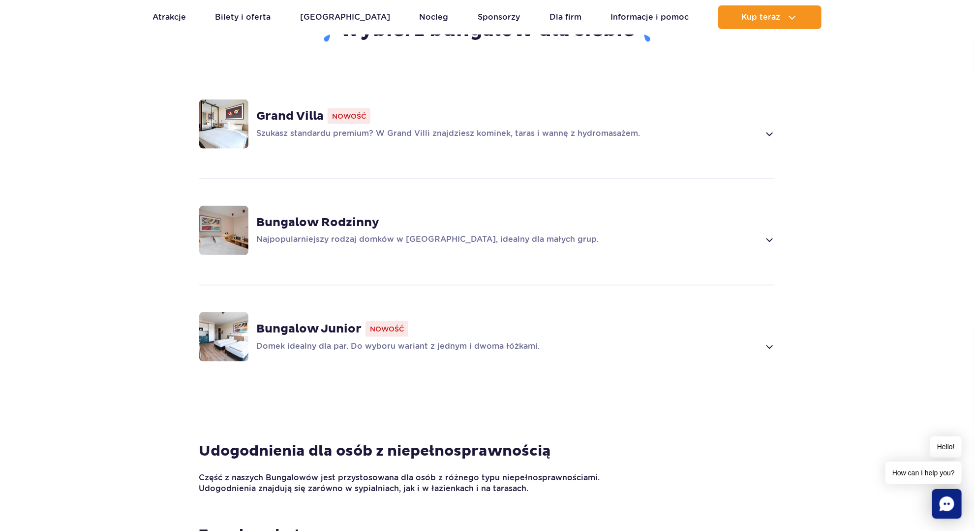
scroll to position [689, 0]
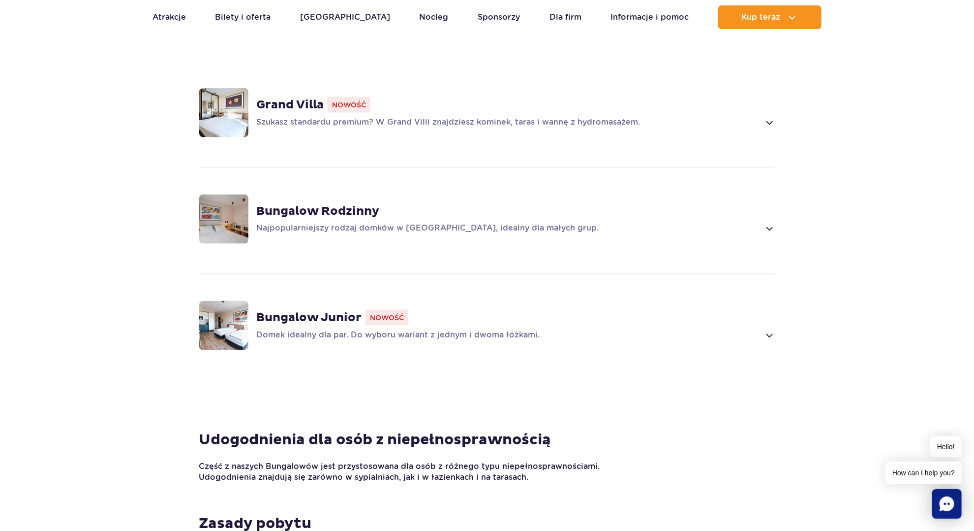
click at [769, 117] on span at bounding box center [769, 123] width 11 height 12
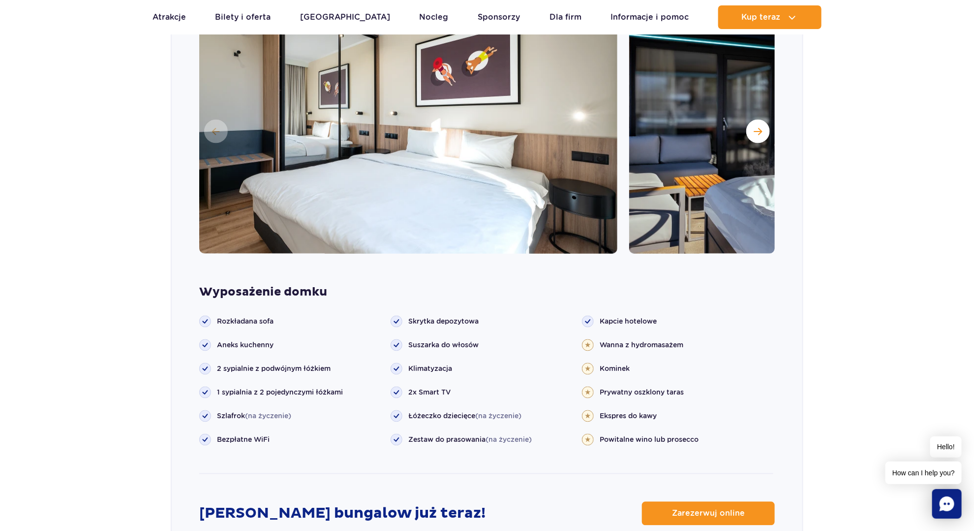
scroll to position [837, 0]
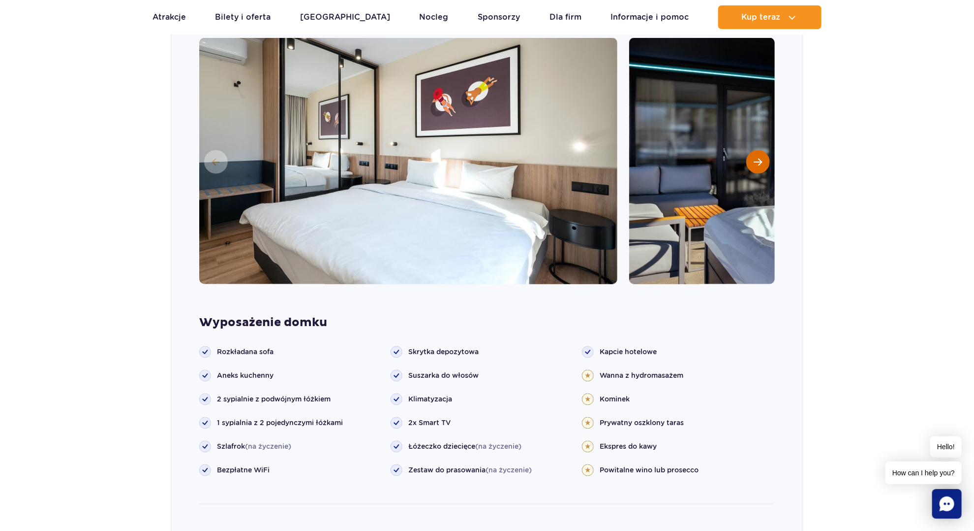
click at [759, 157] on span "Następny slajd" at bounding box center [758, 161] width 8 height 9
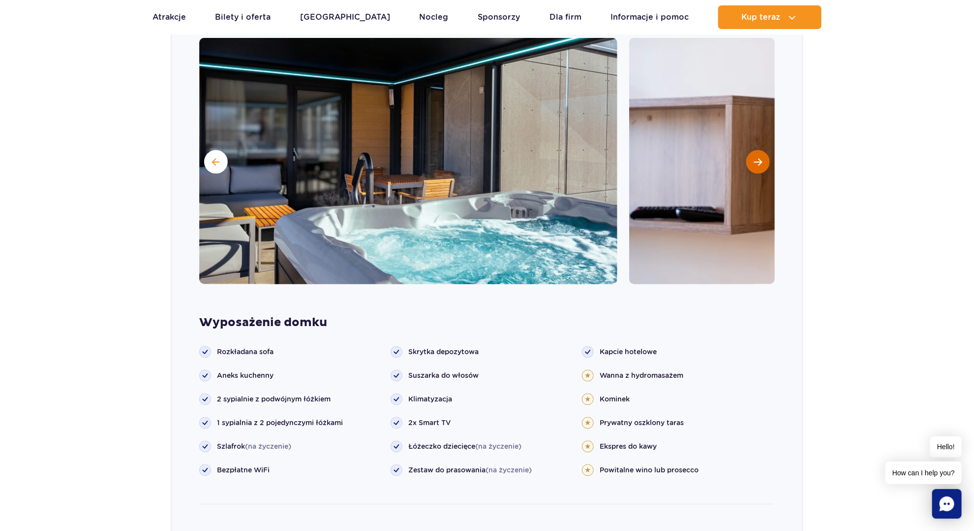
click at [759, 157] on span "Następny slajd" at bounding box center [758, 161] width 8 height 9
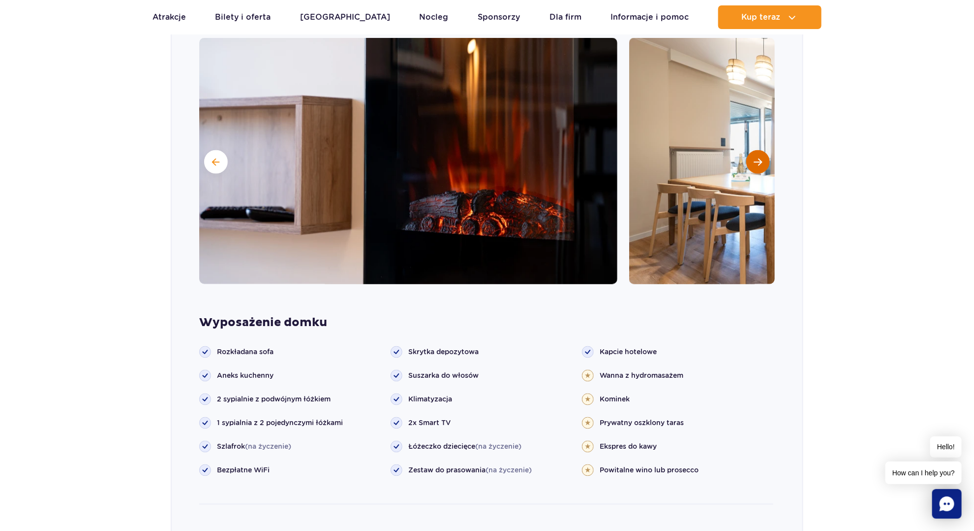
click at [759, 157] on span "Następny slajd" at bounding box center [758, 161] width 8 height 9
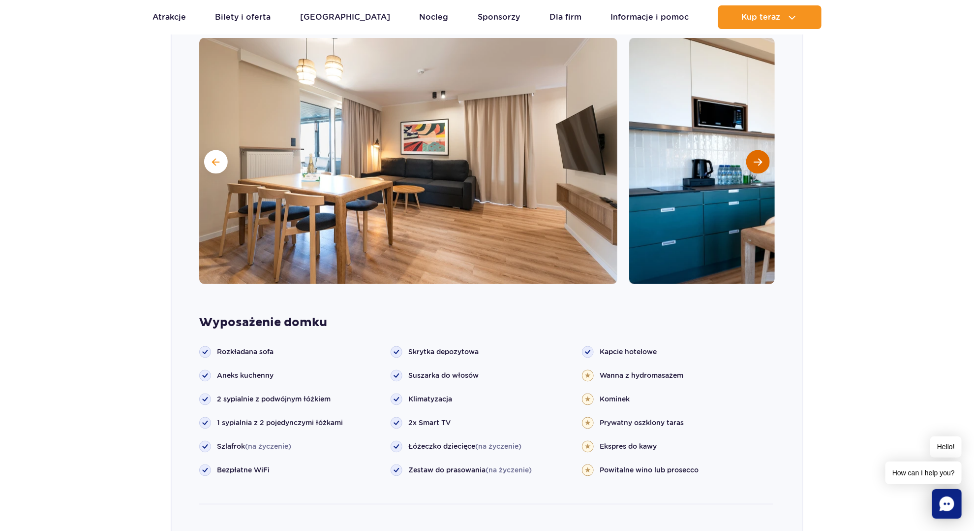
click at [759, 157] on span "Następny slajd" at bounding box center [758, 161] width 8 height 9
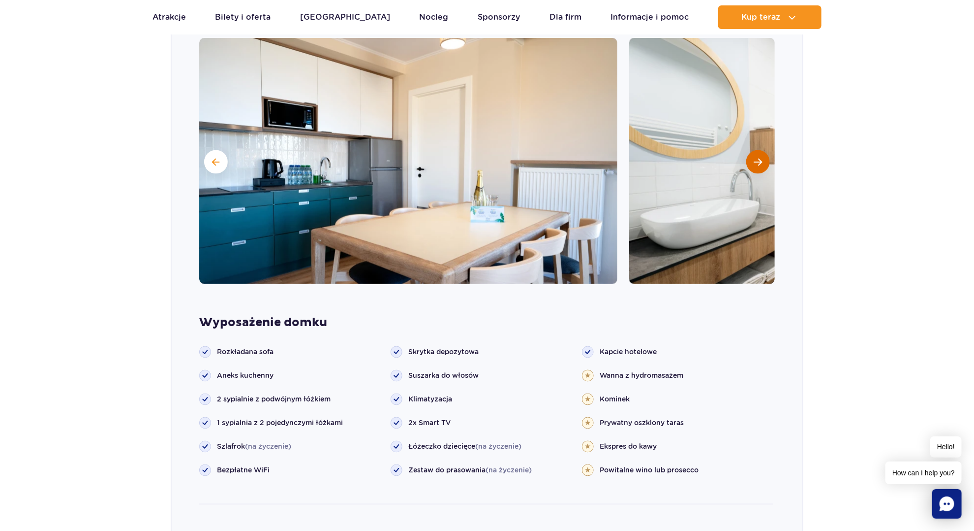
click at [759, 157] on span "Następny slajd" at bounding box center [758, 161] width 8 height 9
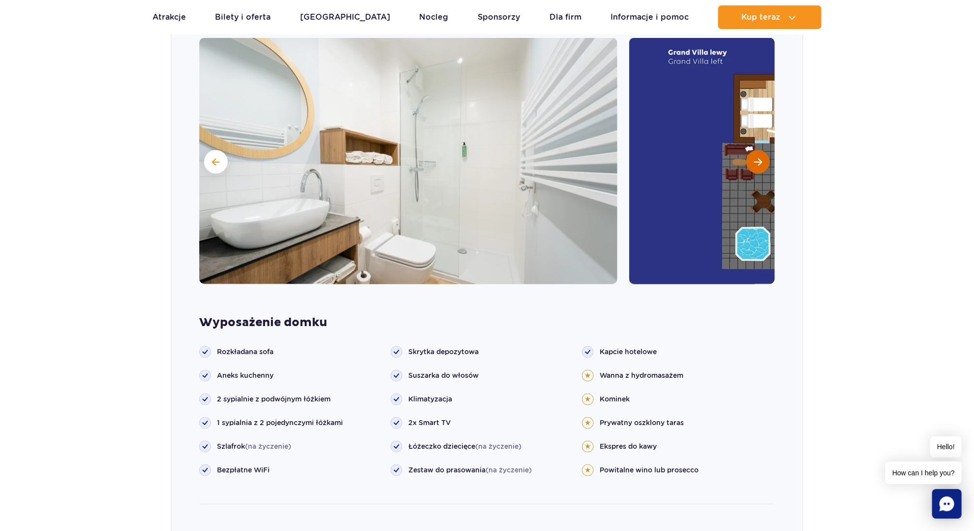
click at [759, 157] on span "Następny slajd" at bounding box center [758, 161] width 8 height 9
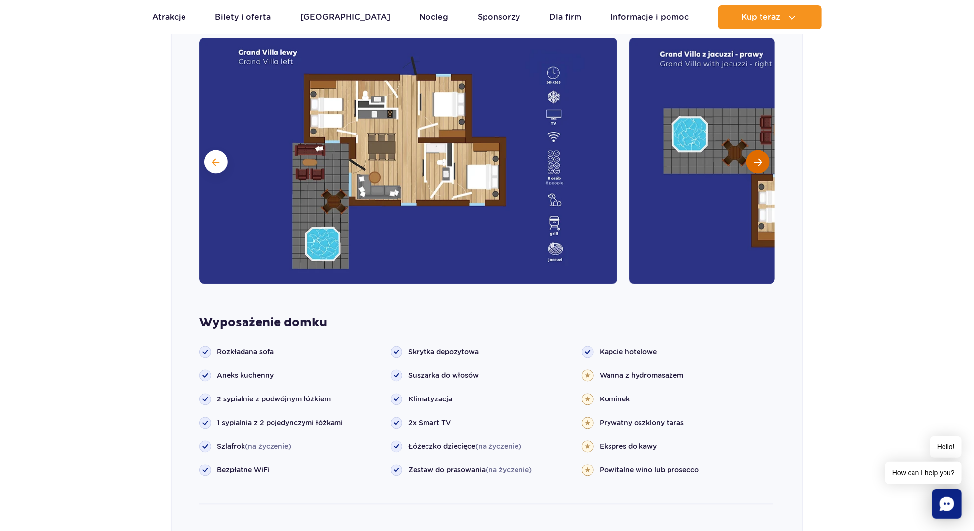
click at [759, 157] on span "Następny slajd" at bounding box center [758, 161] width 8 height 9
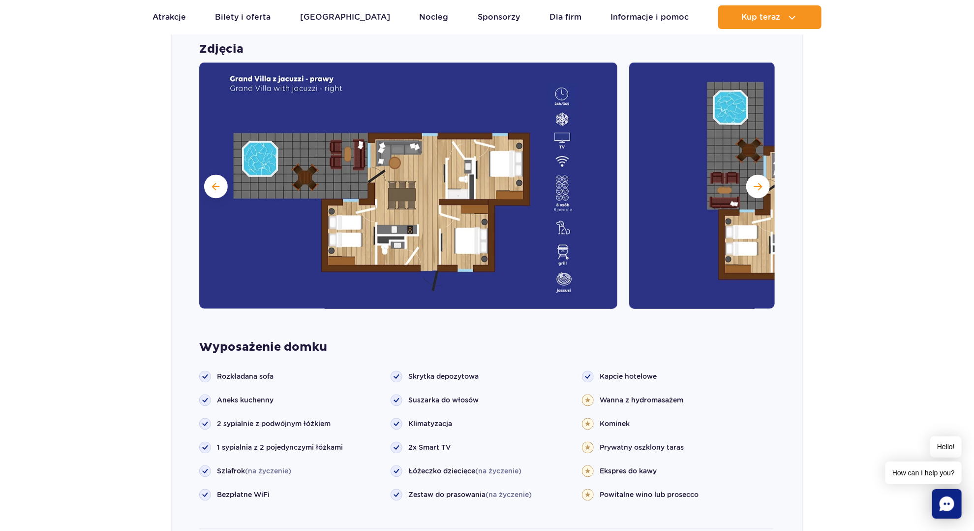
scroll to position [787, 0]
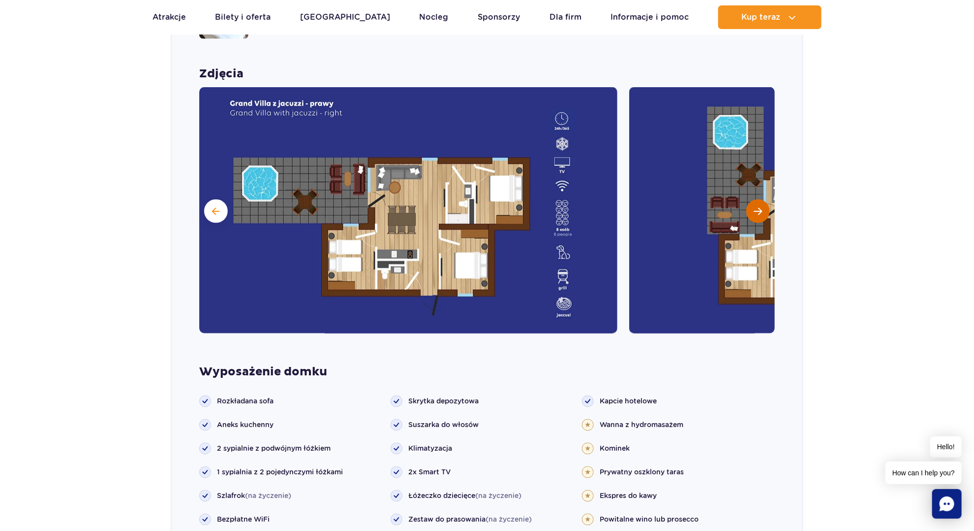
click at [761, 207] on span "Następny slajd" at bounding box center [758, 211] width 8 height 9
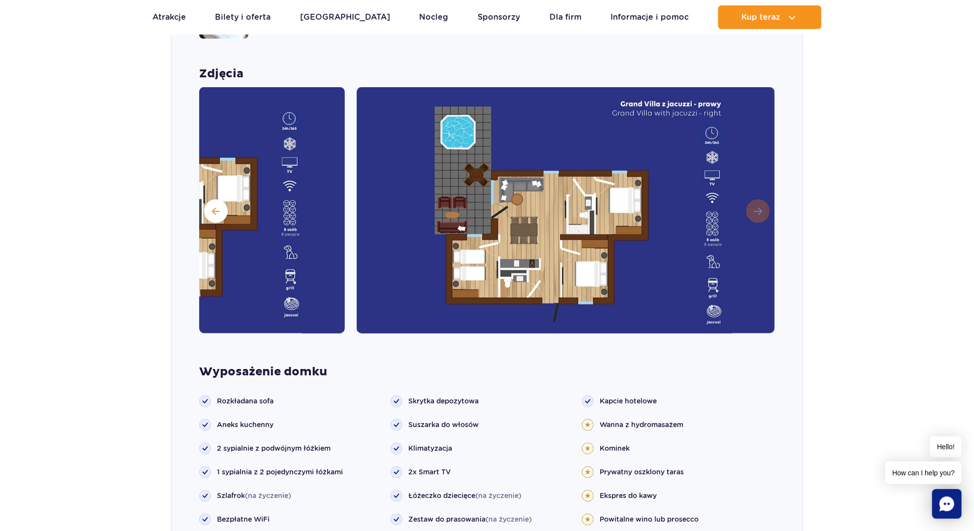
click at [761, 195] on img at bounding box center [566, 210] width 418 height 246
click at [221, 199] on button at bounding box center [216, 211] width 24 height 24
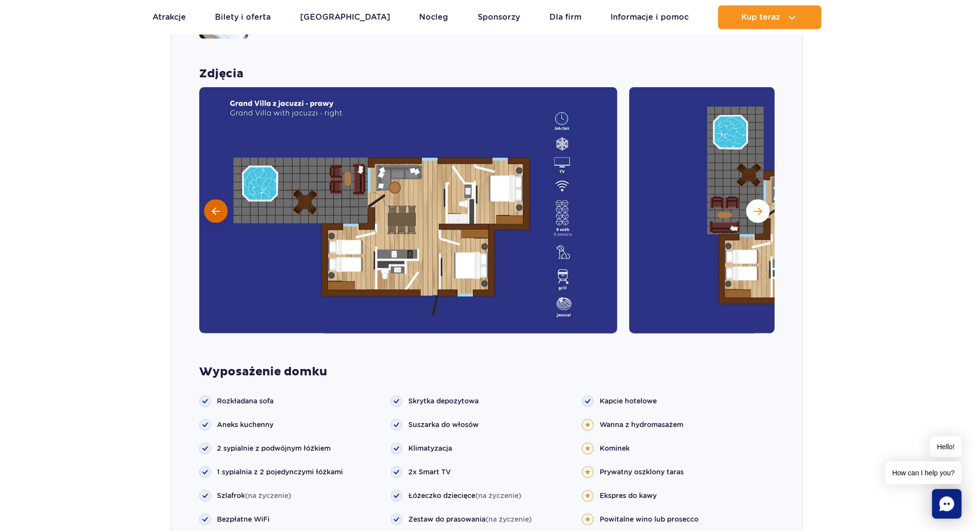
click at [221, 199] on button at bounding box center [216, 211] width 24 height 24
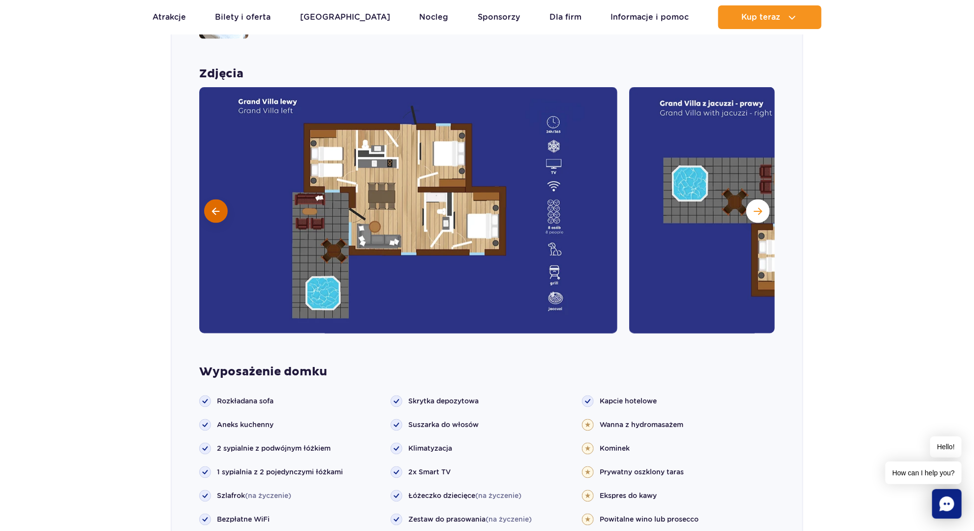
click at [221, 199] on button at bounding box center [216, 211] width 24 height 24
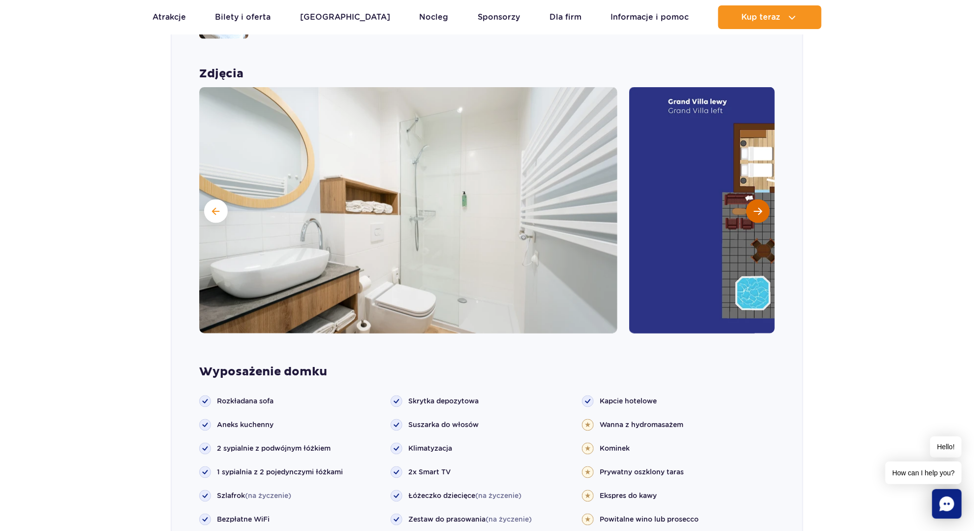
click at [758, 207] on span "Następny slajd" at bounding box center [758, 211] width 8 height 9
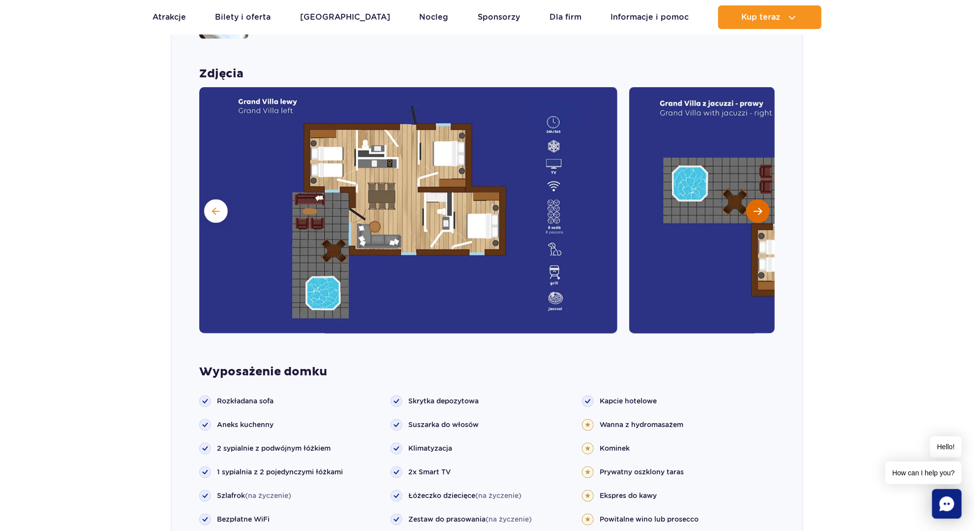
click at [756, 207] on span "Następny slajd" at bounding box center [758, 211] width 8 height 9
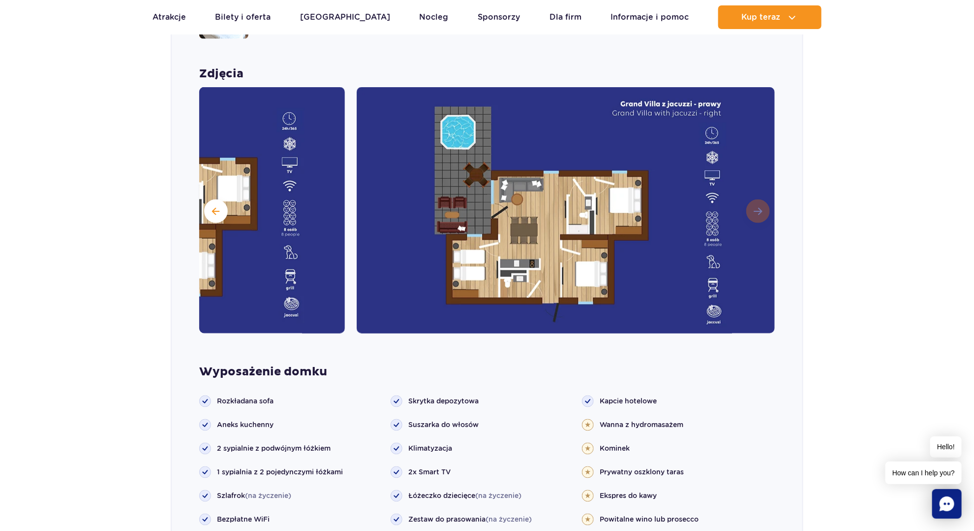
click at [756, 198] on img at bounding box center [566, 210] width 418 height 246
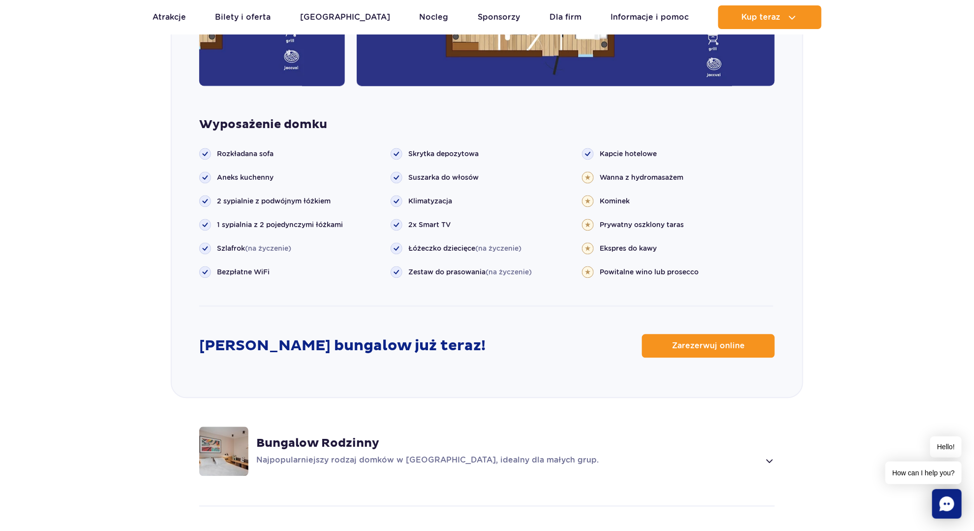
scroll to position [1230, 0]
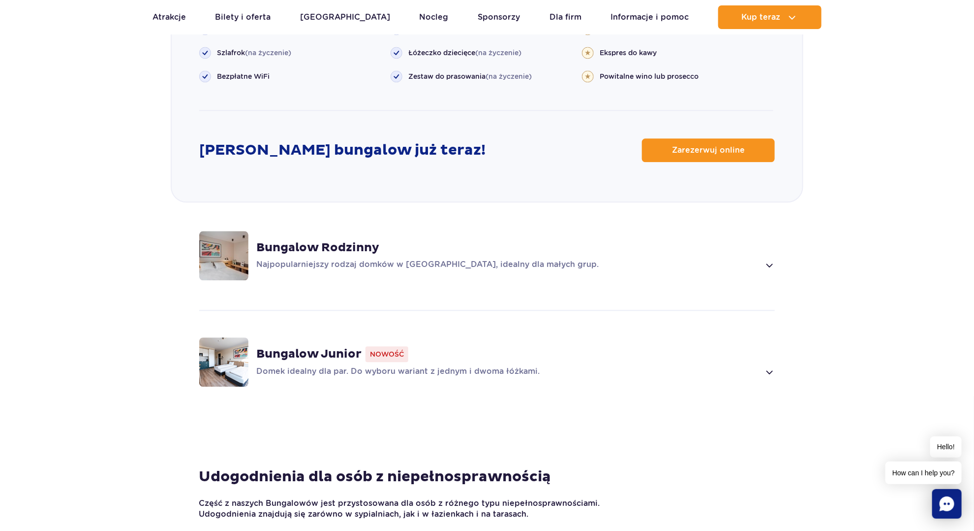
click at [434, 240] on div "Bungalow Rodzinny" at bounding box center [515, 247] width 519 height 15
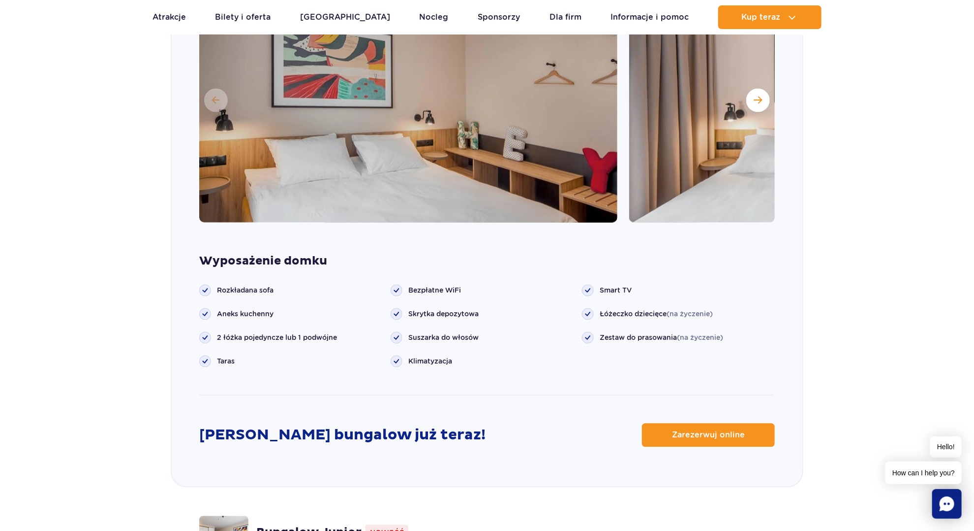
scroll to position [894, 0]
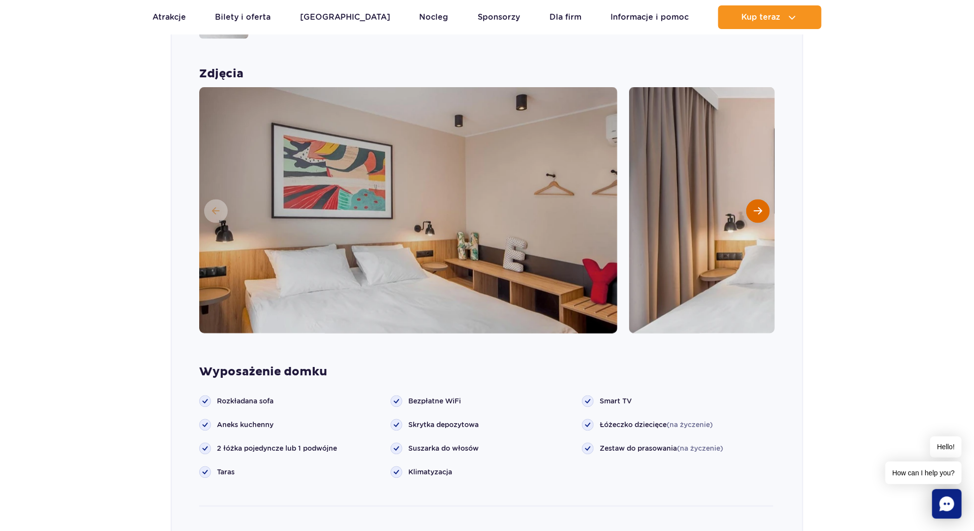
click at [759, 207] on span "Następny slajd" at bounding box center [758, 211] width 8 height 9
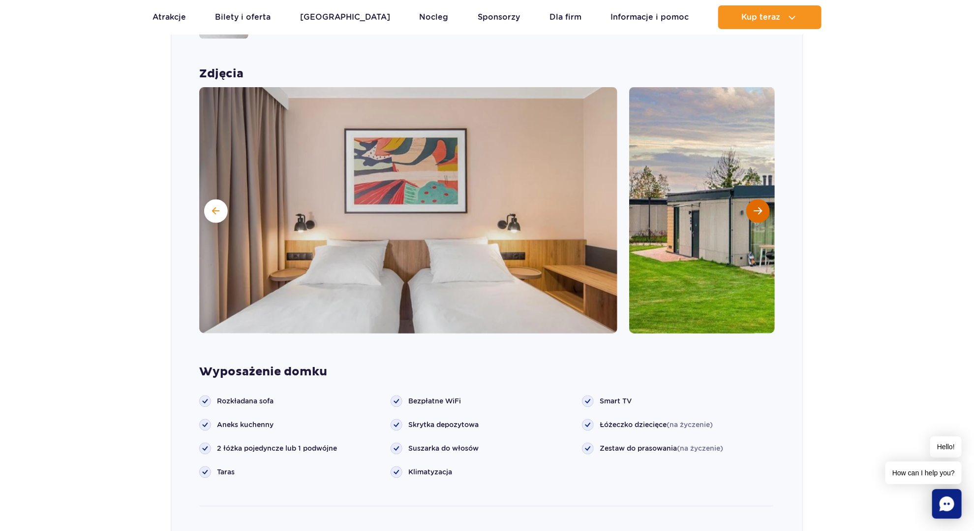
click at [759, 207] on span "Następny slajd" at bounding box center [758, 211] width 8 height 9
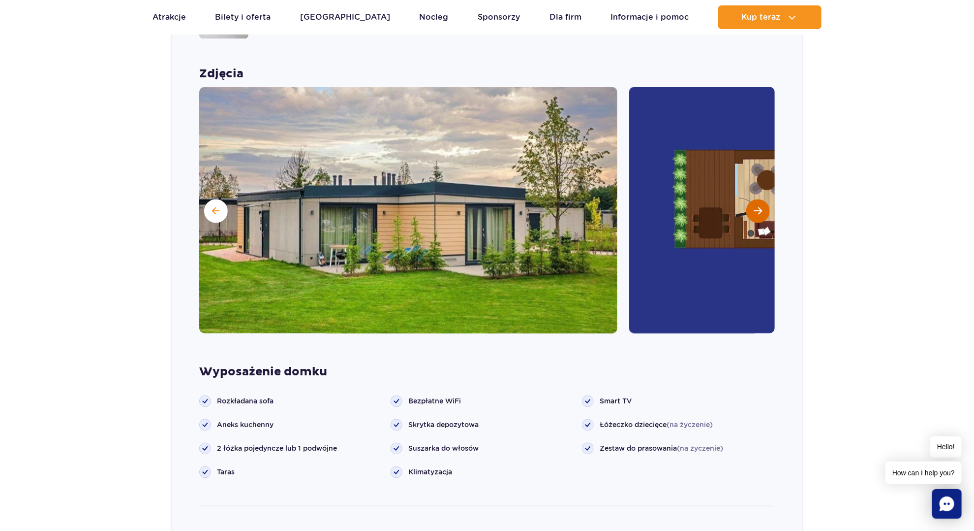
click at [759, 207] on span "Następny slajd" at bounding box center [758, 211] width 8 height 9
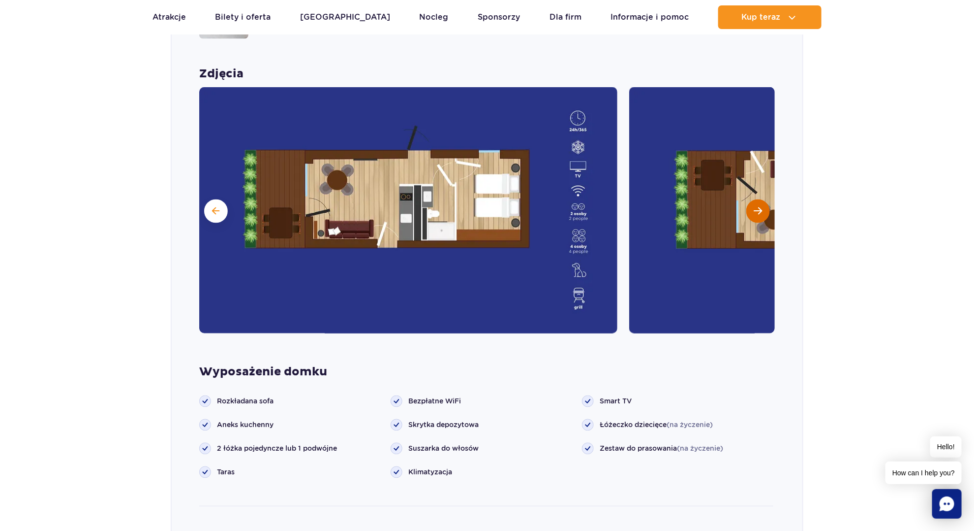
click at [759, 207] on span "Następny slajd" at bounding box center [758, 211] width 8 height 9
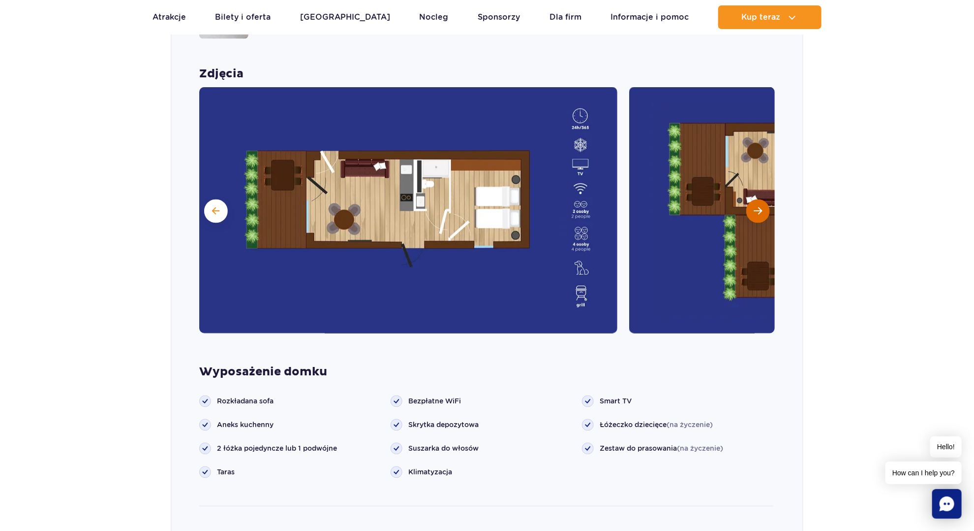
click at [759, 207] on span "Następny slajd" at bounding box center [758, 211] width 8 height 9
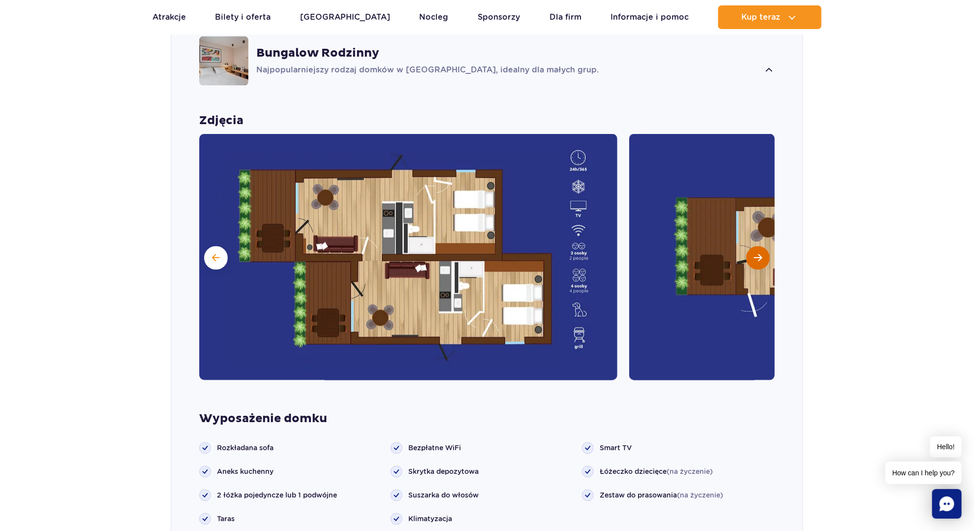
scroll to position [844, 0]
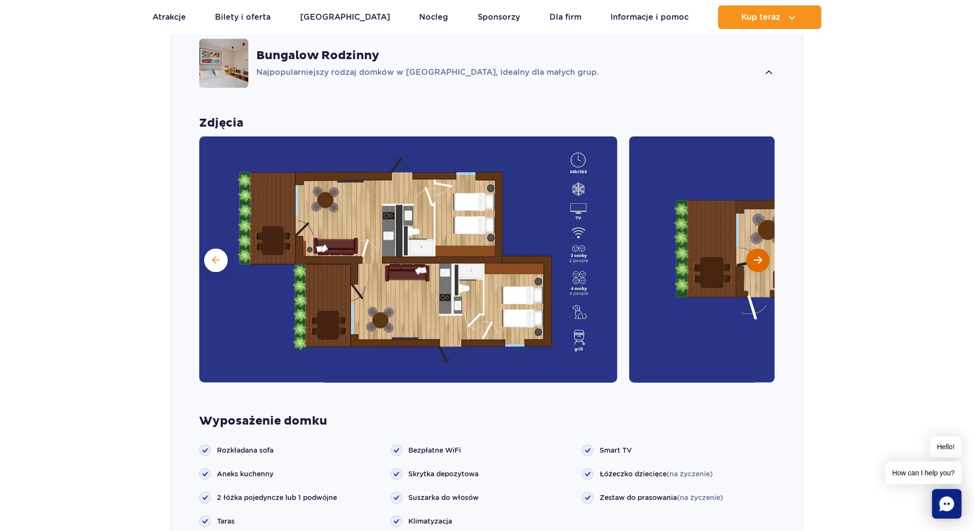
click at [757, 256] on span "Następny slajd" at bounding box center [758, 260] width 8 height 9
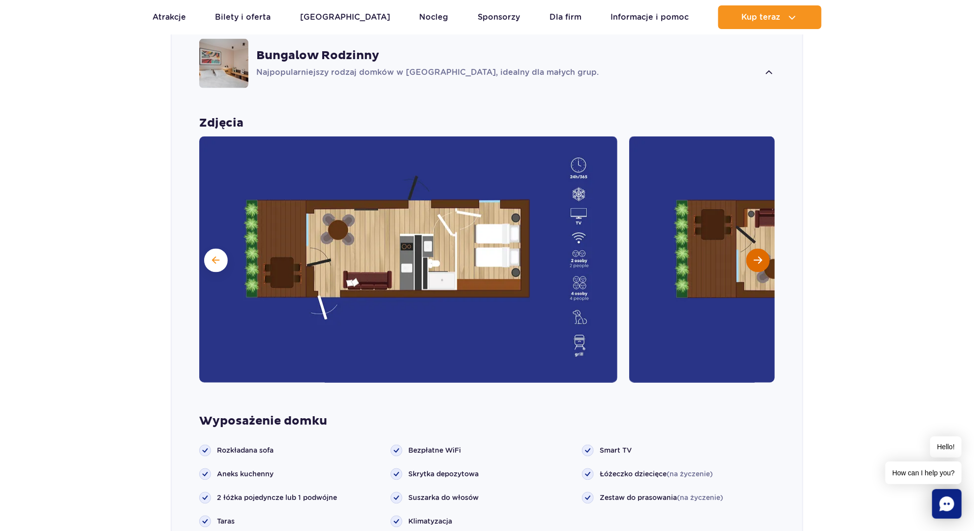
click at [757, 256] on span "Następny slajd" at bounding box center [758, 260] width 8 height 9
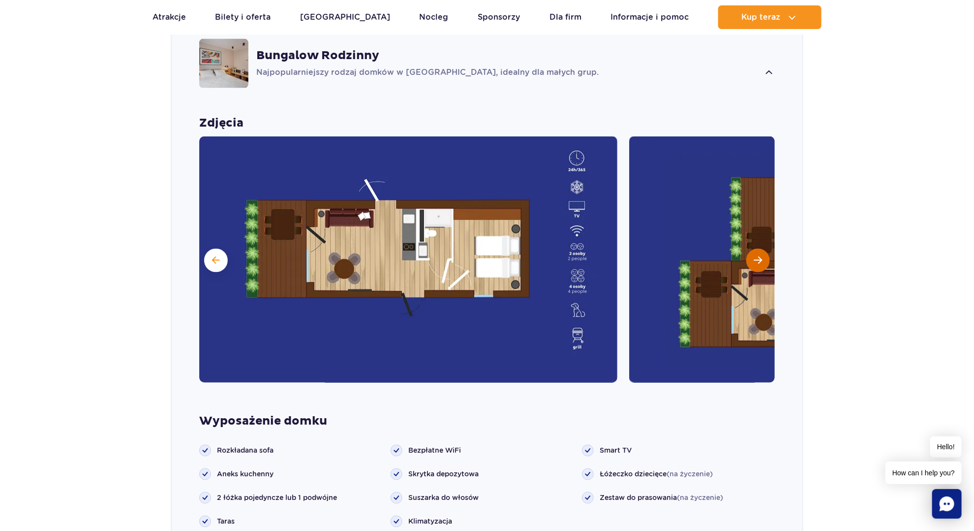
click at [757, 256] on span "Następny slajd" at bounding box center [758, 260] width 8 height 9
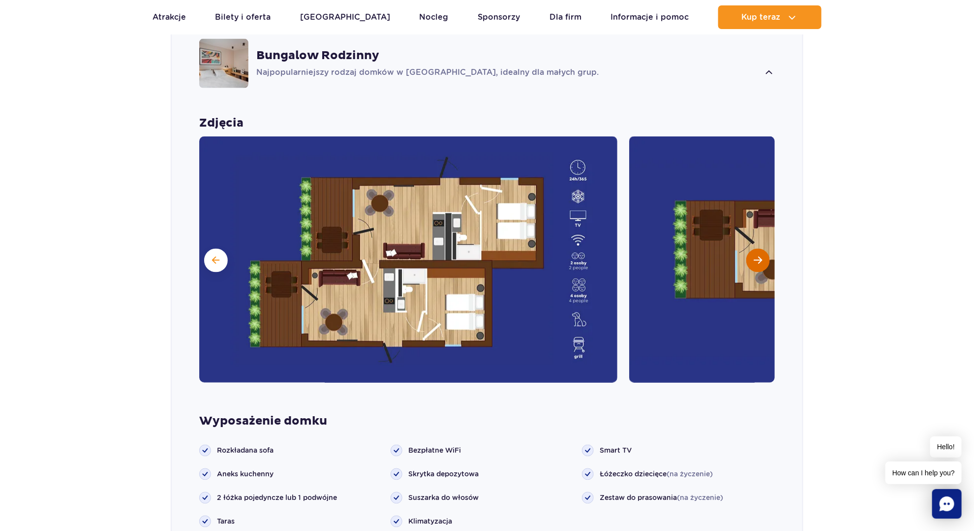
click at [757, 256] on span "Następny slajd" at bounding box center [758, 260] width 8 height 9
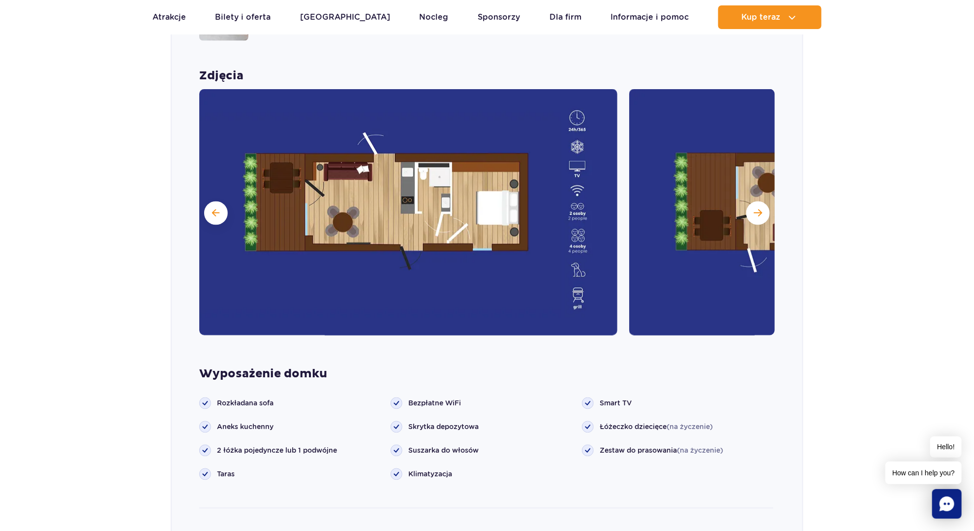
scroll to position [894, 0]
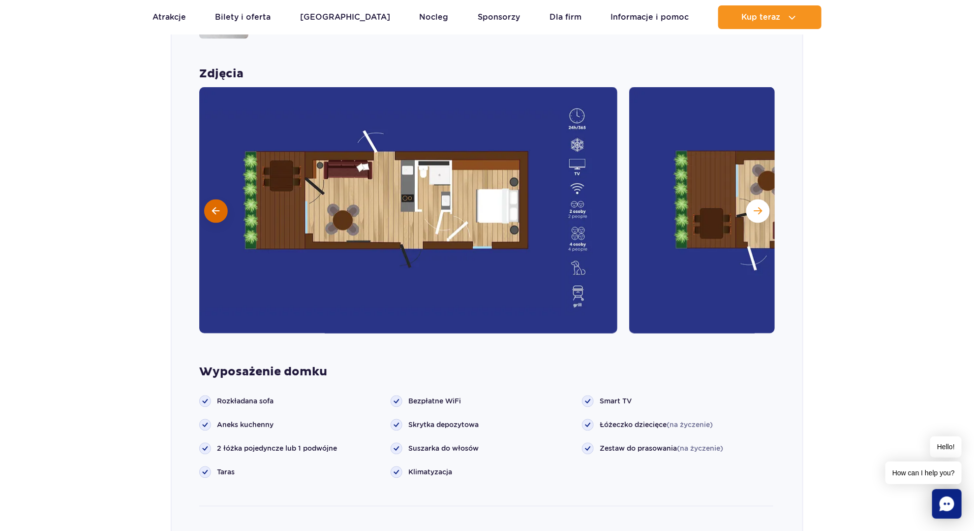
click at [226, 199] on button at bounding box center [216, 211] width 24 height 24
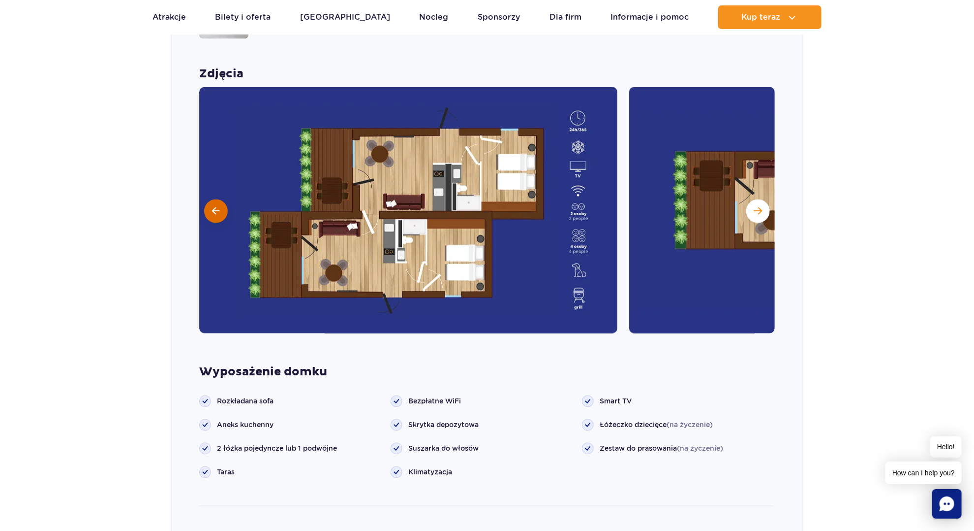
click at [221, 199] on button at bounding box center [216, 211] width 24 height 24
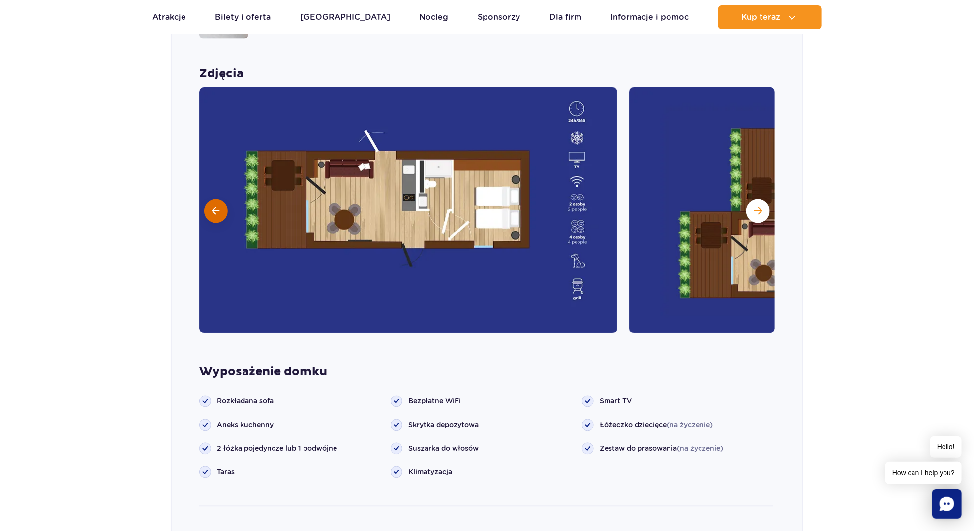
click at [221, 199] on button at bounding box center [216, 211] width 24 height 24
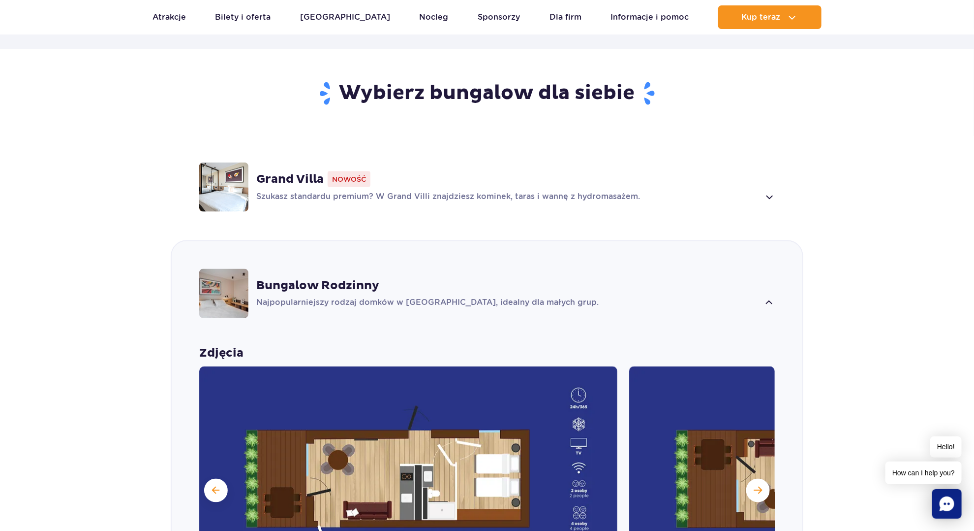
scroll to position [500, 0]
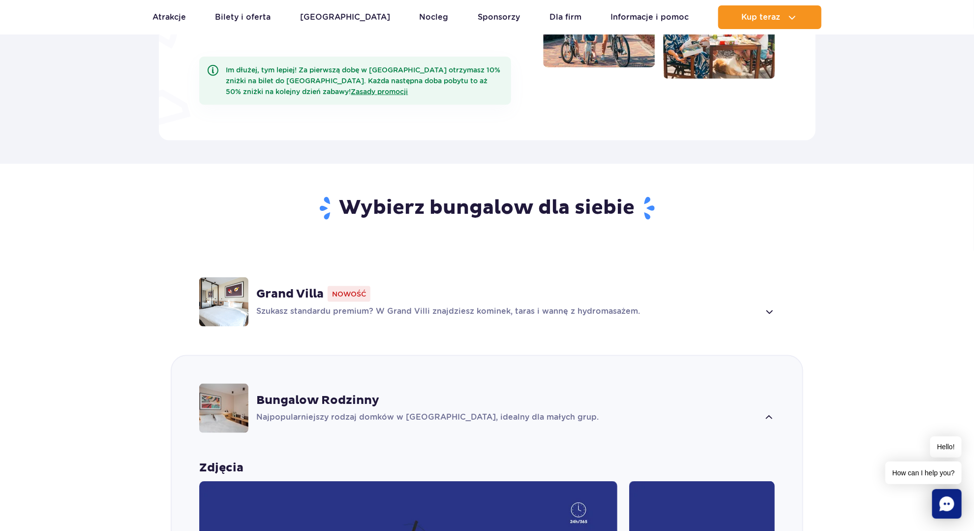
click at [524, 286] on div "Grand Villa Nowość" at bounding box center [515, 294] width 519 height 16
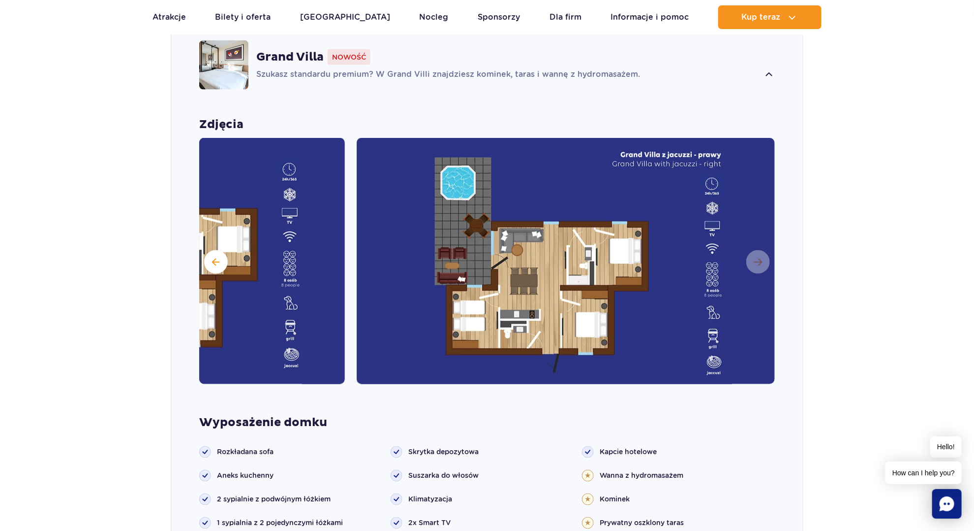
scroll to position [738, 0]
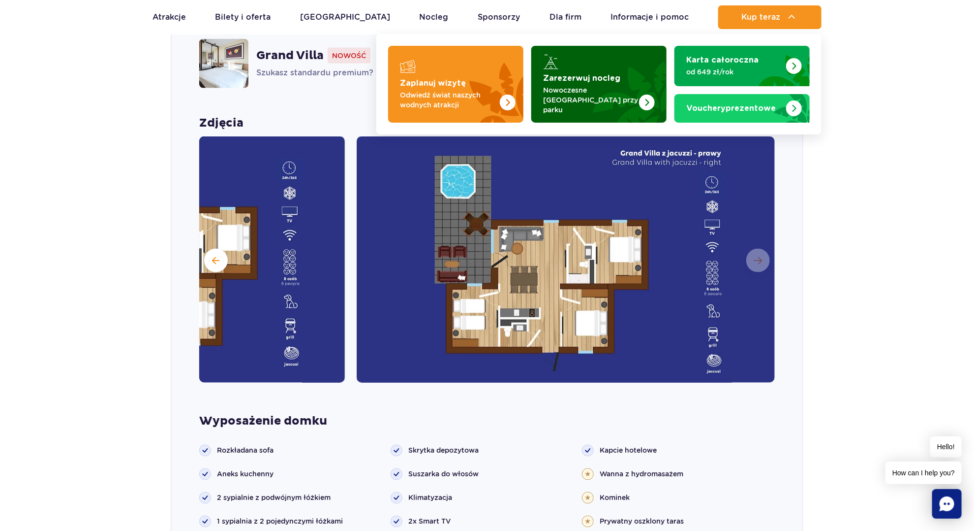
click at [572, 78] on strong "Zarezerwuj nocleg" at bounding box center [581, 78] width 77 height 8
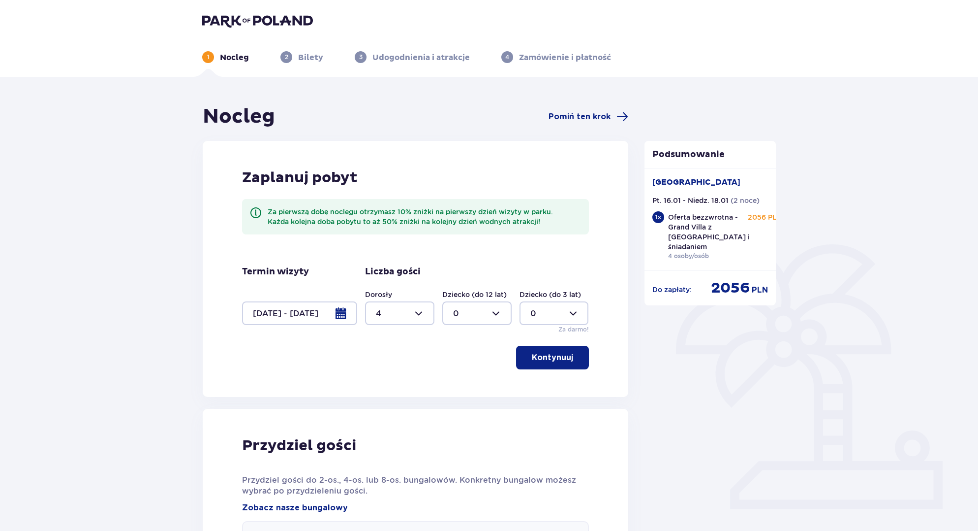
click at [255, 17] on img at bounding box center [257, 21] width 111 height 14
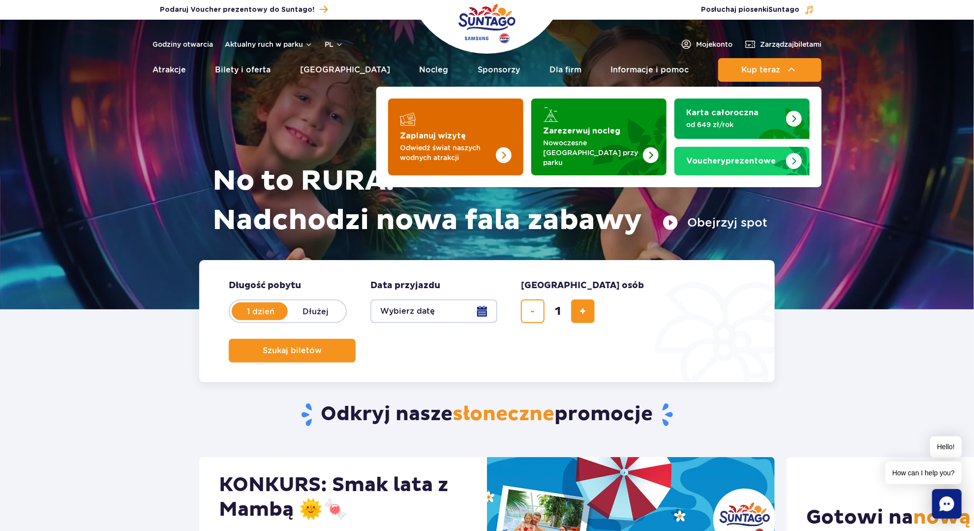
click at [450, 132] on strong "Zaplanuj wizytę" at bounding box center [433, 136] width 66 height 8
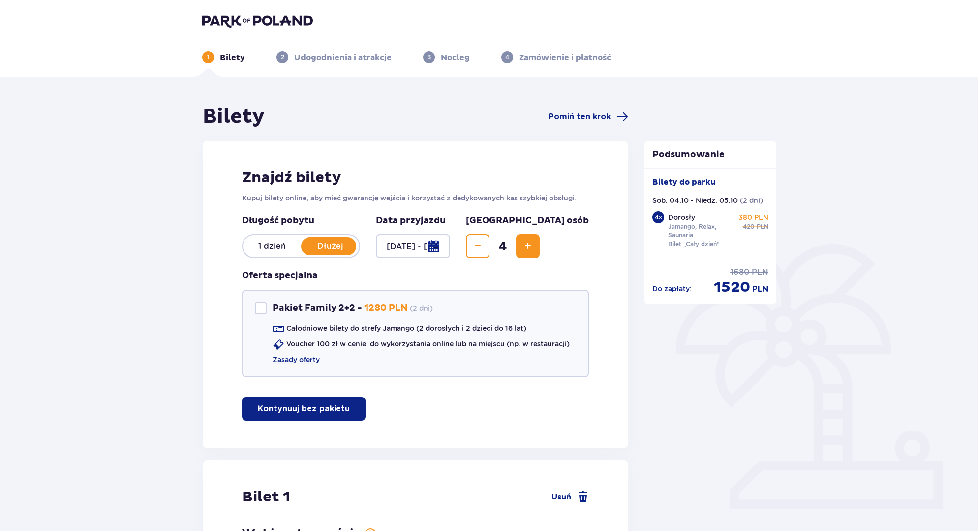
click at [450, 247] on div at bounding box center [413, 246] width 74 height 24
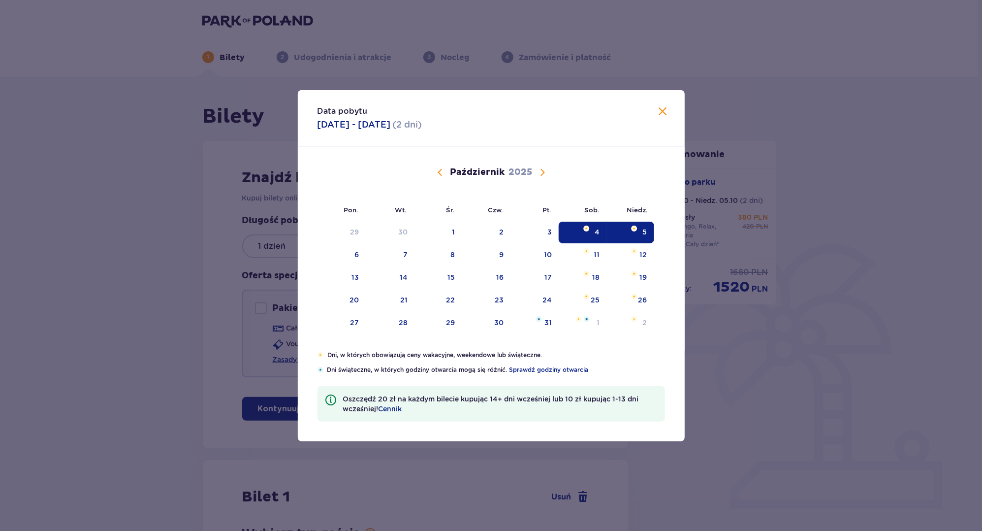
click at [542, 170] on span "Calendar" at bounding box center [542, 172] width 12 height 12
click at [435, 170] on span "Calendar" at bounding box center [440, 172] width 12 height 12
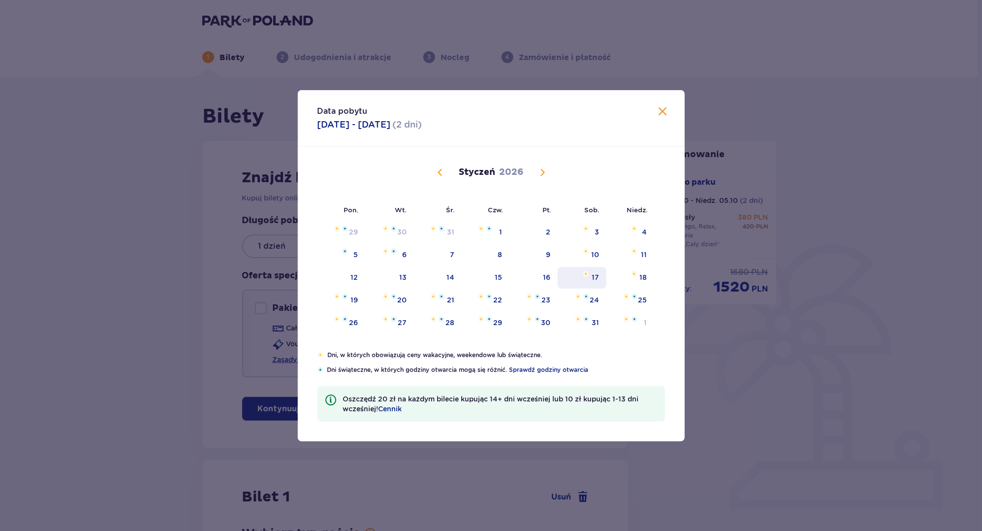
click at [586, 275] on img "Choose sobota, 17 stycznia 2026 as your check-in date. It’s available." at bounding box center [586, 274] width 6 height 6
click at [629, 276] on div "18" at bounding box center [630, 278] width 48 height 22
type input "[DATE] - [DATE]"
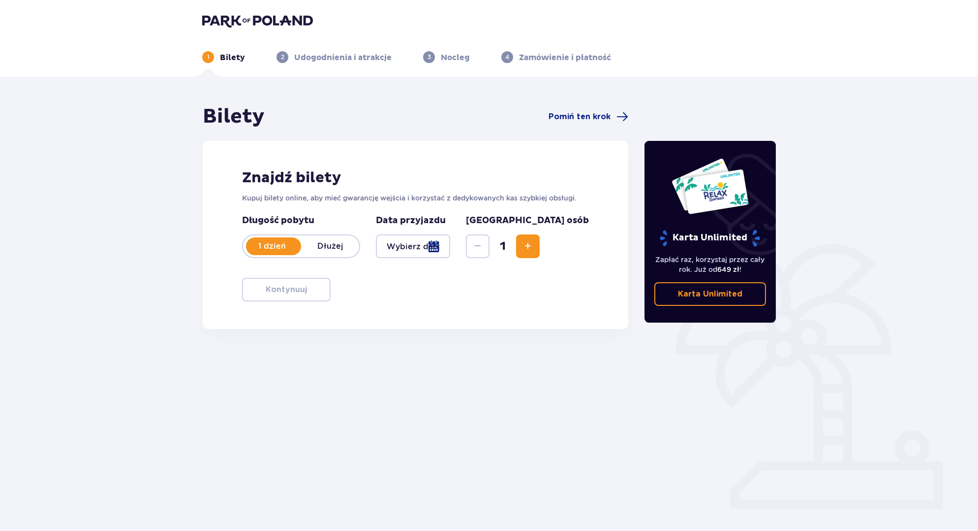
click at [327, 244] on p "Dłużej" at bounding box center [330, 246] width 58 height 11
click at [400, 243] on div at bounding box center [413, 246] width 74 height 24
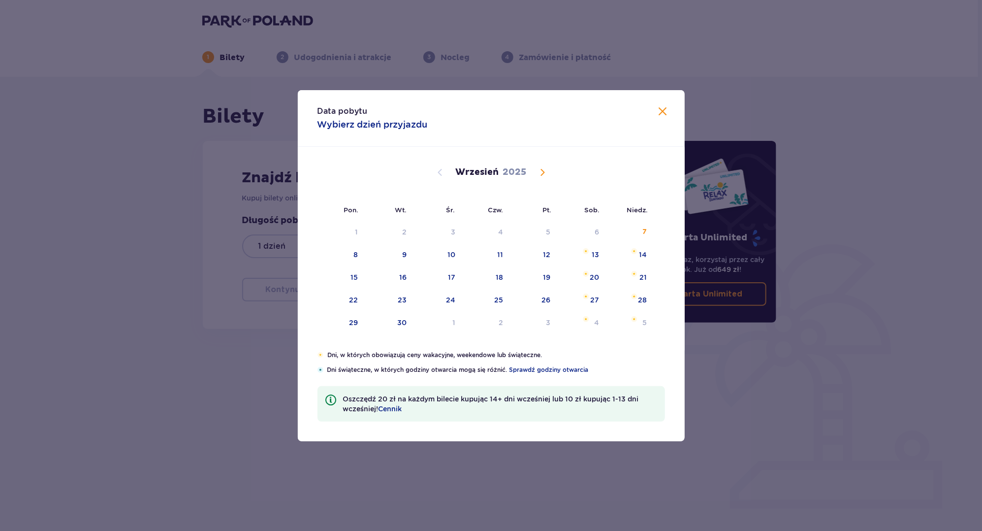
click at [764, 18] on div "Data pobytu Wybierz dzień przyjazdu Pon. Wt. Śr. Czw. Pt. Sob. [GEOGRAPHIC_DATA…" at bounding box center [491, 265] width 982 height 531
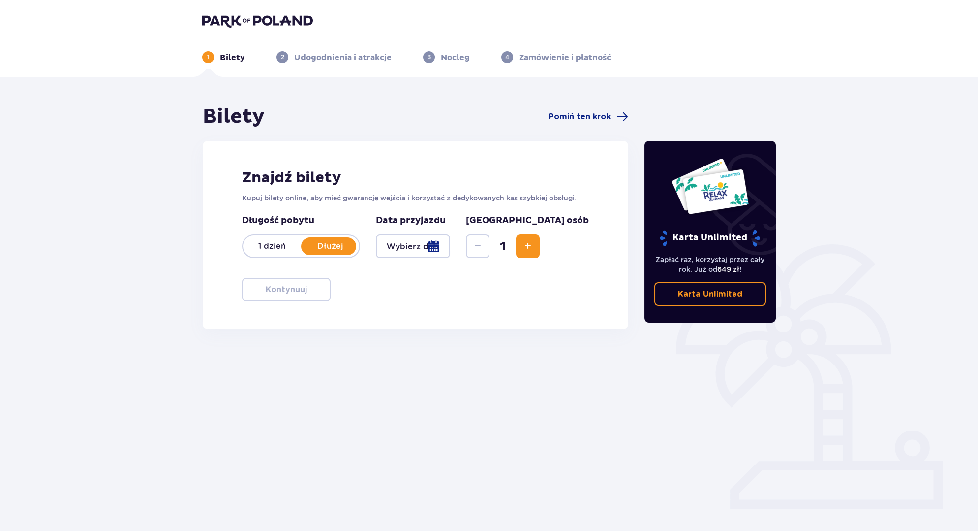
click at [427, 248] on div at bounding box center [413, 246] width 74 height 24
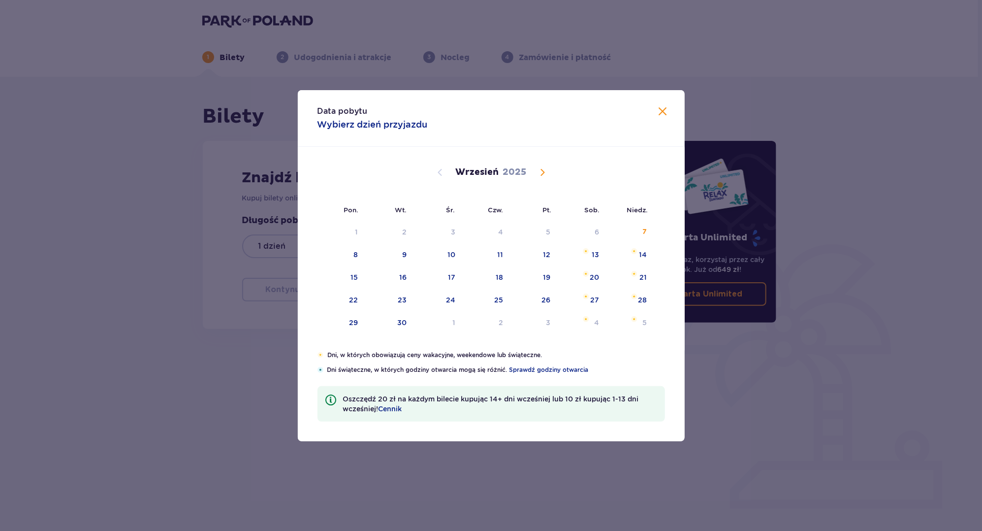
click at [546, 173] on span "Calendar" at bounding box center [542, 172] width 12 height 12
click at [542, 169] on span "Calendar" at bounding box center [542, 172] width 12 height 12
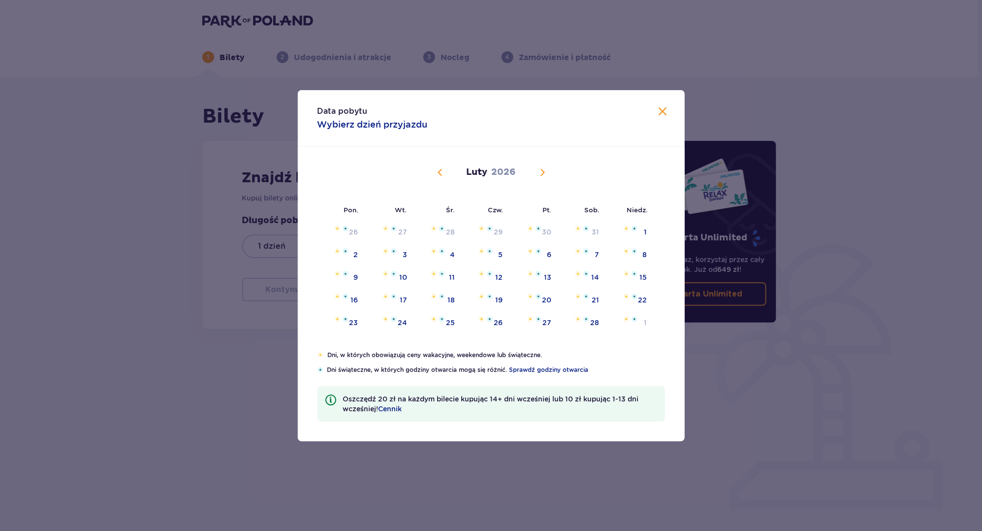
click at [440, 168] on span "Calendar" at bounding box center [440, 172] width 12 height 12
click at [581, 277] on div "17" at bounding box center [582, 278] width 49 height 22
click at [626, 273] on div "18" at bounding box center [630, 278] width 48 height 22
type input "[DATE] - [DATE]"
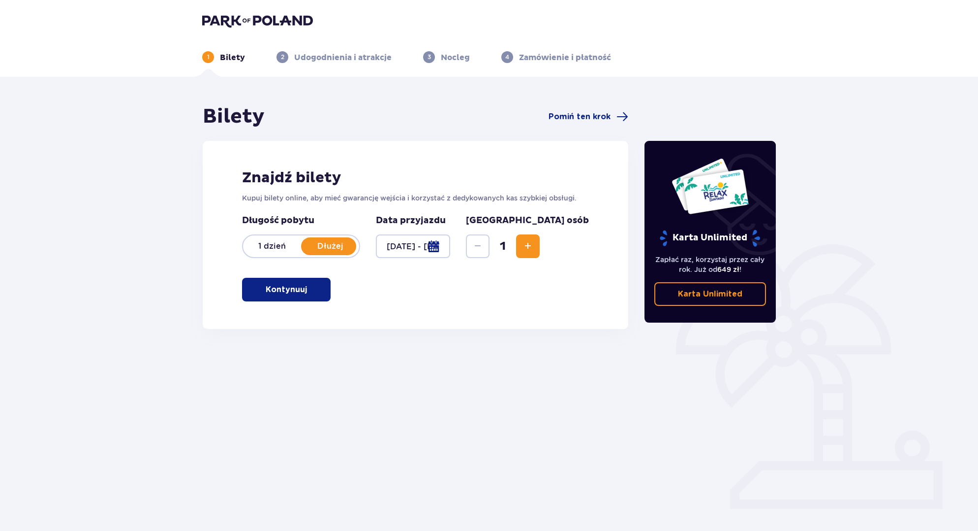
click at [540, 244] on div "1" at bounding box center [503, 246] width 74 height 24
click at [540, 244] on button "Increase" at bounding box center [528, 246] width 24 height 24
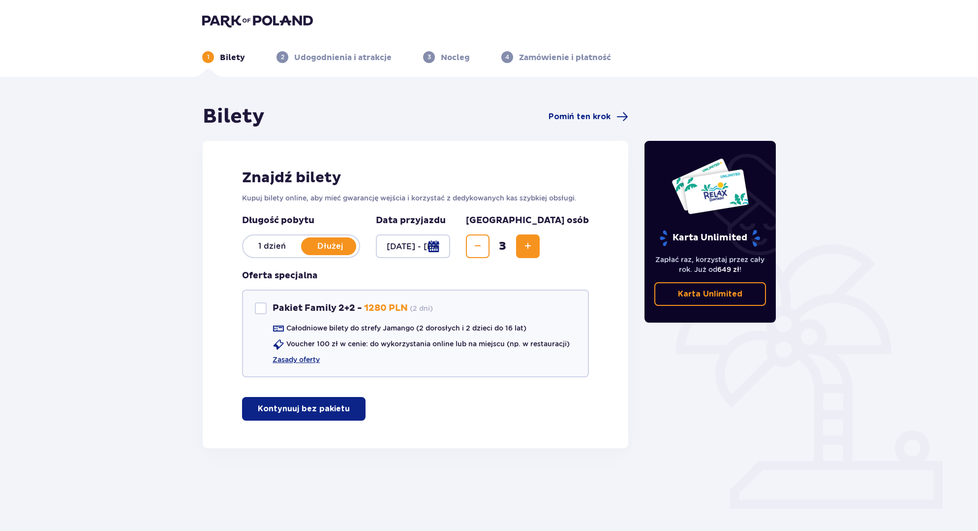
click at [540, 244] on button "Increase" at bounding box center [528, 246] width 24 height 24
click at [316, 410] on p "Kontynuuj bez pakietu" at bounding box center [304, 408] width 92 height 11
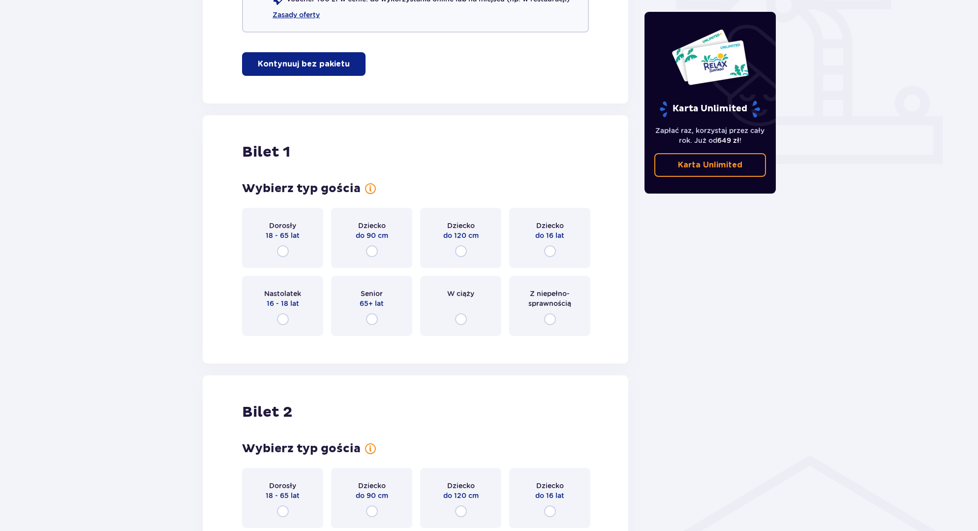
scroll to position [349, 0]
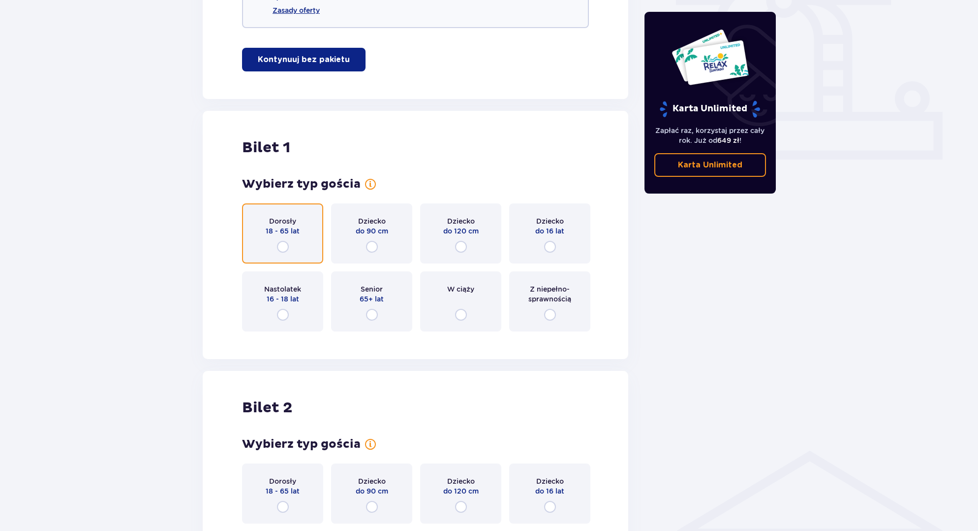
click at [285, 246] on input "radio" at bounding box center [283, 247] width 12 height 12
radio input "true"
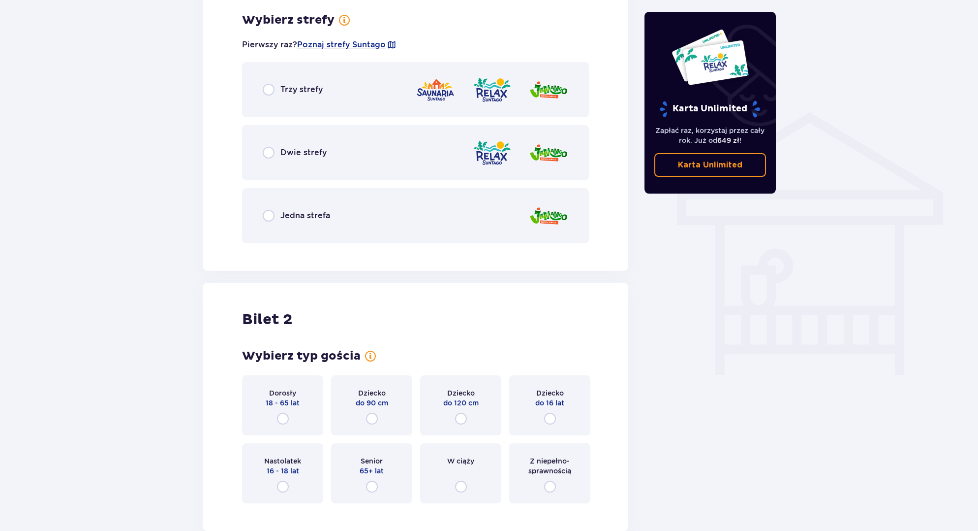
scroll to position [687, 0]
click at [313, 92] on p "Trzy strefy" at bounding box center [302, 89] width 42 height 11
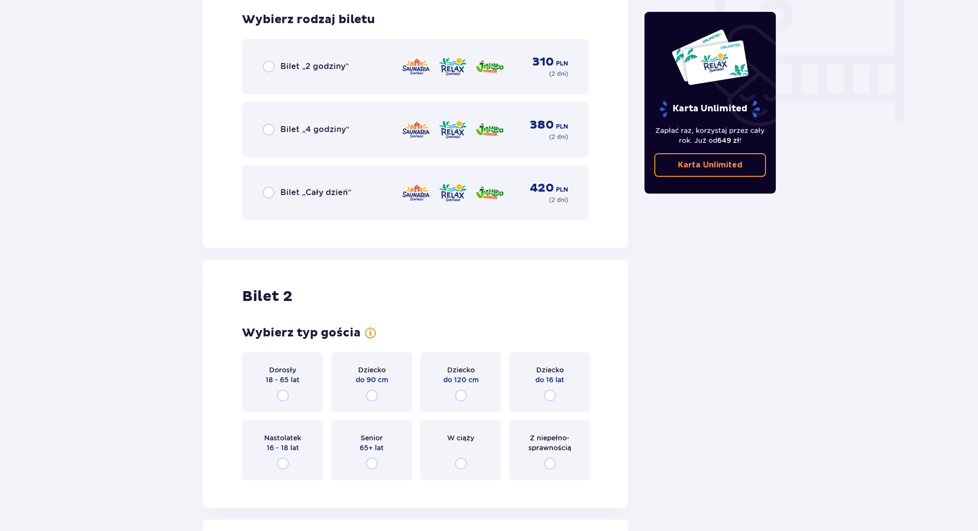
click at [312, 192] on p "Bilet „Cały dzień”" at bounding box center [316, 192] width 71 height 11
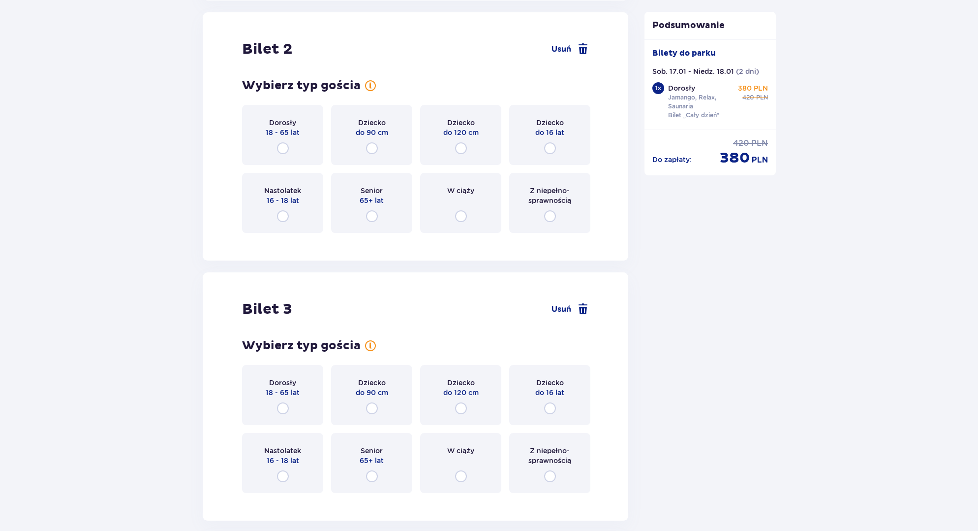
click at [279, 138] on div "Dorosły 18 - 65 lat" at bounding box center [282, 135] width 81 height 60
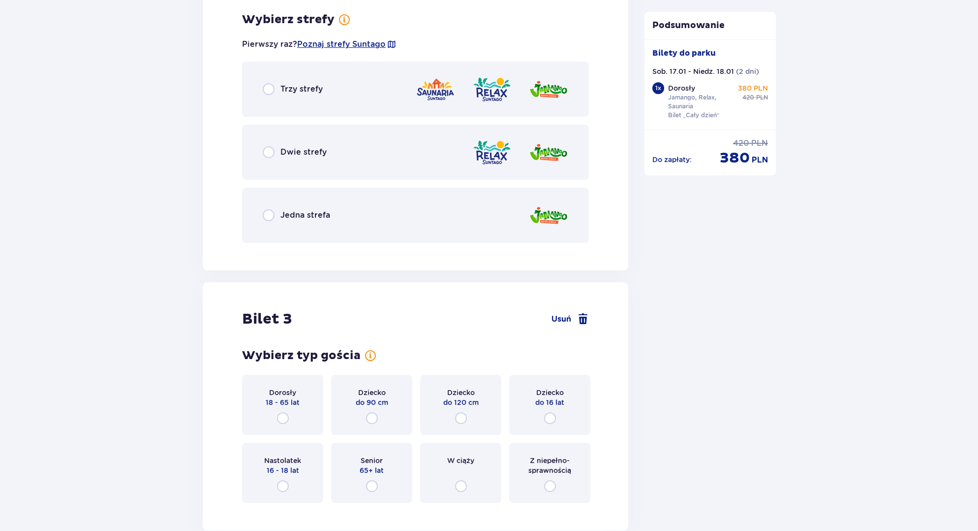
click at [330, 98] on div "Trzy strefy" at bounding box center [415, 89] width 347 height 55
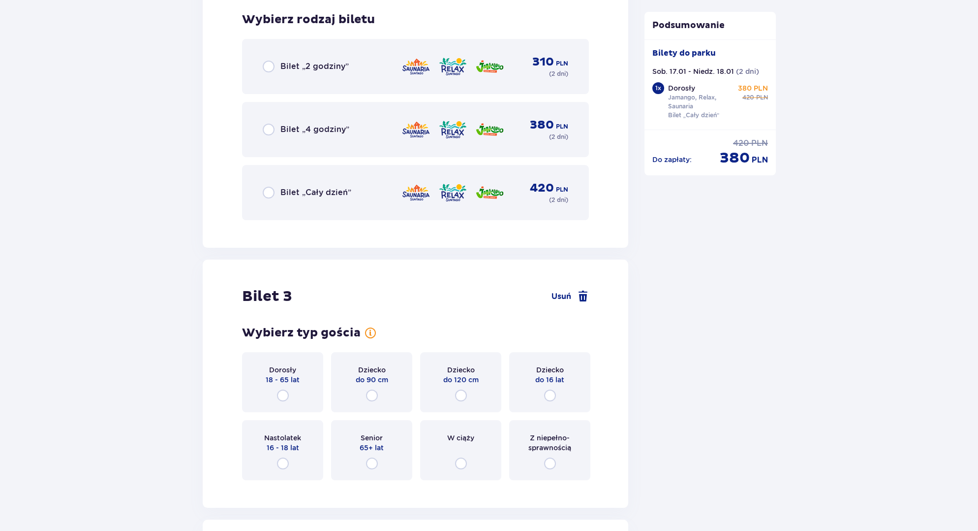
click at [321, 193] on p "Bilet „Cały dzień”" at bounding box center [316, 192] width 71 height 11
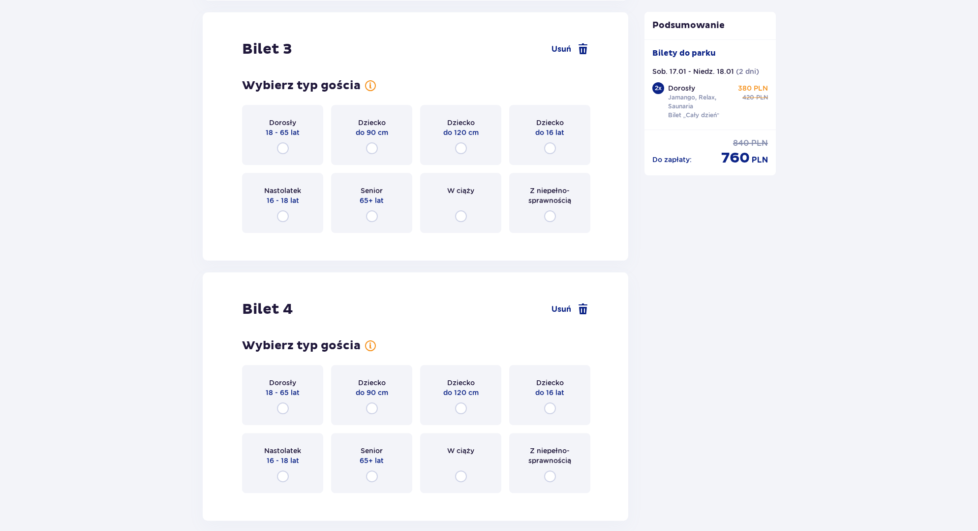
click at [286, 136] on p "18 - 65 lat" at bounding box center [283, 132] width 34 height 10
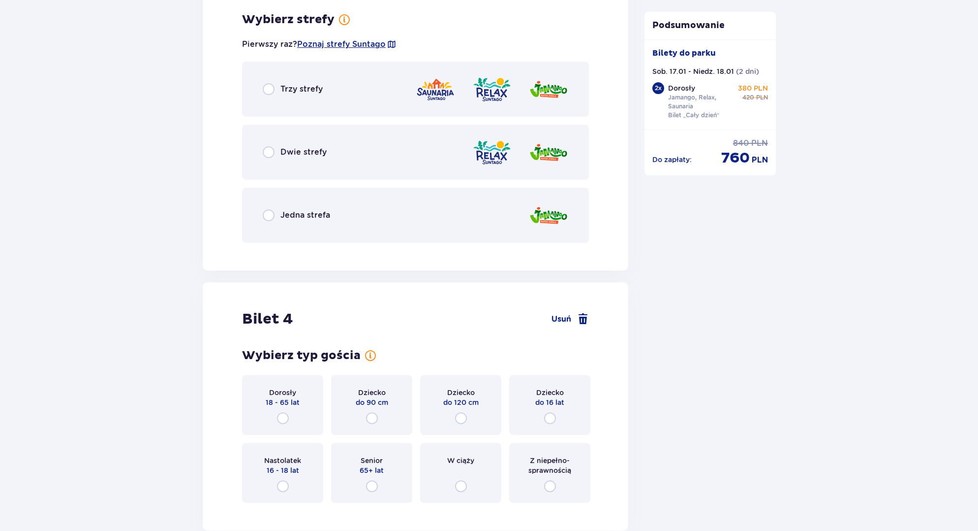
click at [326, 96] on div "Trzy strefy" at bounding box center [415, 89] width 347 height 55
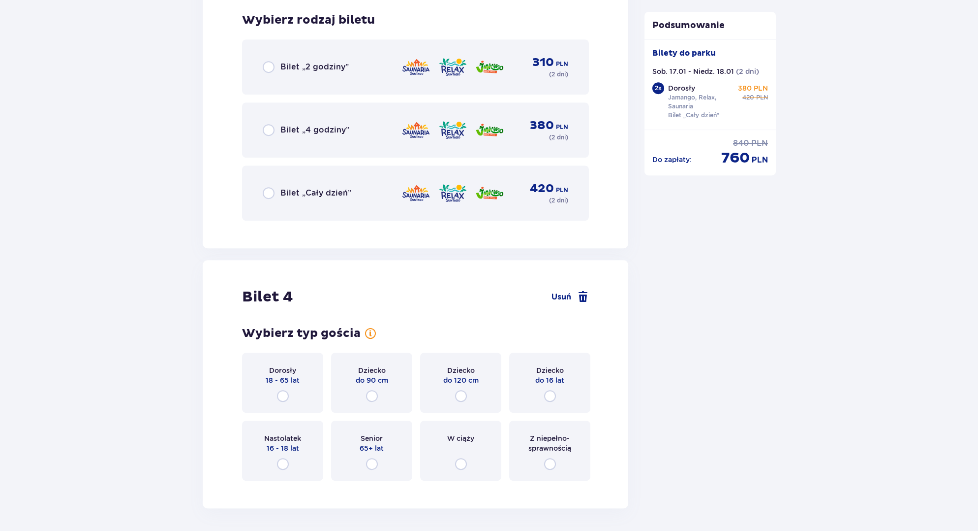
scroll to position [2412, 0]
click at [322, 202] on div "Bilet „Cały dzień” 420 PLN ( 2 dni )" at bounding box center [416, 193] width 306 height 24
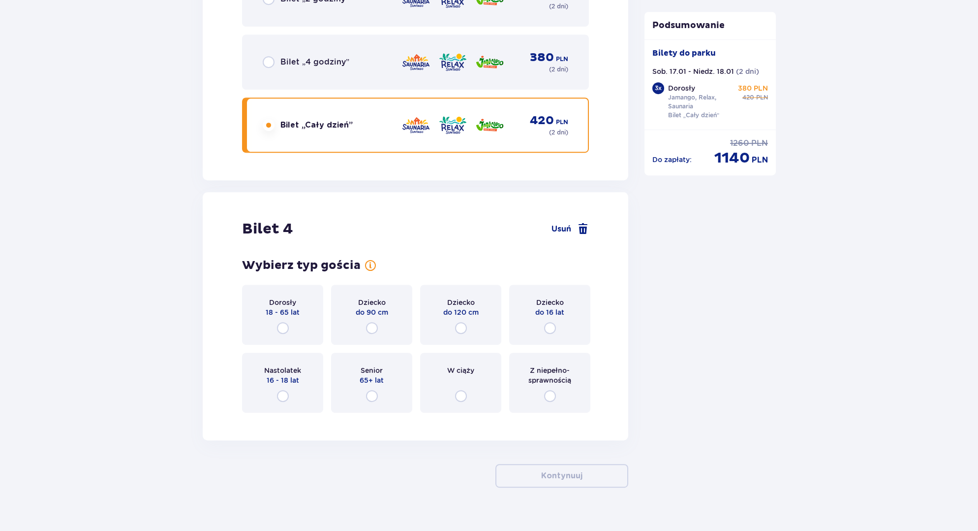
scroll to position [2494, 0]
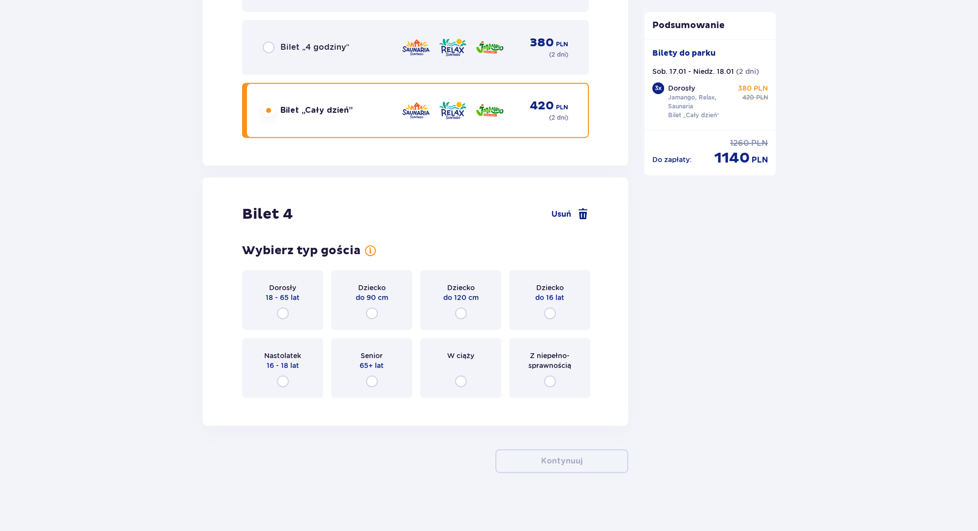
click at [283, 303] on div "Dorosły 18 - 65 lat" at bounding box center [282, 300] width 81 height 60
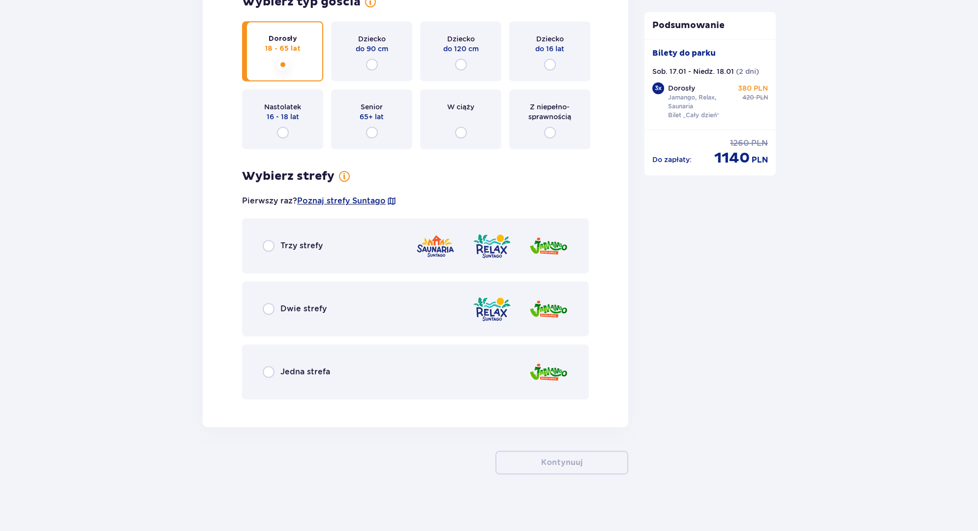
scroll to position [2744, 0]
click at [324, 246] on div "Trzy strefy" at bounding box center [415, 244] width 347 height 55
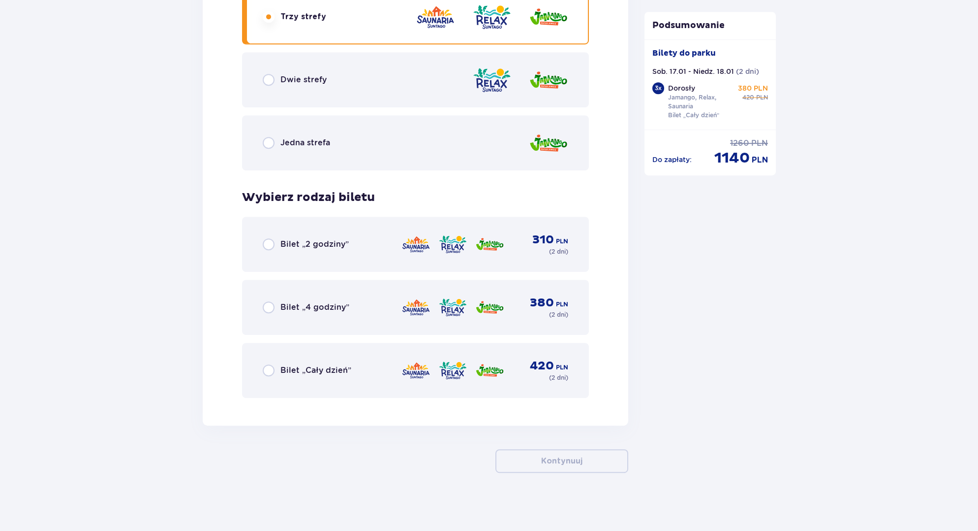
scroll to position [2971, 0]
click at [318, 362] on div "Bilet „Cały dzień” 420 PLN ( 2 dni )" at bounding box center [416, 370] width 306 height 24
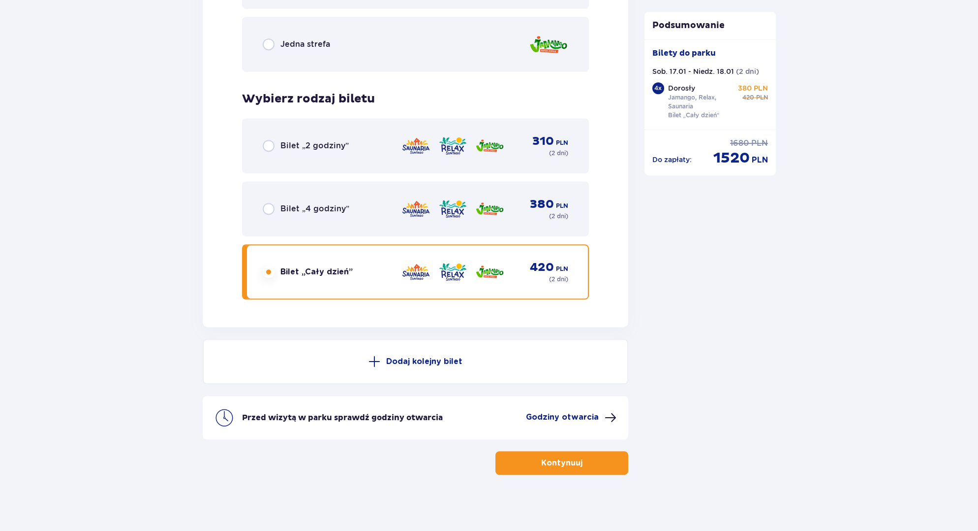
scroll to position [3072, 0]
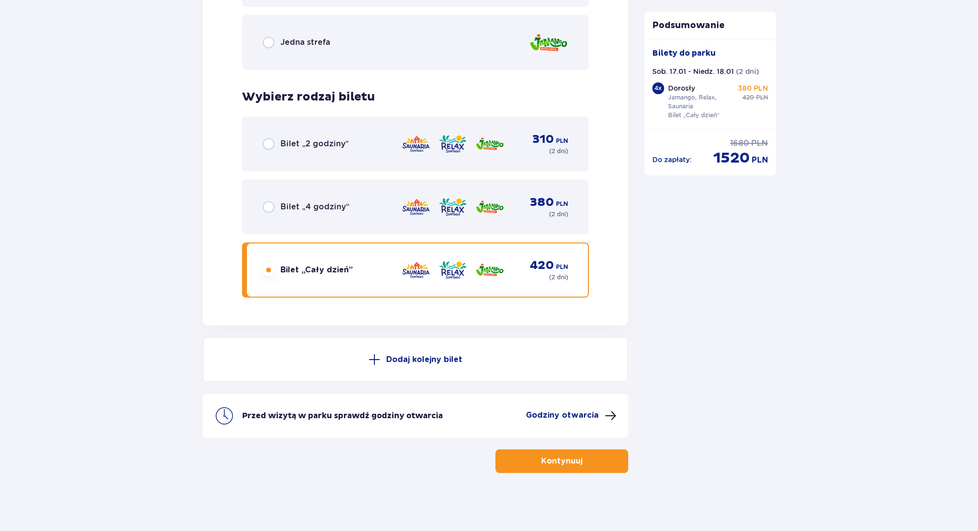
click at [560, 413] on p "Godziny otwarcia" at bounding box center [562, 414] width 73 height 11
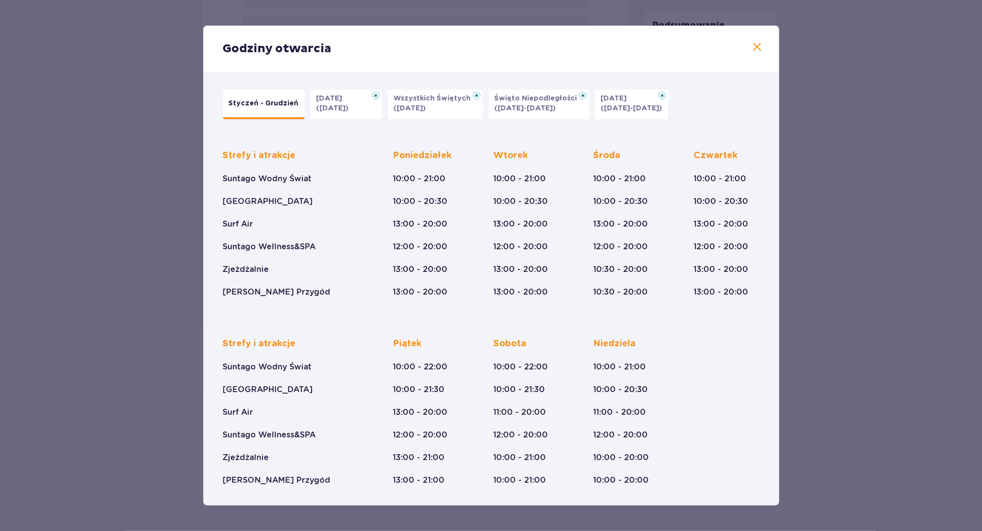
click at [68, 164] on div "Godziny otwarcia Styczeń - Grudzień Halloween (31.10.25) Wszystkich Świętych (0…" at bounding box center [491, 265] width 982 height 531
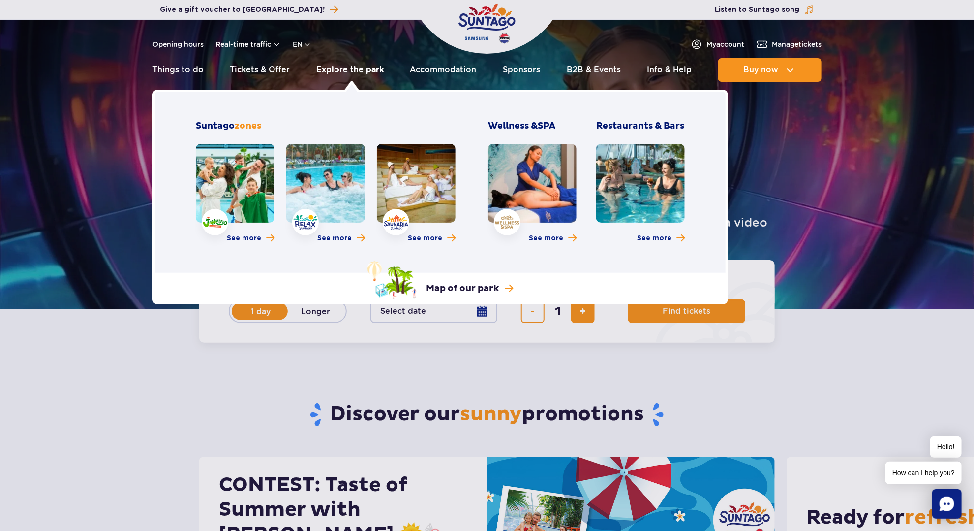
click at [344, 70] on link "Explore the park" at bounding box center [349, 70] width 67 height 24
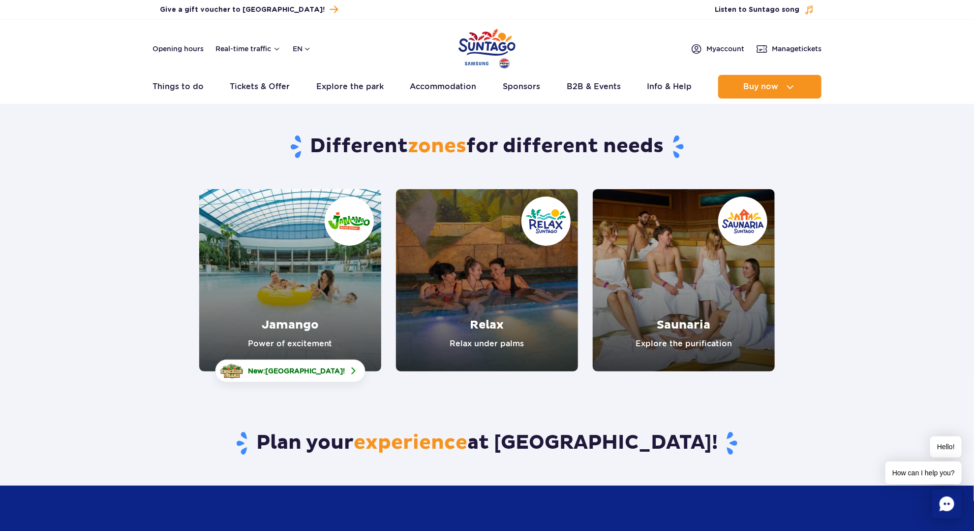
click at [531, 326] on link "Relax" at bounding box center [487, 280] width 182 height 182
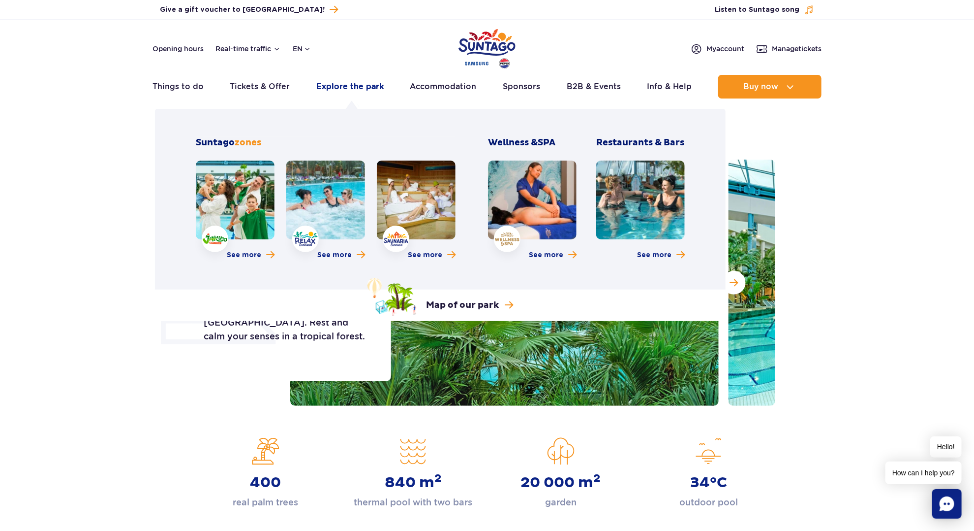
click at [355, 89] on link "Explore the park" at bounding box center [349, 87] width 67 height 24
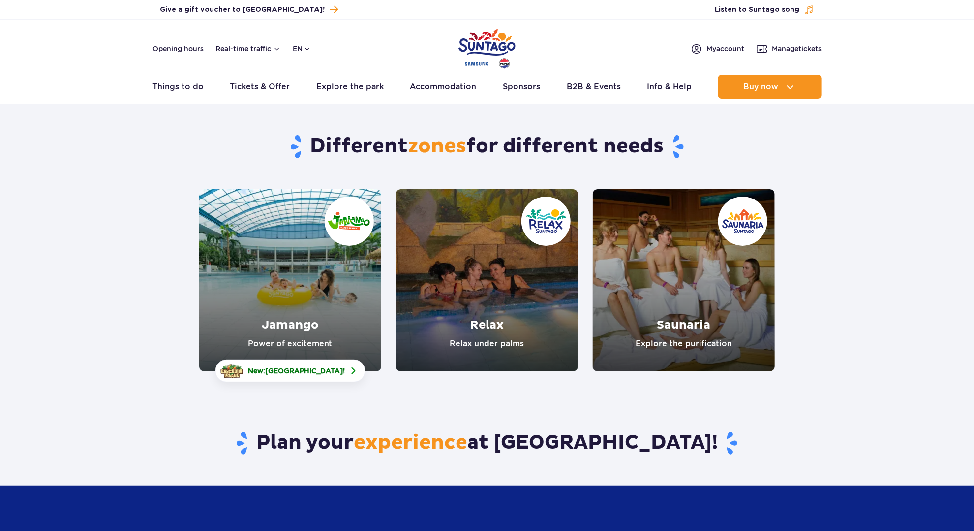
click at [647, 304] on link "Saunaria" at bounding box center [684, 280] width 182 height 182
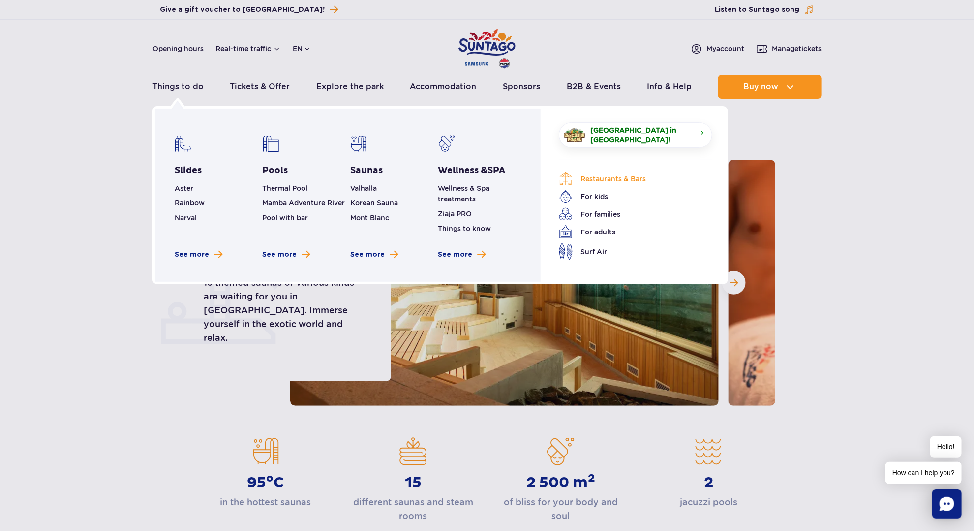
click at [612, 176] on link "Restaurants & Bars" at bounding box center [628, 179] width 139 height 14
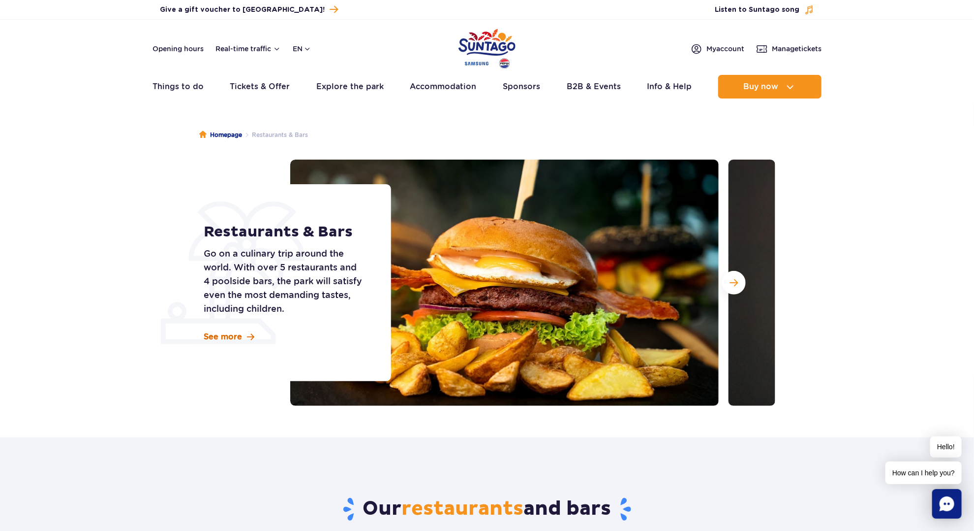
click at [228, 339] on span "See more" at bounding box center [223, 336] width 38 height 11
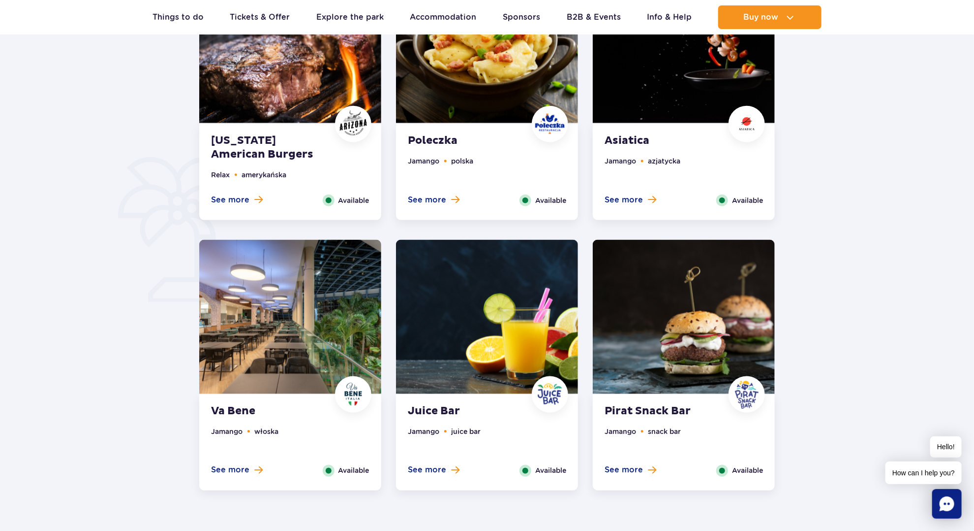
scroll to position [585, 0]
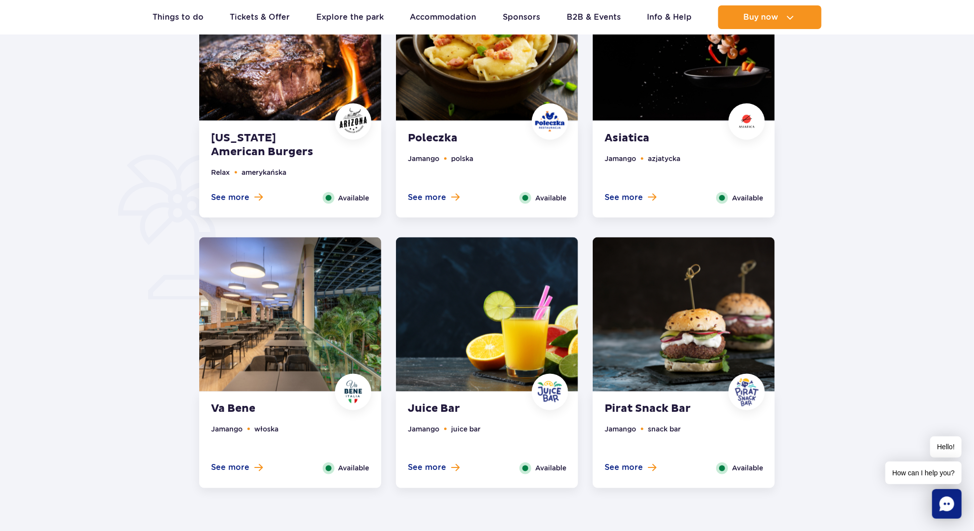
click at [461, 89] on img at bounding box center [487, 44] width 182 height 154
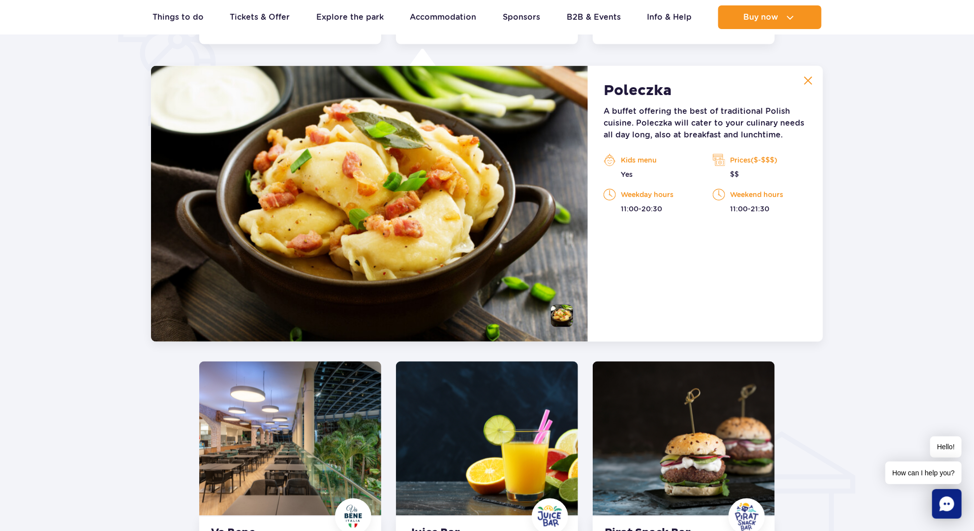
scroll to position [765, 0]
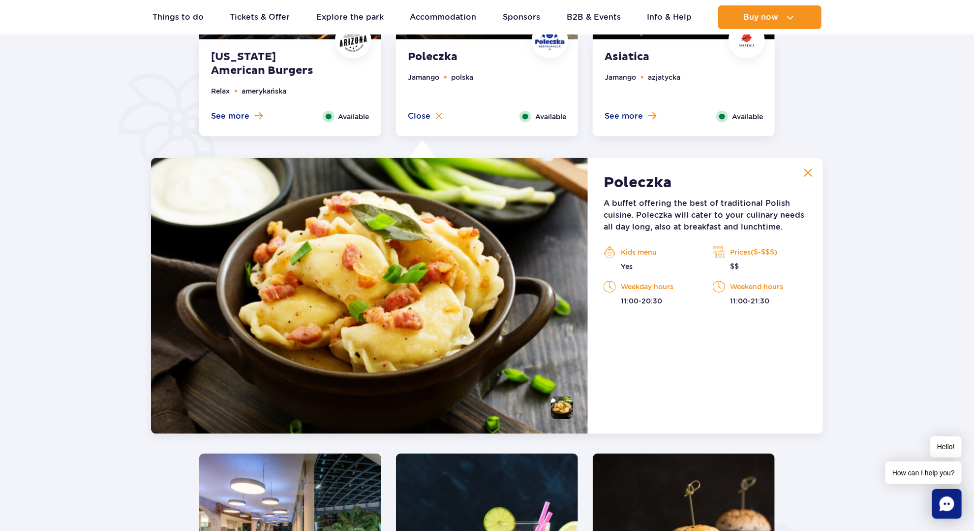
click at [702, 208] on p "A buffet offering the best of traditional Polish cuisine. Poleczka will cater t…" at bounding box center [706, 214] width 204 height 35
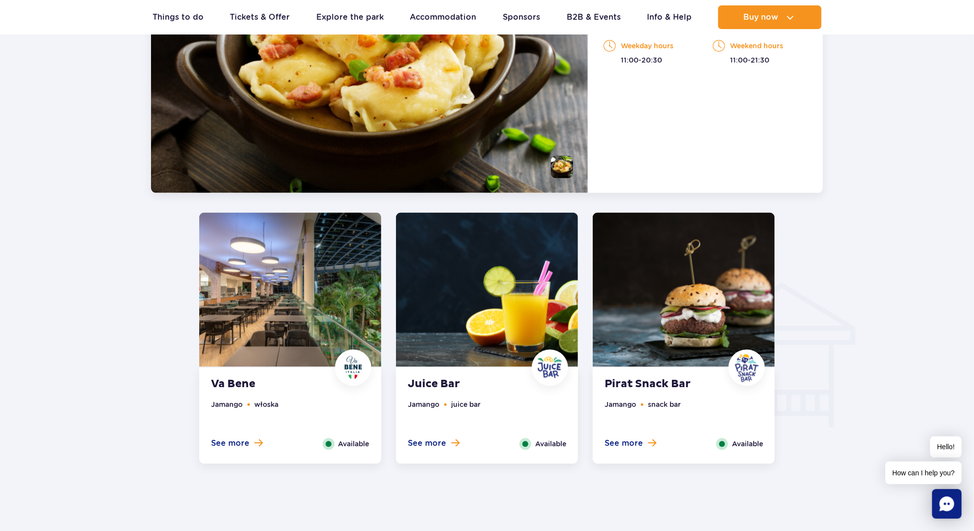
scroll to position [962, 0]
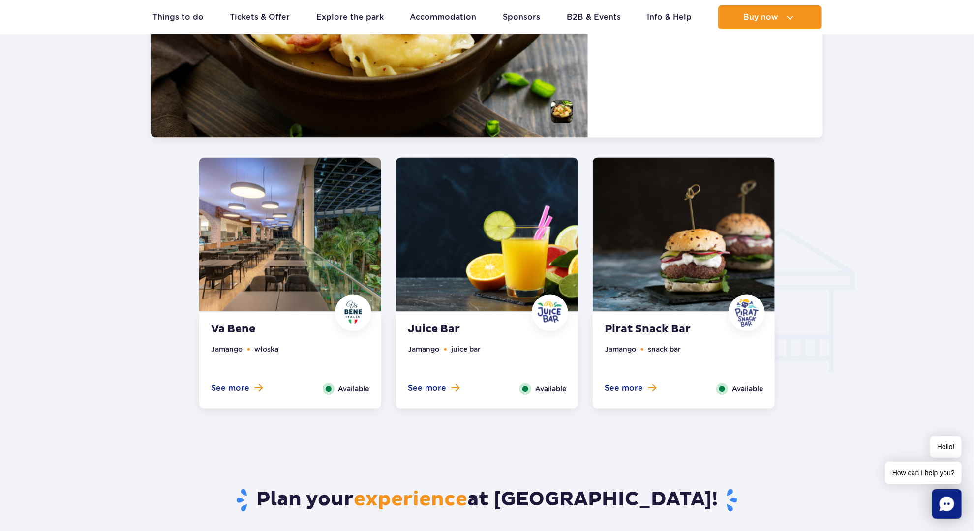
click at [310, 270] on img at bounding box center [290, 234] width 182 height 154
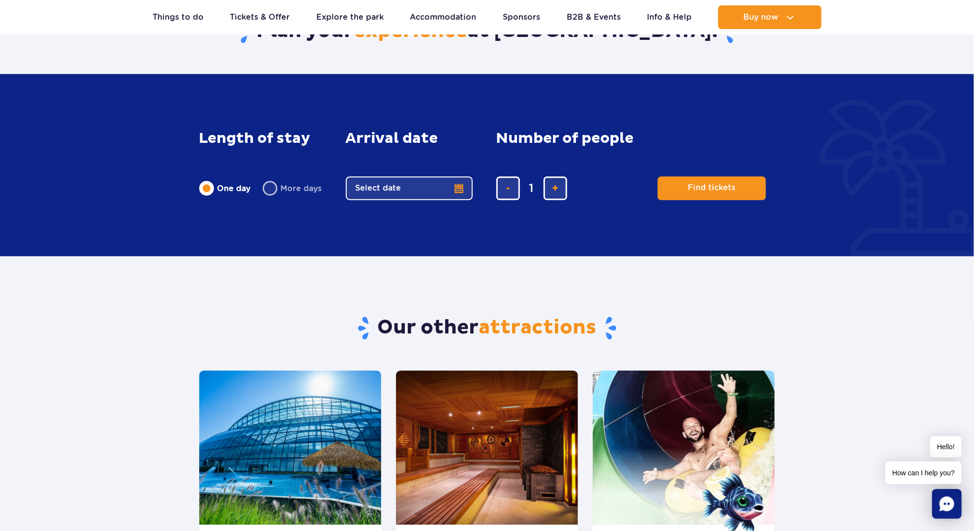
scroll to position [1429, 0]
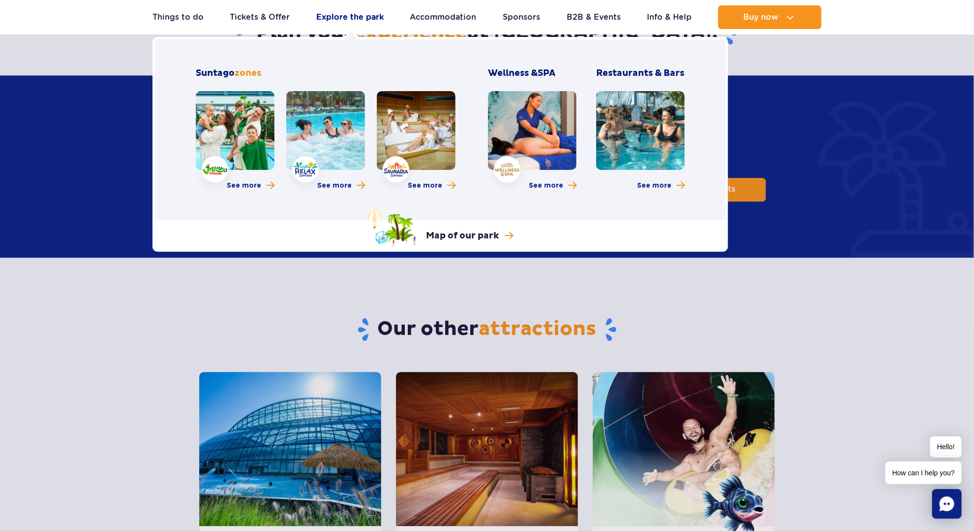
click at [357, 15] on link "Explore the park" at bounding box center [349, 17] width 67 height 24
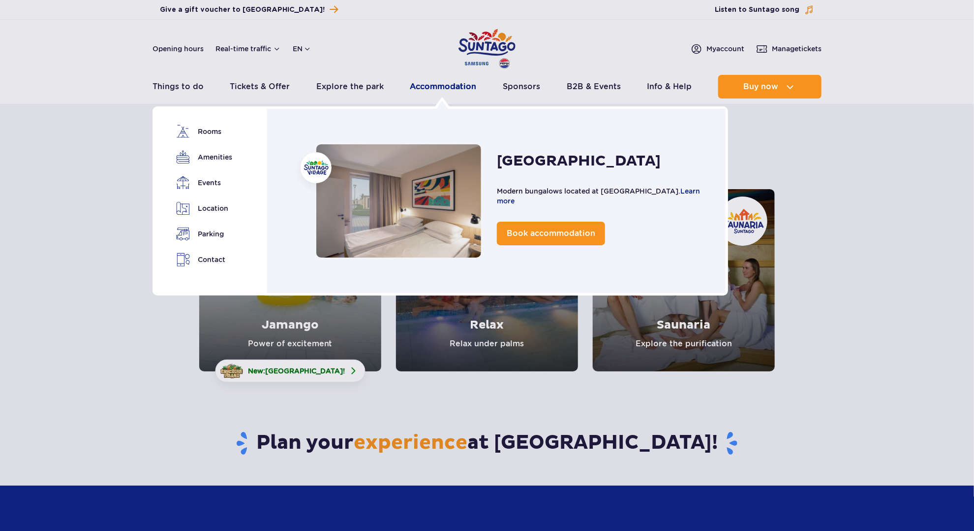
click at [444, 88] on link "Accommodation" at bounding box center [443, 87] width 66 height 24
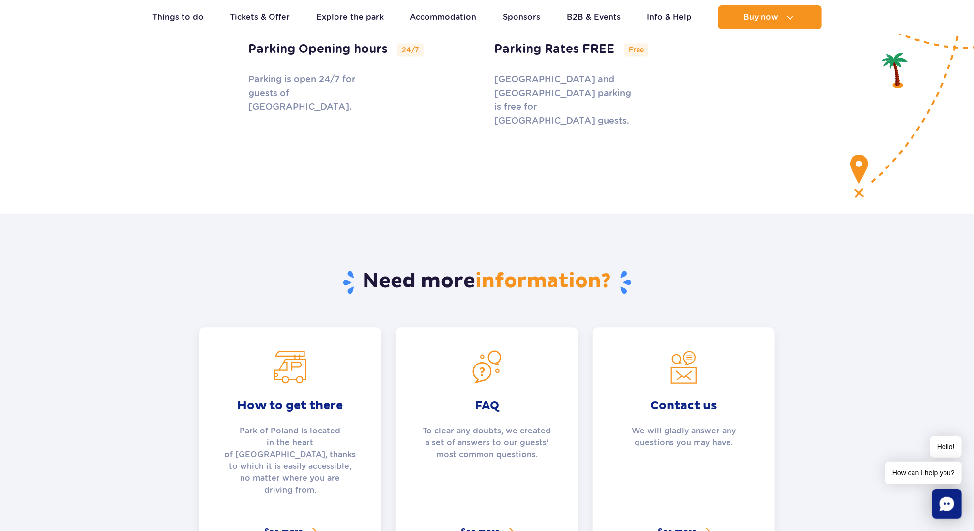
scroll to position [3198, 0]
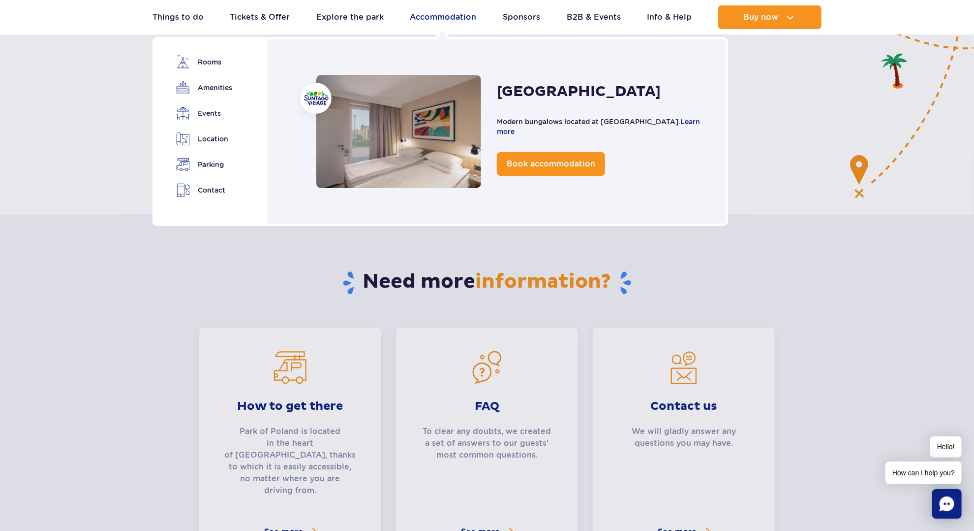
click at [431, 16] on link "Accommodation" at bounding box center [443, 17] width 66 height 24
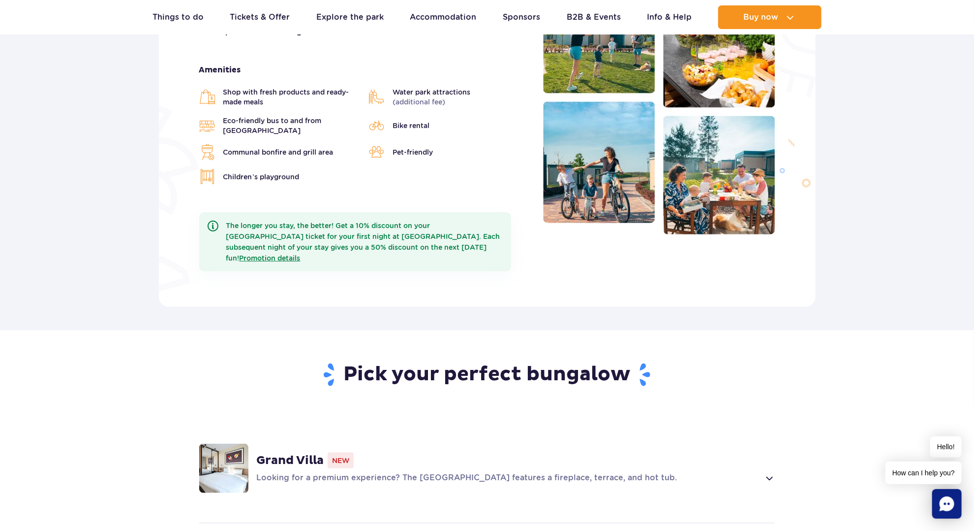
scroll to position [541, 0]
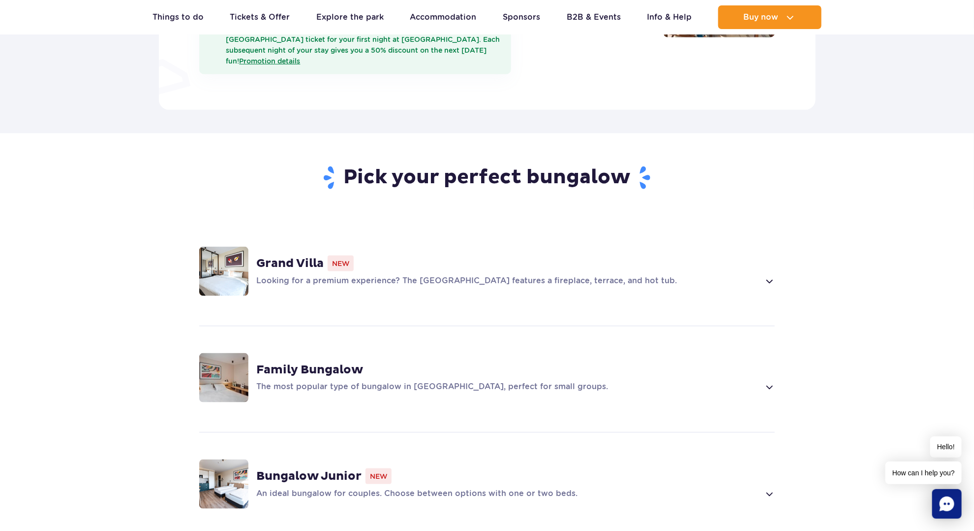
click at [458, 255] on div "Grand Villa New" at bounding box center [515, 263] width 519 height 16
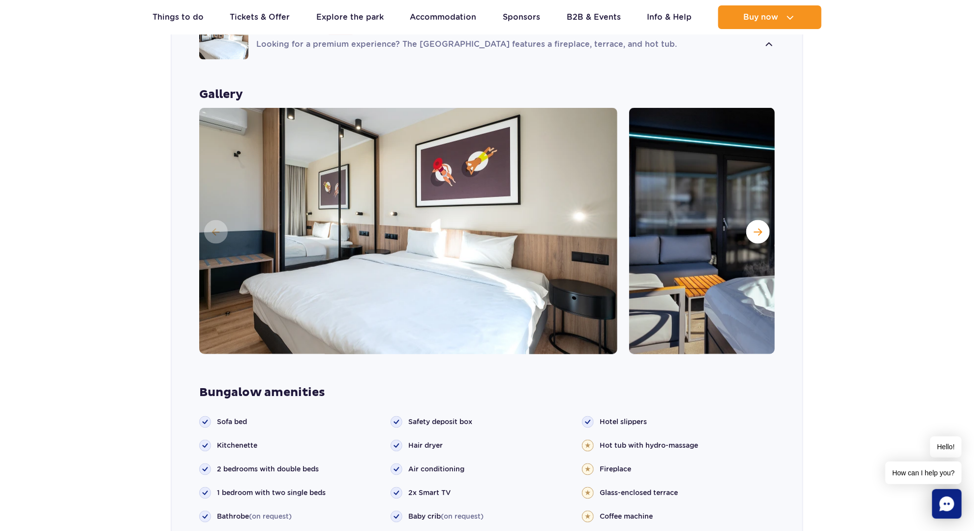
scroll to position [787, 0]
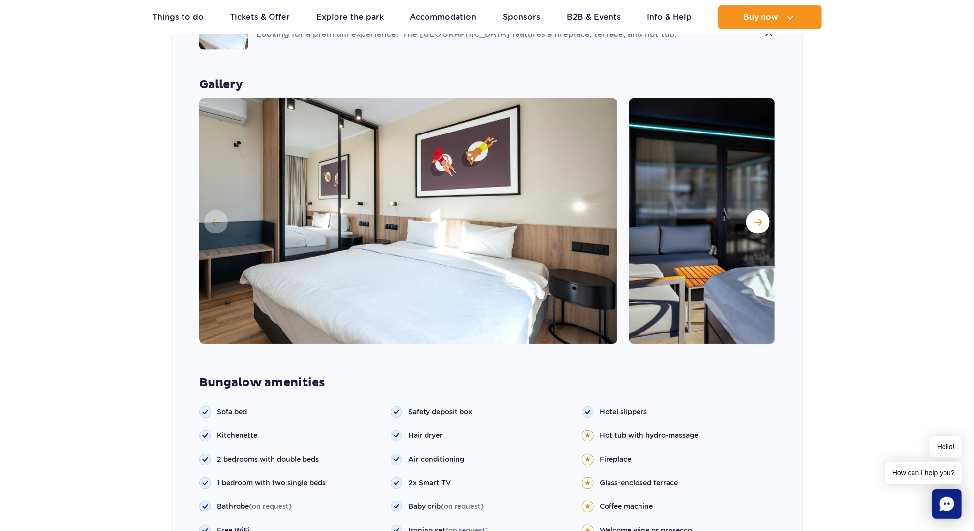
click at [536, 204] on img at bounding box center [408, 221] width 418 height 246
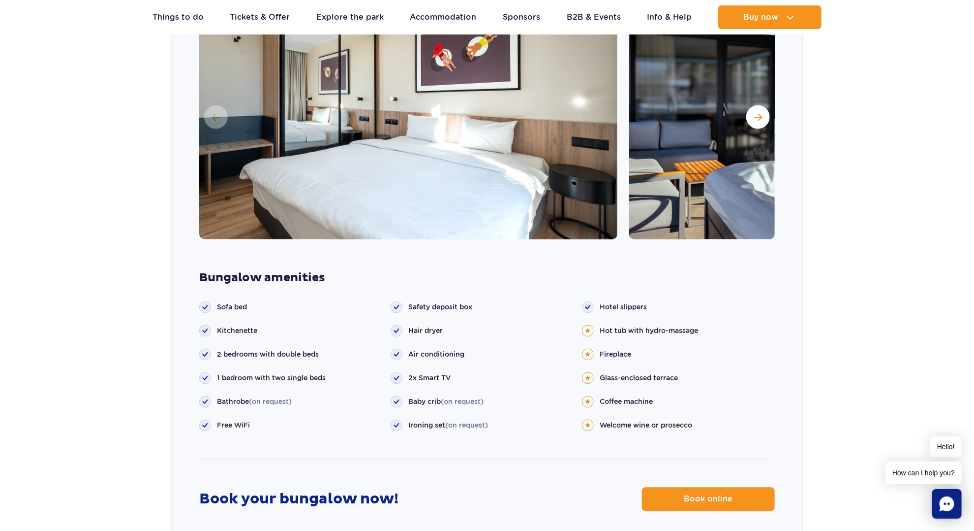
scroll to position [935, 0]
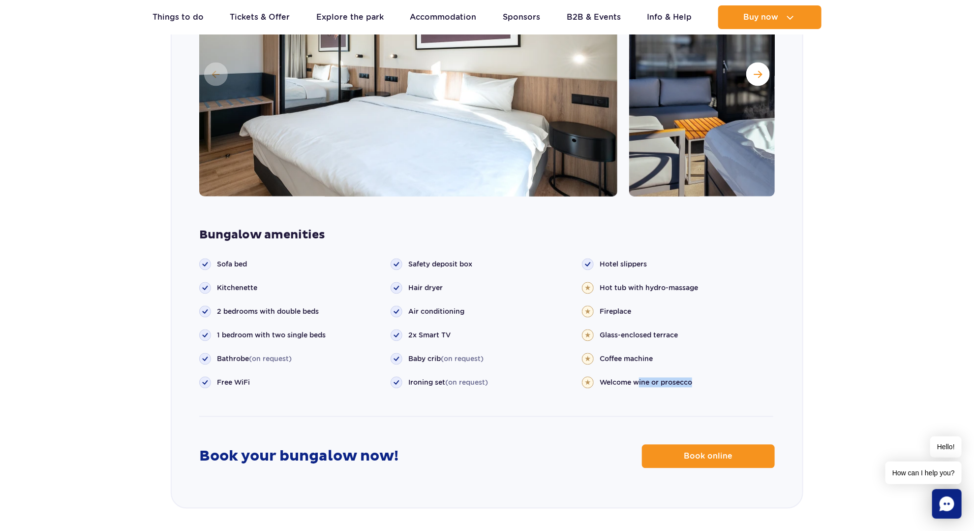
drag, startPoint x: 697, startPoint y: 354, endPoint x: 639, endPoint y: 357, distance: 58.1
click at [639, 376] on li "Welcome wine or prosecco" at bounding box center [677, 382] width 191 height 12
drag, startPoint x: 694, startPoint y: 315, endPoint x: 663, endPoint y: 324, distance: 32.1
click at [693, 316] on ul "Hotel slippers Hot tub with hydro-massage Fireplace" at bounding box center [677, 323] width 191 height 130
drag, startPoint x: 656, startPoint y: 327, endPoint x: 597, endPoint y: 333, distance: 58.8
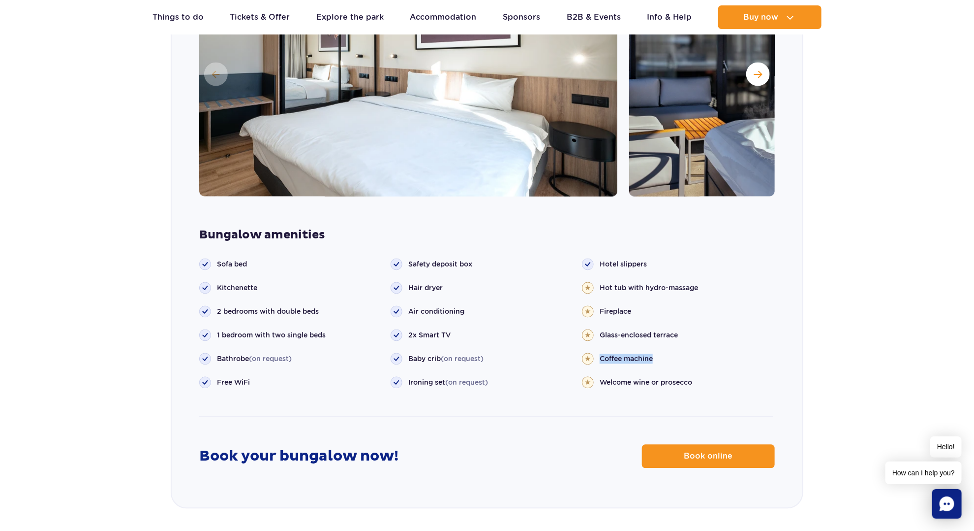
click at [597, 353] on li "Coffee machine" at bounding box center [677, 359] width 191 height 12
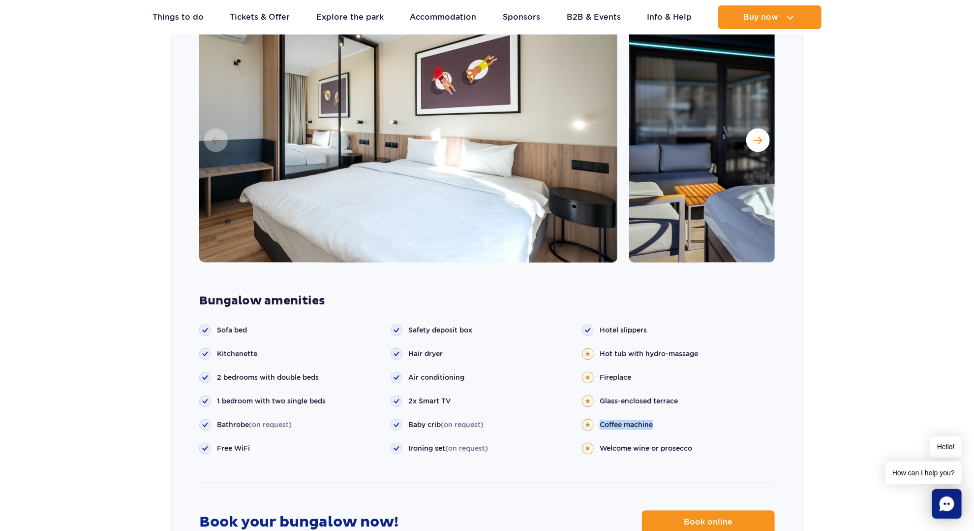
scroll to position [738, 0]
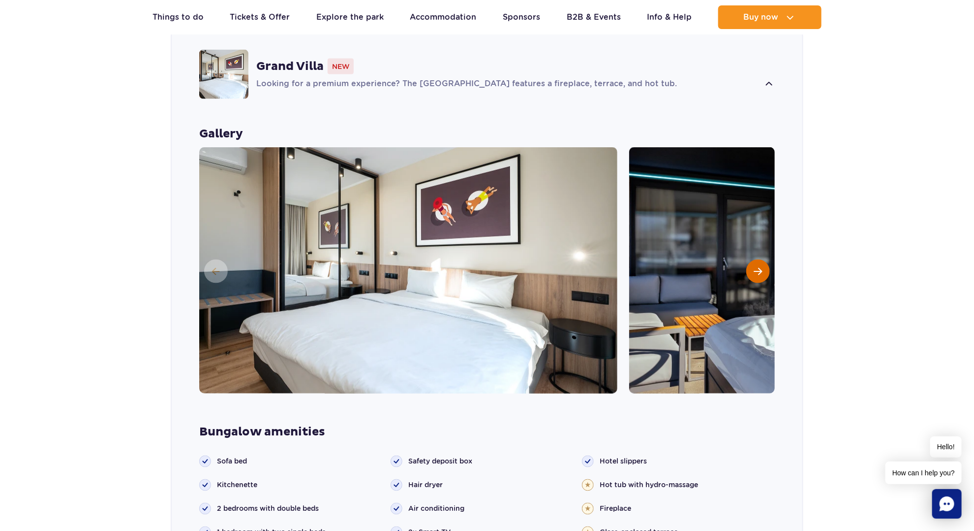
click at [758, 267] on span "Next slide" at bounding box center [758, 271] width 8 height 9
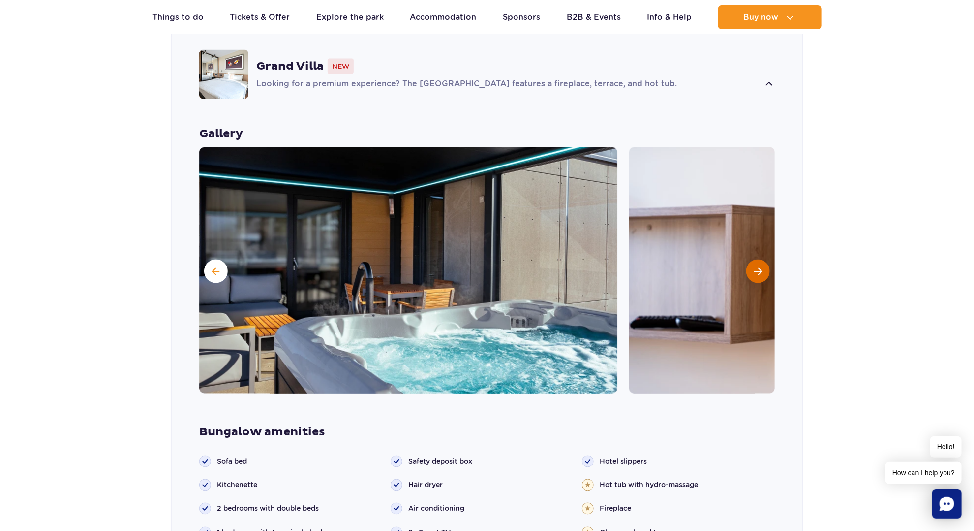
click at [758, 267] on span "Next slide" at bounding box center [758, 271] width 8 height 9
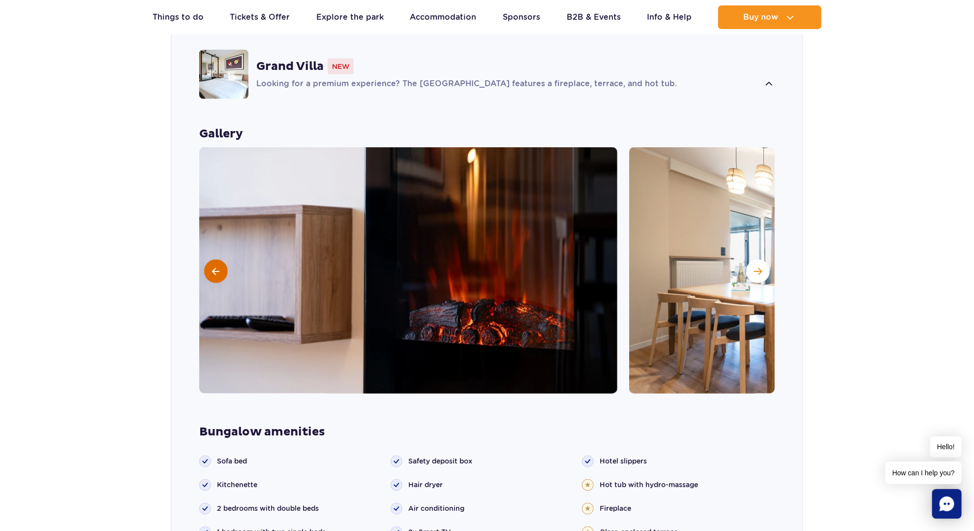
click at [219, 267] on span at bounding box center [216, 271] width 7 height 9
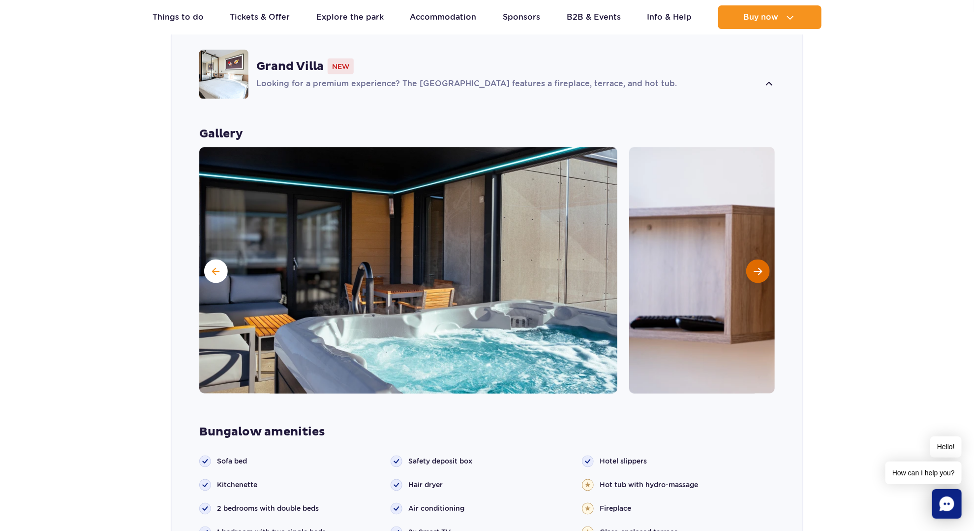
click at [757, 267] on span "Next slide" at bounding box center [758, 271] width 8 height 9
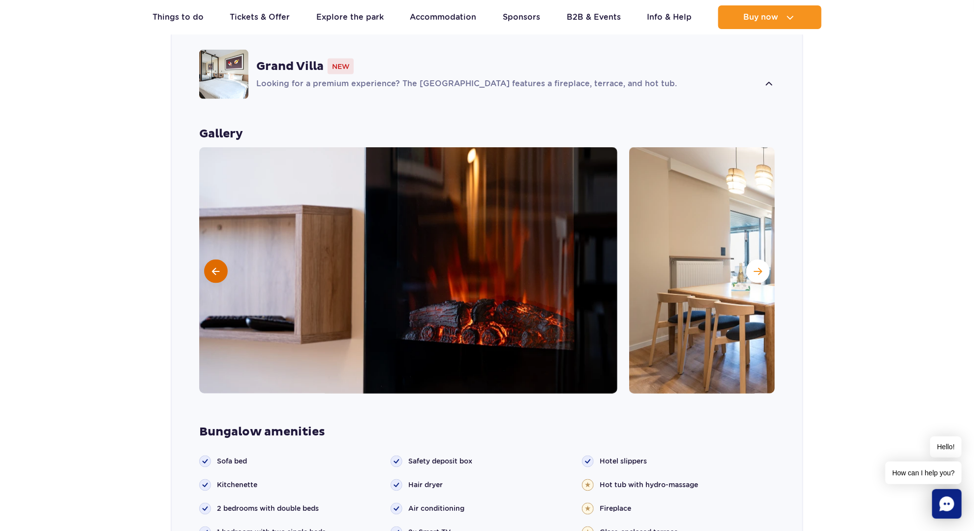
click at [221, 259] on button at bounding box center [216, 271] width 24 height 24
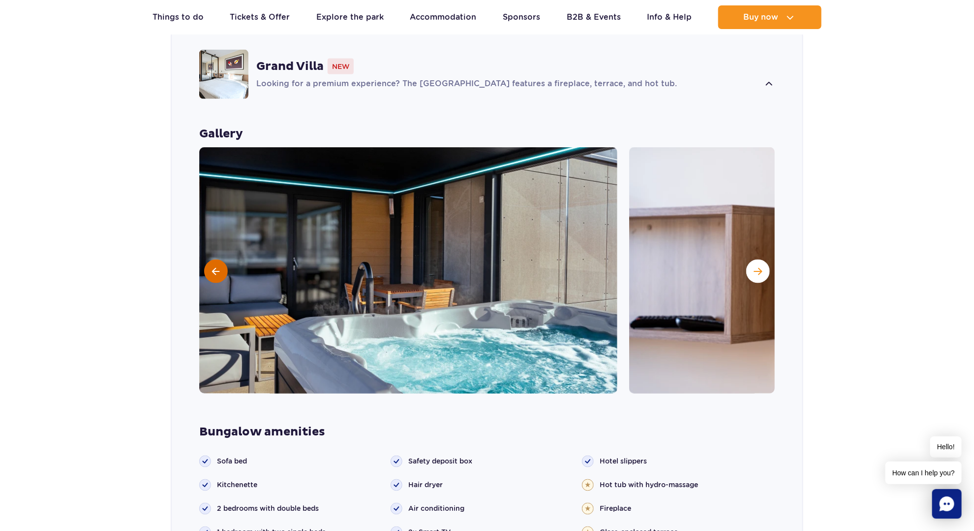
click at [221, 259] on button at bounding box center [216, 271] width 24 height 24
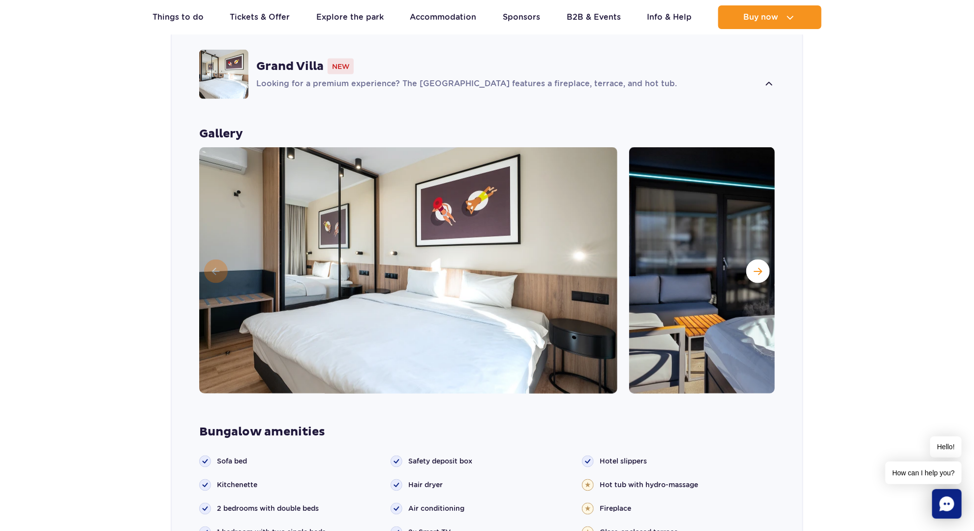
click at [221, 246] on img at bounding box center [408, 270] width 418 height 246
click at [751, 259] on button "Next slide" at bounding box center [759, 271] width 24 height 24
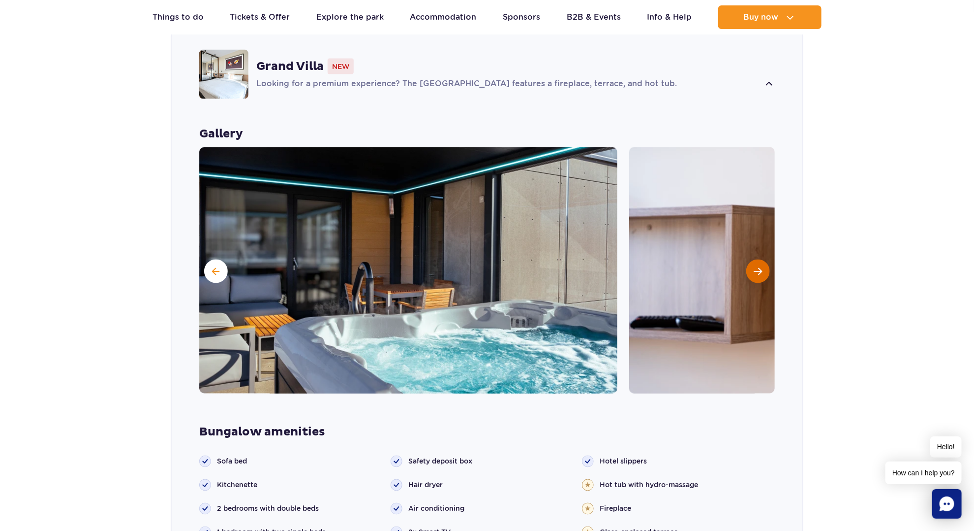
click at [751, 259] on button "Next slide" at bounding box center [759, 271] width 24 height 24
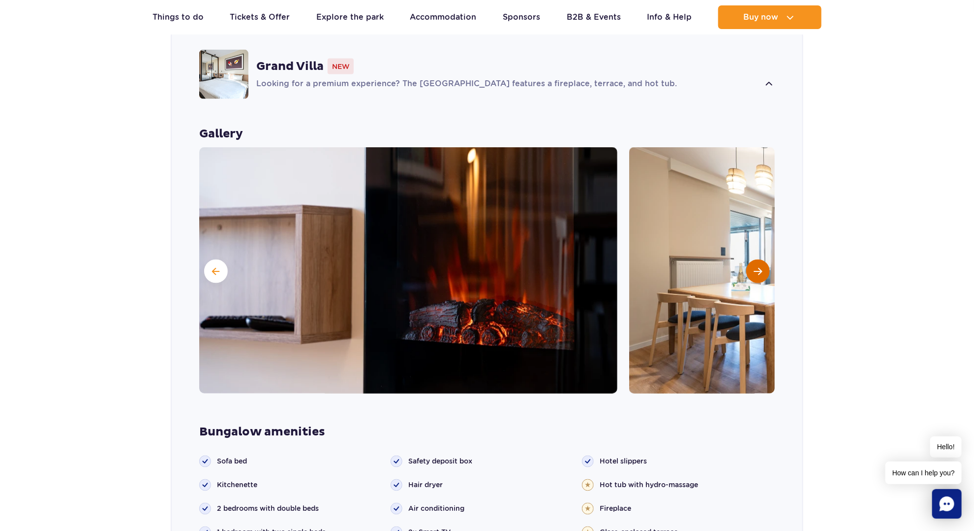
click at [751, 259] on button "Next slide" at bounding box center [759, 271] width 24 height 24
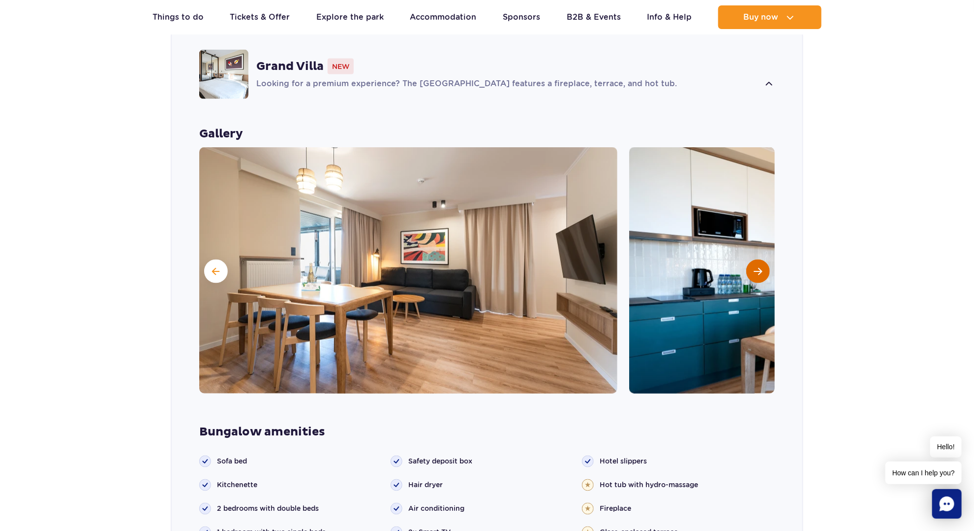
click at [751, 259] on button "Next slide" at bounding box center [759, 271] width 24 height 24
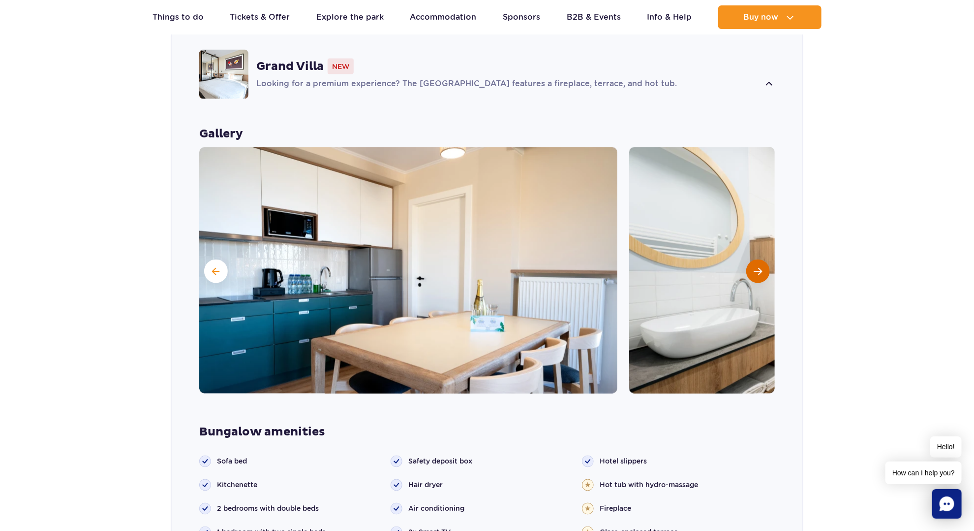
click at [751, 259] on button "Next slide" at bounding box center [759, 271] width 24 height 24
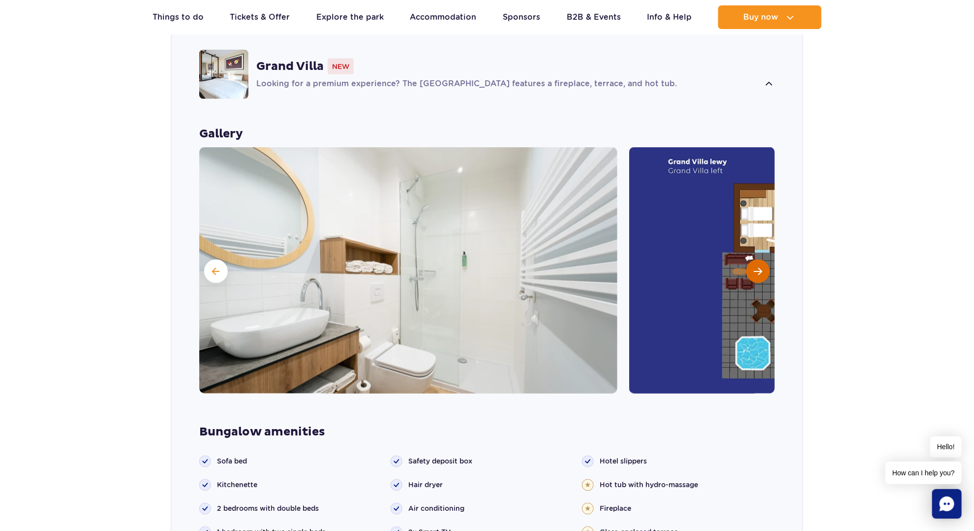
click at [751, 259] on button "Next slide" at bounding box center [759, 271] width 24 height 24
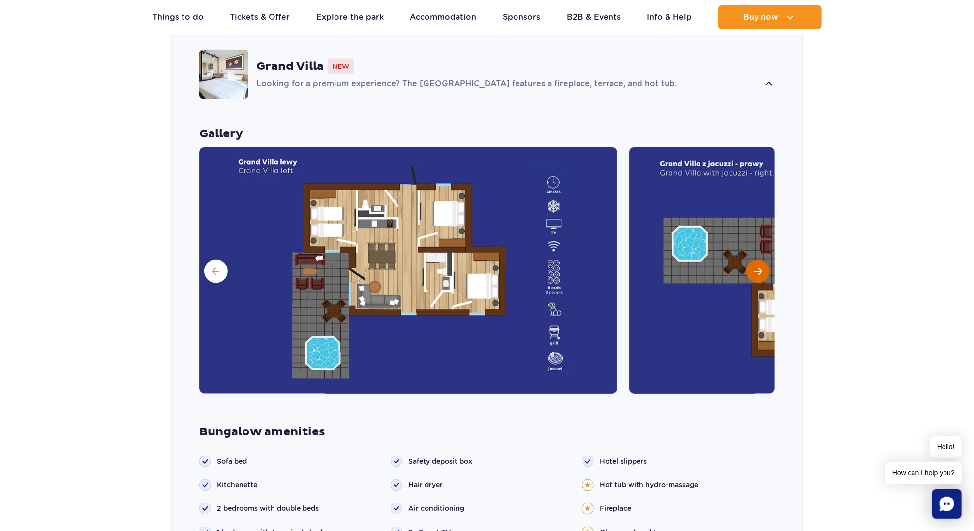
click at [751, 259] on button "Next slide" at bounding box center [759, 271] width 24 height 24
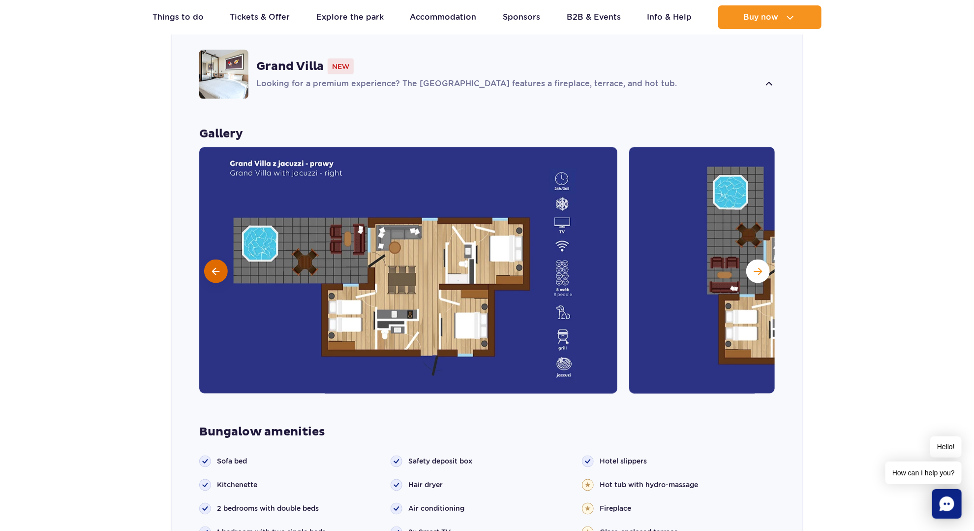
click at [222, 259] on button at bounding box center [216, 271] width 24 height 24
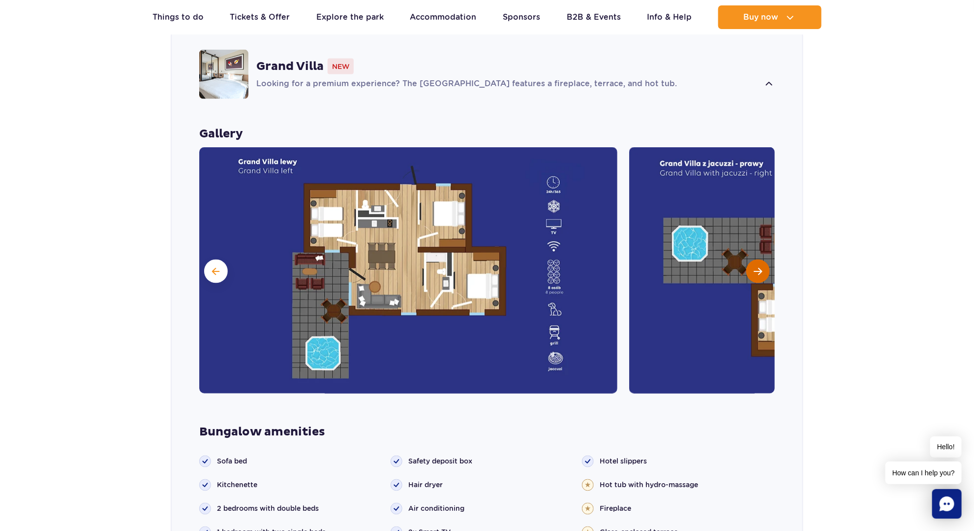
click at [751, 259] on button "Next slide" at bounding box center [759, 271] width 24 height 24
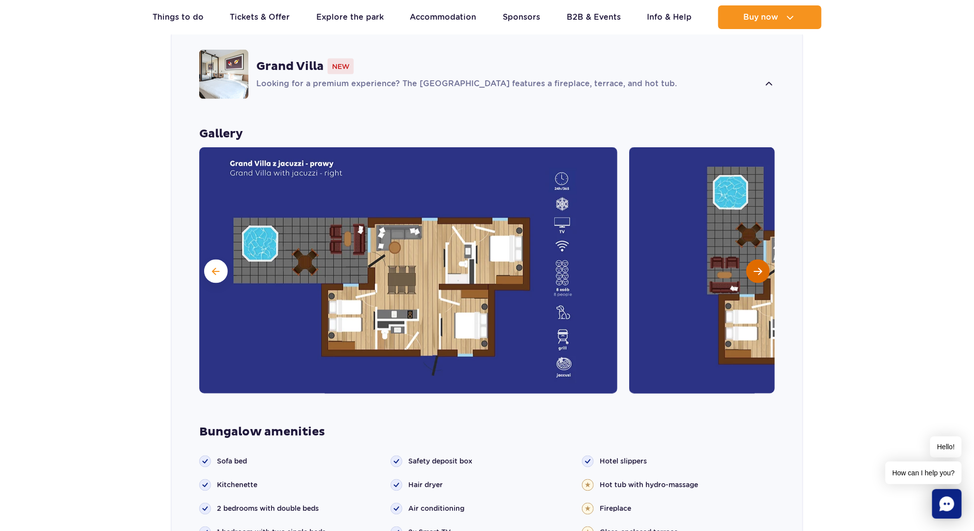
click at [751, 259] on button "Next slide" at bounding box center [759, 271] width 24 height 24
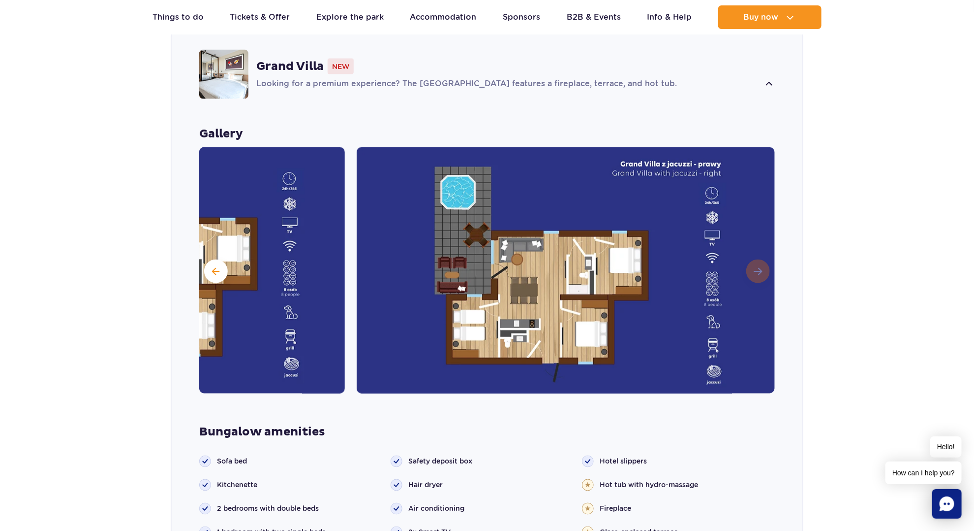
click at [751, 247] on img at bounding box center [566, 270] width 418 height 246
click at [204, 259] on button at bounding box center [216, 271] width 24 height 24
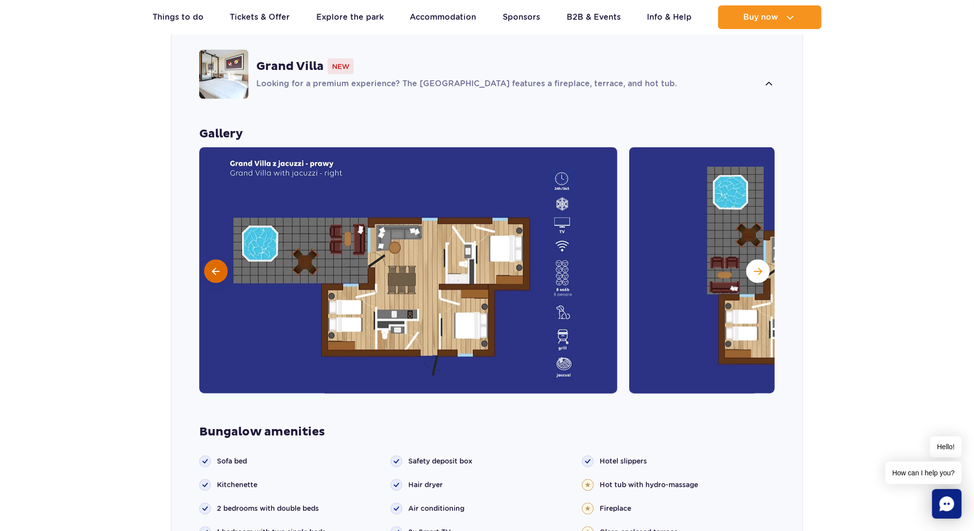
click at [216, 267] on span at bounding box center [216, 271] width 7 height 9
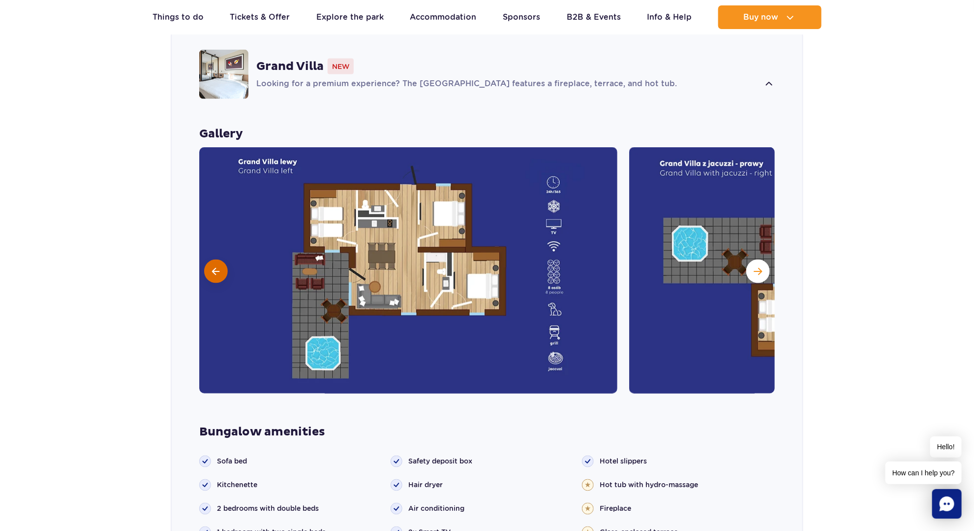
click at [216, 267] on span at bounding box center [216, 271] width 7 height 9
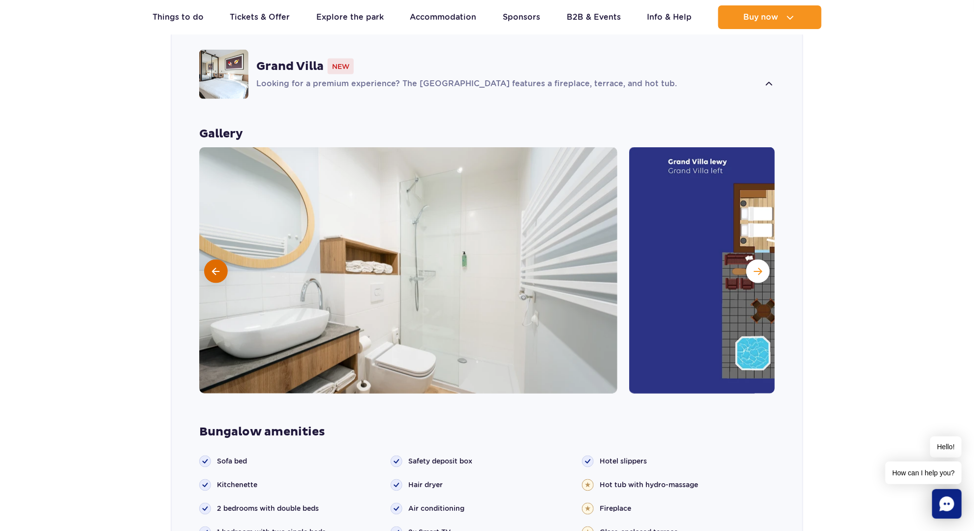
click at [216, 267] on span at bounding box center [216, 271] width 7 height 9
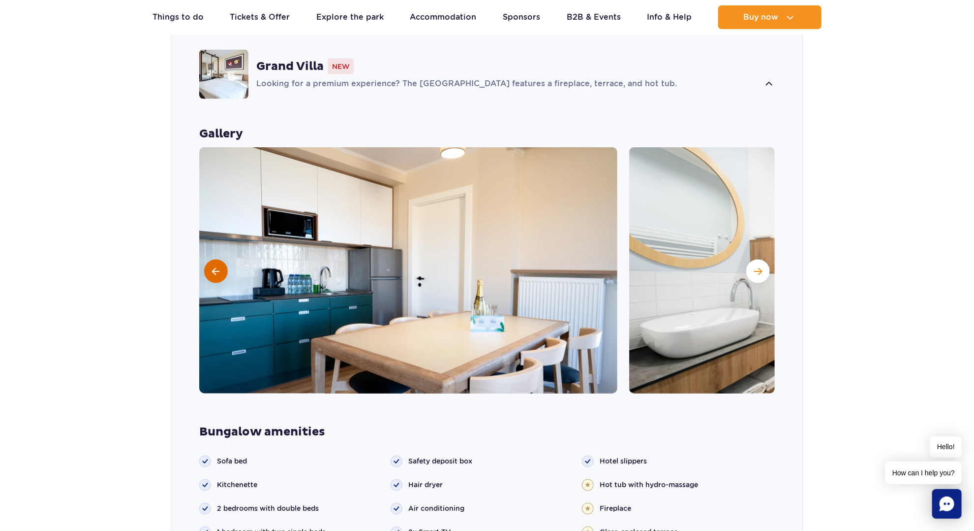
click at [216, 267] on span at bounding box center [216, 271] width 7 height 9
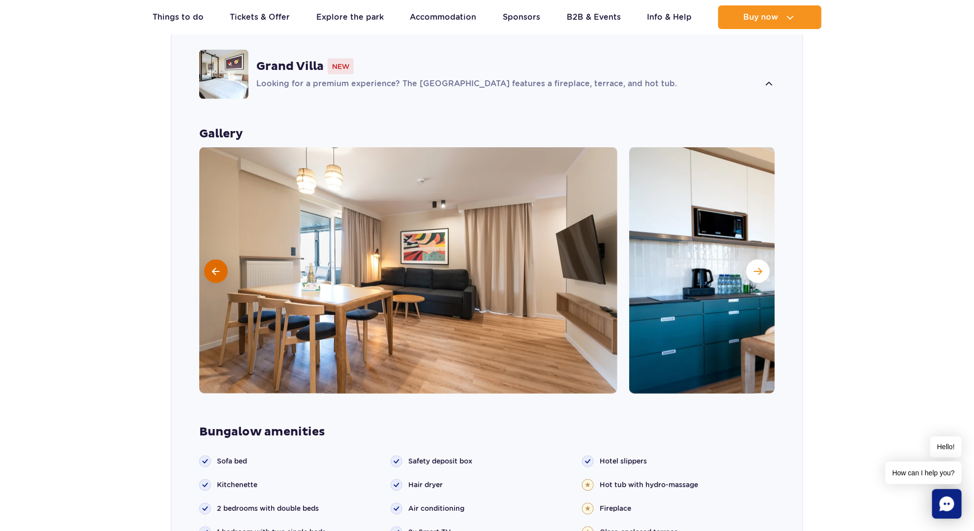
click at [216, 267] on span at bounding box center [216, 271] width 7 height 9
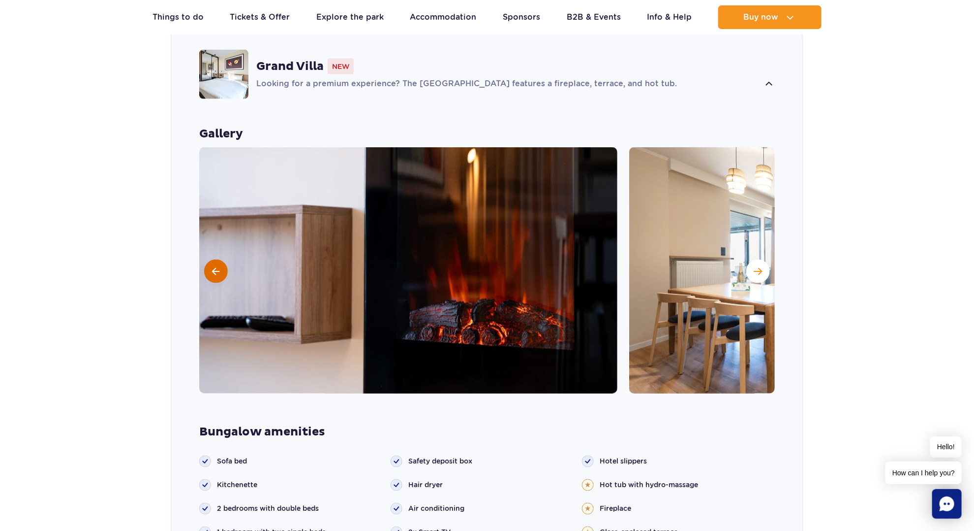
click at [216, 267] on span at bounding box center [216, 271] width 7 height 9
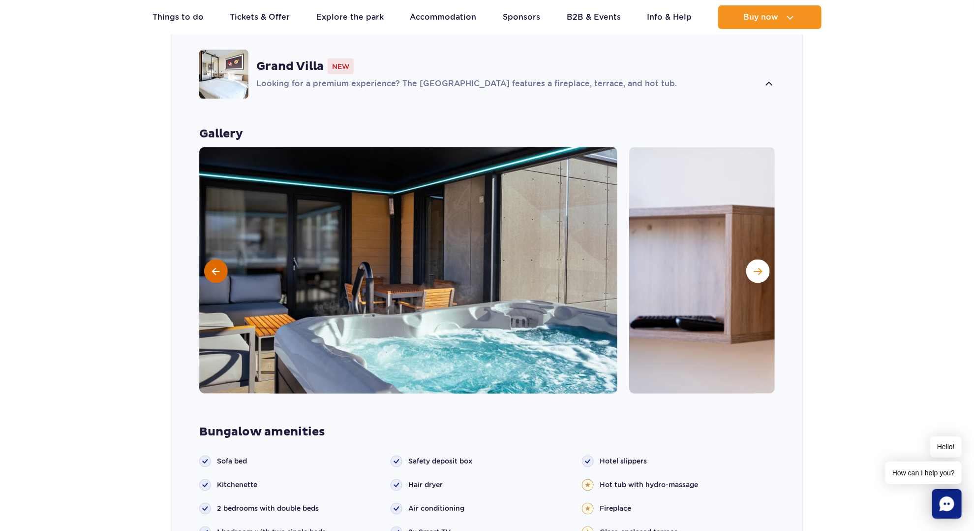
click at [224, 259] on button at bounding box center [216, 271] width 24 height 24
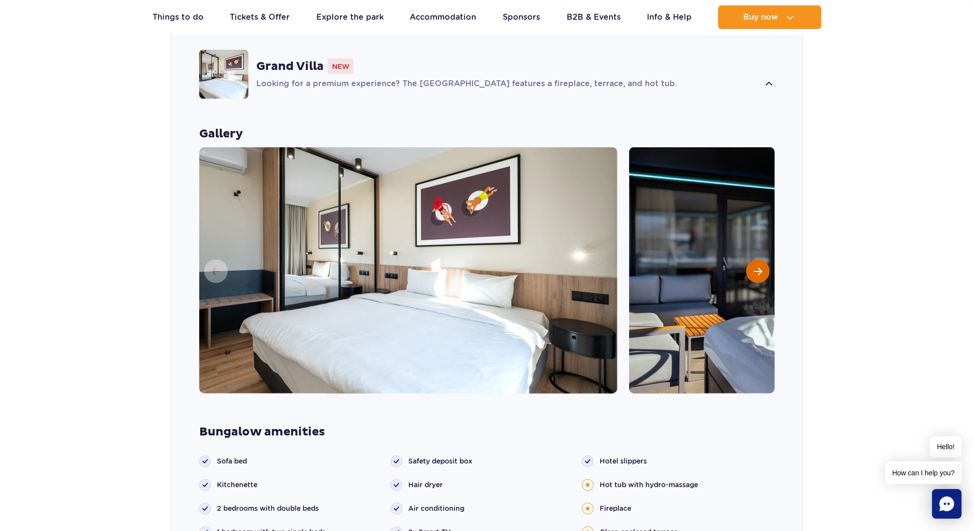
click at [757, 267] on span "Next slide" at bounding box center [758, 271] width 8 height 9
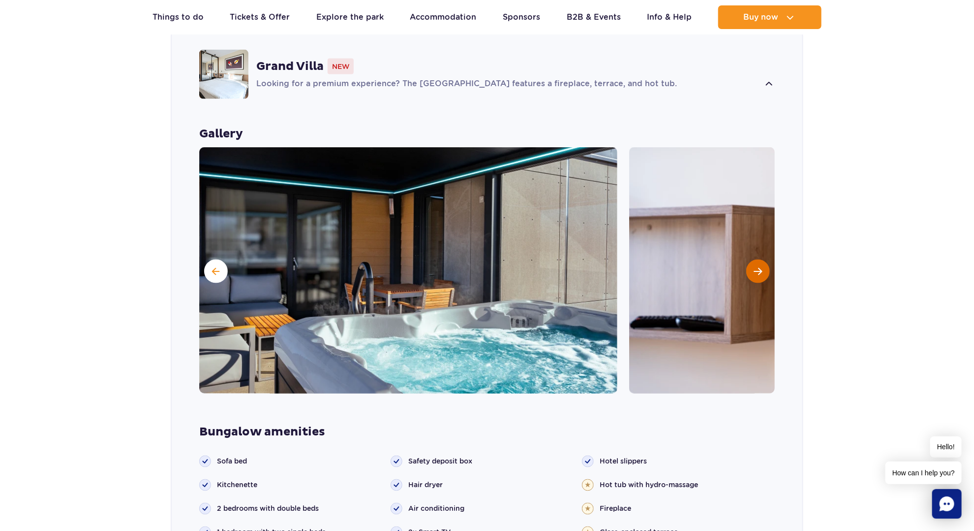
click at [757, 267] on span "Next slide" at bounding box center [758, 271] width 8 height 9
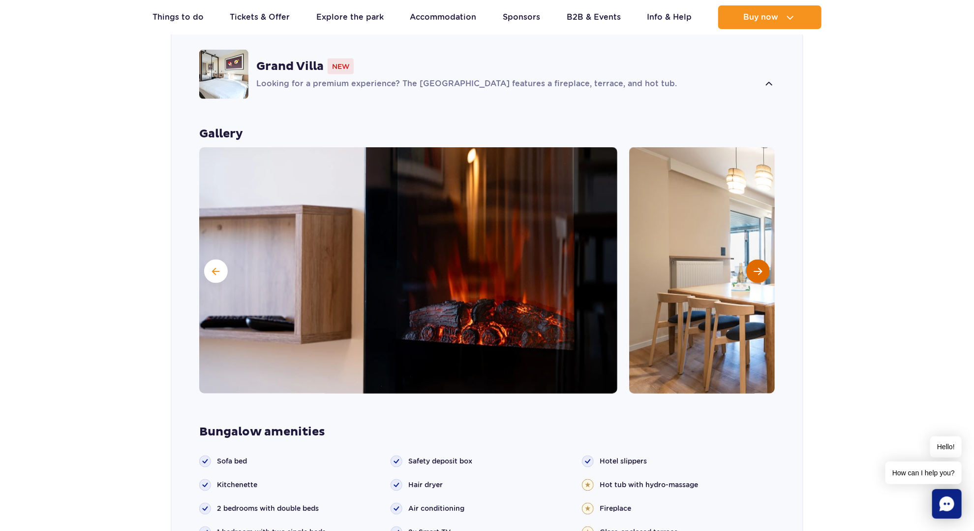
click at [757, 267] on span "Next slide" at bounding box center [758, 271] width 8 height 9
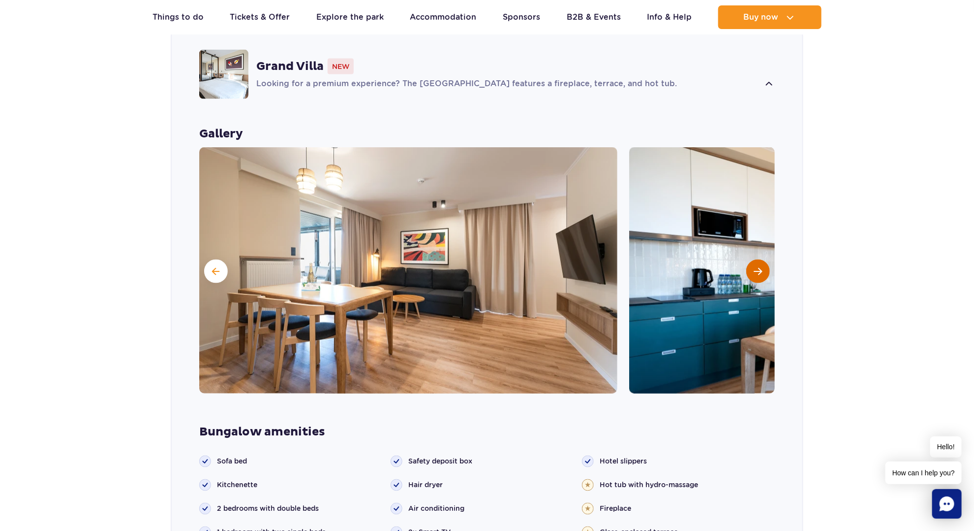
click at [757, 267] on span "Next slide" at bounding box center [758, 271] width 8 height 9
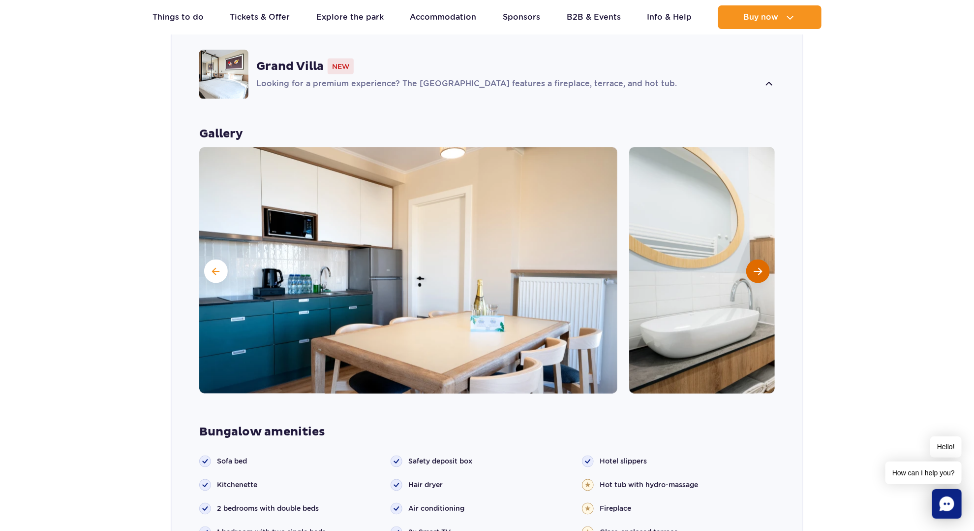
click at [757, 267] on span "Next slide" at bounding box center [758, 271] width 8 height 9
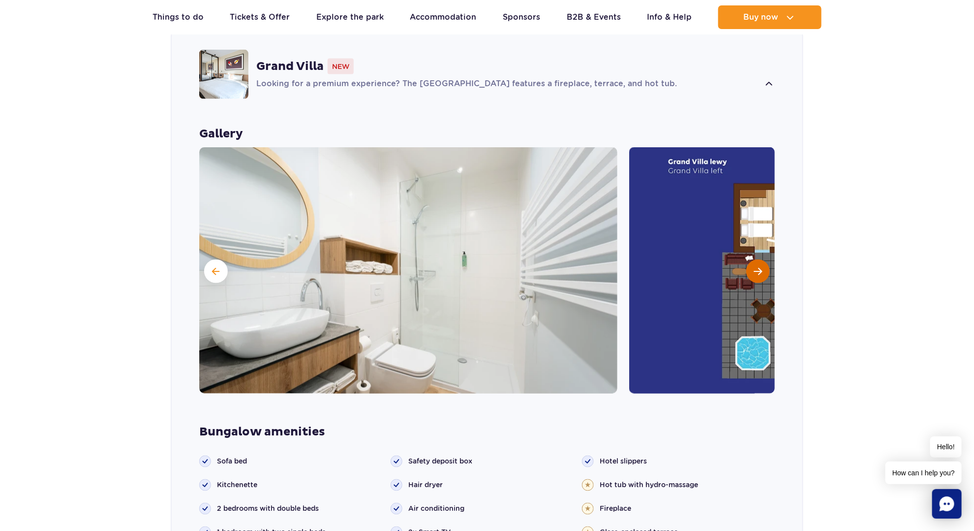
click at [757, 267] on span "Next slide" at bounding box center [758, 271] width 8 height 9
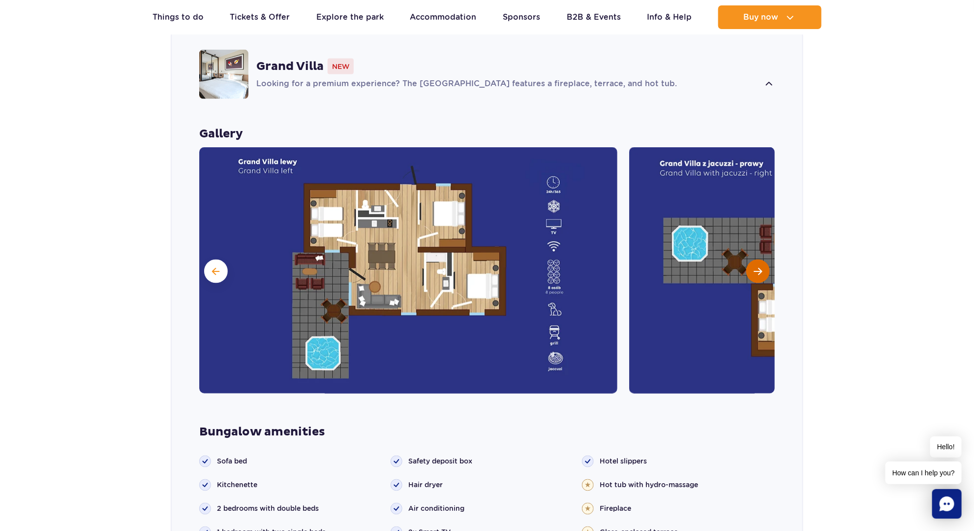
click at [757, 267] on span "Next slide" at bounding box center [758, 271] width 8 height 9
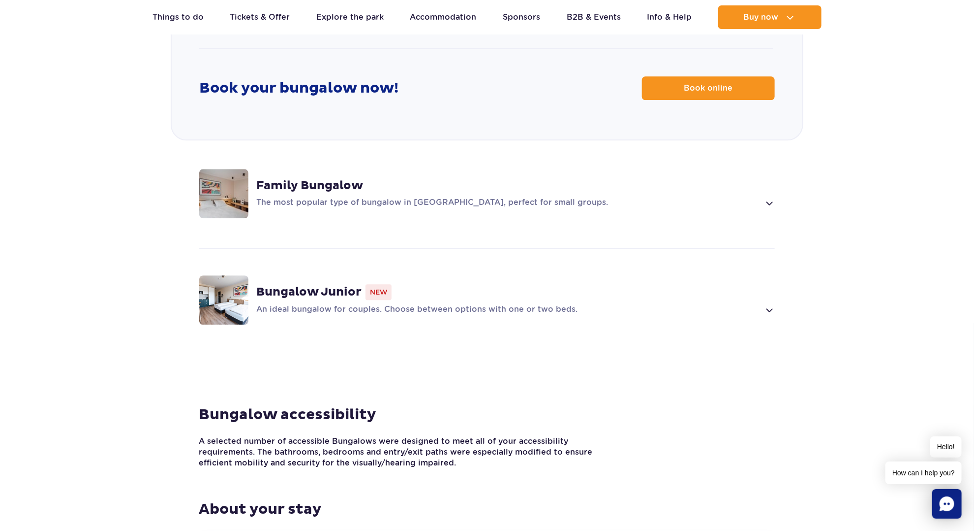
scroll to position [1329, 0]
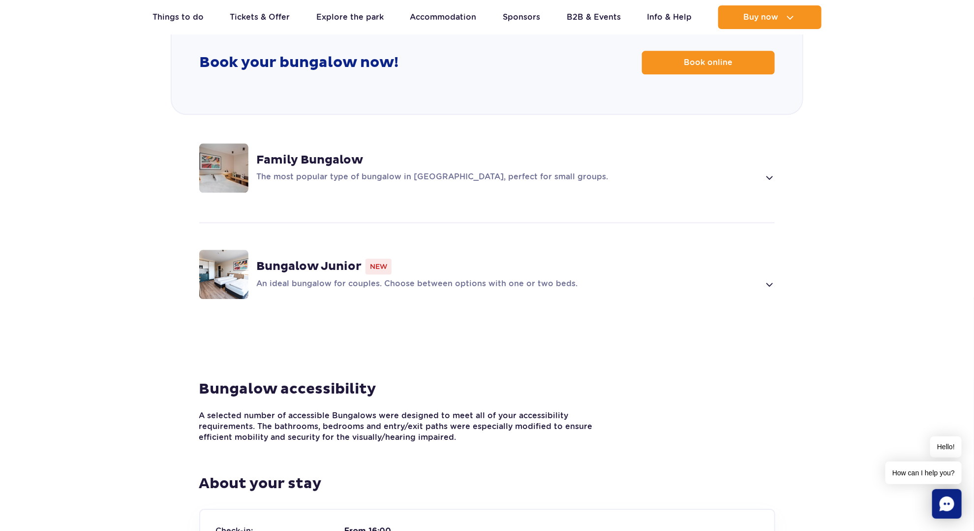
click at [764, 171] on span at bounding box center [769, 177] width 11 height 12
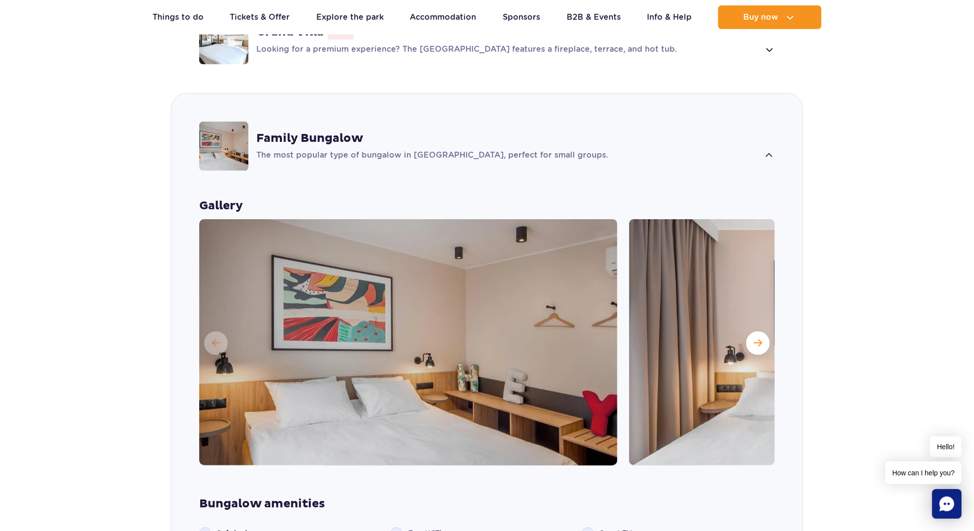
scroll to position [796, 0]
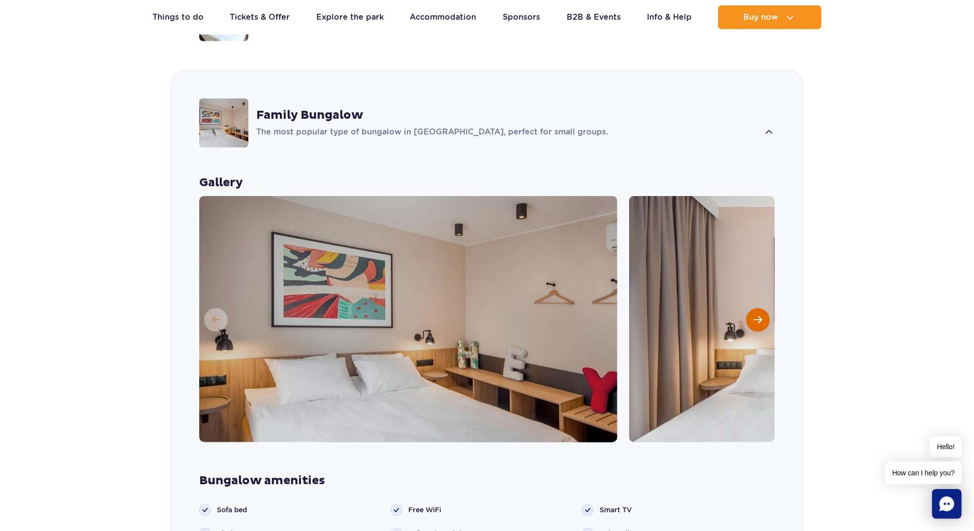
click at [761, 315] on span "Next slide" at bounding box center [758, 319] width 8 height 9
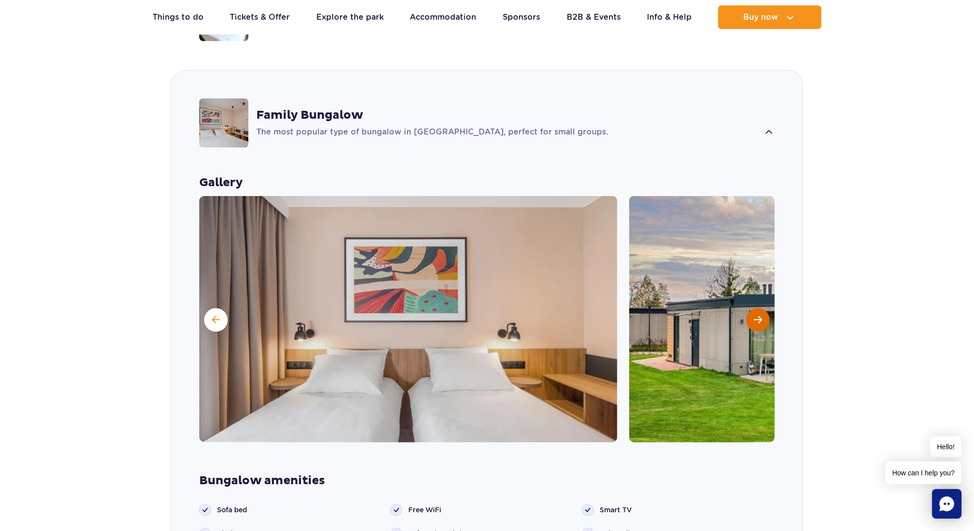
click at [758, 315] on span "Next slide" at bounding box center [758, 319] width 8 height 9
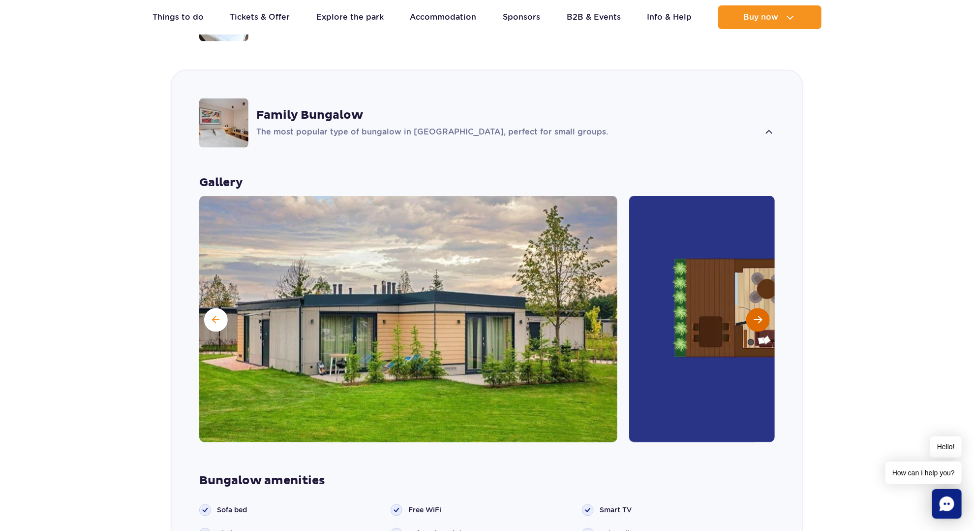
click at [758, 315] on span "Next slide" at bounding box center [758, 319] width 8 height 9
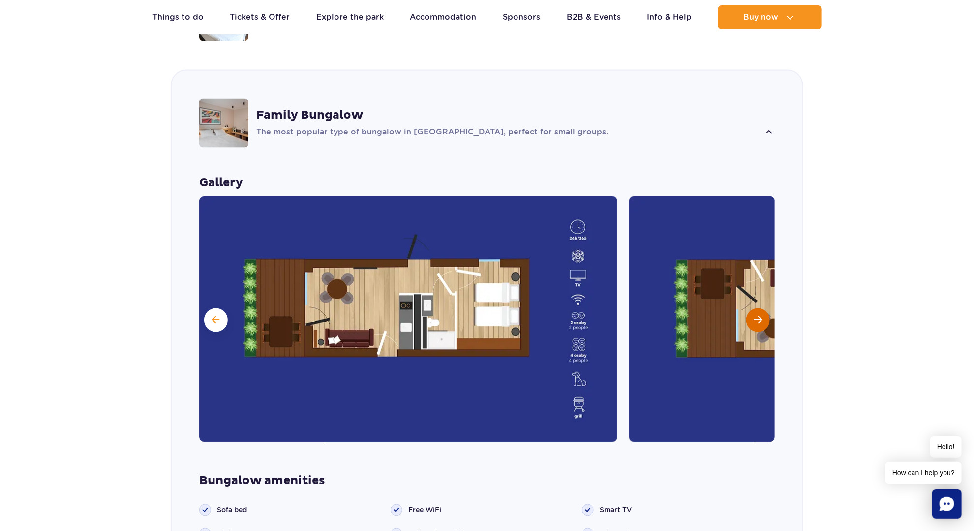
click at [758, 315] on span "Next slide" at bounding box center [758, 319] width 8 height 9
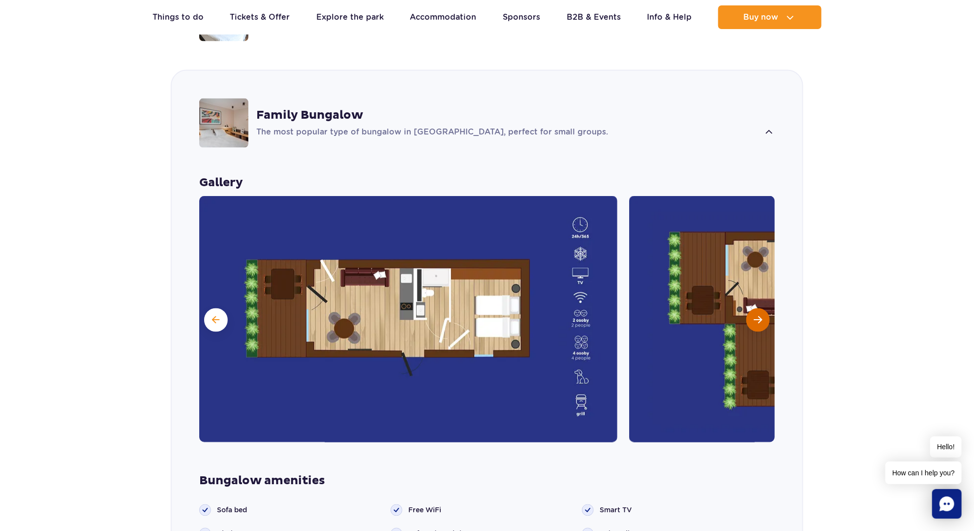
click at [758, 315] on span "Next slide" at bounding box center [758, 319] width 8 height 9
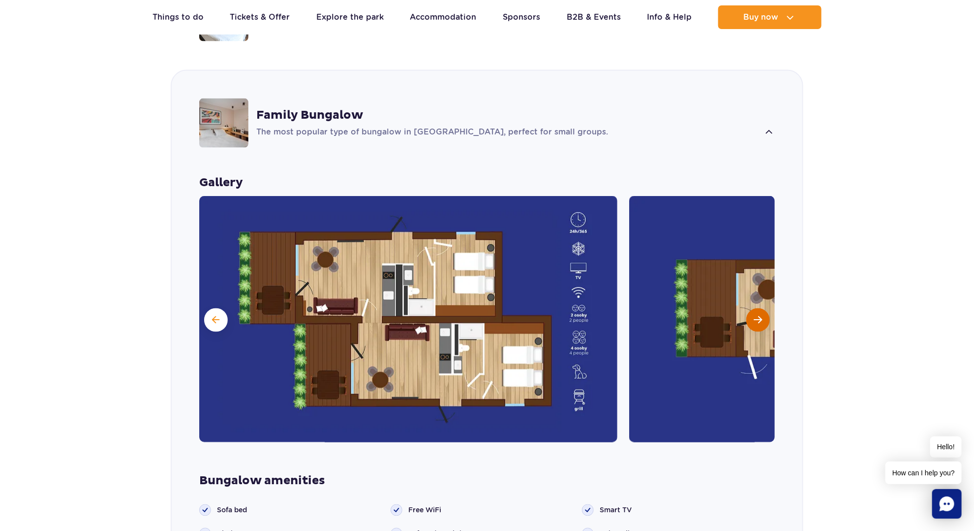
click at [758, 315] on span "Next slide" at bounding box center [758, 319] width 8 height 9
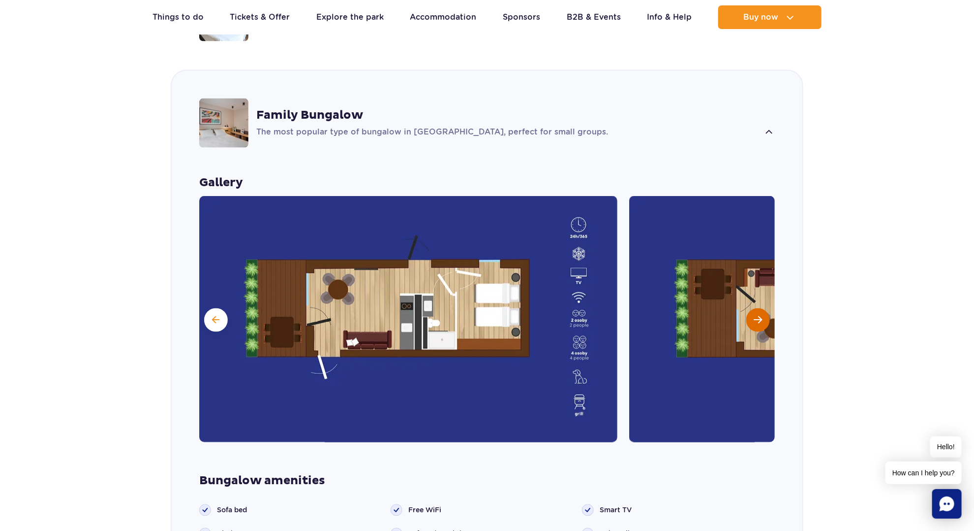
click at [758, 315] on span "Next slide" at bounding box center [758, 319] width 8 height 9
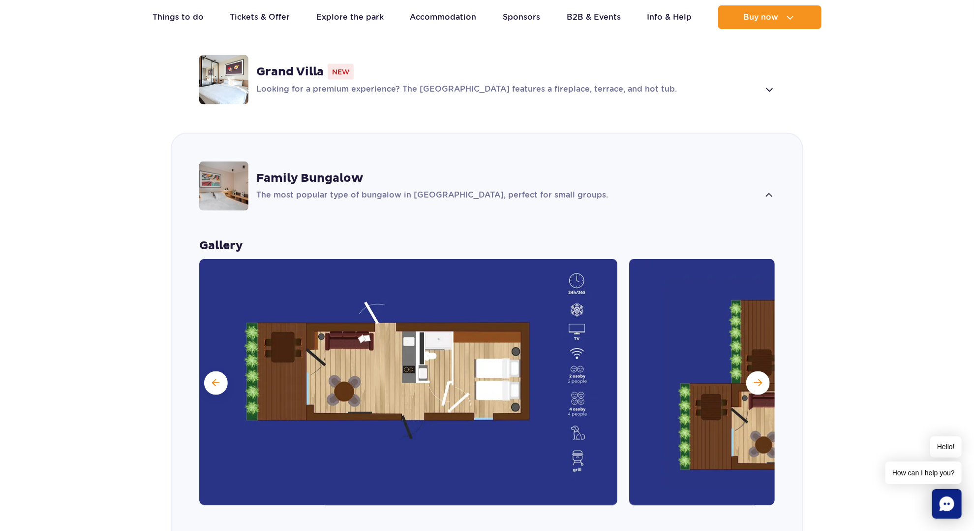
scroll to position [738, 0]
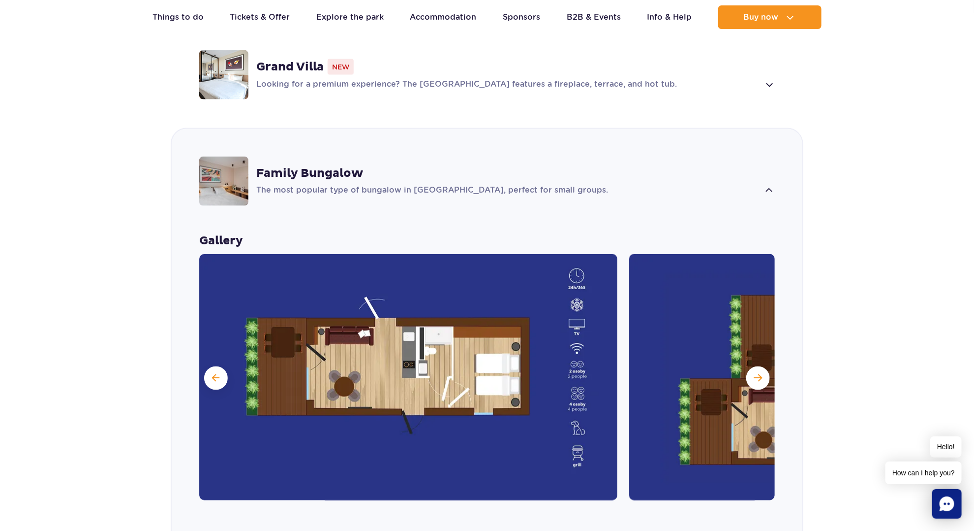
click at [665, 79] on p "Looking for a premium experience? The Grand Villa features a fireplace, terrace…" at bounding box center [507, 85] width 503 height 12
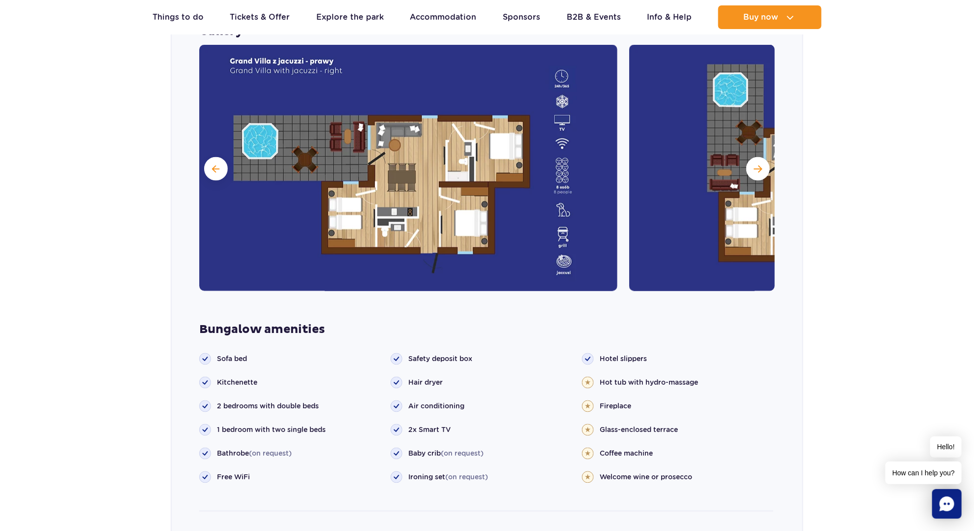
scroll to position [935, 0]
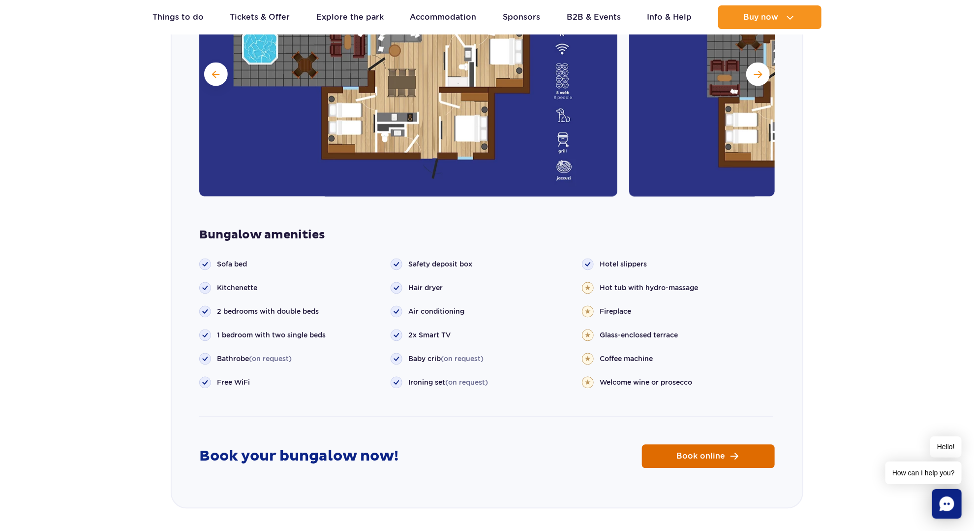
click at [722, 444] on link "Book online" at bounding box center [708, 456] width 133 height 24
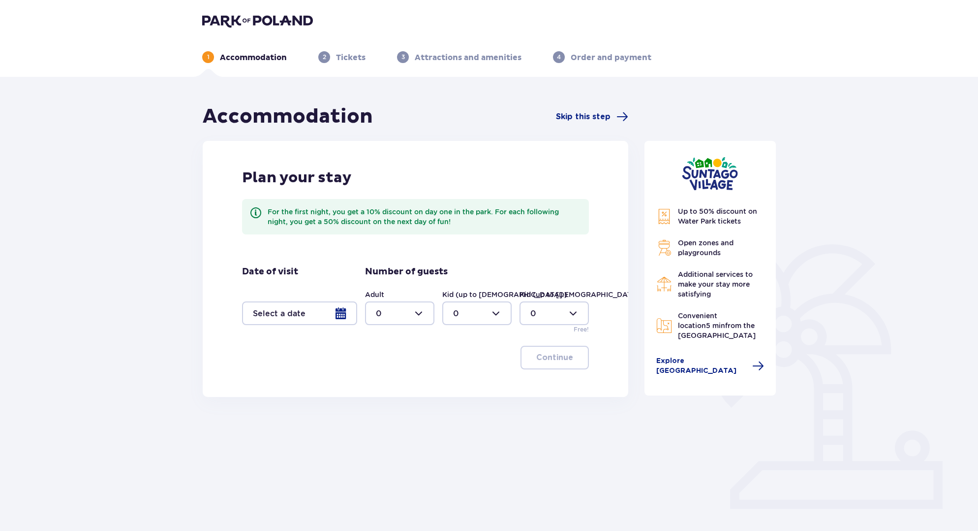
click at [394, 309] on div at bounding box center [399, 313] width 69 height 24
click at [388, 377] on div "4" at bounding box center [400, 377] width 48 height 11
type input "4"
click at [470, 312] on div at bounding box center [476, 313] width 69 height 24
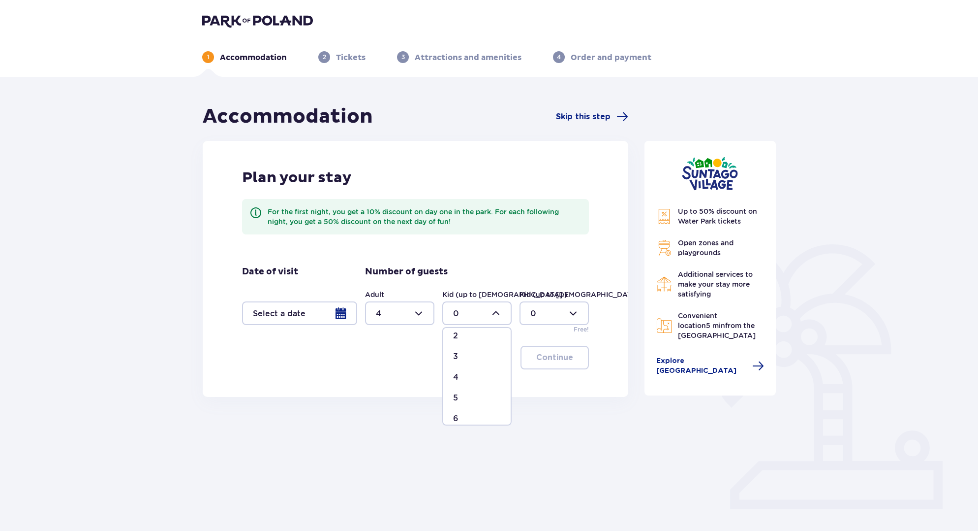
click at [467, 359] on div "3" at bounding box center [477, 356] width 48 height 11
click at [539, 314] on div at bounding box center [554, 313] width 69 height 24
click at [470, 312] on div at bounding box center [476, 313] width 69 height 24
click at [461, 373] on div "4" at bounding box center [477, 377] width 48 height 11
type input "4"
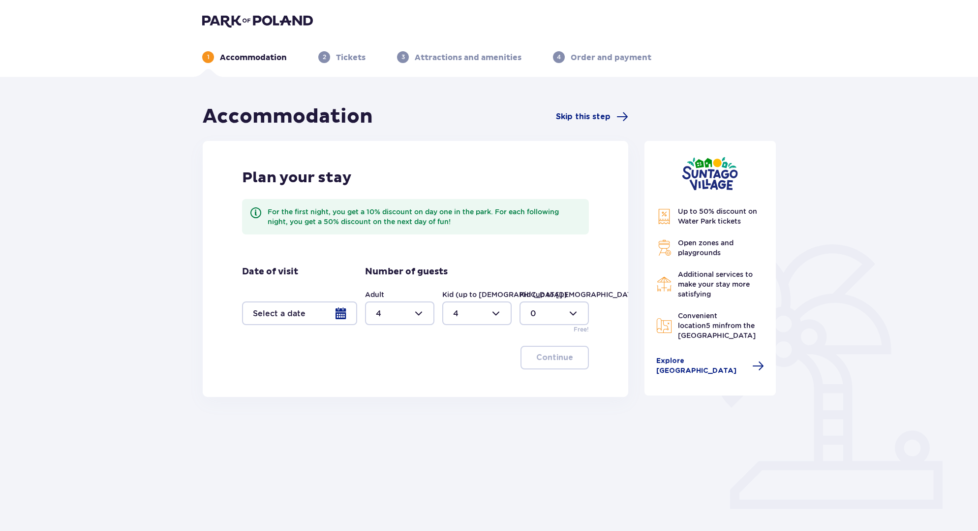
click at [282, 309] on div at bounding box center [299, 313] width 115 height 24
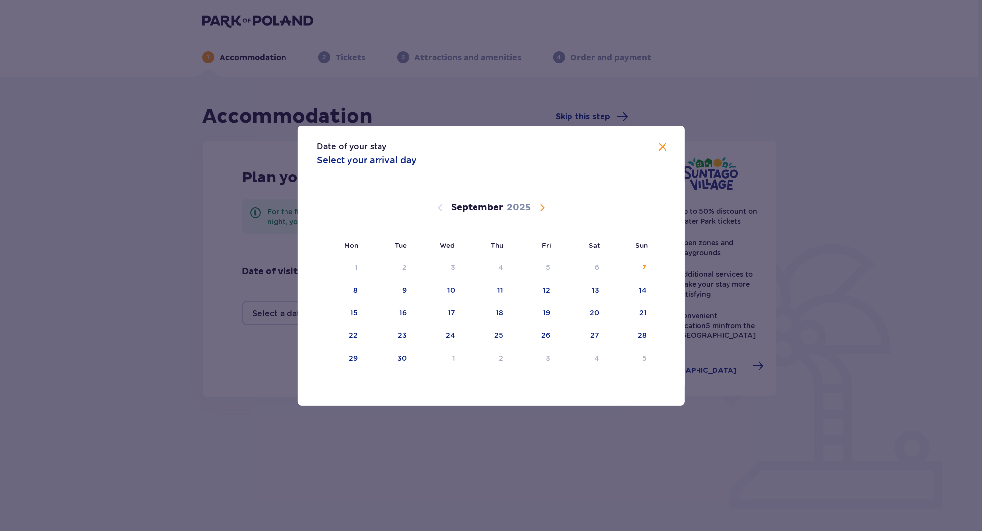
click at [539, 207] on span "Calendar" at bounding box center [542, 208] width 12 height 12
click at [540, 207] on span "Calendar" at bounding box center [542, 208] width 12 height 12
click at [549, 309] on div "16" at bounding box center [546, 313] width 7 height 10
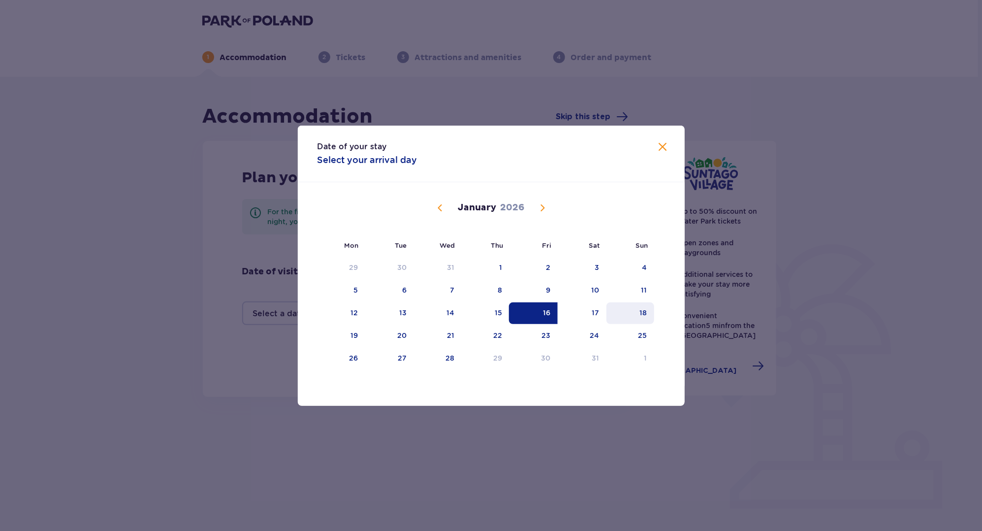
click at [633, 309] on div "18" at bounding box center [630, 313] width 48 height 22
type input "[DATE] - [DATE]"
type input "0"
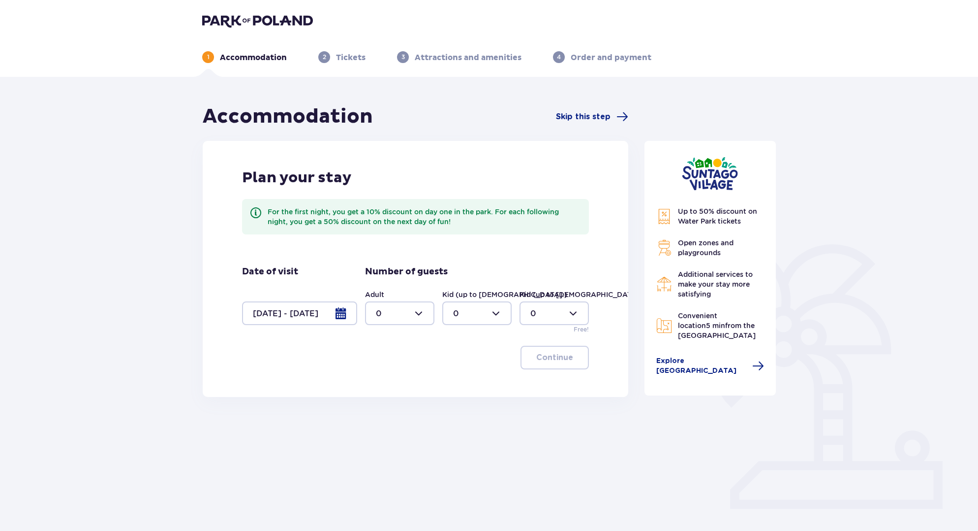
click at [398, 318] on div at bounding box center [399, 313] width 69 height 24
click at [390, 418] on span "4" at bounding box center [399, 425] width 67 height 21
type input "4"
click at [463, 322] on div at bounding box center [476, 313] width 69 height 24
click at [465, 418] on span "4" at bounding box center [476, 425] width 67 height 21
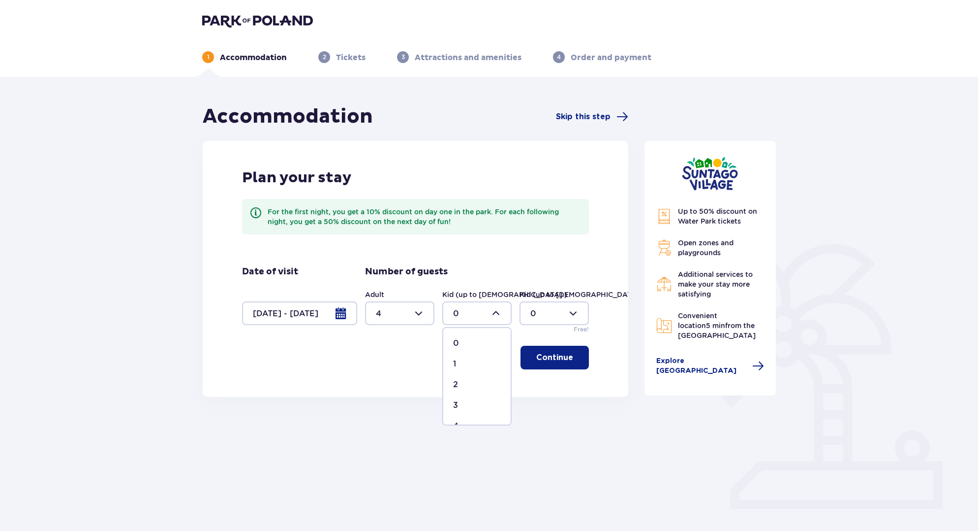
type input "4"
click at [550, 361] on p "Continue" at bounding box center [554, 357] width 37 height 11
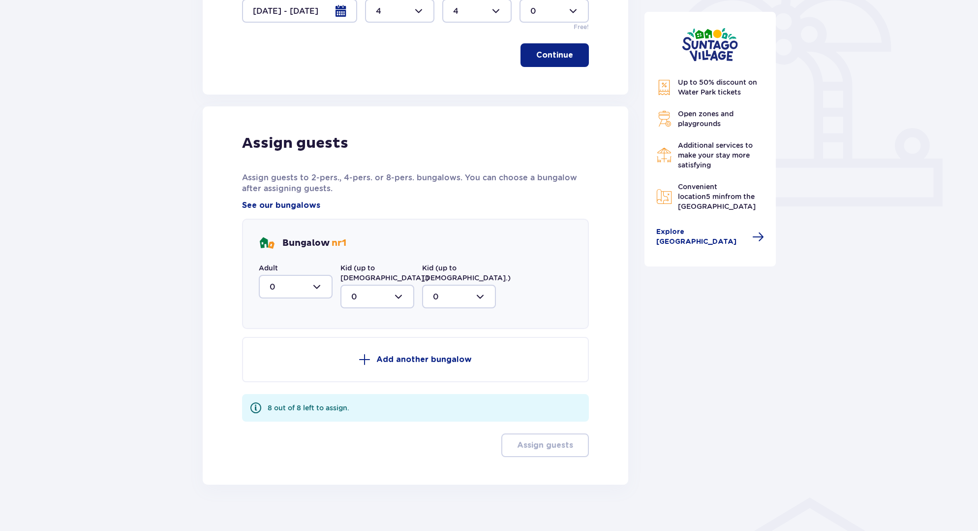
scroll to position [305, 0]
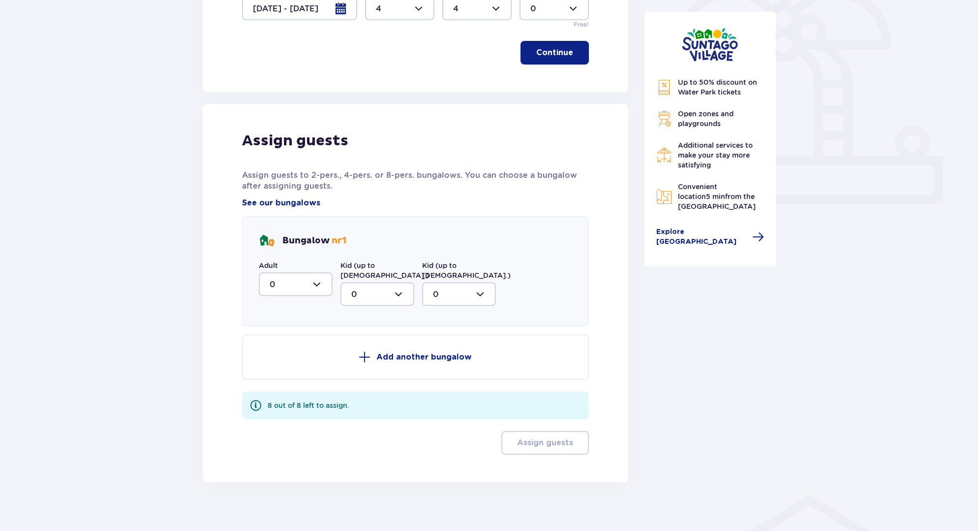
click at [299, 277] on div at bounding box center [296, 284] width 74 height 24
click at [287, 378] on div "4" at bounding box center [296, 380] width 52 height 11
type input "4"
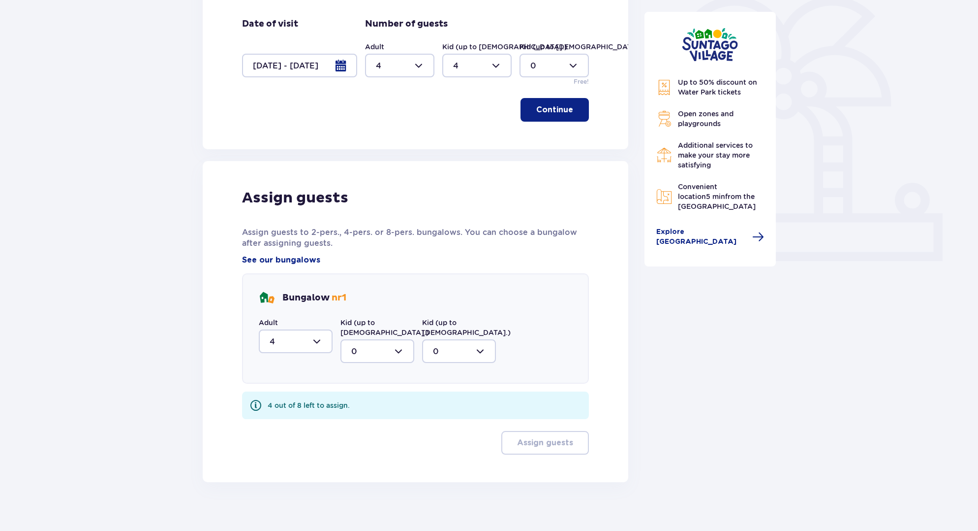
click at [365, 339] on div at bounding box center [378, 351] width 74 height 24
click at [372, 442] on div "4" at bounding box center [377, 447] width 52 height 11
type input "4"
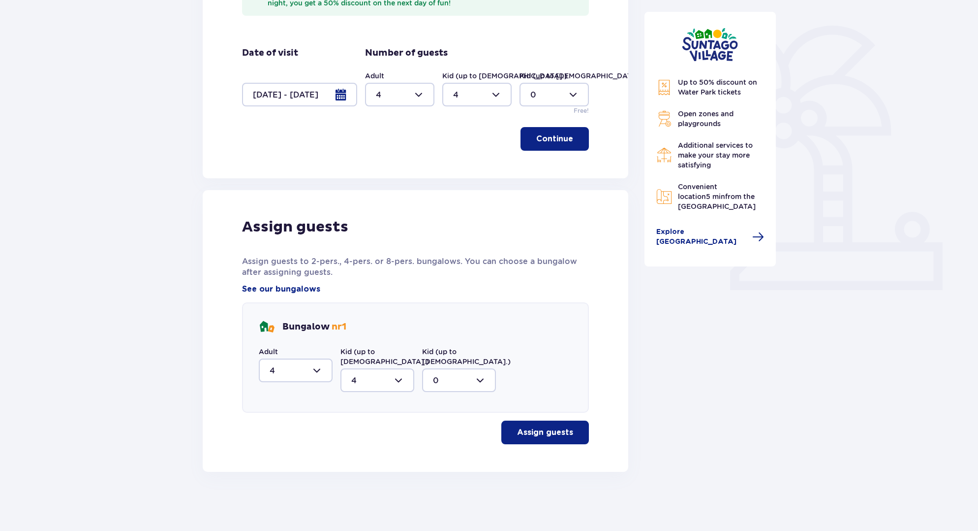
scroll to position [208, 0]
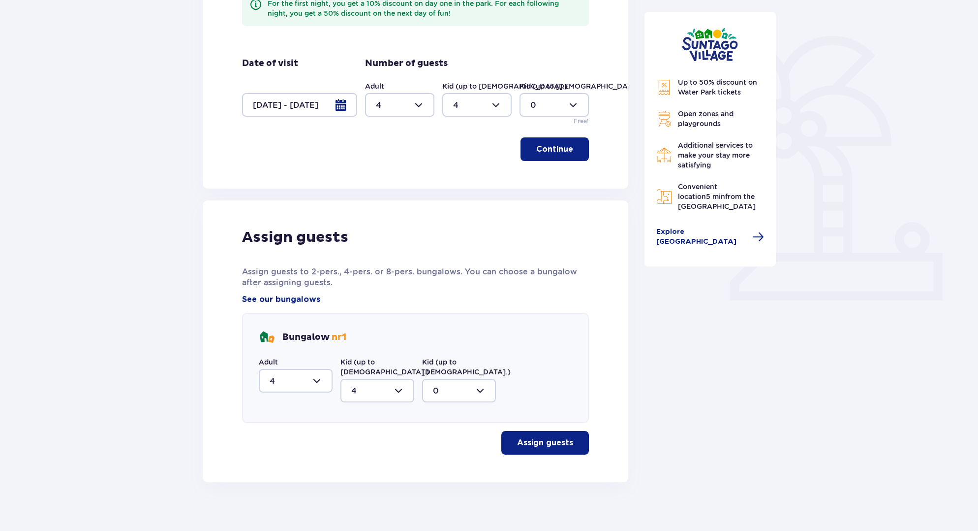
click at [560, 442] on button "Assign guests" at bounding box center [545, 443] width 88 height 24
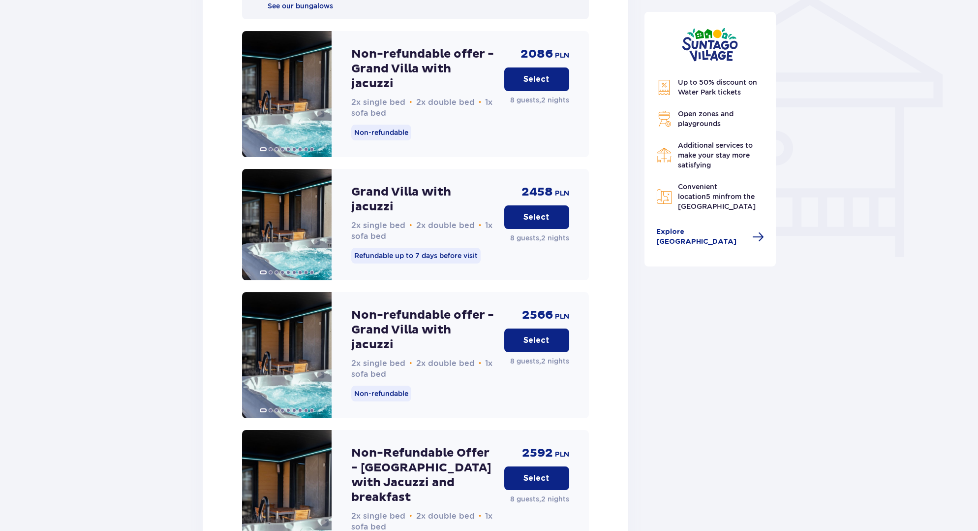
scroll to position [827, 0]
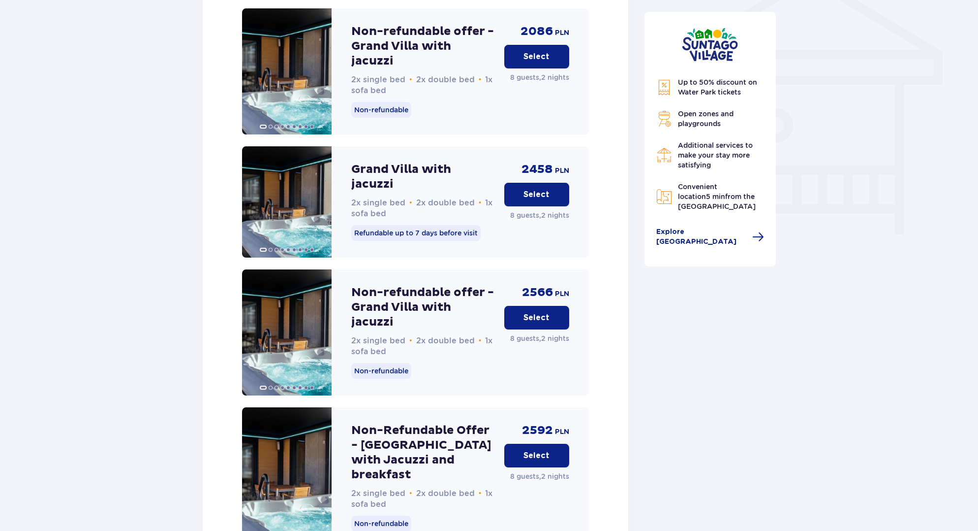
click at [527, 450] on p "Select" at bounding box center [537, 455] width 26 height 11
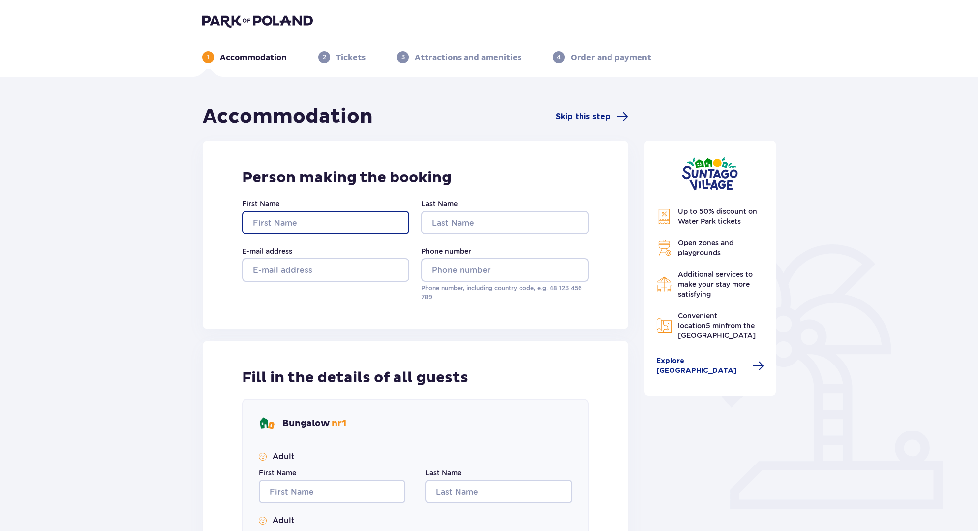
click at [342, 228] on input "First Name" at bounding box center [325, 223] width 167 height 24
type input "[PERSON_NAME]"
type input "Góra"
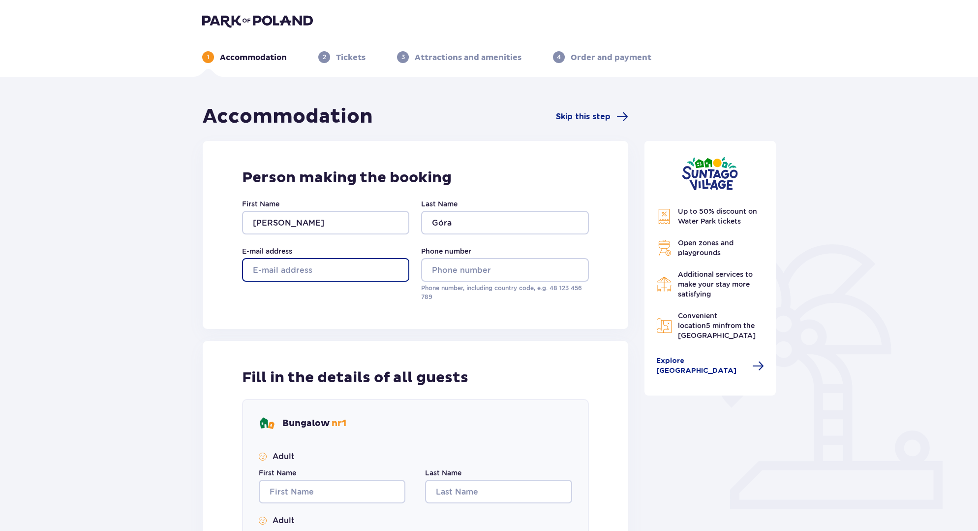
type input "[EMAIL_ADDRESS][PERSON_NAME][DOMAIN_NAME]"
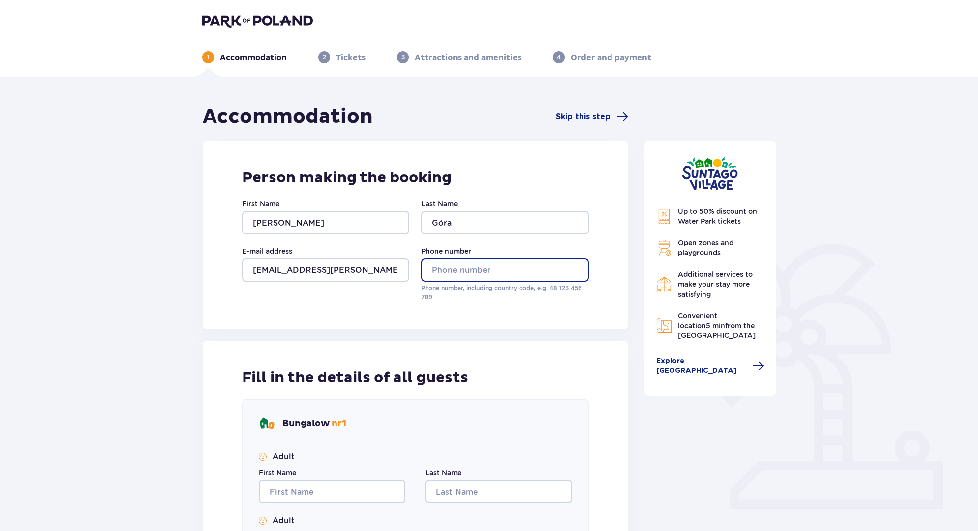
type input "668029805"
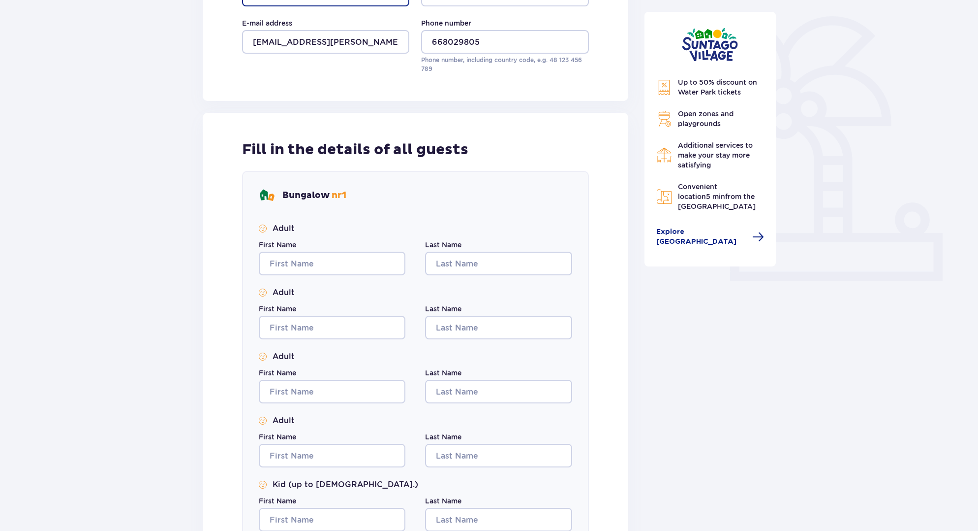
scroll to position [246, 0]
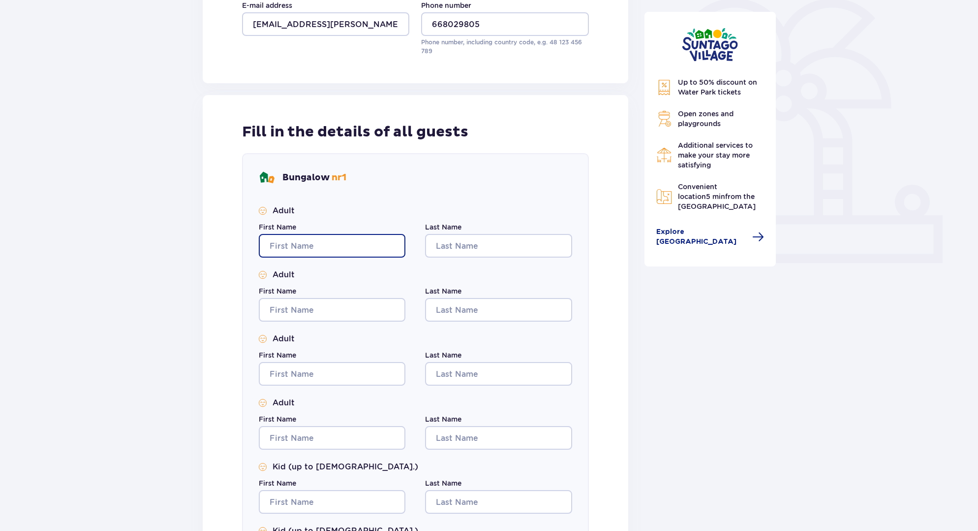
click at [329, 242] on input "First Name" at bounding box center [332, 246] width 147 height 24
type input "[PERSON_NAME]"
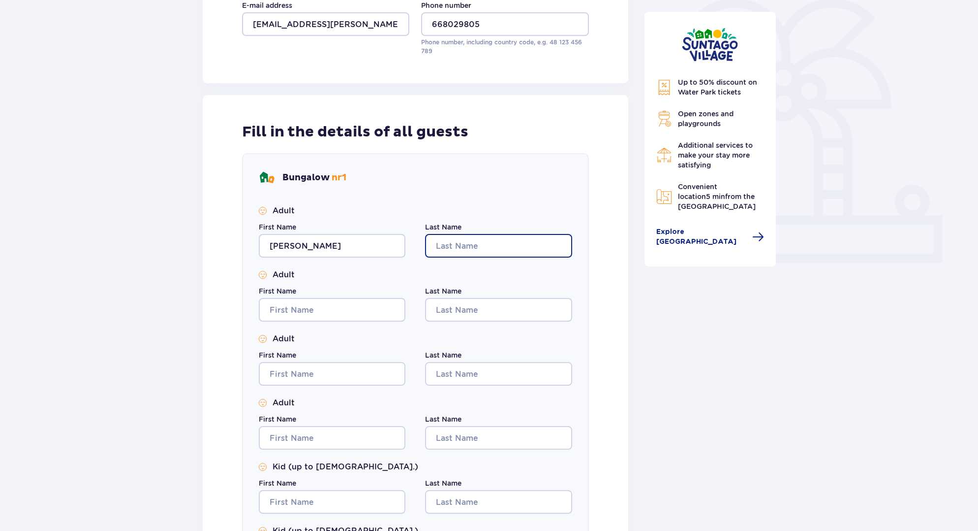
type input "Góra"
type input "[PERSON_NAME]"
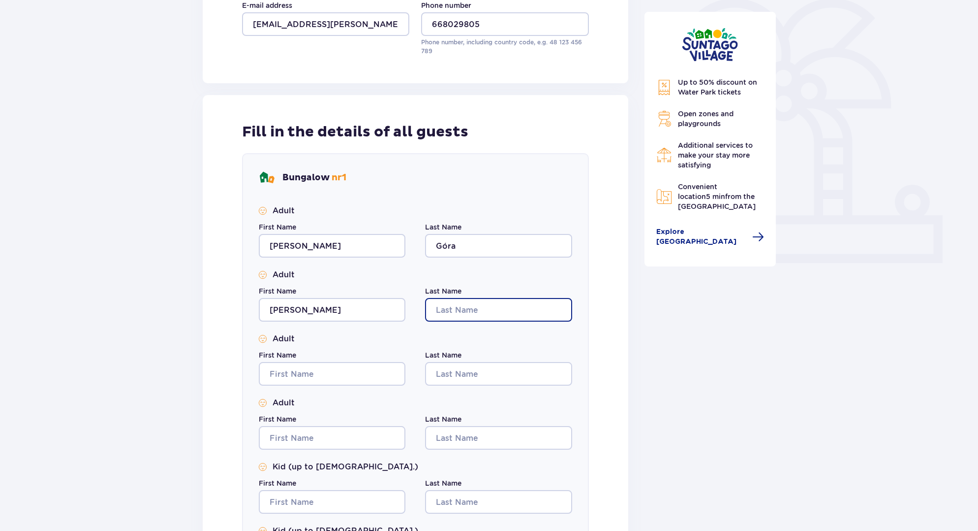
type input "Góra"
type input "[PERSON_NAME]"
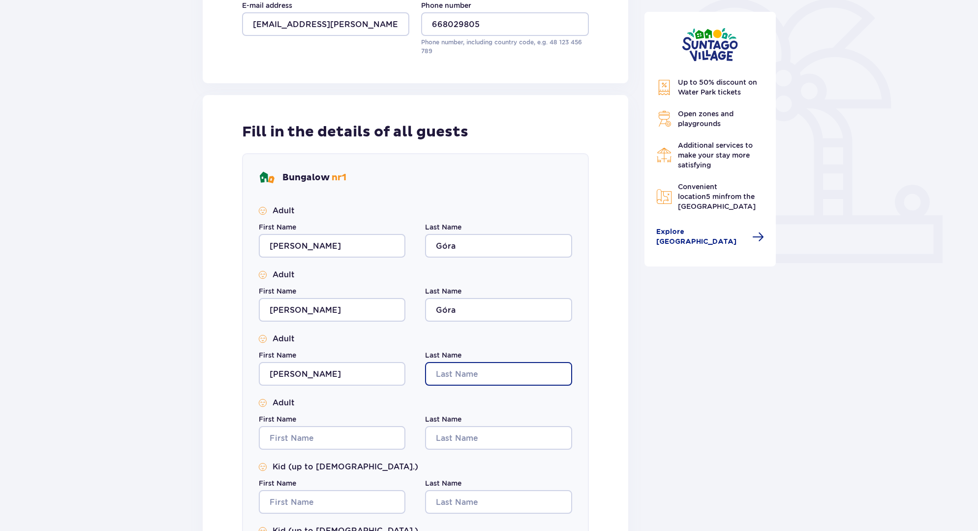
type input "Góra"
type input "[PERSON_NAME]"
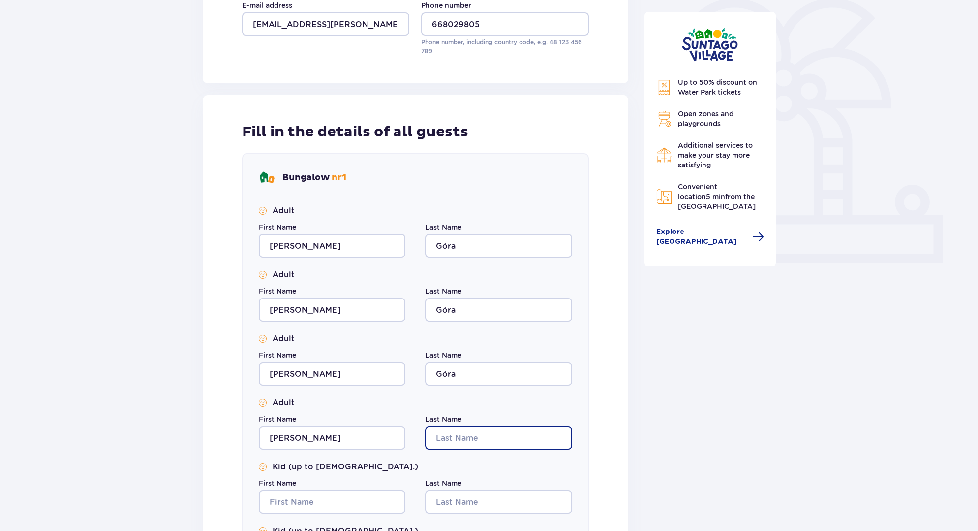
type input "Góra"
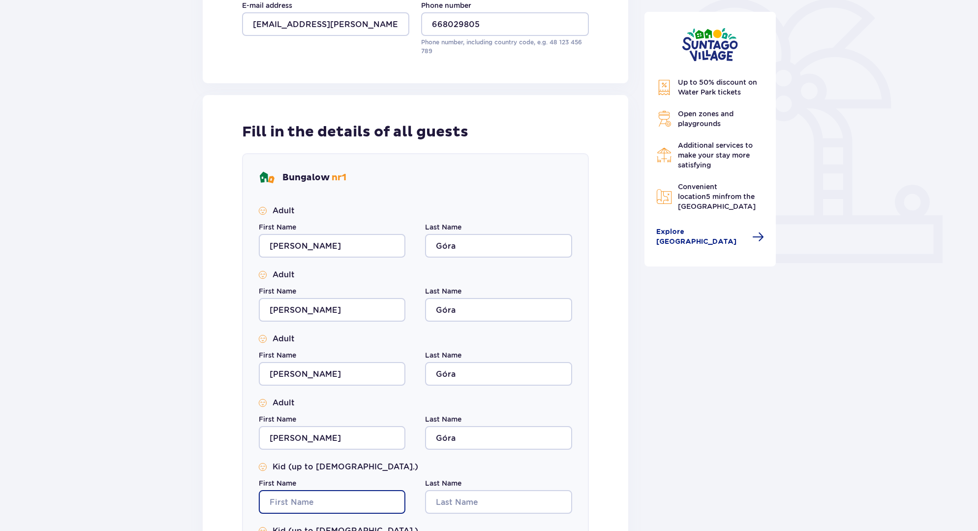
type input "[PERSON_NAME]"
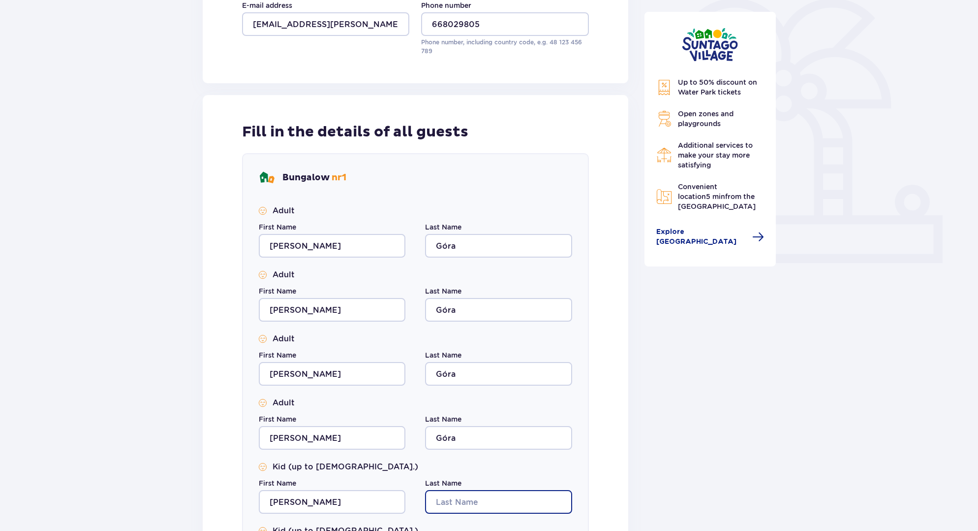
type input "Góra"
type input "[PERSON_NAME]"
type input "Góra"
type input "[PERSON_NAME]"
type input "Góra"
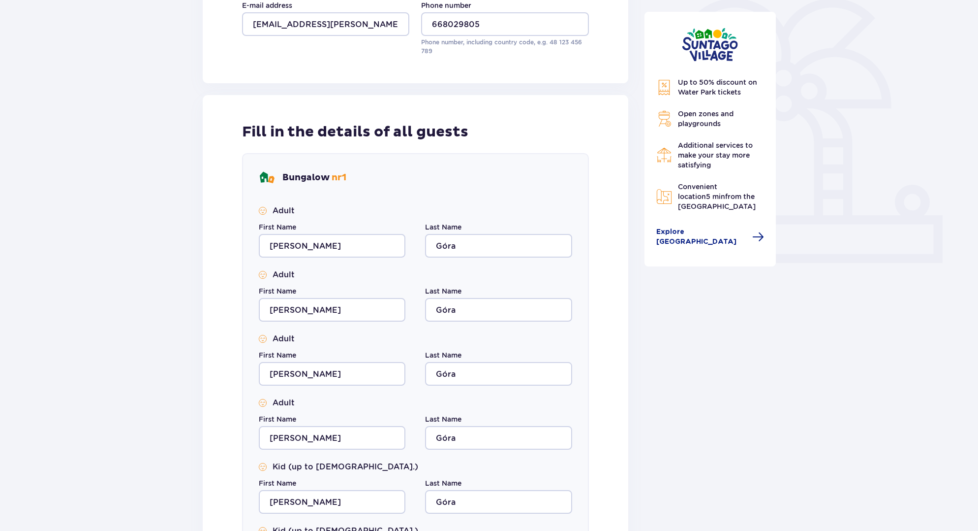
type input "[PERSON_NAME]"
type input "Góra"
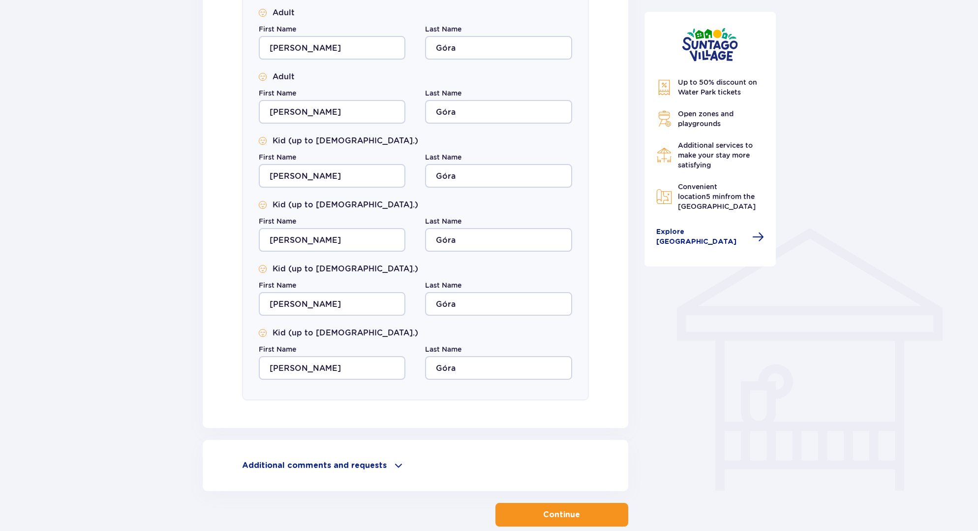
scroll to position [625, 0]
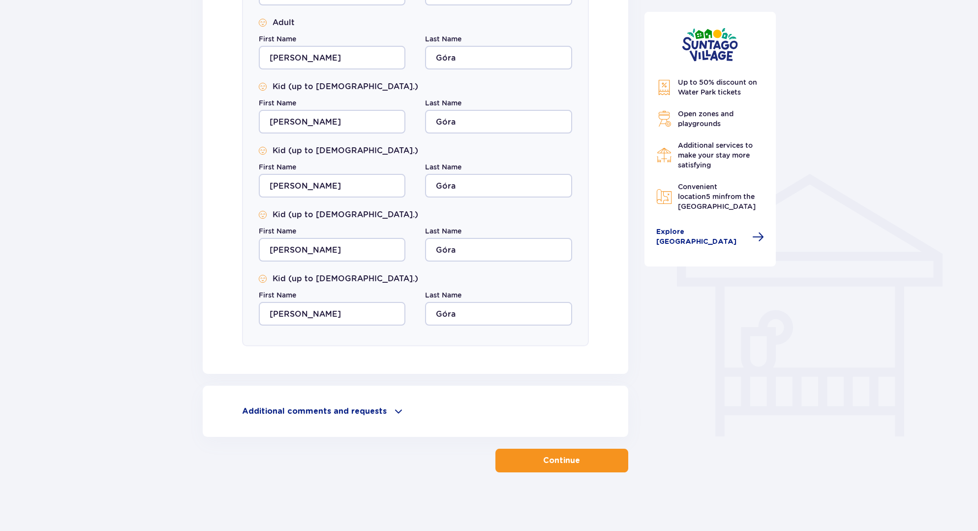
click at [561, 453] on button "Continue" at bounding box center [562, 460] width 133 height 24
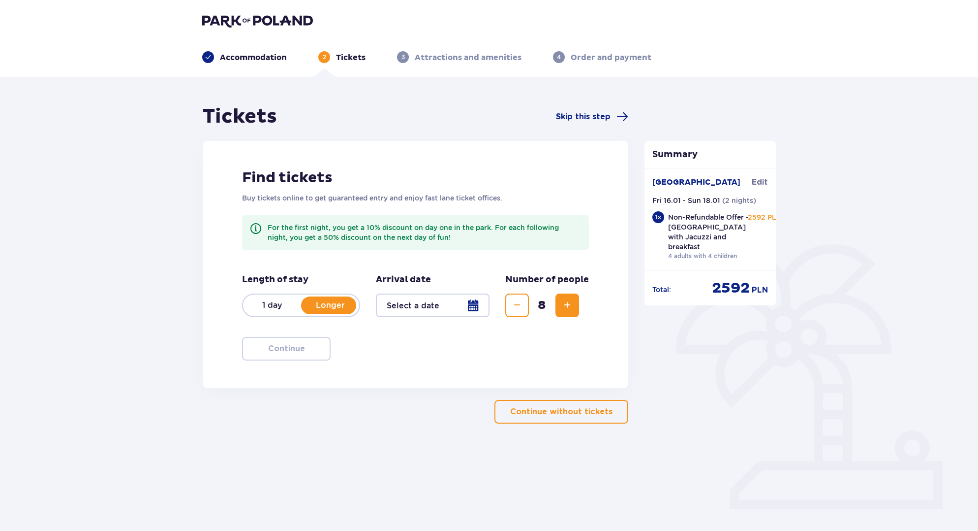
click at [403, 302] on div at bounding box center [433, 305] width 114 height 24
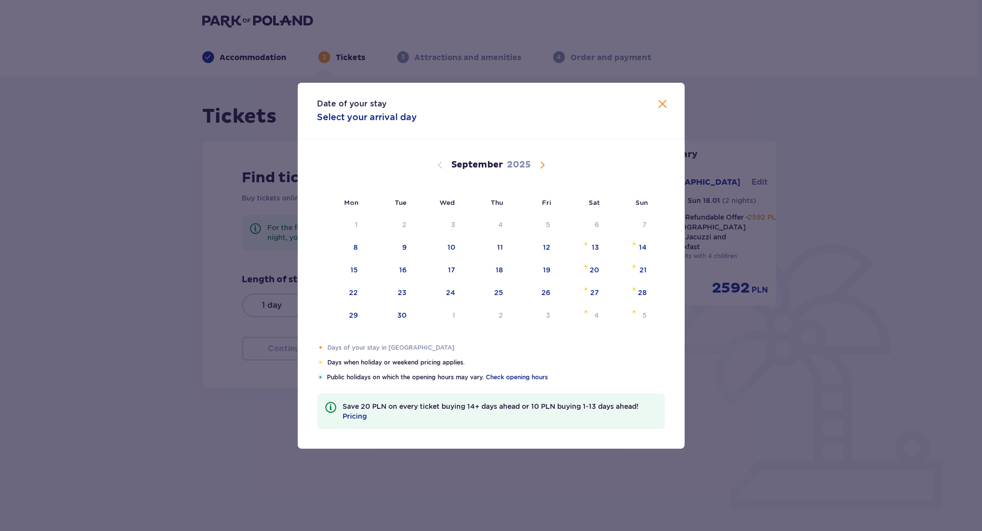
click at [545, 167] on span "Calendar" at bounding box center [542, 165] width 12 height 12
click at [546, 269] on div "16" at bounding box center [546, 270] width 7 height 10
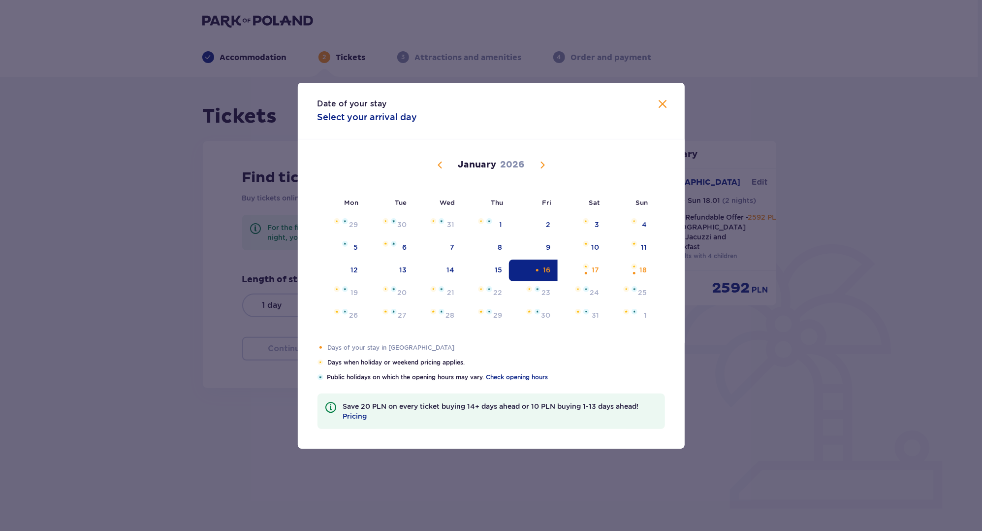
click at [546, 271] on div "16" at bounding box center [546, 270] width 7 height 10
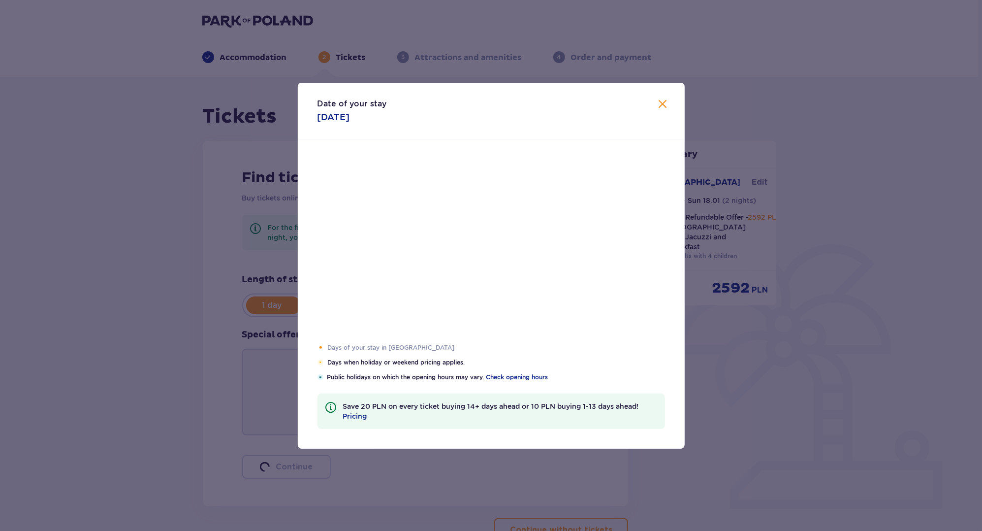
type input "[DATE]"
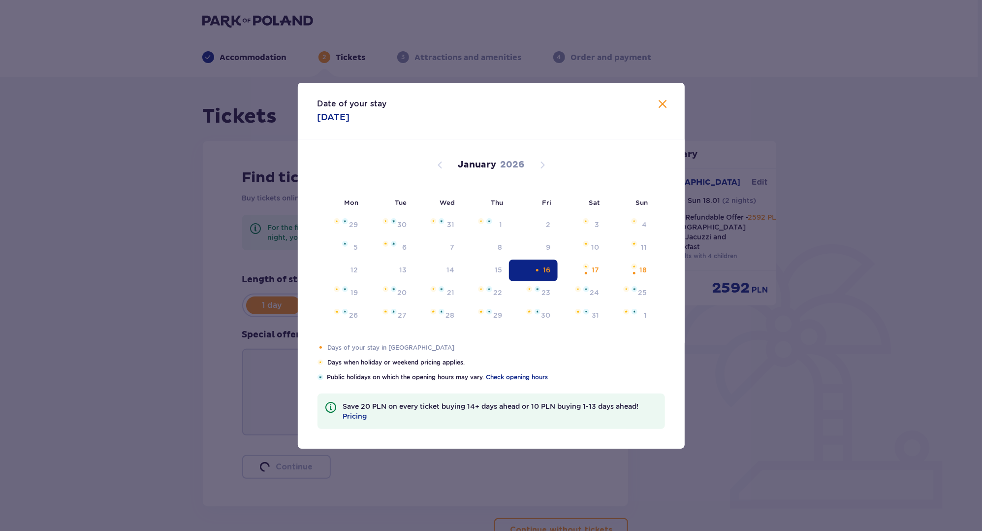
click at [580, 271] on div "Mon Tue Wed Thu Fri Sat Sun [DATE] 1 2 3 4 5 6 7 8 9 10 11 12 13 14 15 16 17 18…" at bounding box center [491, 241] width 387 height 204
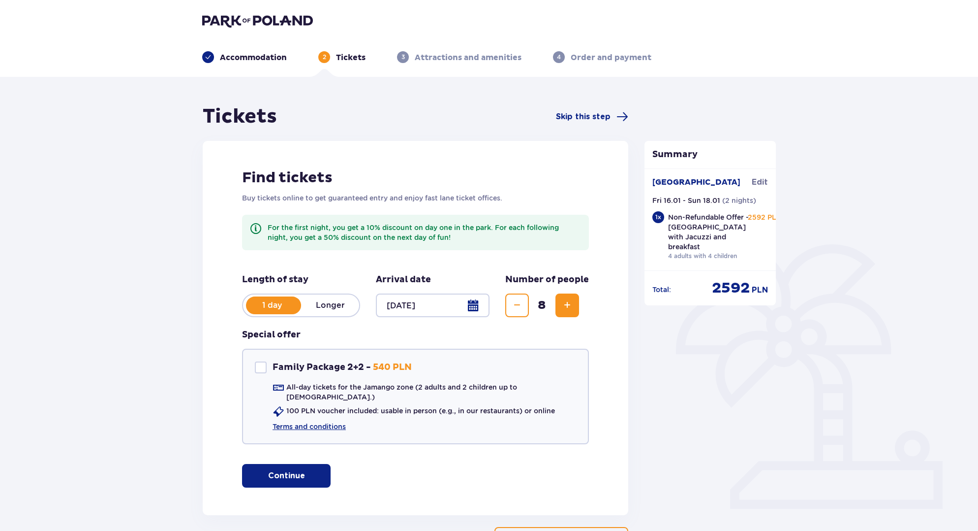
click at [407, 307] on div at bounding box center [433, 305] width 114 height 24
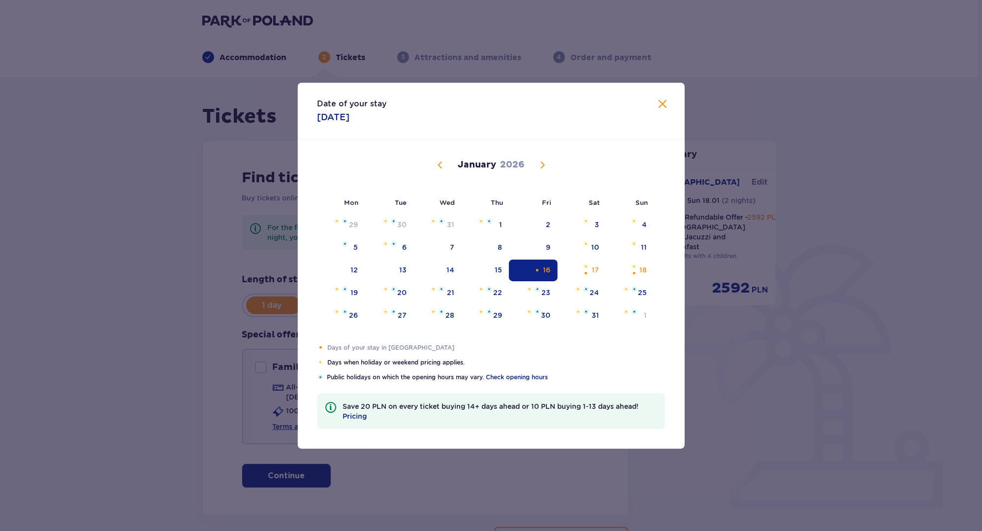
click at [165, 294] on div "Date of your stay [DATE] Mon Tue Wed Thu Fri Sat Sun [DATE] 1 2 3 4 5 6 7 8 9 1…" at bounding box center [491, 265] width 982 height 531
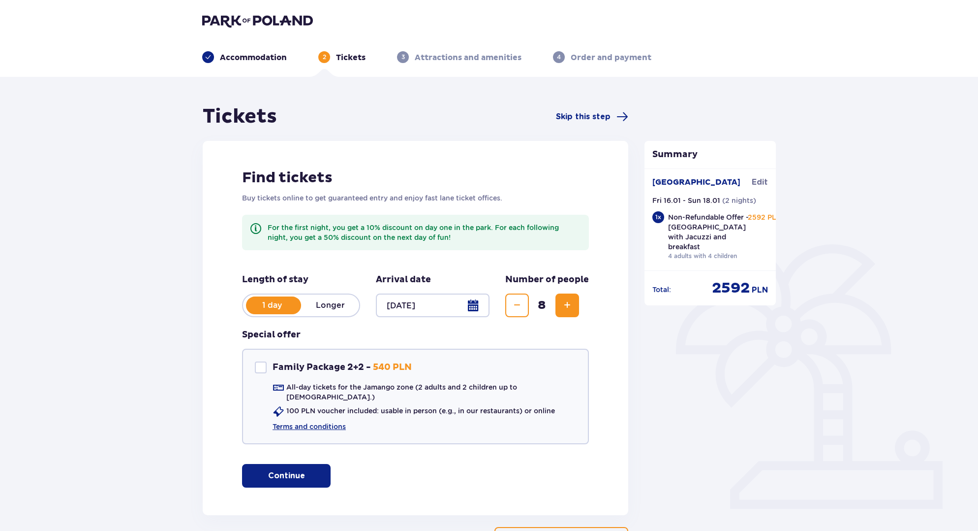
click at [315, 302] on p "Longer" at bounding box center [330, 305] width 58 height 11
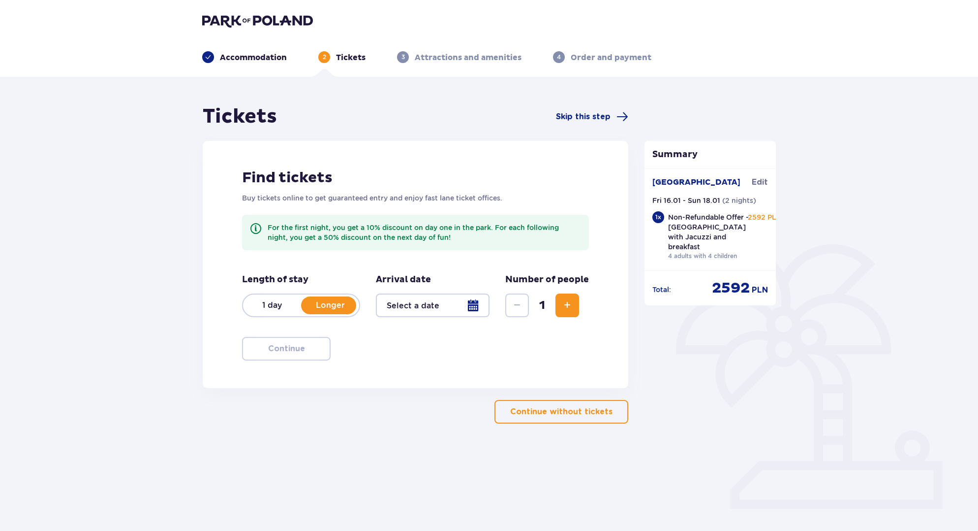
click at [428, 305] on div at bounding box center [433, 305] width 114 height 24
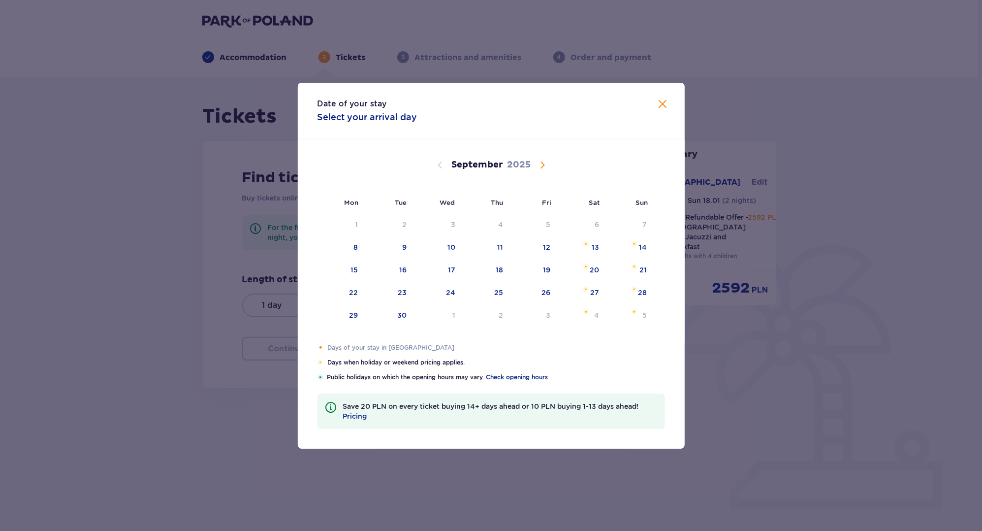
click at [539, 164] on span "Calendar" at bounding box center [542, 165] width 12 height 12
click at [542, 164] on span "Calendar" at bounding box center [542, 165] width 12 height 12
click at [588, 267] on img "Choose Saturday, January 17, 2026 as your check-in date. It’s available." at bounding box center [586, 266] width 6 height 6
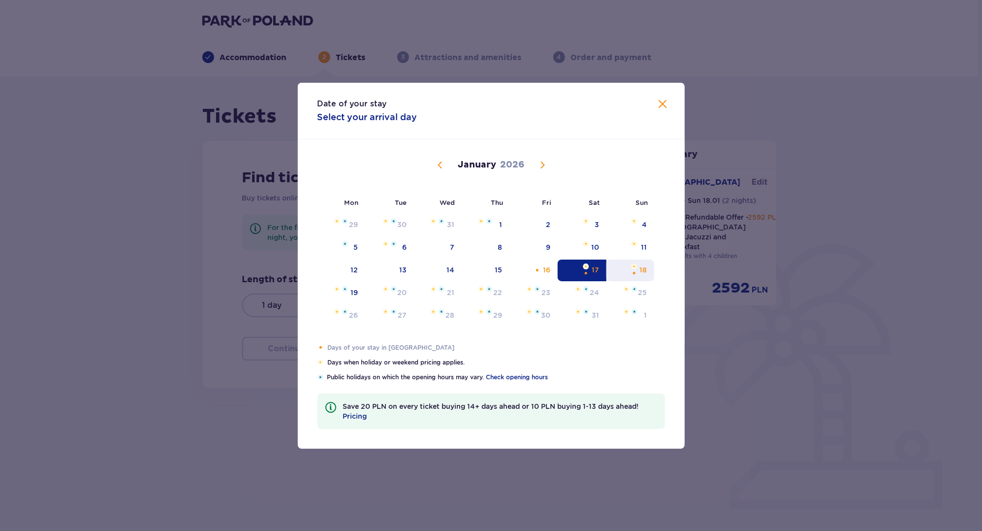
click at [634, 268] on img "Choose Sunday, January 18, 2026 as your check-out date. It’s available." at bounding box center [634, 266] width 6 height 6
type input "[DATE] - [DATE]"
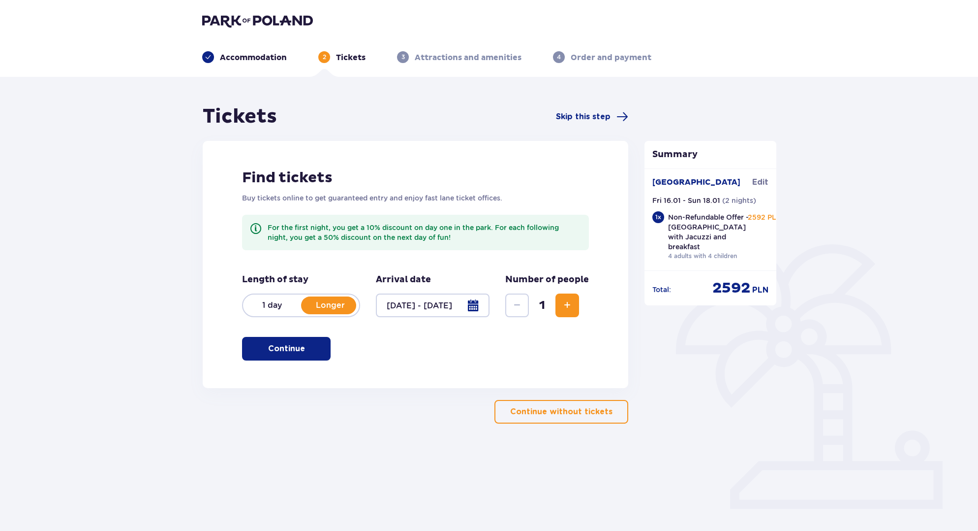
click at [776, 407] on div "Summary Suntago Village Edit Fri 16.01 - Sun 18.01 ( 2 nights ) 1 x Non-Refunda…" at bounding box center [711, 264] width 148 height 321
click at [571, 299] on button "Increase" at bounding box center [568, 305] width 24 height 24
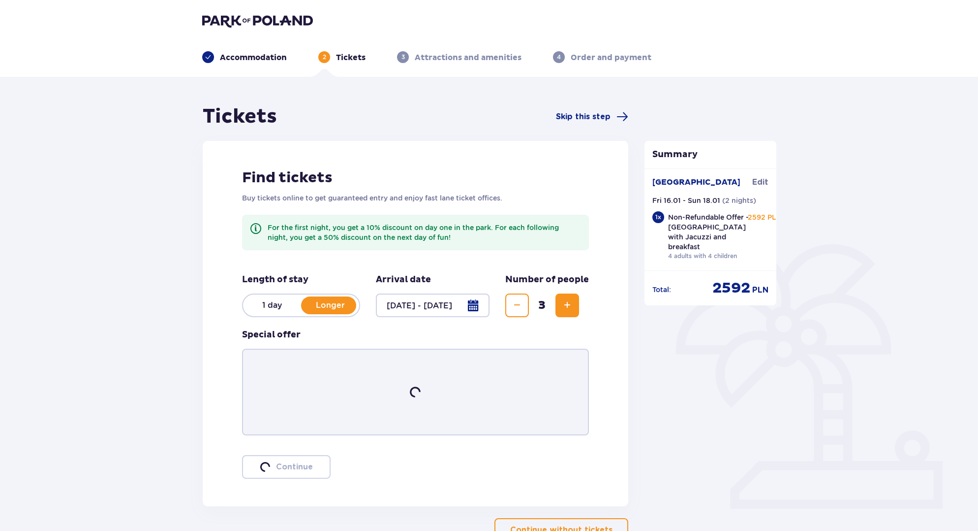
click at [571, 299] on button "Increase" at bounding box center [568, 305] width 24 height 24
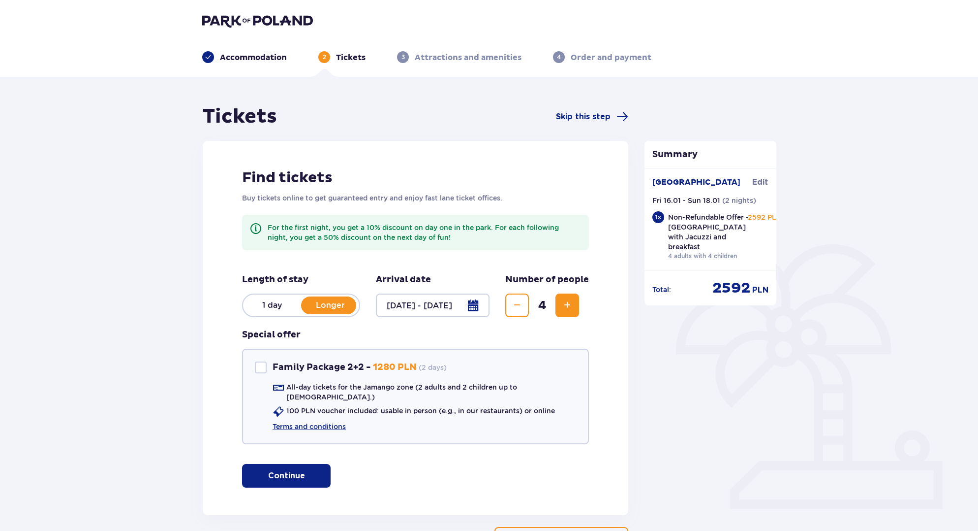
click at [571, 299] on button "Increase" at bounding box center [568, 305] width 24 height 24
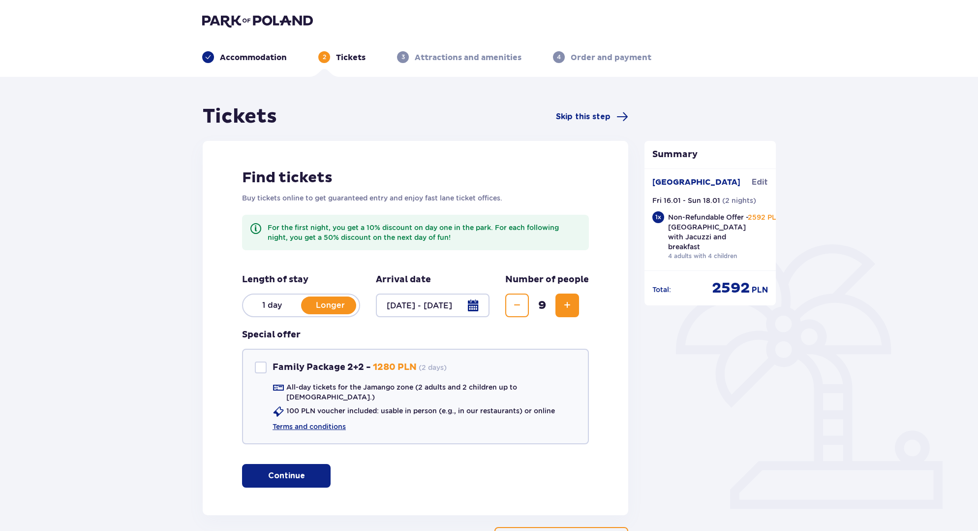
click at [524, 299] on button "Decrease" at bounding box center [517, 305] width 24 height 24
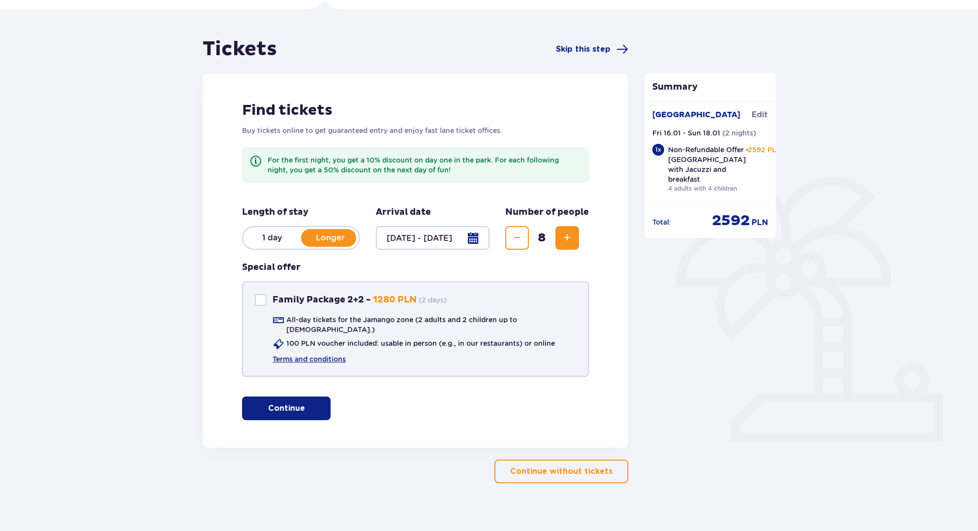
scroll to position [70, 0]
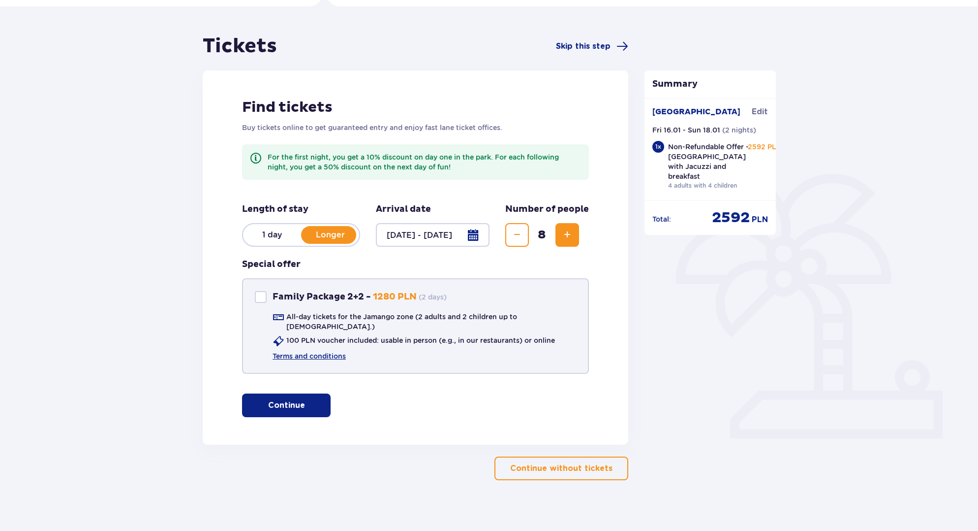
click at [262, 296] on div at bounding box center [261, 297] width 12 height 12
checkbox input "true"
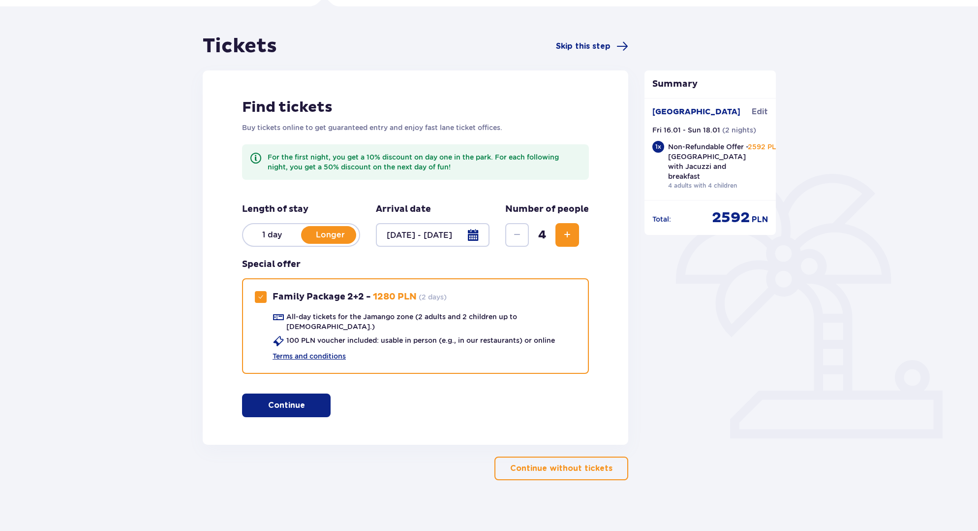
click at [304, 399] on span "button" at bounding box center [307, 405] width 12 height 12
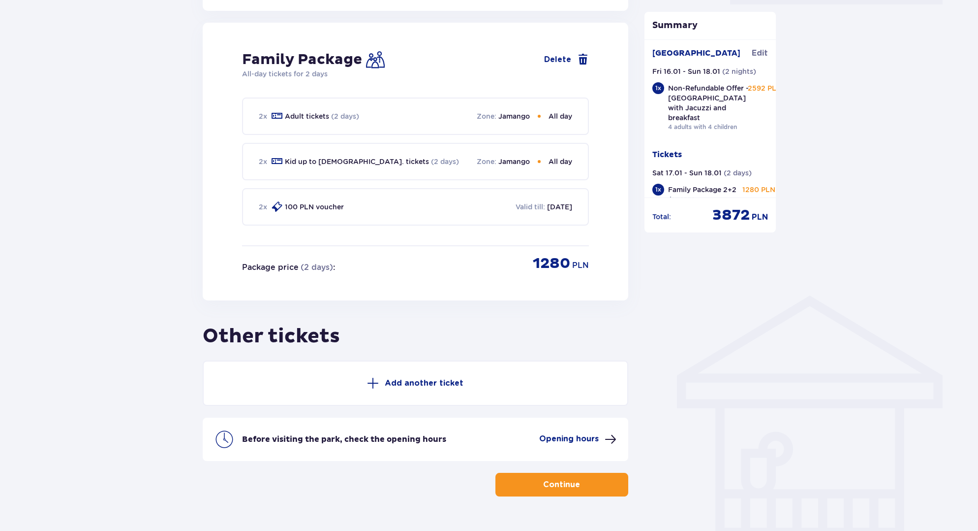
scroll to position [506, 0]
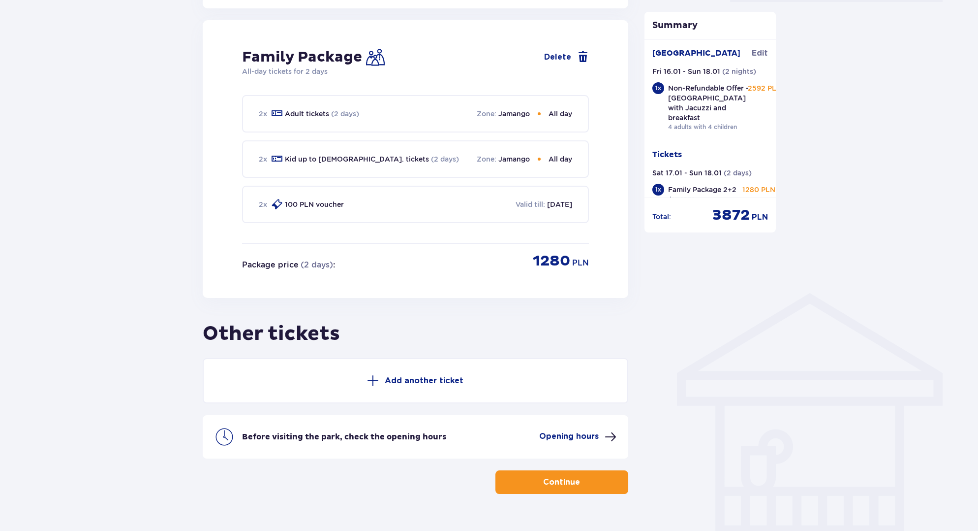
click at [410, 364] on button "Add another ticket" at bounding box center [416, 380] width 426 height 45
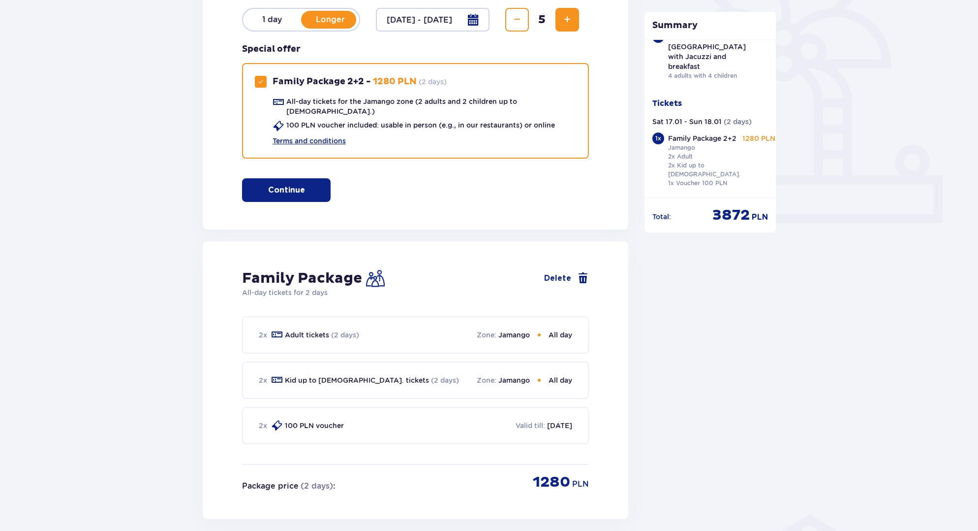
scroll to position [61, 0]
